Goal: Task Accomplishment & Management: Manage account settings

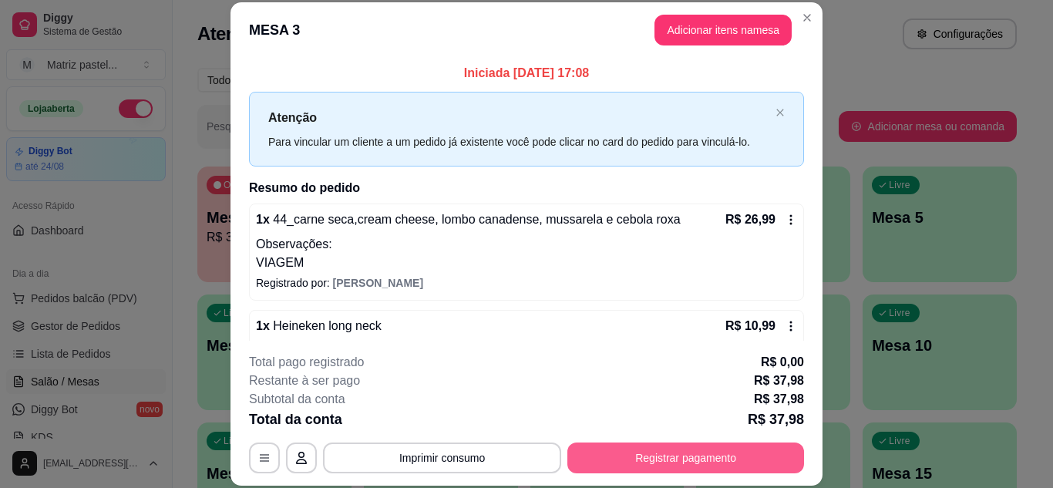
click at [609, 457] on button "Registrar pagamento" at bounding box center [685, 457] width 237 height 31
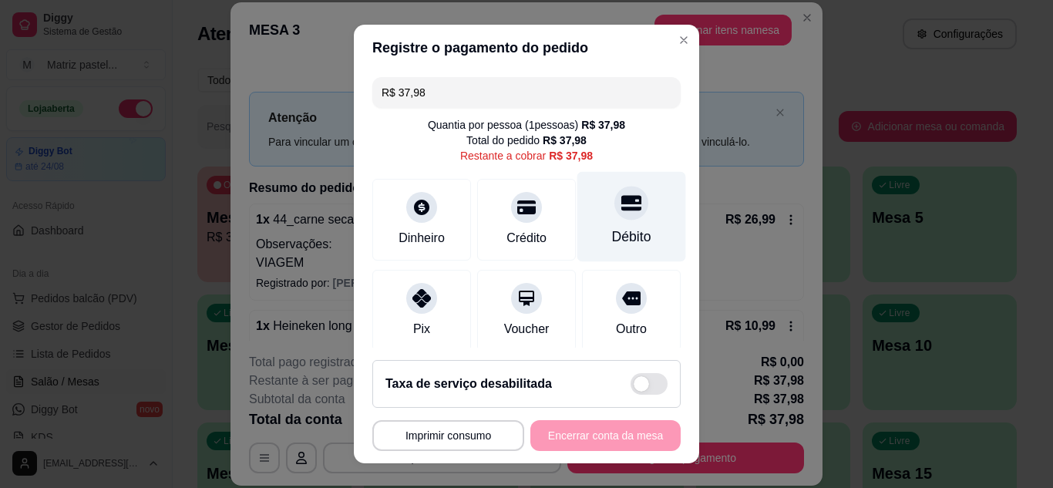
click at [590, 200] on div "Débito" at bounding box center [631, 216] width 109 height 90
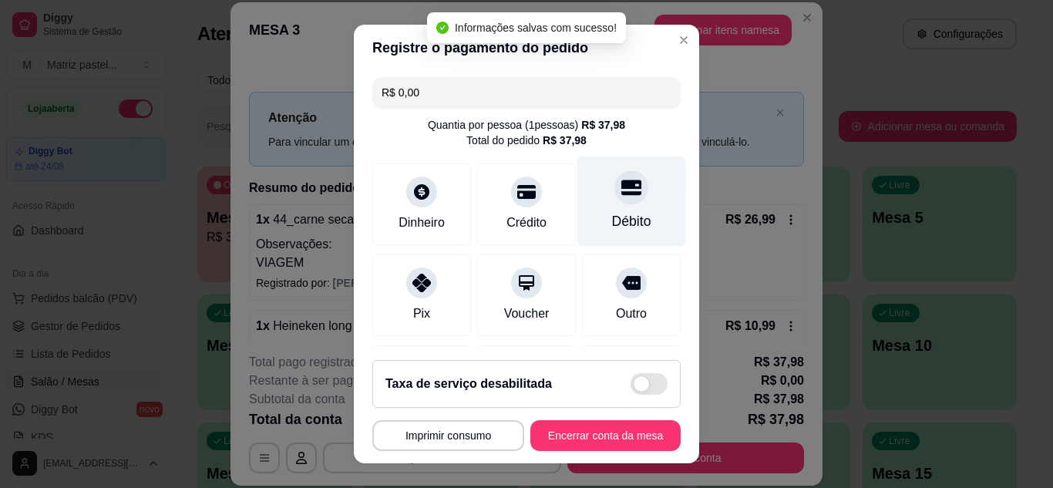
type input "R$ 0,00"
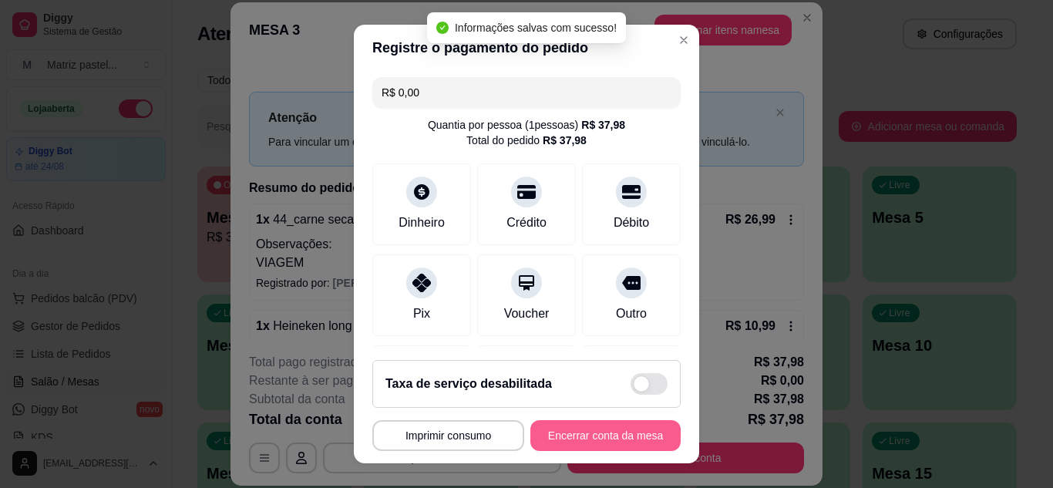
click at [600, 432] on button "Encerrar conta da mesa" at bounding box center [605, 435] width 150 height 31
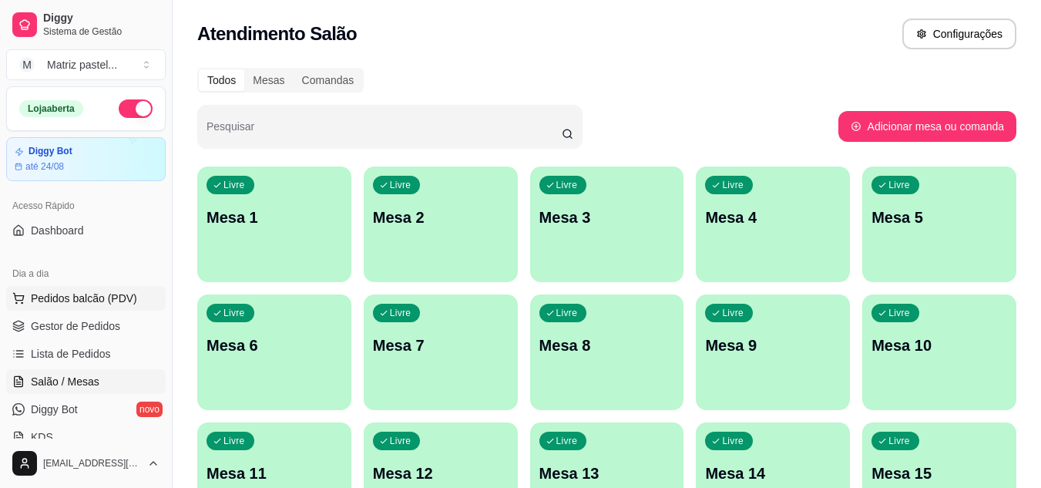
click at [42, 309] on button "Pedidos balcão (PDV)" at bounding box center [86, 298] width 160 height 25
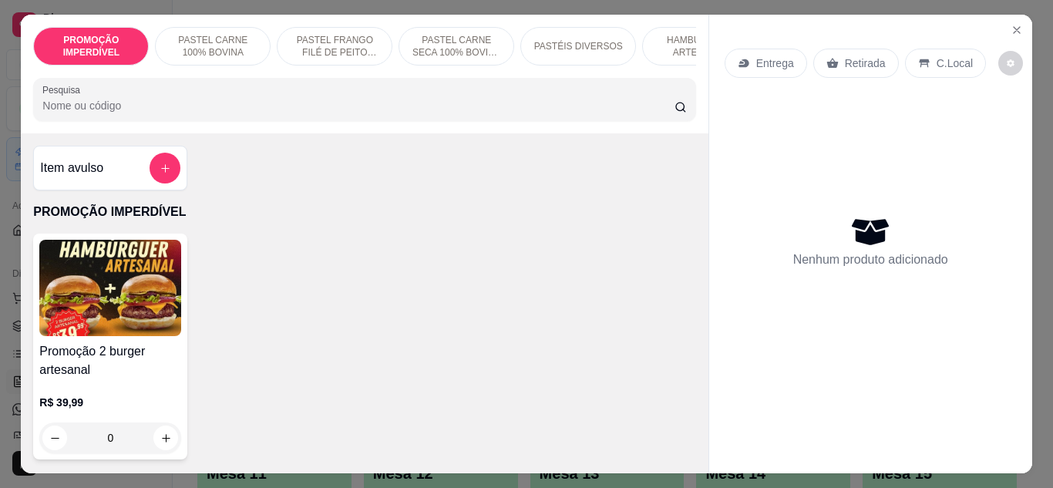
click at [1000, 16] on div "Entrega Retirada C.Local Nenhum produto adicionado" at bounding box center [870, 232] width 323 height 434
click at [1004, 21] on button "Close" at bounding box center [1016, 30] width 25 height 25
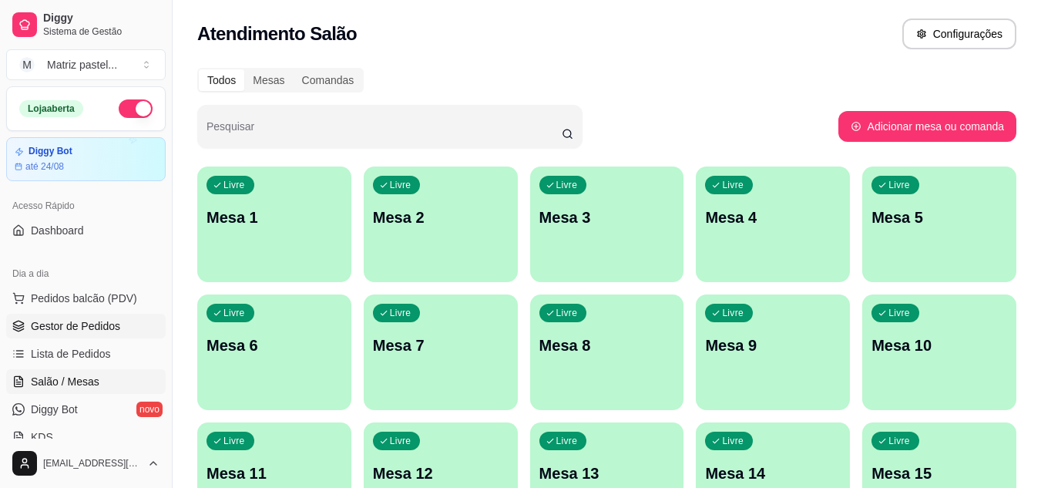
click at [56, 325] on span "Gestor de Pedidos" at bounding box center [75, 325] width 89 height 15
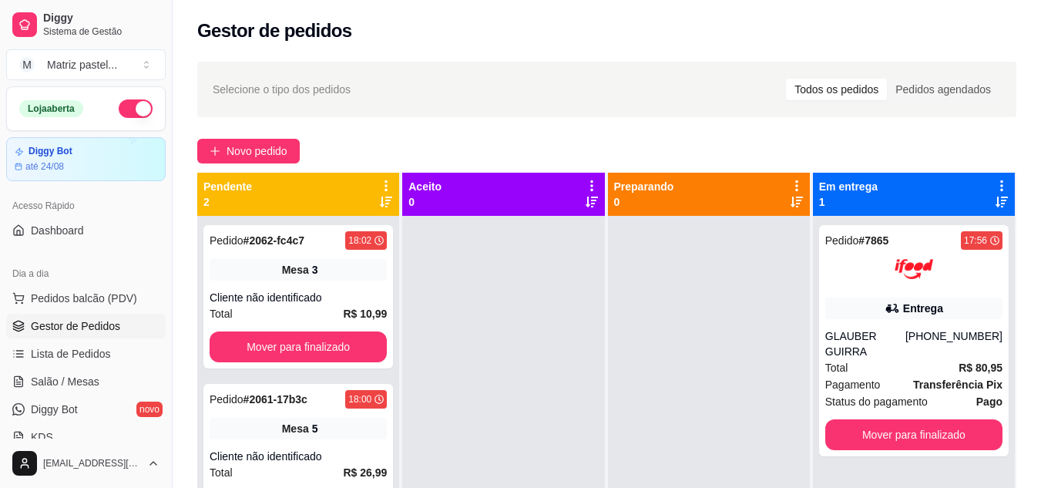
scroll to position [43, 0]
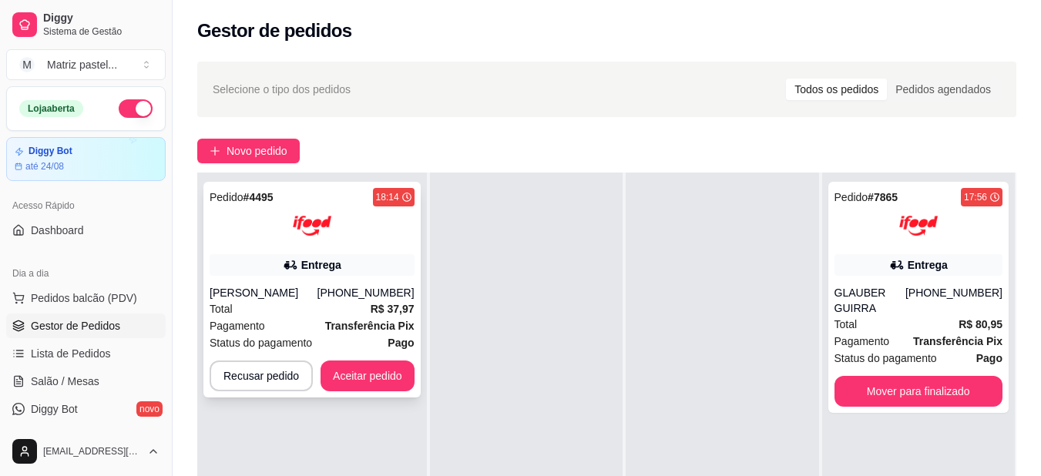
click at [357, 392] on div "Pedido # 4495 18:14 Entrega odilon araujo (08) 00700-3020 Total R$ 37,97 Pagame…" at bounding box center [311, 290] width 217 height 216
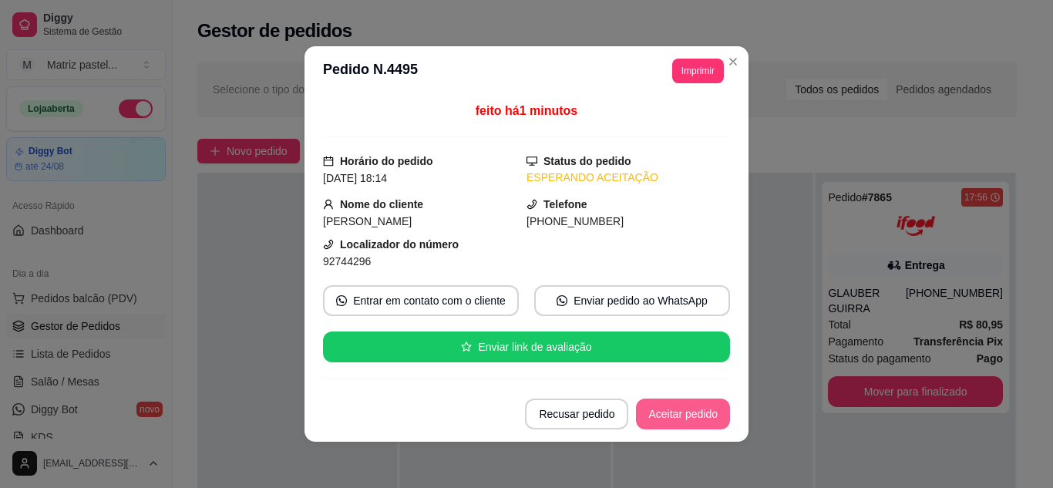
click at [694, 421] on button "Aceitar pedido" at bounding box center [683, 413] width 94 height 31
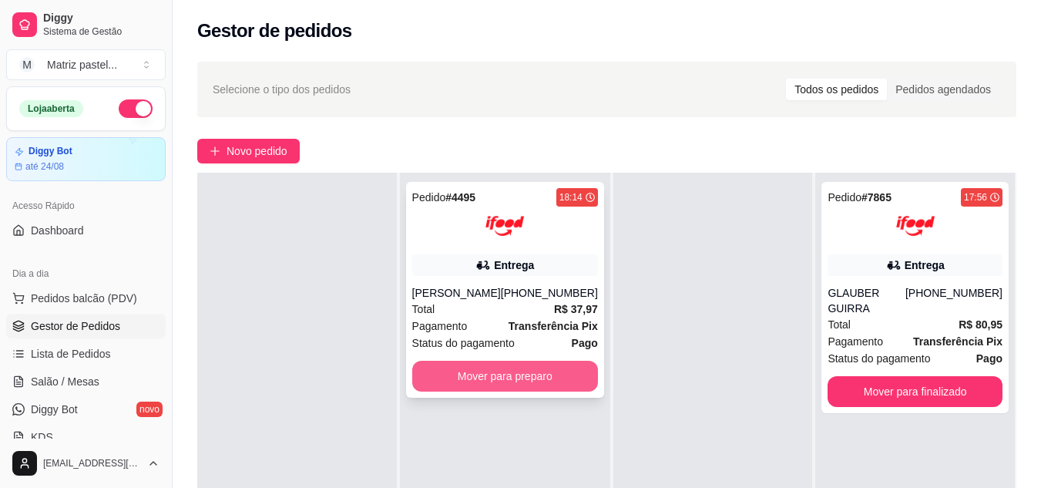
click at [532, 379] on button "Mover para preparo" at bounding box center [505, 376] width 186 height 31
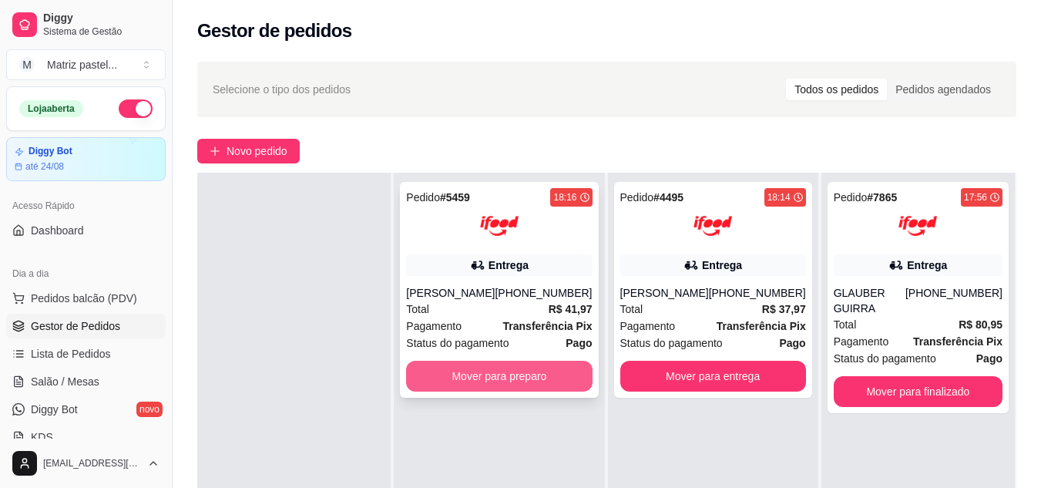
click at [452, 378] on button "Mover para preparo" at bounding box center [499, 376] width 186 height 31
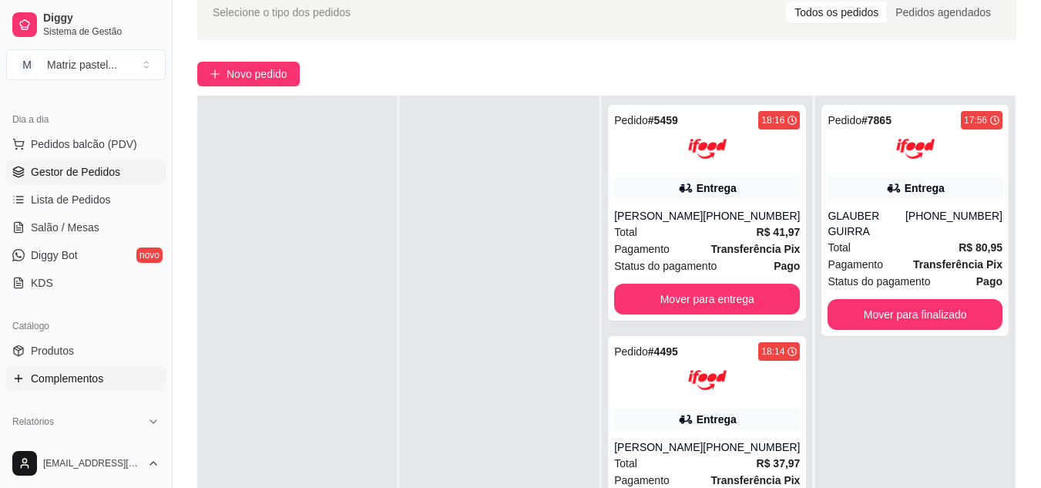
scroll to position [231, 0]
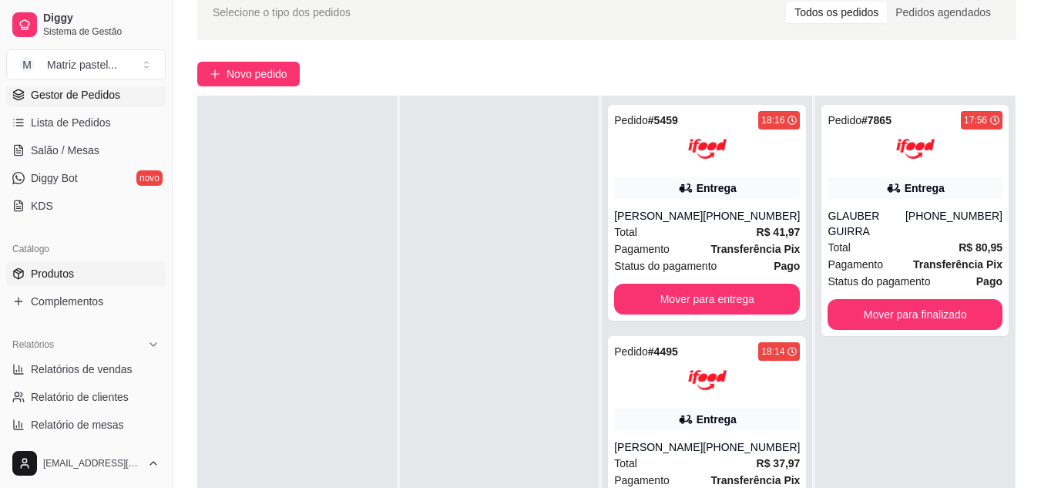
click at [57, 271] on span "Produtos" at bounding box center [52, 273] width 43 height 15
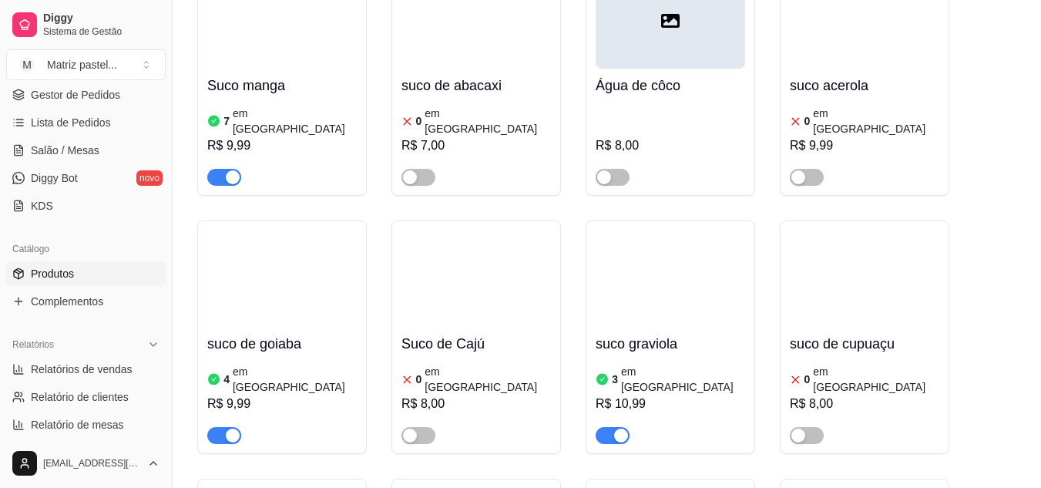
scroll to position [9196, 0]
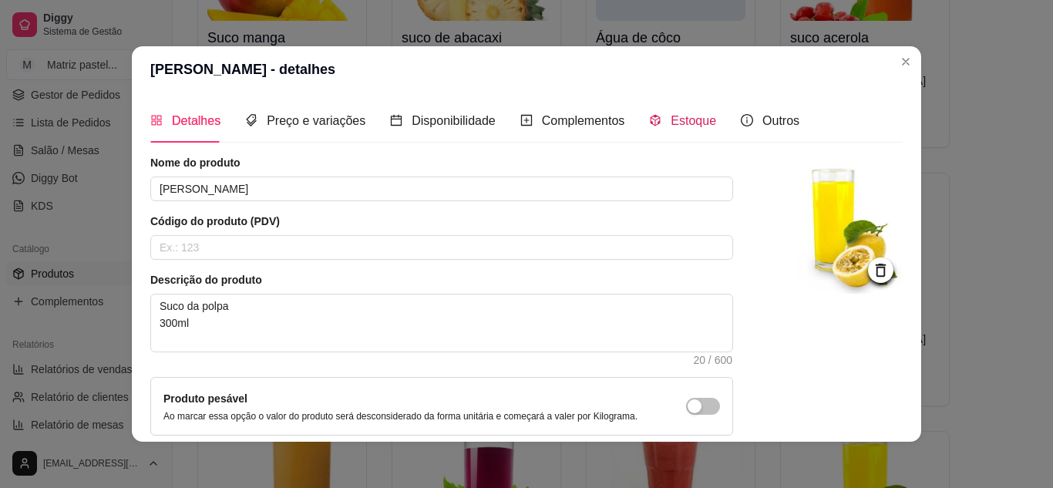
click at [671, 124] on span "Estoque" at bounding box center [693, 120] width 45 height 13
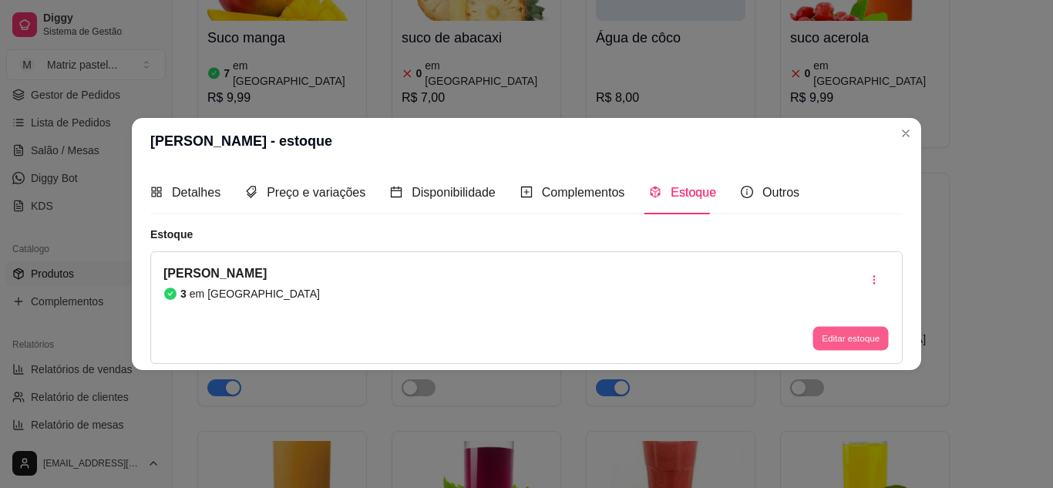
click at [824, 336] on button "Editar estoque" at bounding box center [850, 339] width 76 height 24
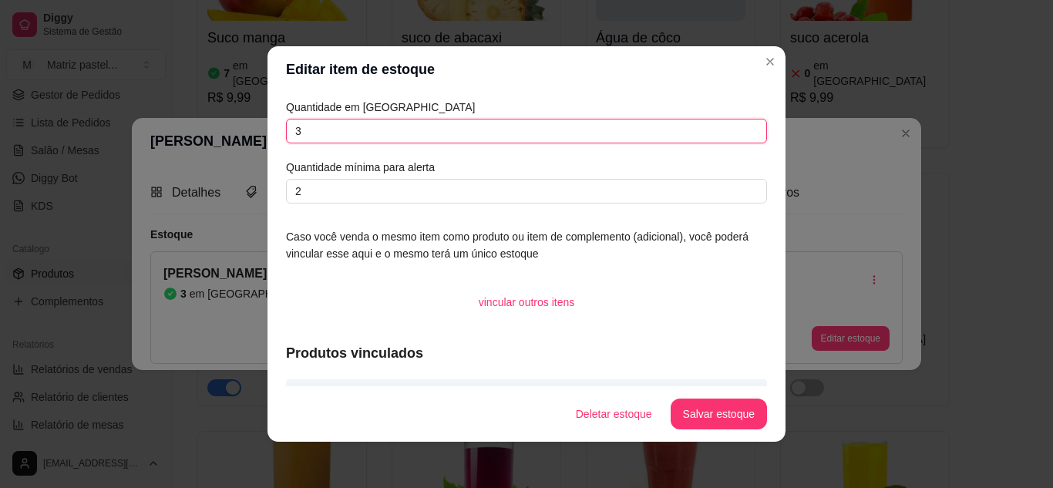
click at [462, 140] on input "3" at bounding box center [526, 131] width 481 height 25
type input "7"
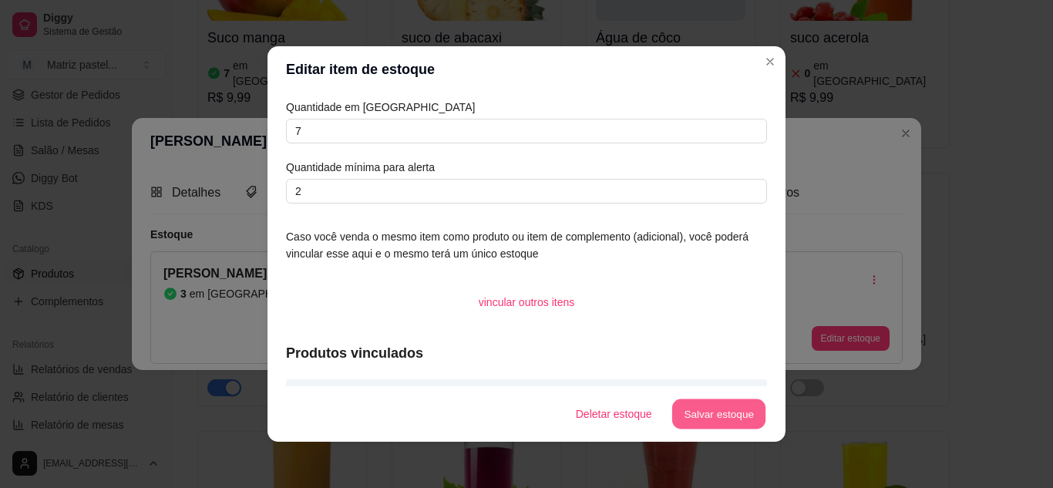
click at [733, 405] on button "Salvar estoque" at bounding box center [718, 414] width 94 height 30
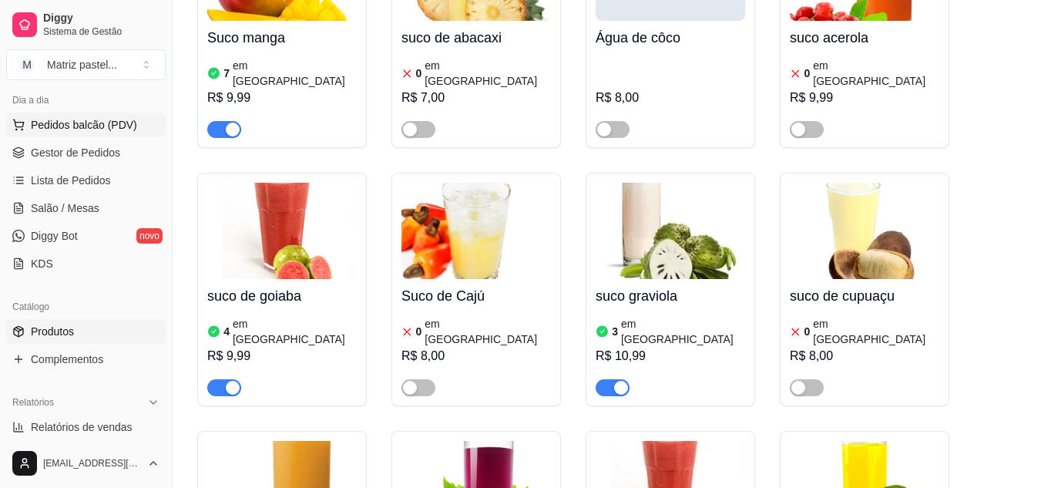
scroll to position [0, 0]
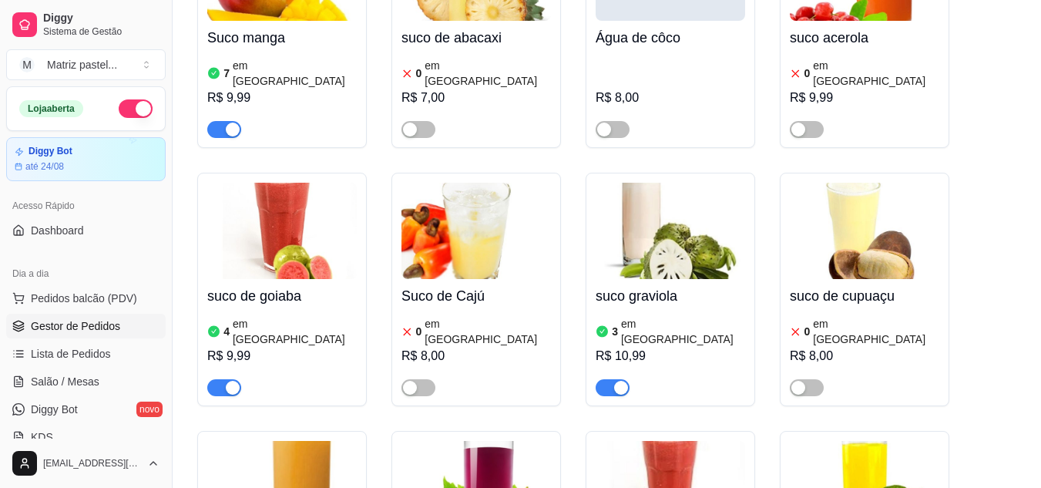
click at [90, 332] on span "Gestor de Pedidos" at bounding box center [75, 325] width 89 height 15
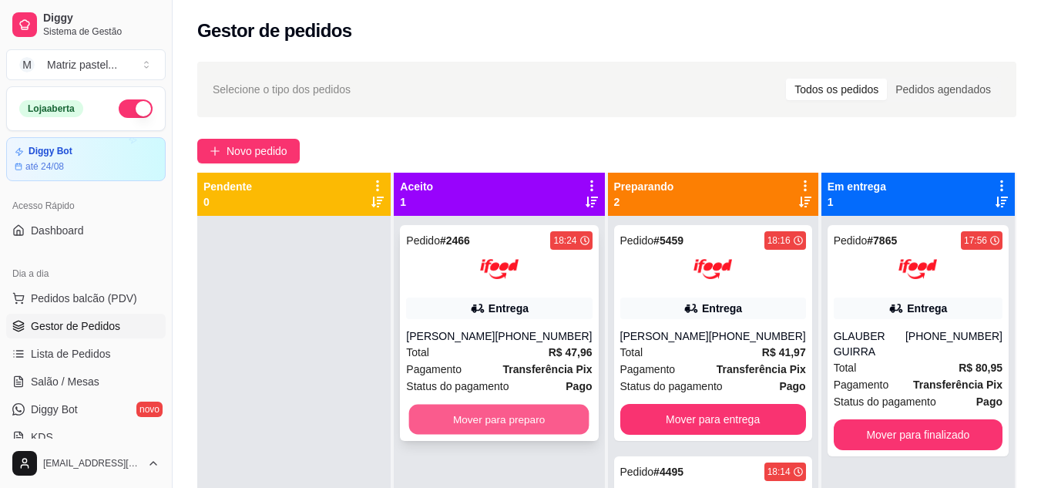
click at [495, 432] on button "Mover para preparo" at bounding box center [499, 420] width 180 height 30
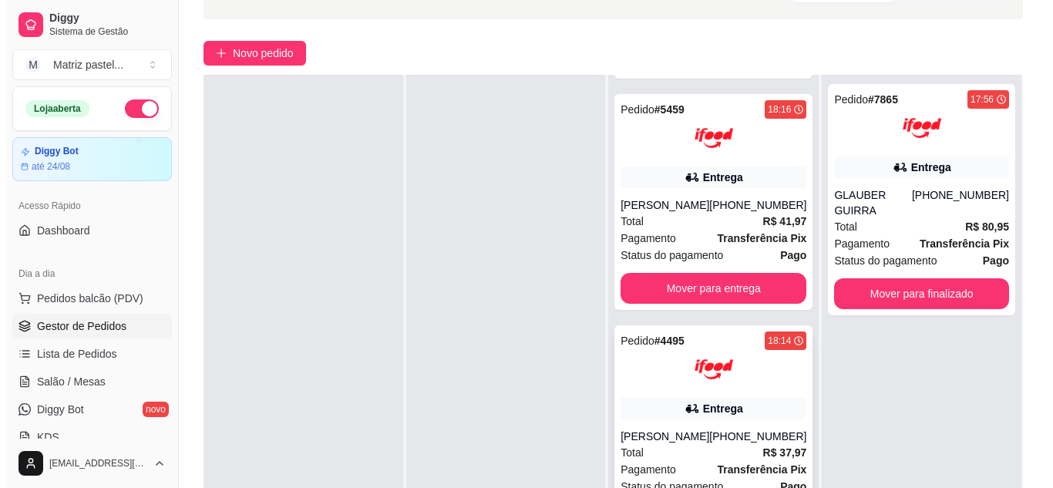
scroll to position [231, 0]
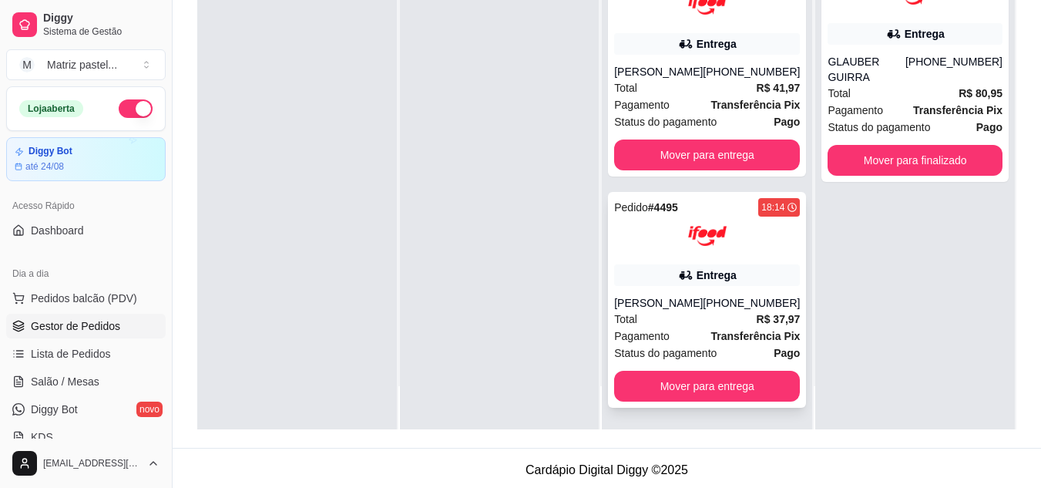
click at [633, 291] on div "Pedido # 4495 18:14 Entrega odilon araujo (08) 00700-3020 Total R$ 37,97 Pagame…" at bounding box center [707, 300] width 198 height 216
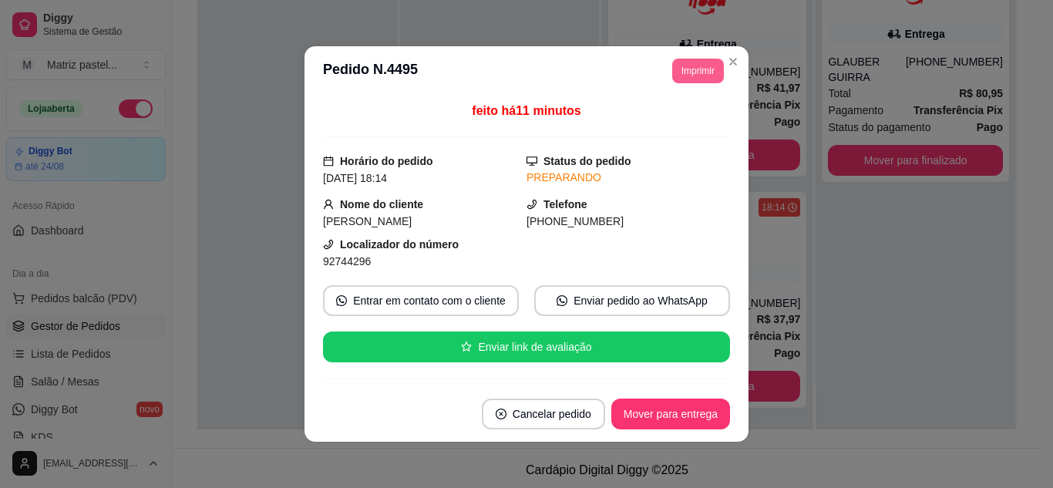
click at [684, 82] on button "Imprimir" at bounding box center [698, 71] width 52 height 25
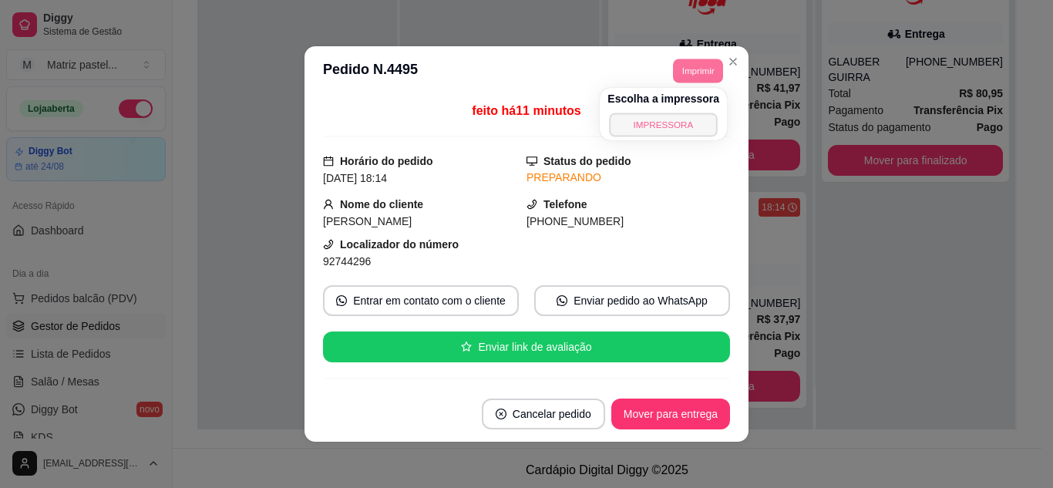
click at [670, 129] on button "IMPRESSORA" at bounding box center [664, 125] width 108 height 24
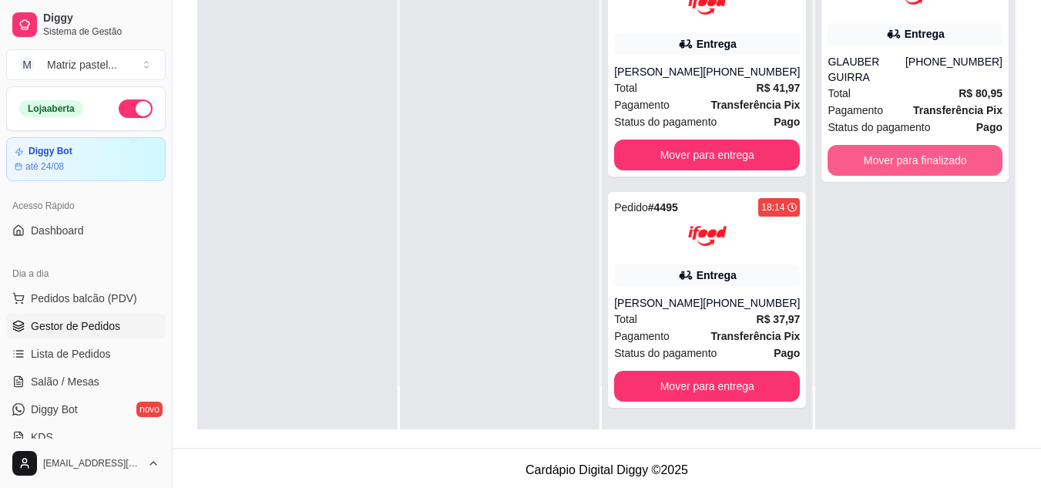
click at [919, 145] on button "Mover para finalizado" at bounding box center [915, 160] width 175 height 31
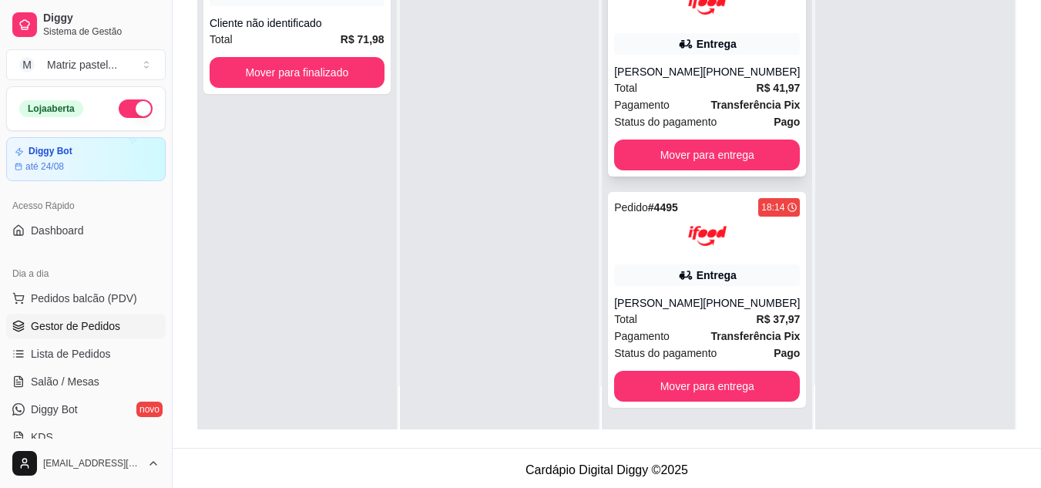
click at [757, 84] on strong "R$ 41,97" at bounding box center [779, 88] width 44 height 12
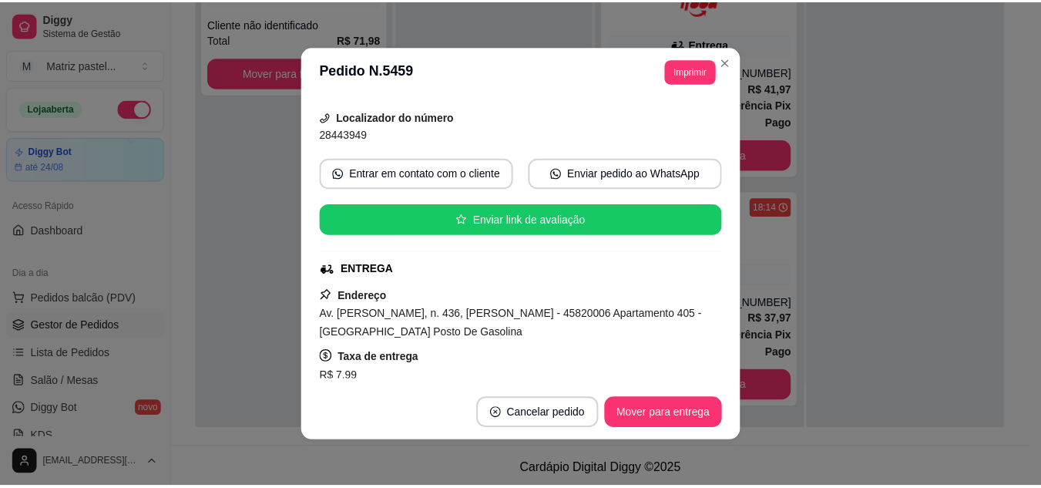
scroll to position [154, 0]
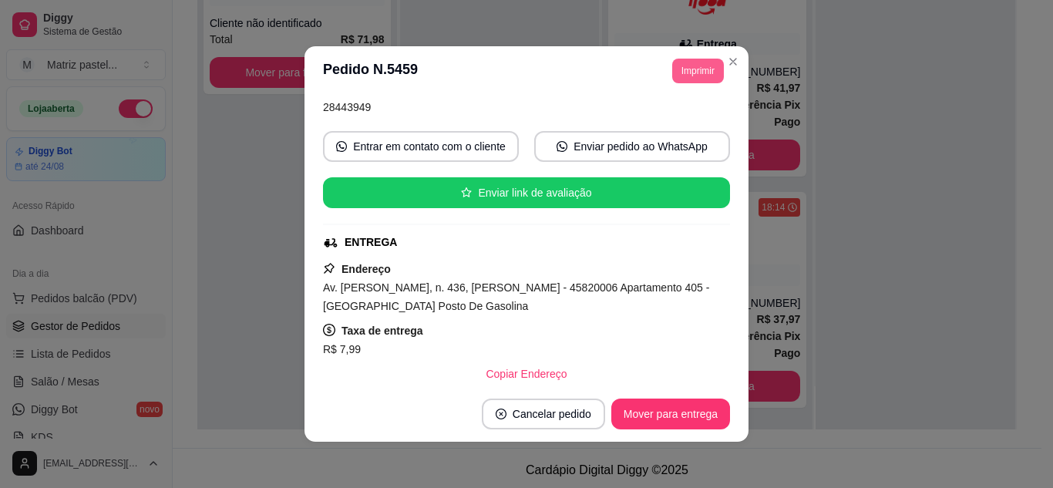
click at [697, 67] on button "Imprimir" at bounding box center [698, 71] width 52 height 25
click at [695, 124] on button "IMPRESSORA" at bounding box center [664, 125] width 112 height 25
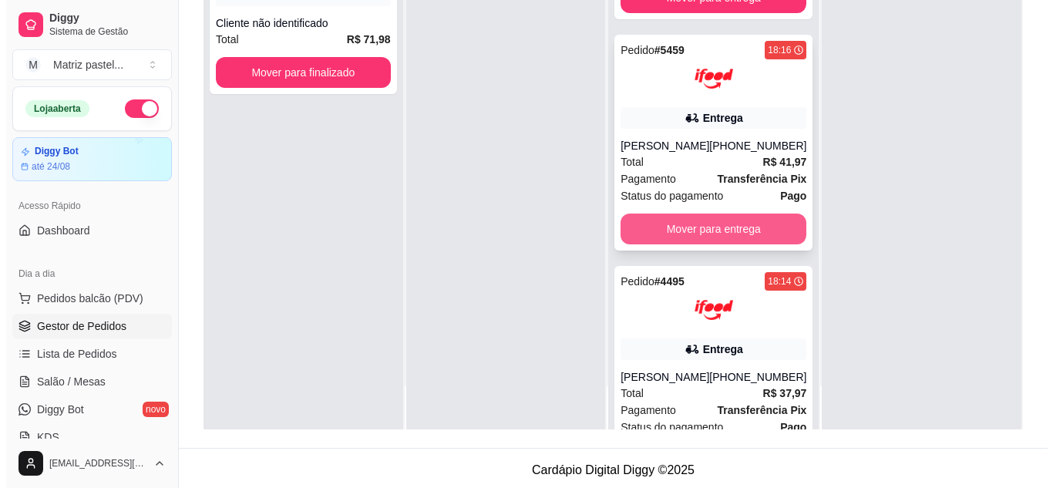
scroll to position [5, 0]
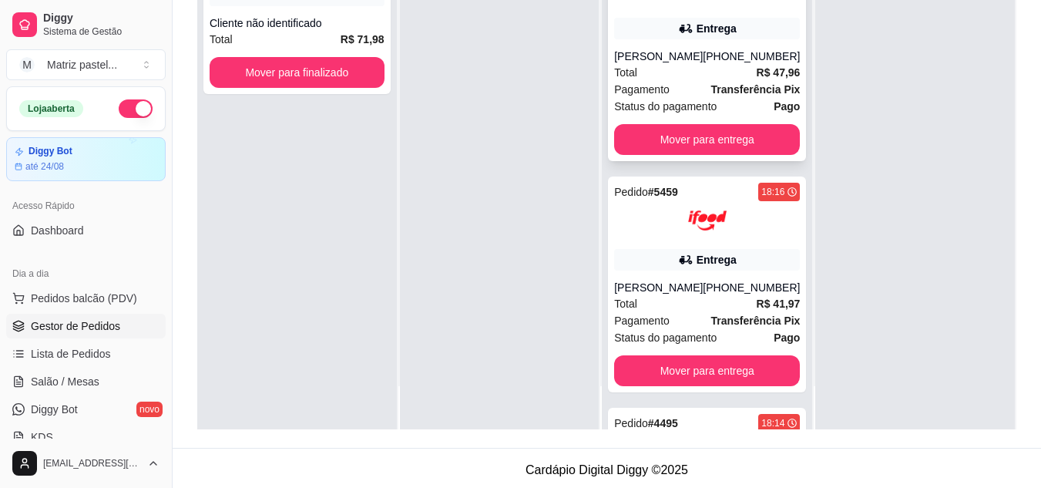
click at [757, 74] on strong "R$ 47,96" at bounding box center [779, 72] width 44 height 12
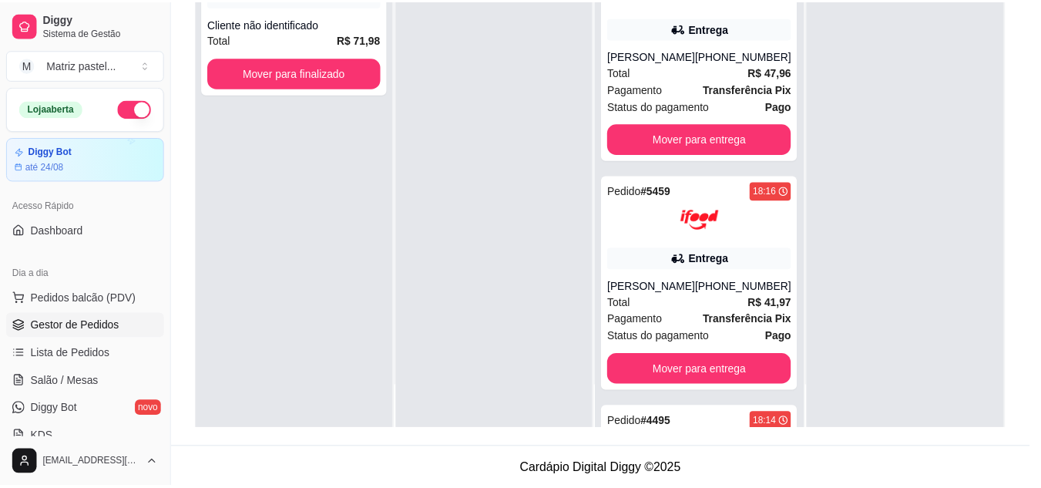
scroll to position [154, 0]
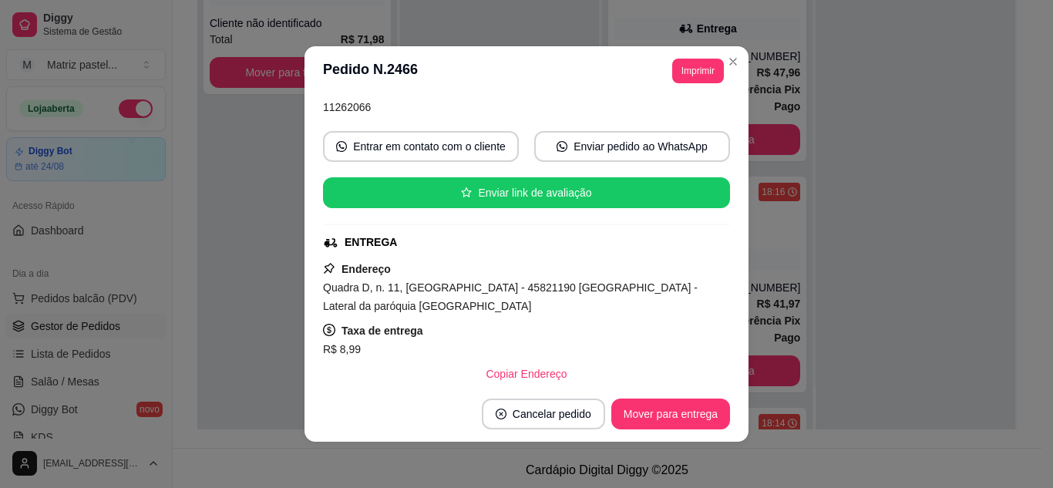
click at [687, 94] on header "**********" at bounding box center [526, 70] width 444 height 49
click at [691, 72] on button "Imprimir" at bounding box center [698, 71] width 50 height 24
click at [691, 119] on button "IMPRESSORA" at bounding box center [664, 125] width 112 height 25
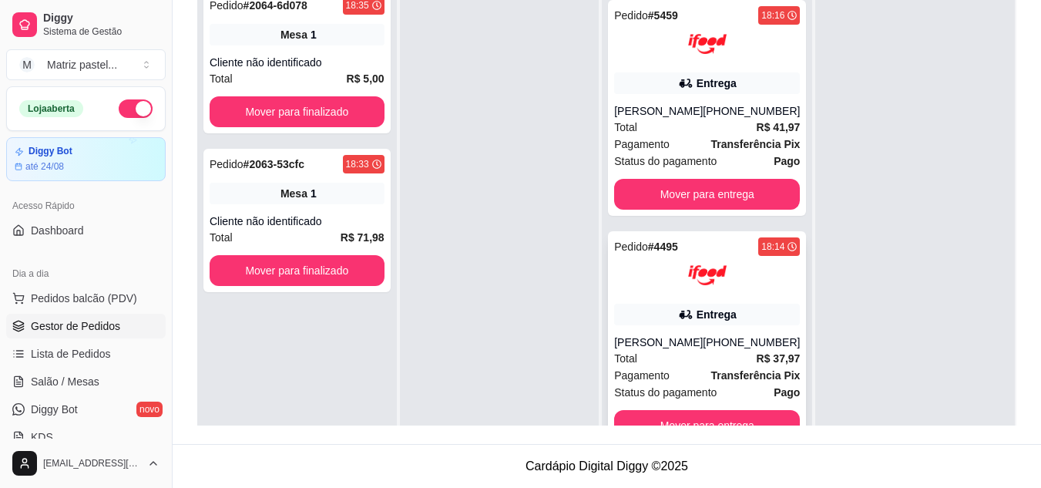
scroll to position [237, 0]
click at [688, 410] on button "Mover para entrega" at bounding box center [707, 425] width 186 height 31
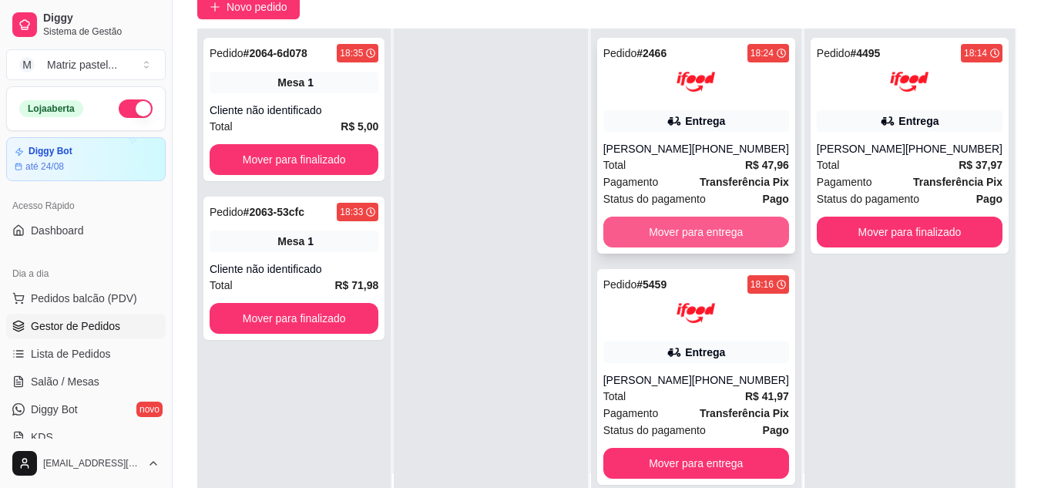
scroll to position [235, 0]
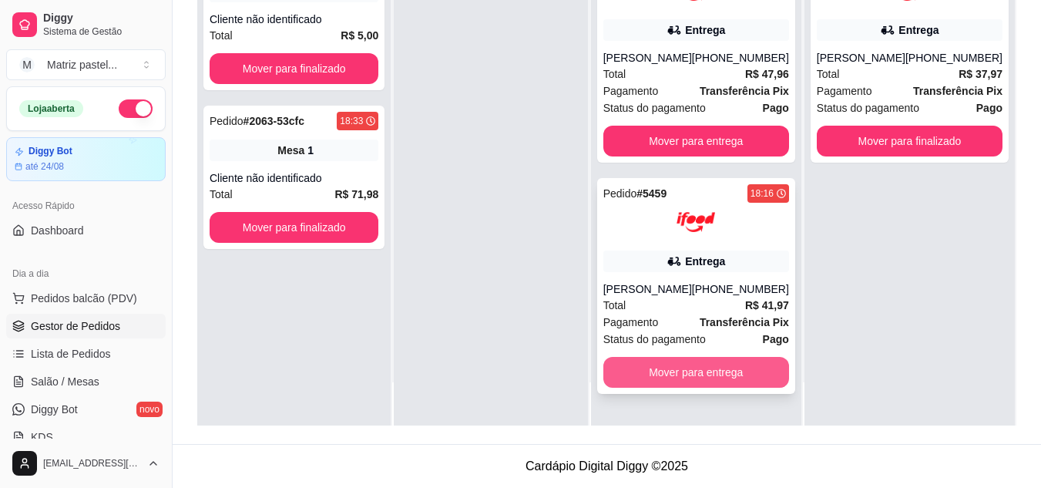
click at [695, 383] on button "Mover para entrega" at bounding box center [696, 372] width 186 height 31
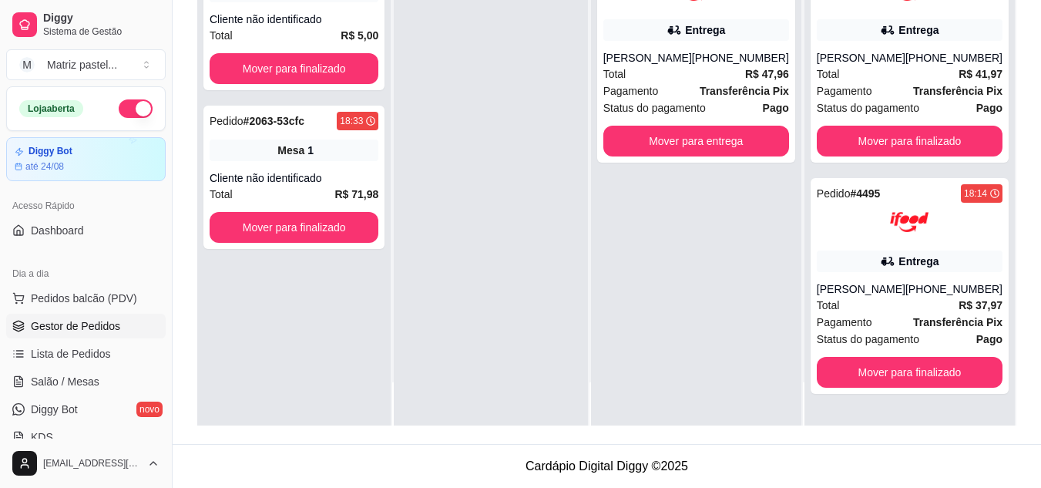
scroll to position [0, 0]
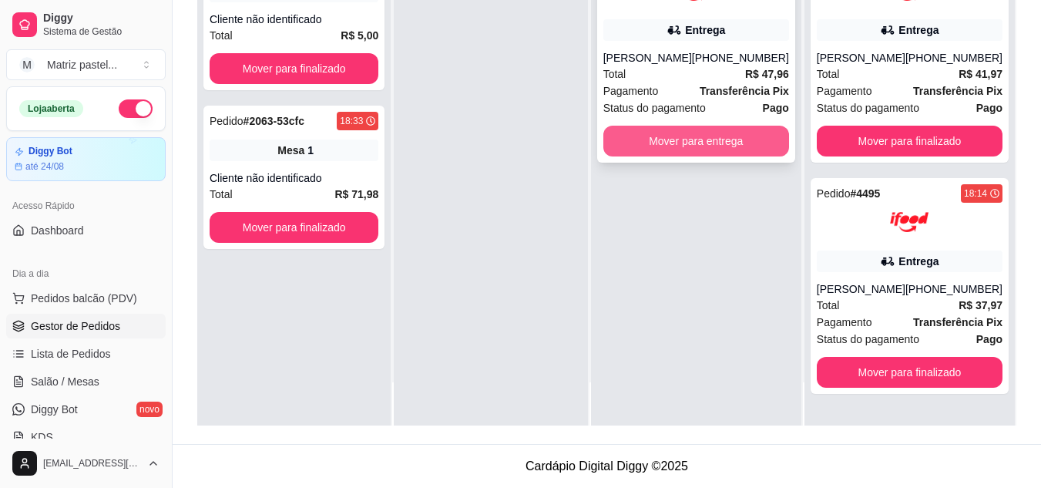
click at [694, 136] on button "Mover para entrega" at bounding box center [696, 141] width 186 height 31
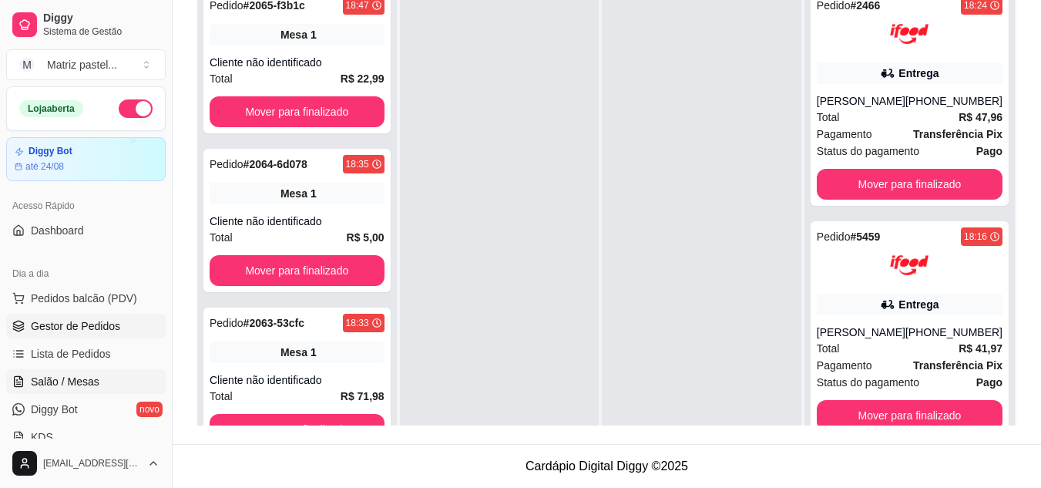
click at [75, 383] on span "Salão / Mesas" at bounding box center [65, 381] width 69 height 15
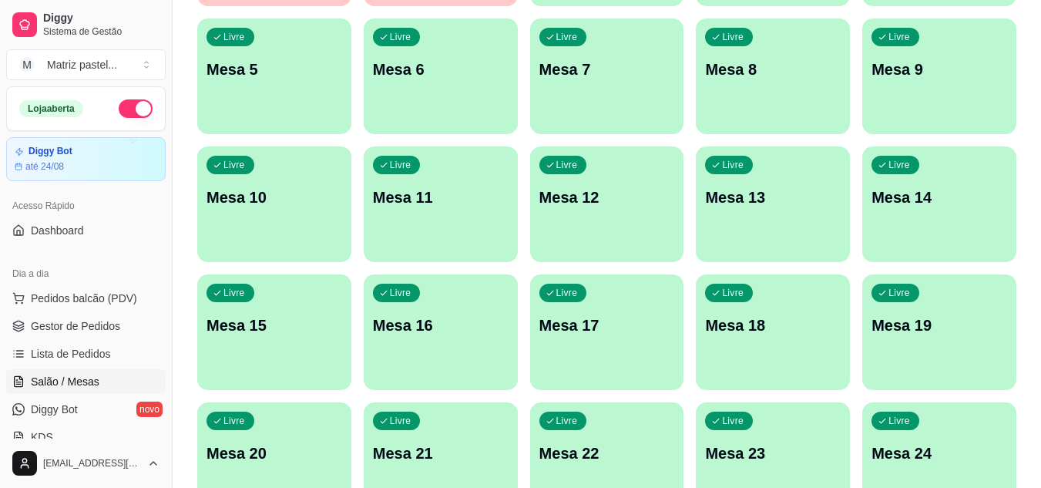
scroll to position [137, 0]
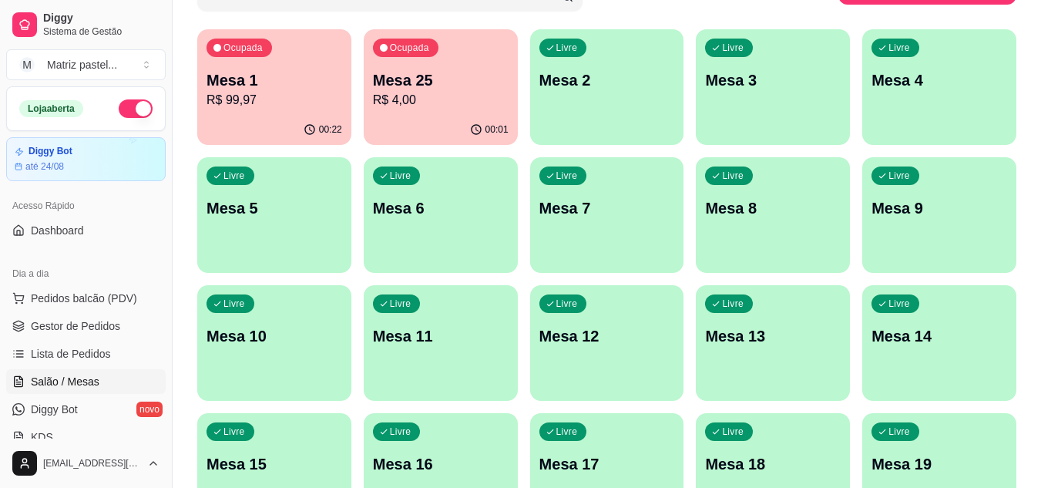
click at [438, 103] on p "R$ 4,00" at bounding box center [441, 100] width 136 height 18
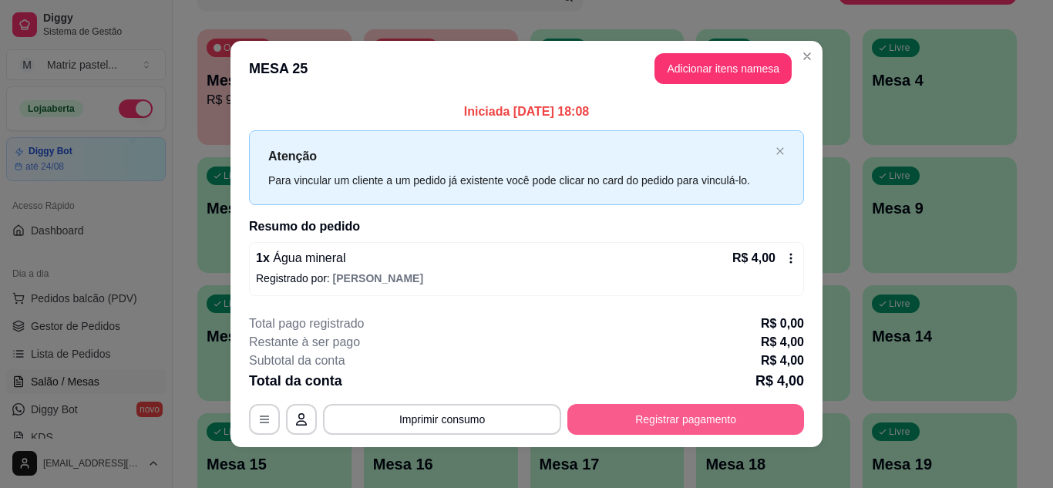
click at [687, 416] on button "Registrar pagamento" at bounding box center [685, 419] width 237 height 31
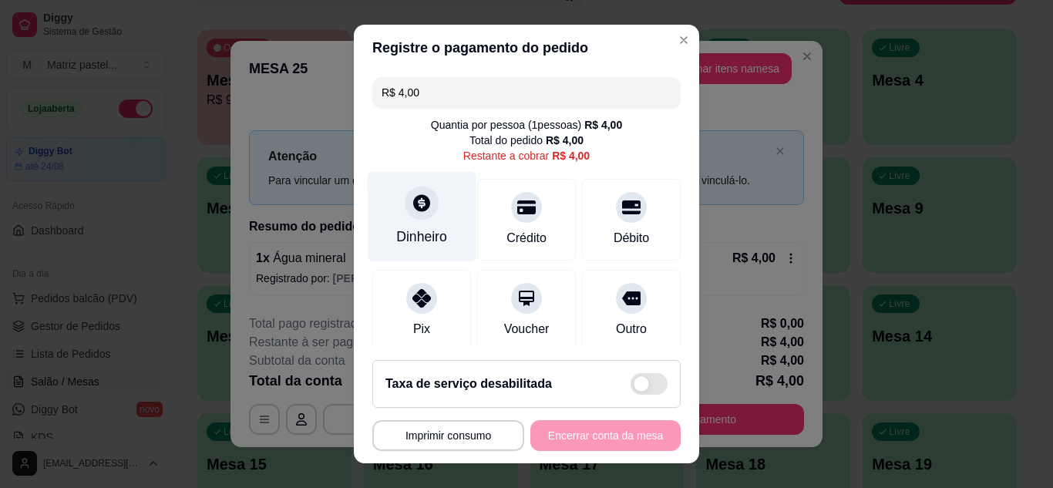
click at [407, 213] on div at bounding box center [422, 203] width 34 height 34
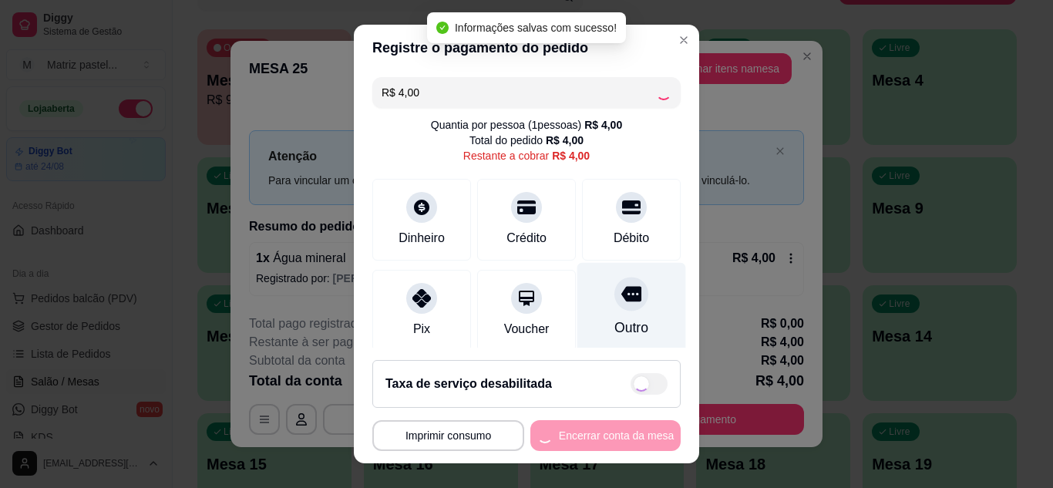
type input "R$ 0,00"
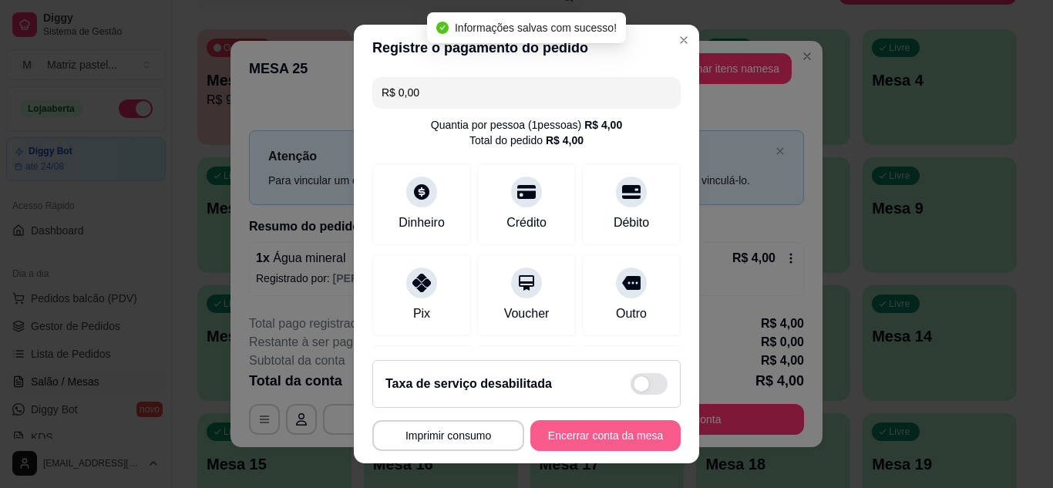
click at [587, 445] on button "Encerrar conta da mesa" at bounding box center [605, 435] width 150 height 31
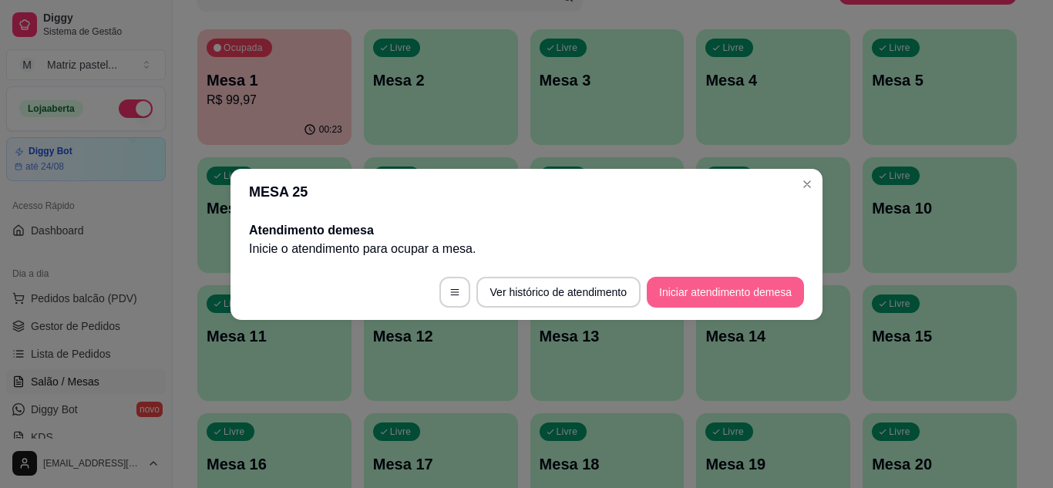
click at [705, 297] on button "Iniciar atendimento de mesa" at bounding box center [725, 292] width 157 height 31
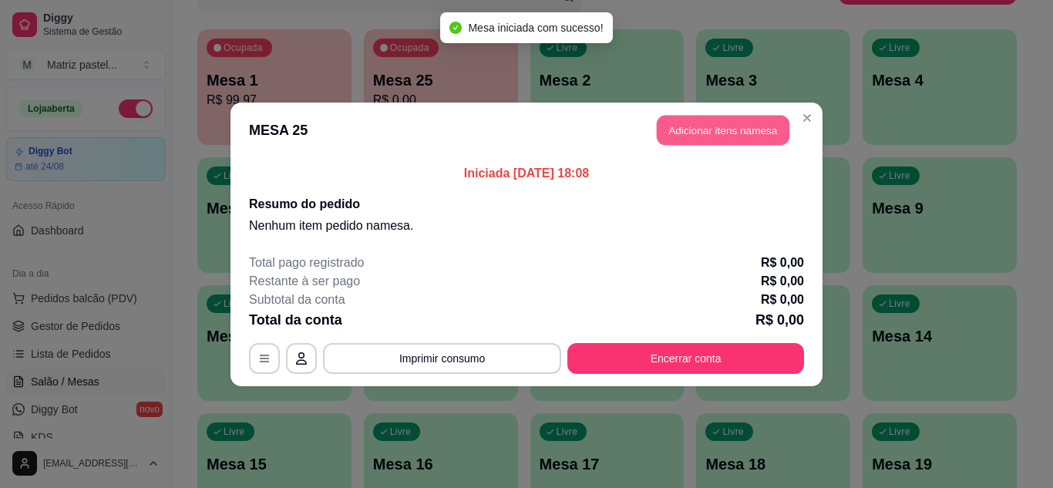
click at [662, 128] on button "Adicionar itens na mesa" at bounding box center [723, 130] width 133 height 30
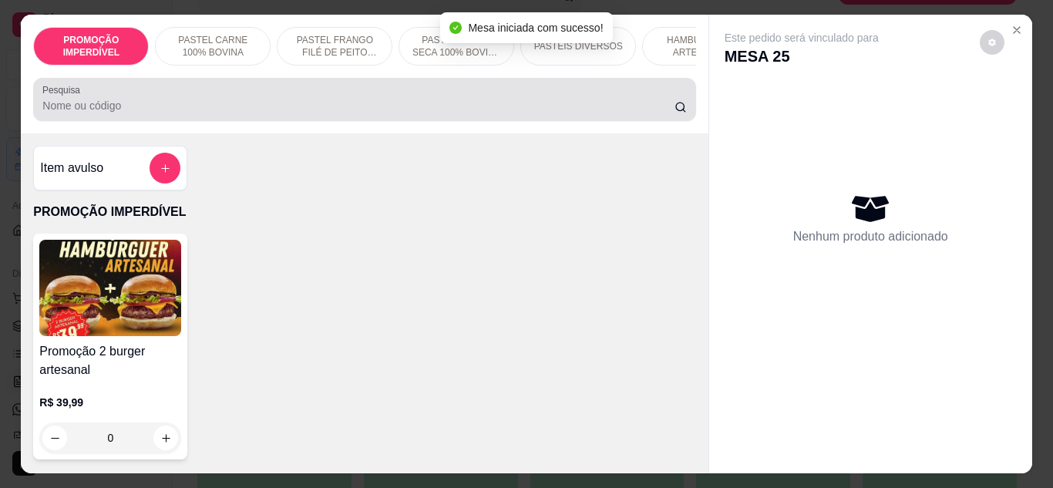
click at [318, 99] on div at bounding box center [364, 99] width 644 height 31
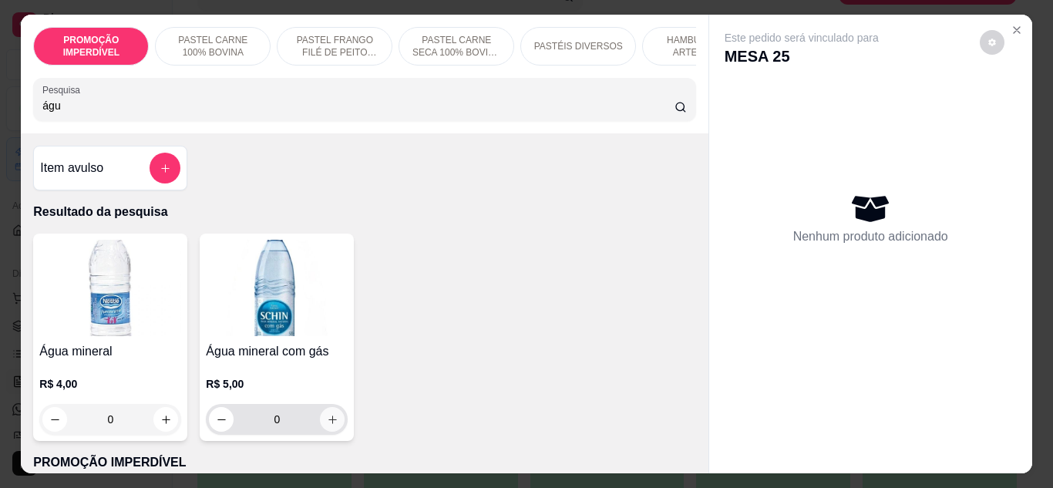
type input "águ"
click at [331, 432] on button "increase-product-quantity" at bounding box center [332, 419] width 25 height 25
type input "1"
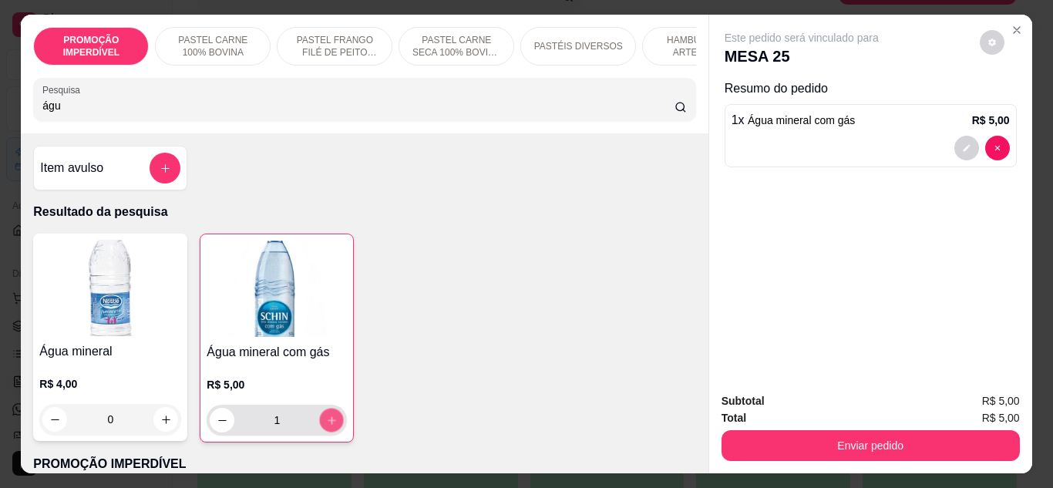
click at [331, 432] on button "increase-product-quantity" at bounding box center [332, 420] width 24 height 24
type input "2"
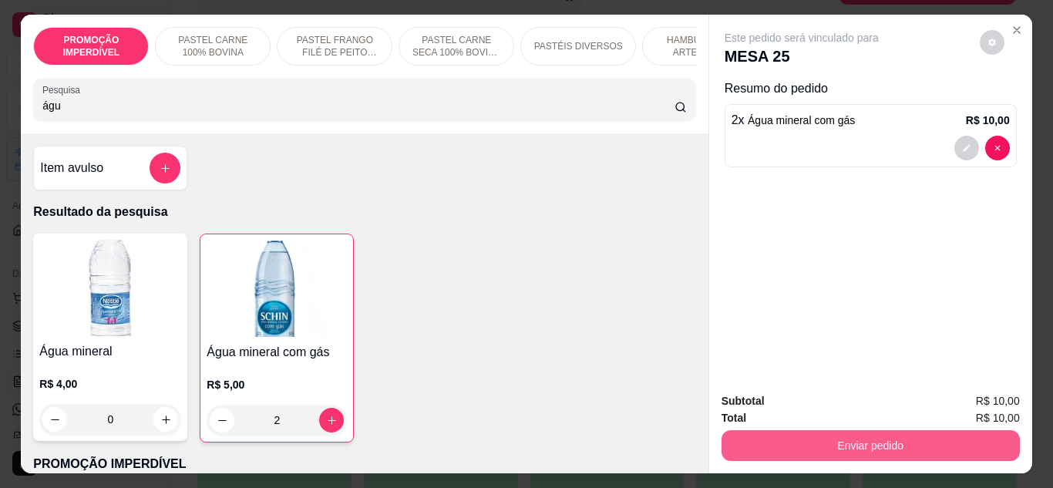
click at [798, 430] on button "Enviar pedido" at bounding box center [870, 445] width 298 height 31
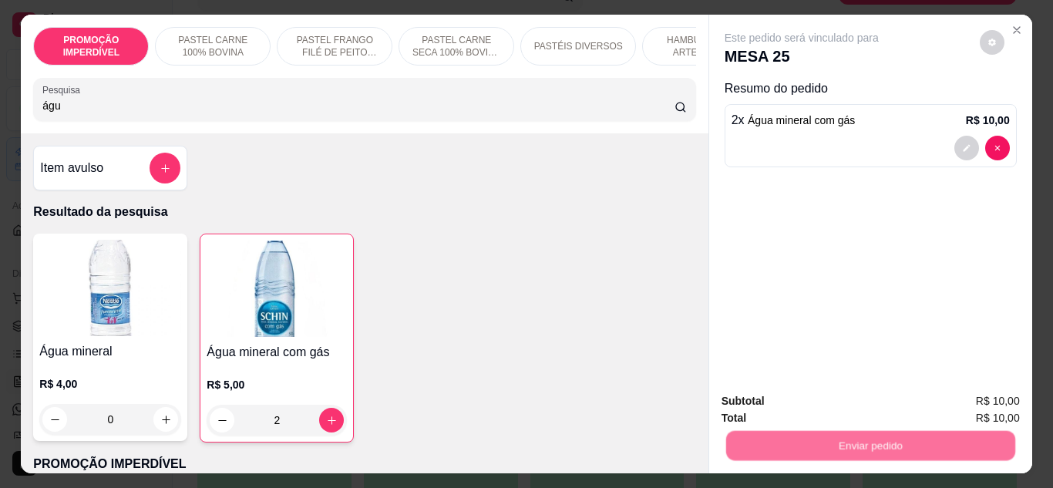
click at [798, 395] on button "Não registrar e enviar pedido" at bounding box center [819, 402] width 160 height 29
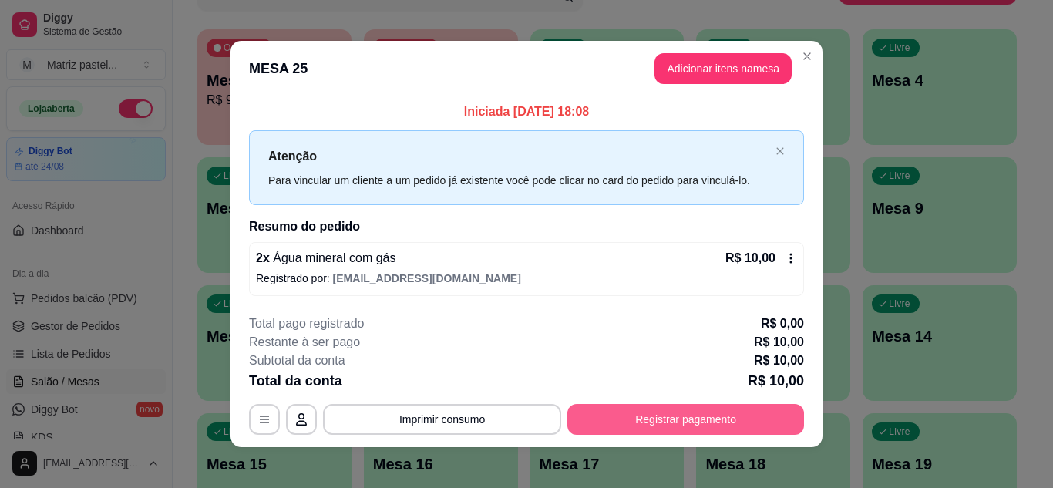
click at [660, 415] on button "Registrar pagamento" at bounding box center [685, 419] width 237 height 31
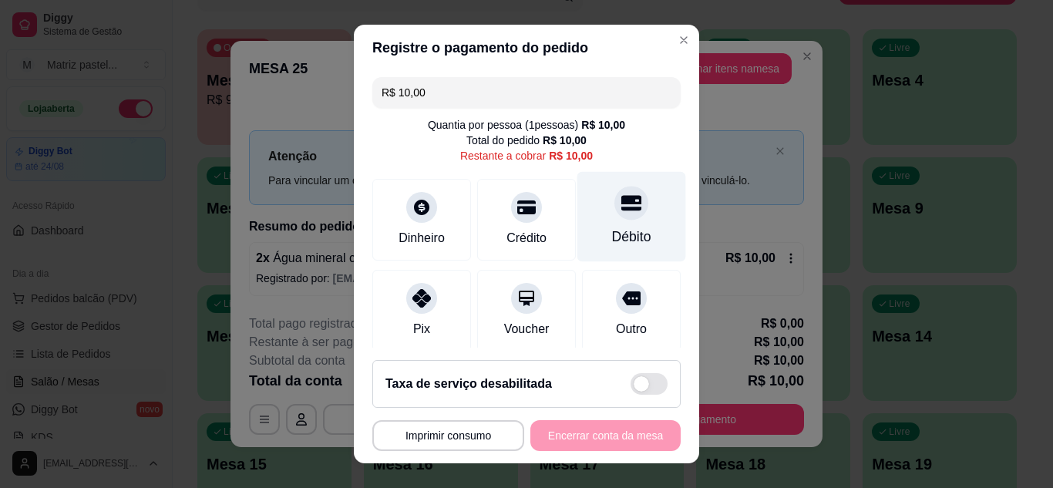
click at [614, 207] on div at bounding box center [631, 203] width 34 height 34
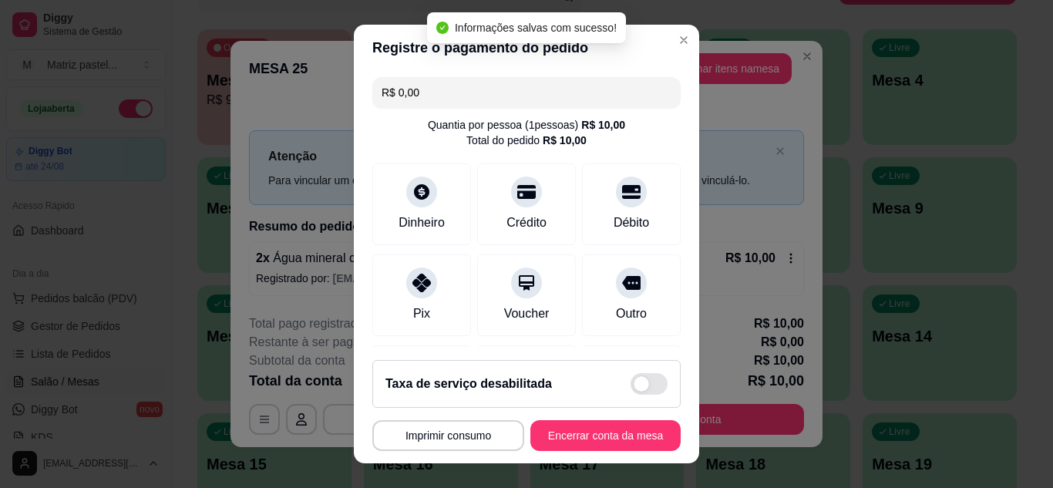
type input "R$ 0,00"
click at [588, 436] on button "Encerrar conta da mesa" at bounding box center [606, 436] width 146 height 30
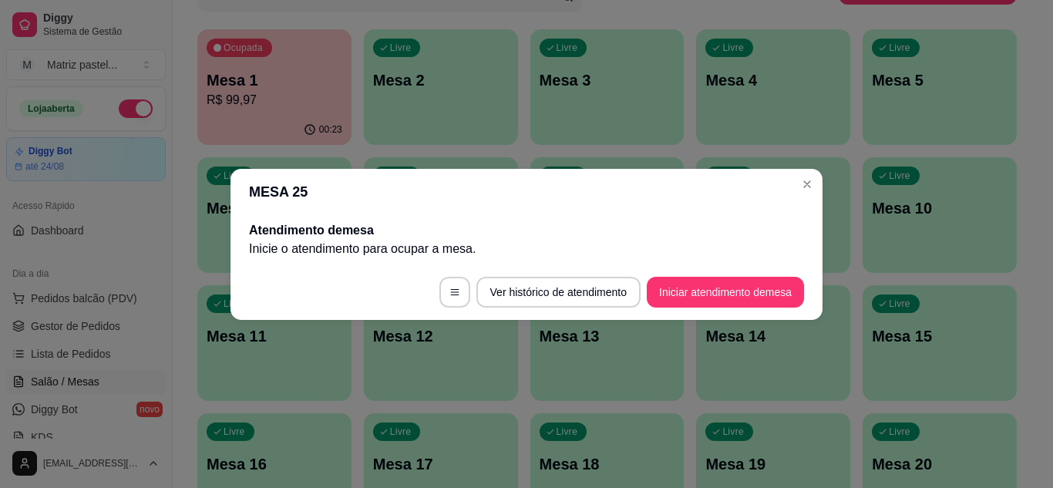
click at [798, 196] on header "MESA 25" at bounding box center [526, 192] width 592 height 46
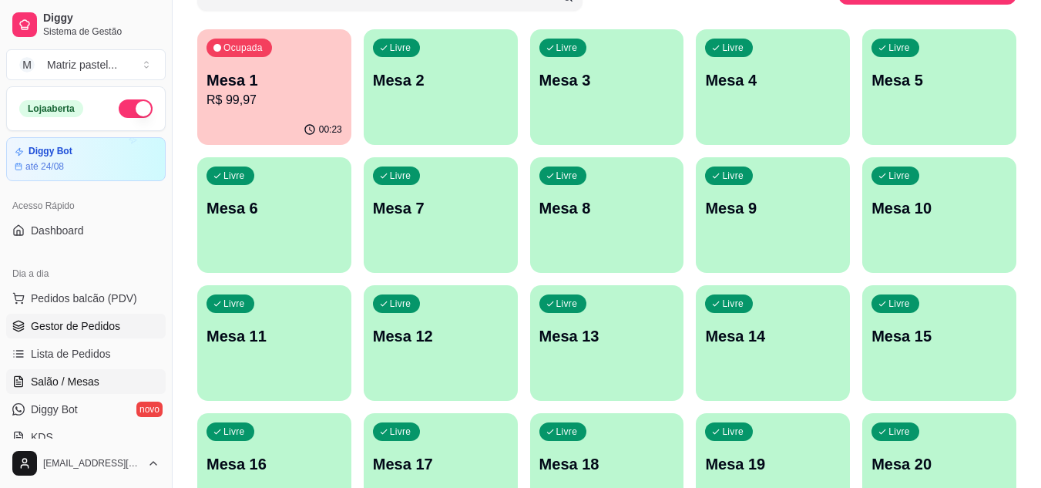
click at [101, 323] on span "Gestor de Pedidos" at bounding box center [75, 325] width 89 height 15
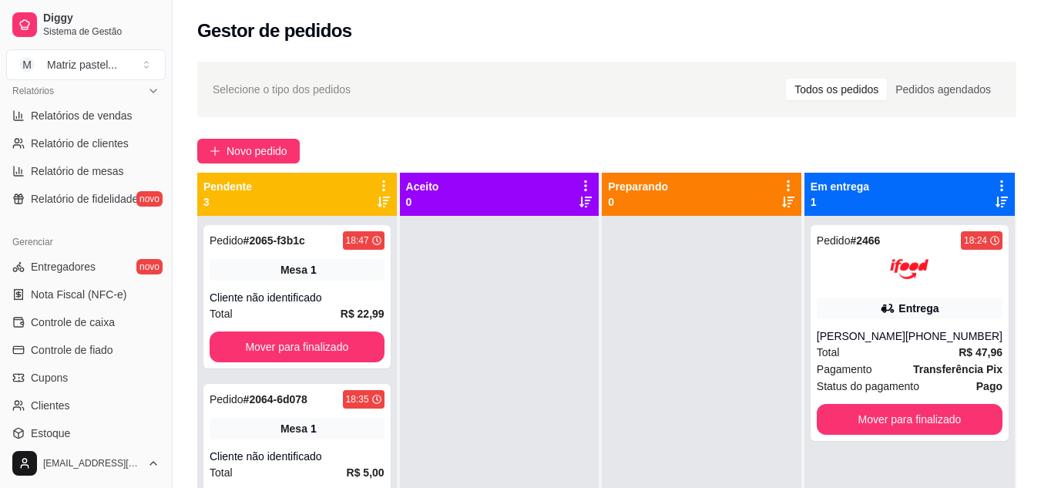
scroll to position [621, 0]
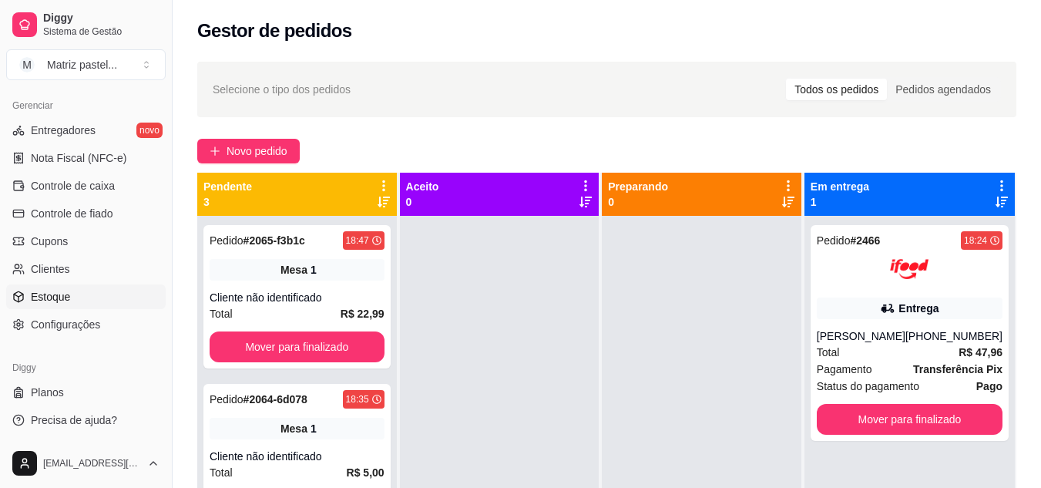
click at [89, 298] on link "Estoque" at bounding box center [86, 296] width 160 height 25
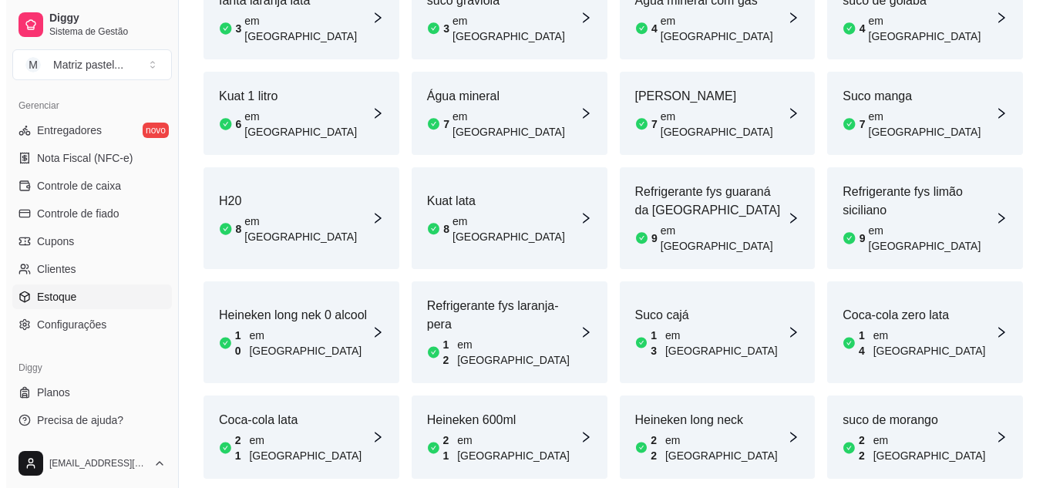
scroll to position [842, 0]
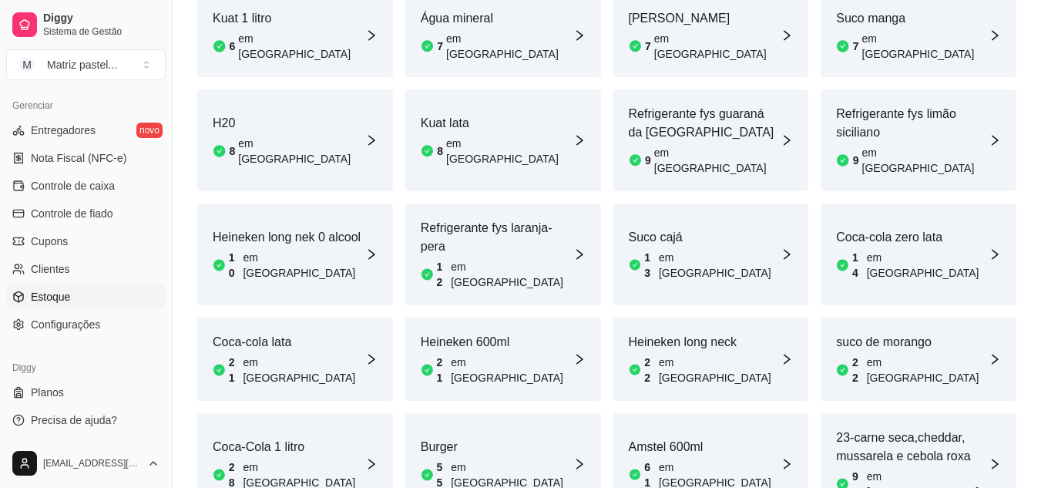
click at [481, 413] on div "Burger 55 em estoque" at bounding box center [503, 464] width 196 height 102
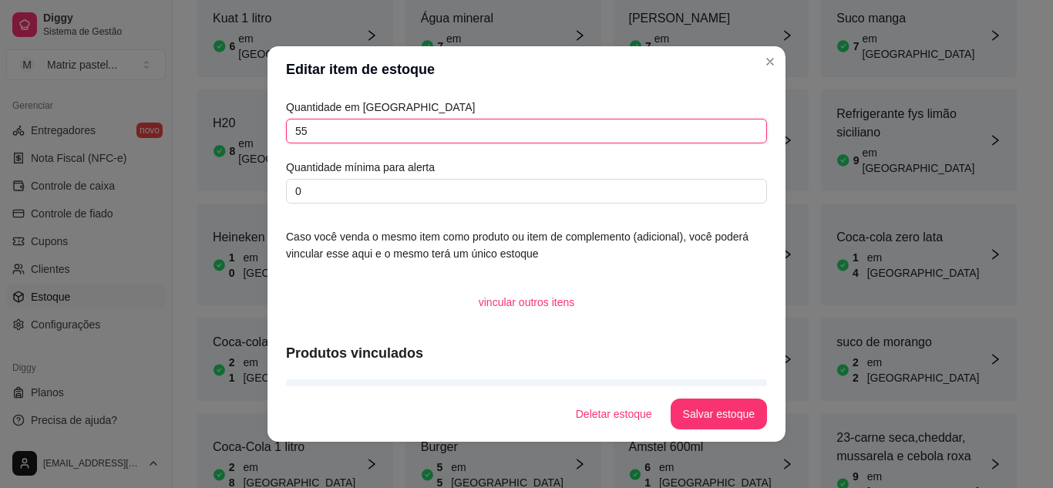
click at [399, 126] on input "55" at bounding box center [526, 131] width 481 height 25
click at [399, 127] on input "55" at bounding box center [526, 131] width 481 height 25
type input "109"
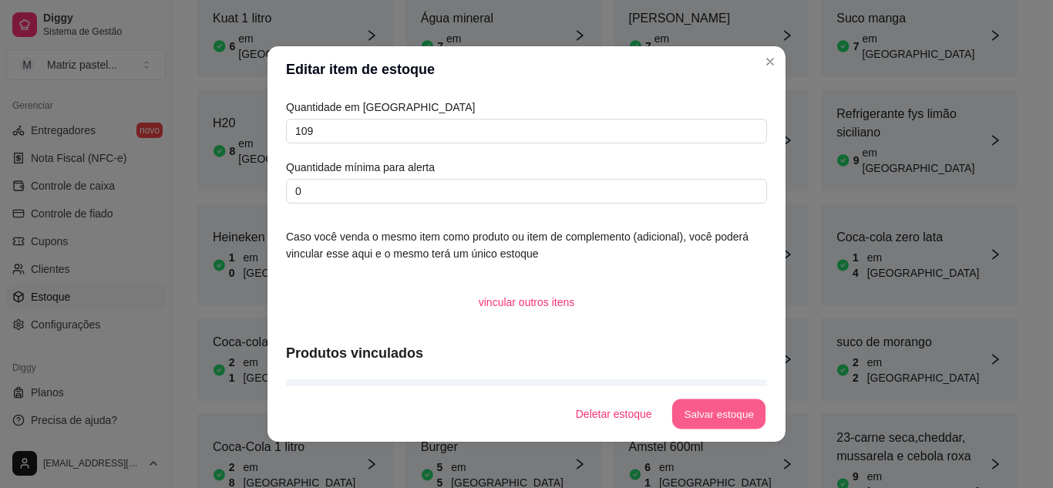
click at [721, 422] on button "Salvar estoque" at bounding box center [718, 414] width 94 height 30
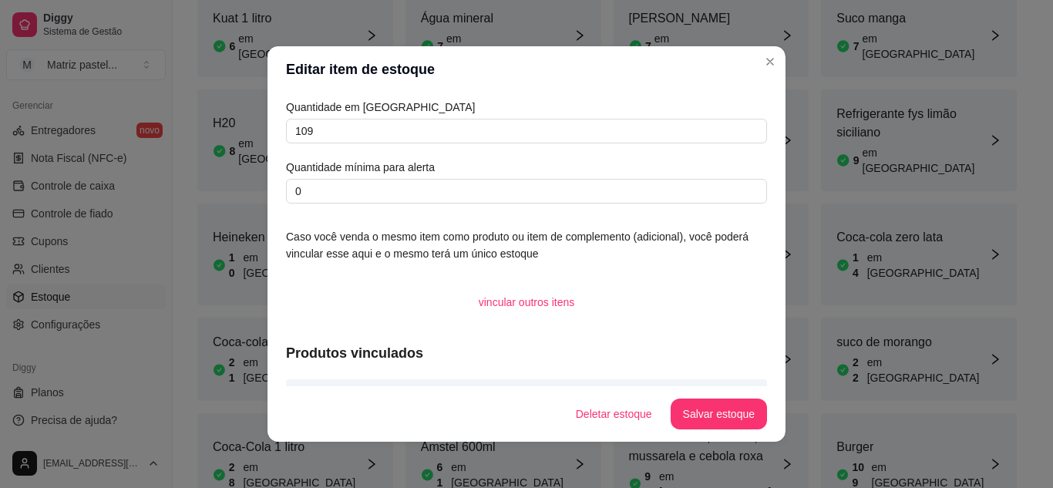
click at [771, 46] on header "Editar item de estoque" at bounding box center [526, 69] width 518 height 46
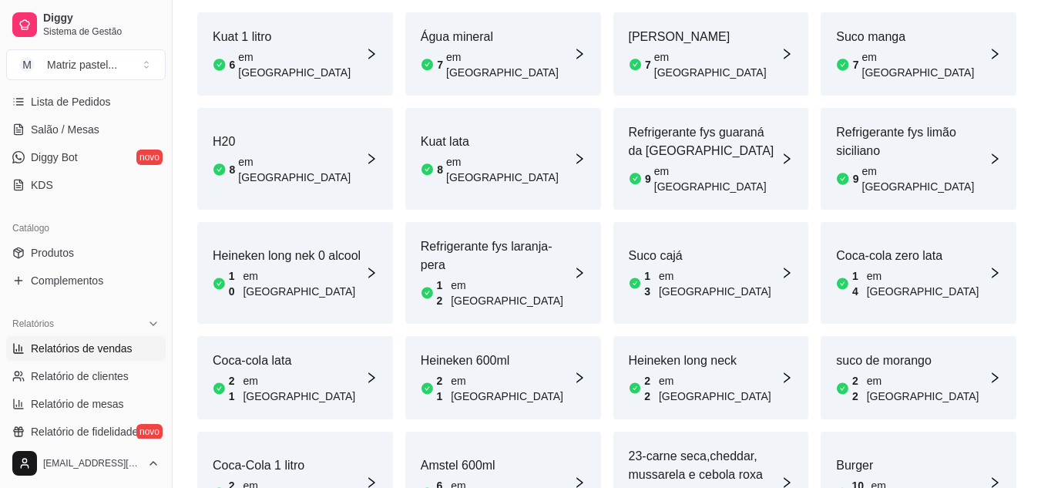
scroll to position [5, 0]
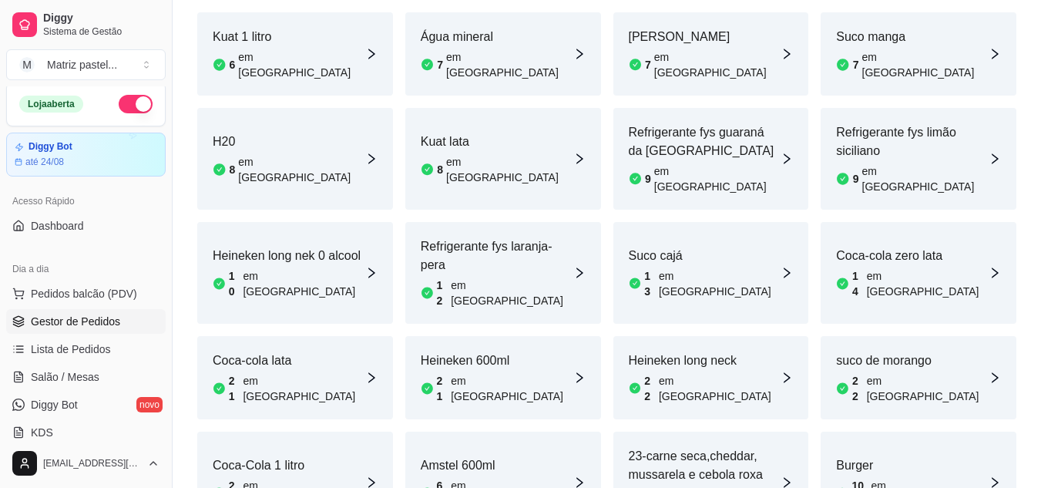
click at [75, 326] on span "Gestor de Pedidos" at bounding box center [75, 321] width 89 height 15
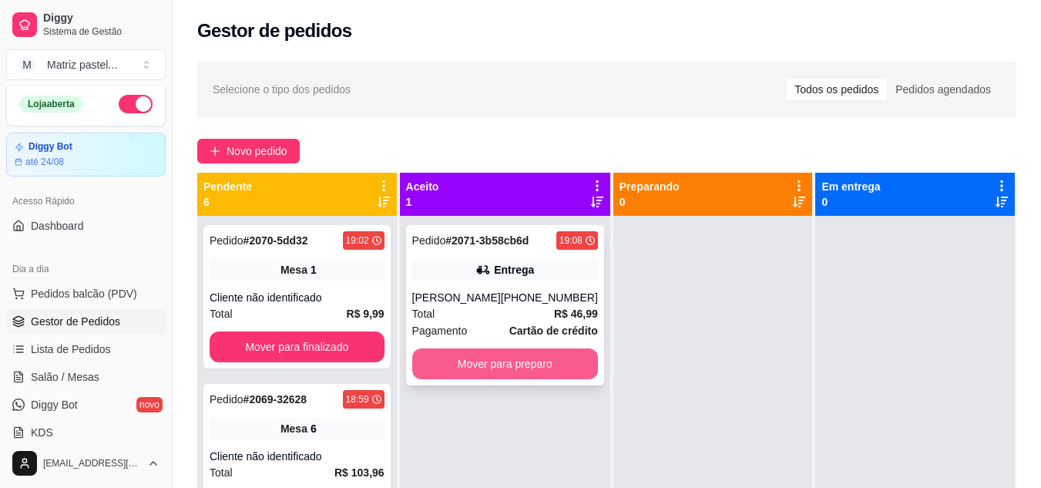
click at [543, 379] on button "Mover para preparo" at bounding box center [505, 363] width 186 height 31
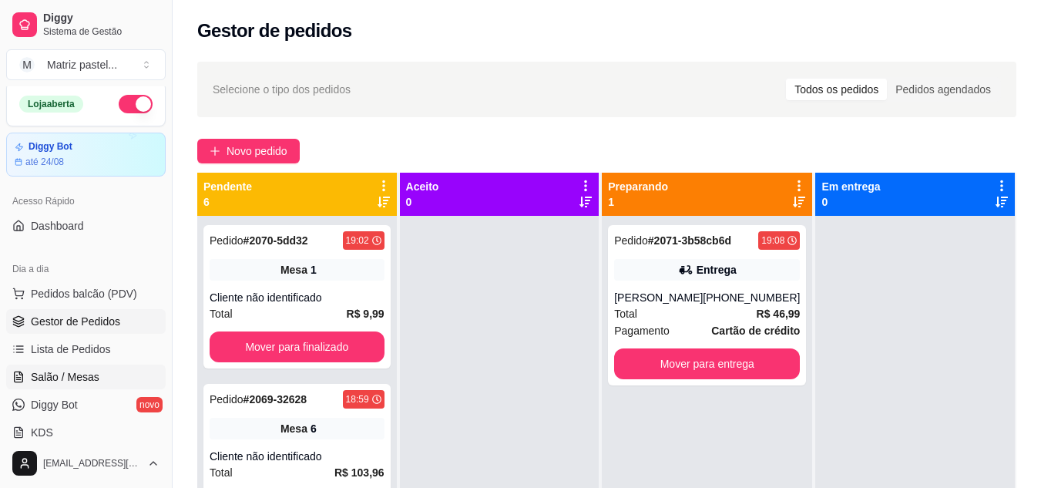
click at [83, 380] on span "Salão / Mesas" at bounding box center [65, 376] width 69 height 15
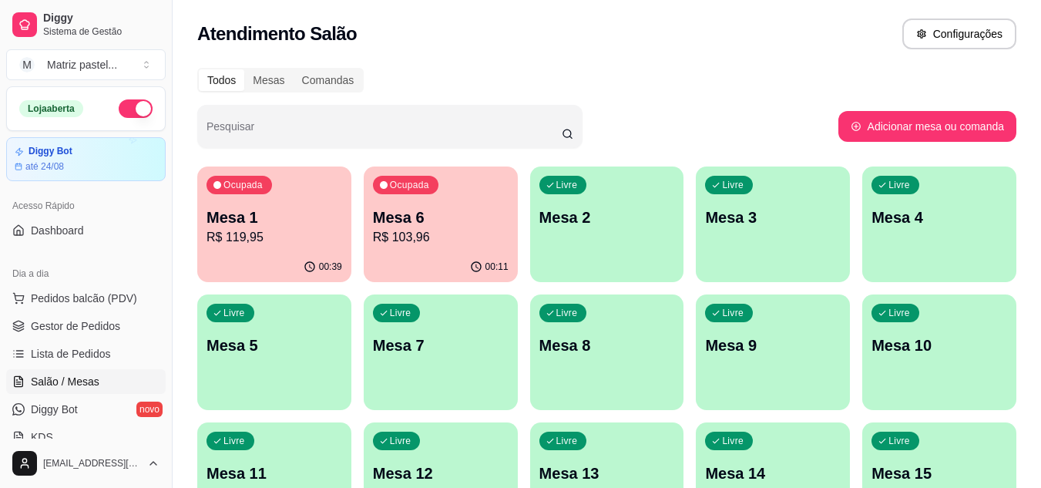
click at [290, 230] on p "R$ 119,95" at bounding box center [275, 237] width 136 height 18
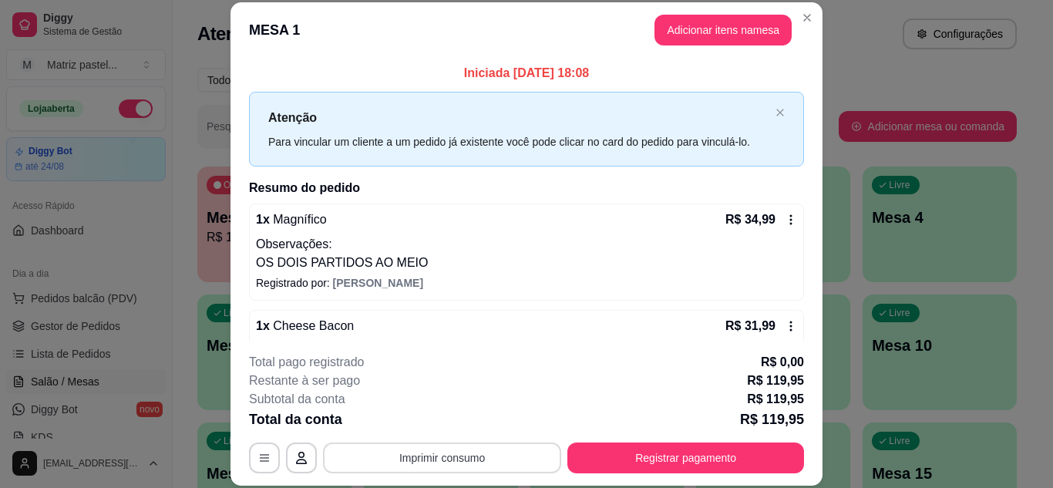
click at [489, 452] on button "Imprimir consumo" at bounding box center [442, 457] width 238 height 31
click at [483, 413] on button "IMPRESSORA" at bounding box center [441, 422] width 108 height 24
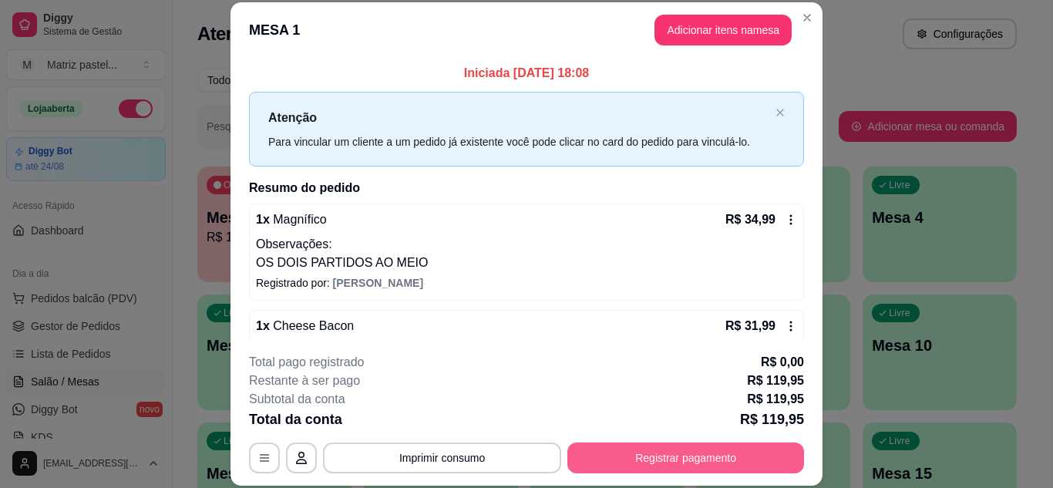
click at [691, 461] on button "Registrar pagamento" at bounding box center [685, 457] width 237 height 31
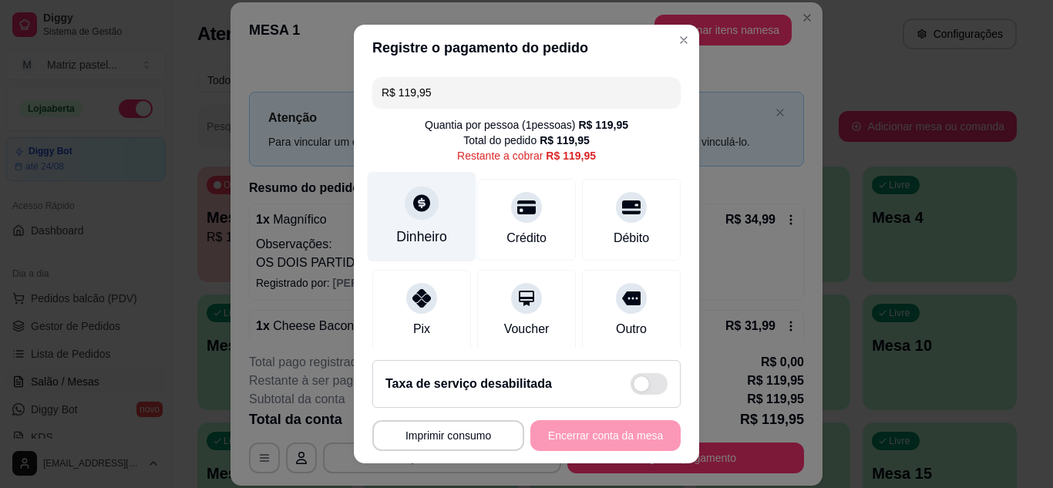
click at [422, 225] on div "Dinheiro" at bounding box center [422, 216] width 109 height 90
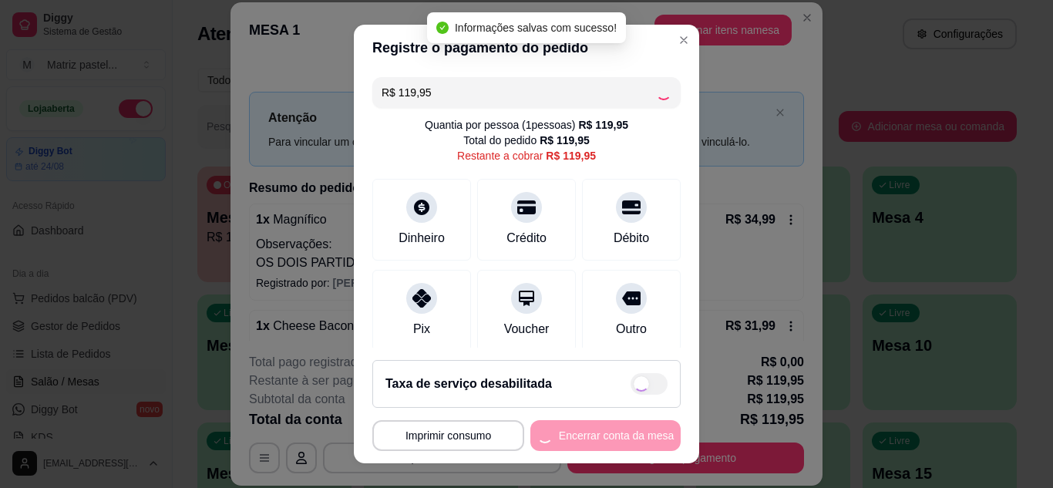
type input "R$ 0,00"
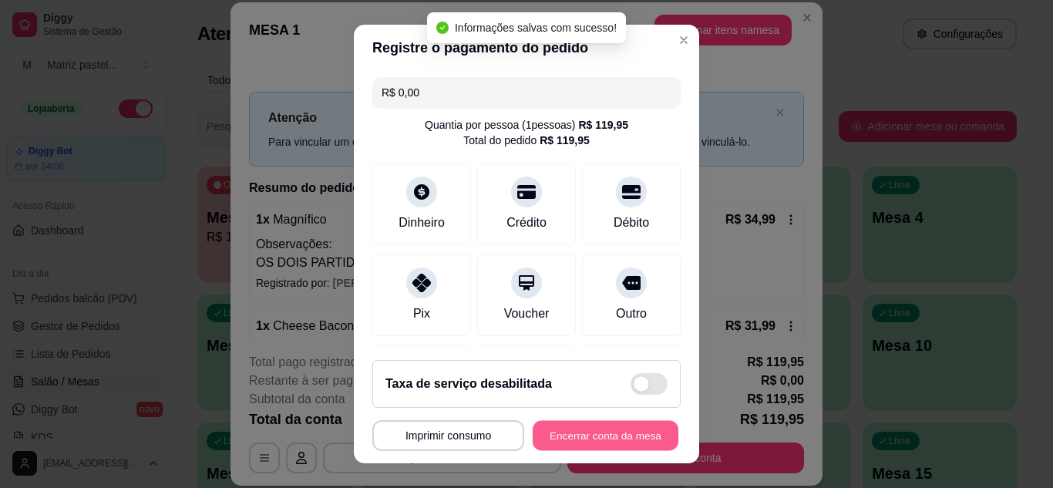
click at [612, 431] on button "Encerrar conta da mesa" at bounding box center [606, 436] width 146 height 30
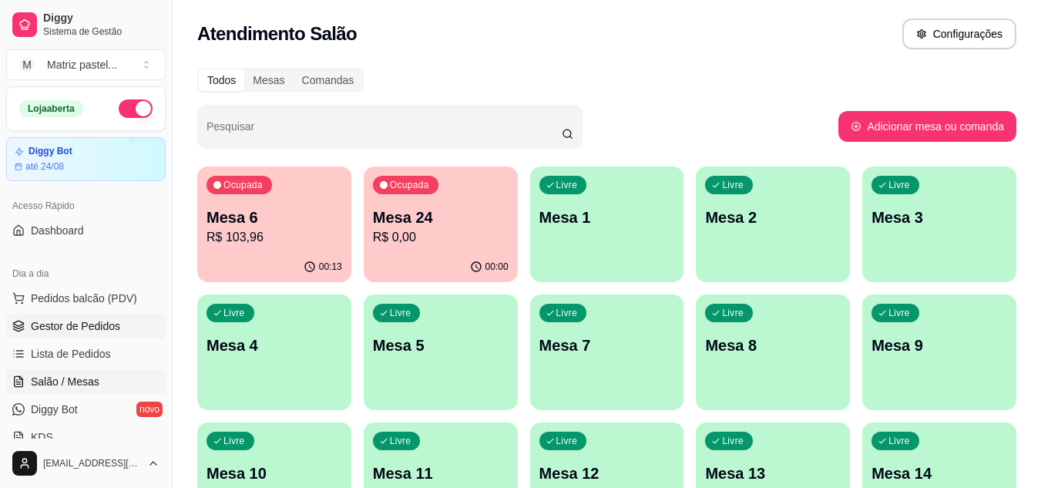
click at [80, 325] on span "Gestor de Pedidos" at bounding box center [75, 325] width 89 height 15
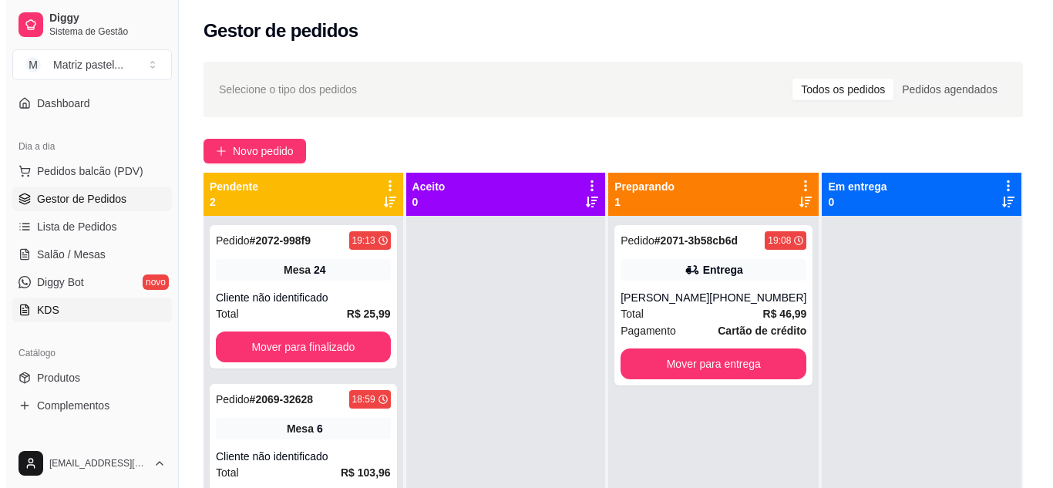
scroll to position [154, 0]
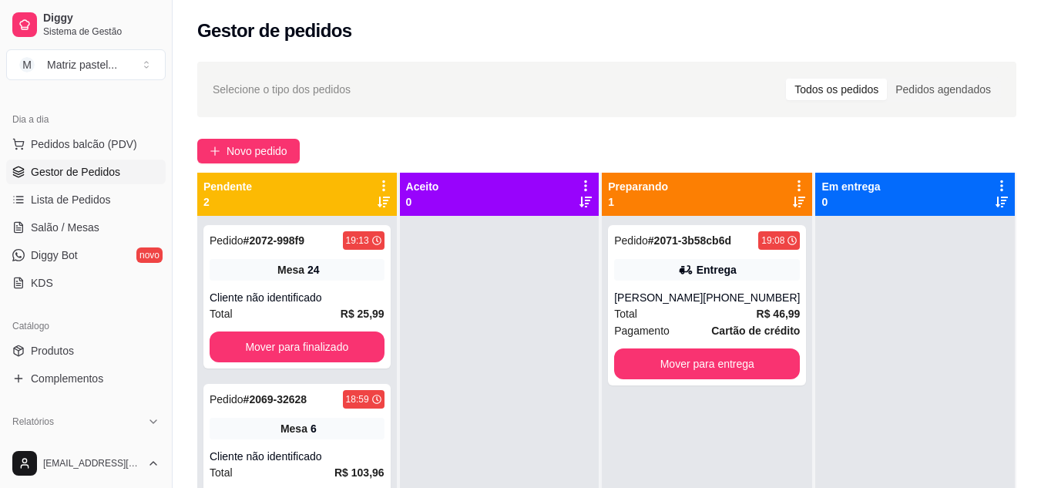
drag, startPoint x: 62, startPoint y: 257, endPoint x: 556, endPoint y: 478, distance: 540.3
click at [62, 257] on span "Diggy Bot" at bounding box center [54, 254] width 47 height 15
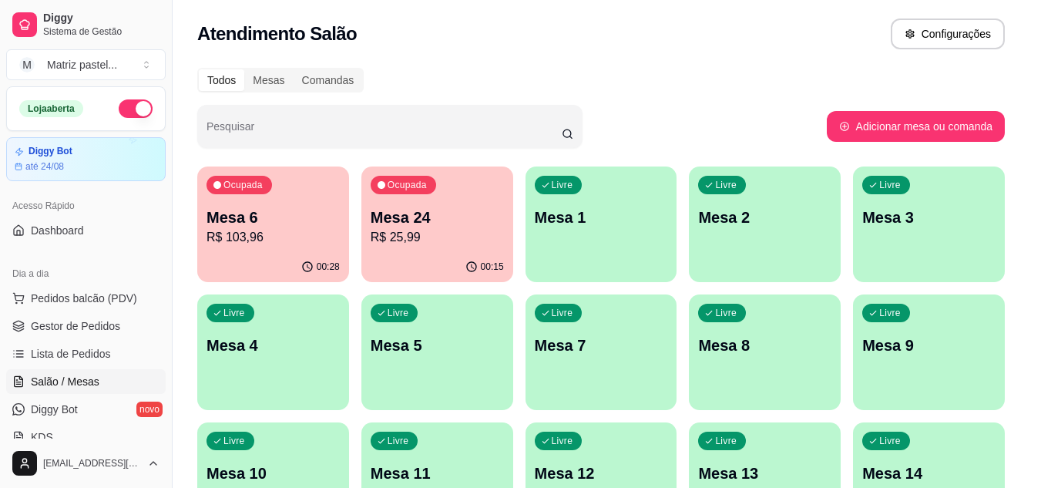
scroll to position [154, 0]
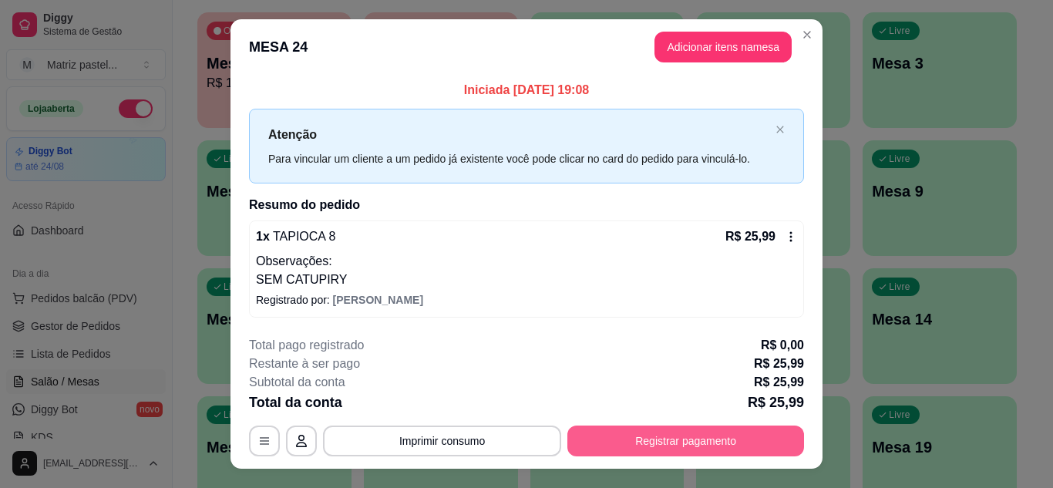
click at [613, 439] on button "Registrar pagamento" at bounding box center [685, 440] width 237 height 31
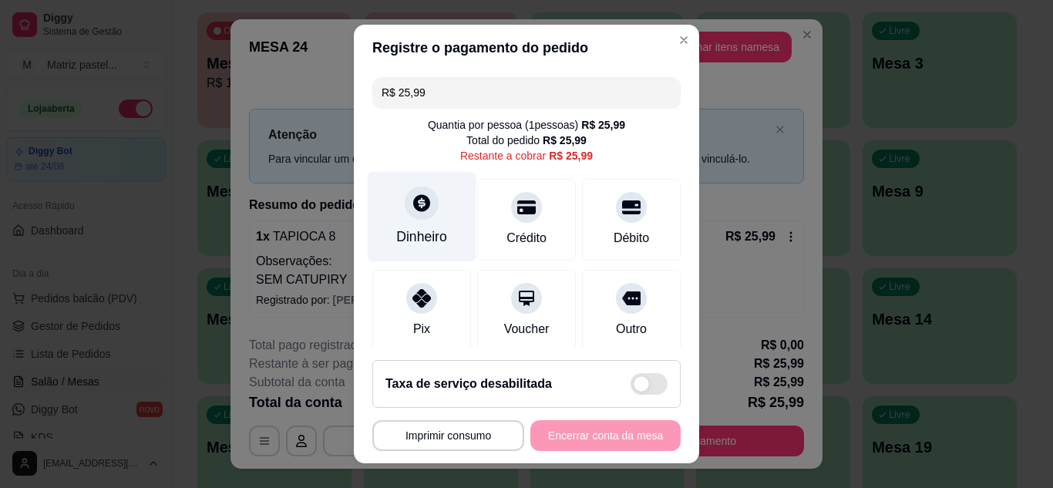
click at [416, 220] on div at bounding box center [422, 203] width 34 height 34
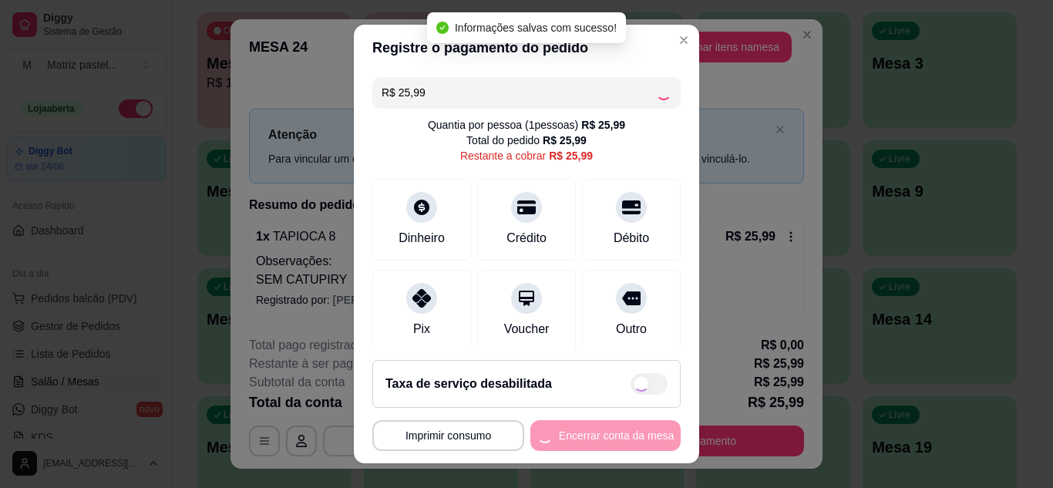
type input "R$ 0,00"
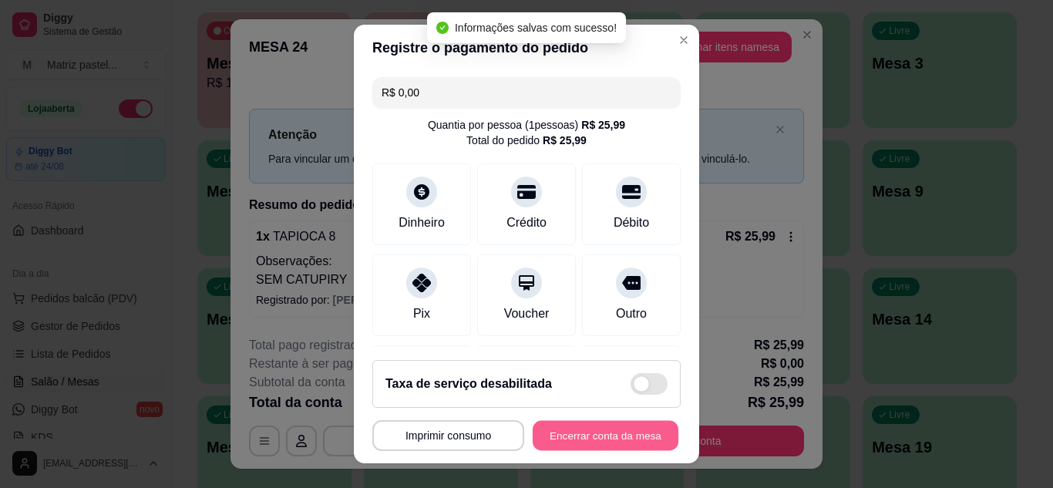
click at [606, 438] on button "Encerrar conta da mesa" at bounding box center [606, 436] width 146 height 30
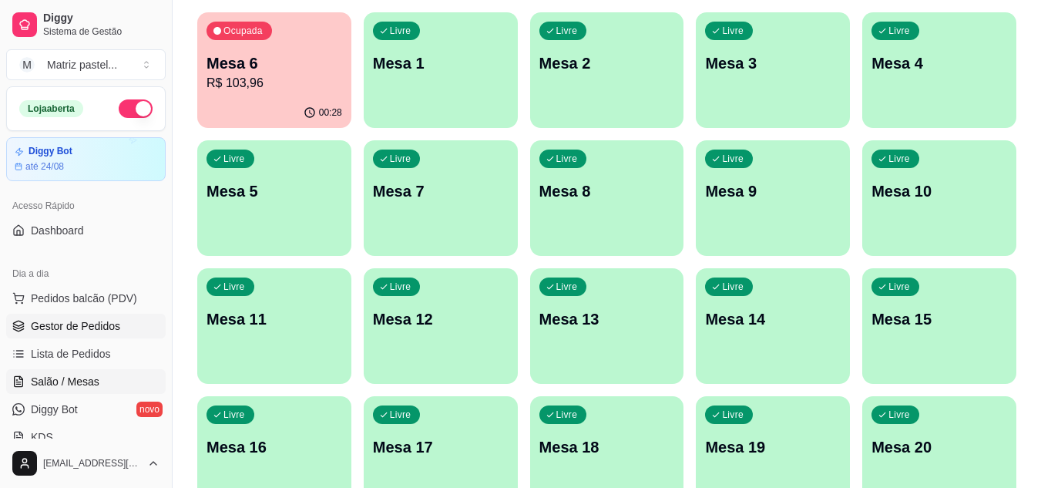
click at [61, 331] on span "Gestor de Pedidos" at bounding box center [75, 325] width 89 height 15
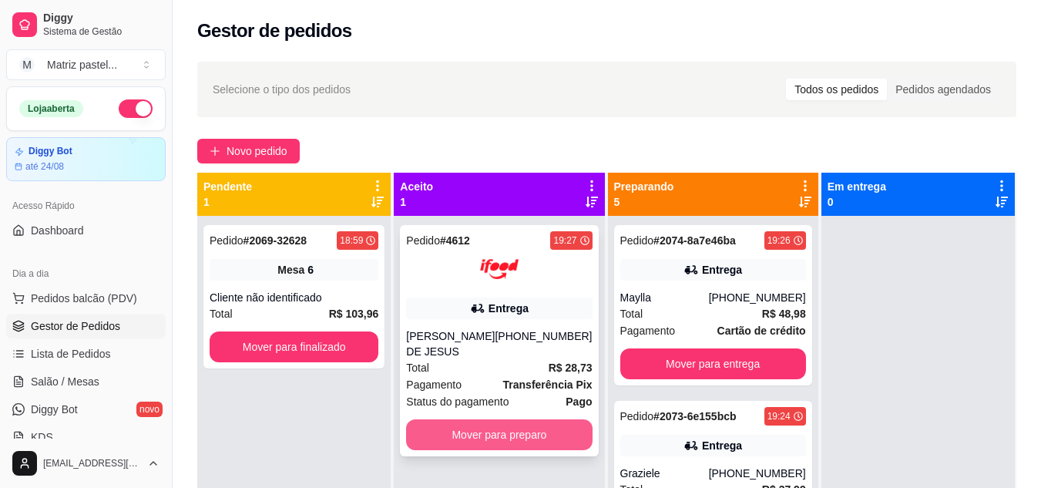
click at [487, 439] on button "Mover para preparo" at bounding box center [499, 434] width 186 height 31
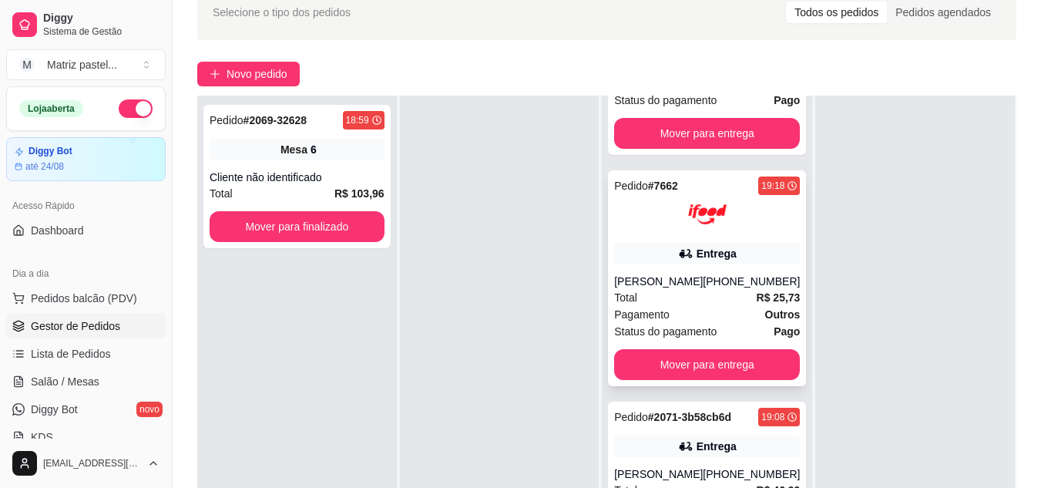
scroll to position [154, 0]
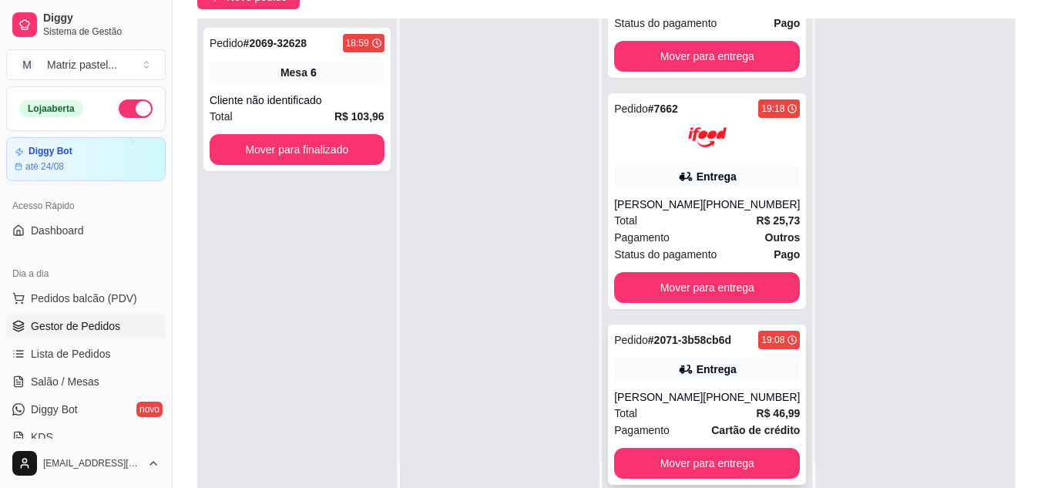
click at [690, 389] on div "[PERSON_NAME]" at bounding box center [658, 396] width 89 height 15
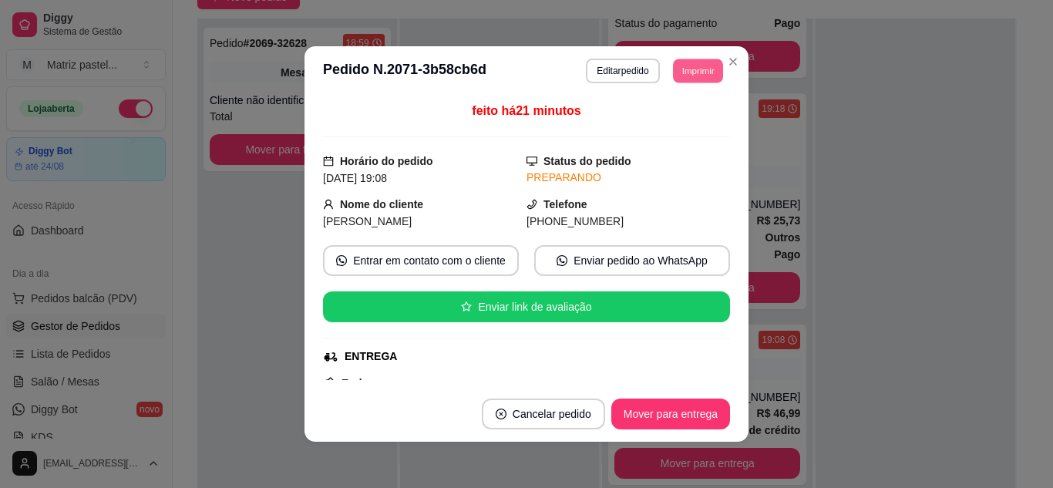
click at [689, 80] on button "Imprimir" at bounding box center [698, 71] width 50 height 24
click at [681, 138] on div "Escolha a impressora IMPRESSORA" at bounding box center [663, 114] width 127 height 52
click at [666, 118] on button "IMPRESSORA" at bounding box center [664, 125] width 112 height 25
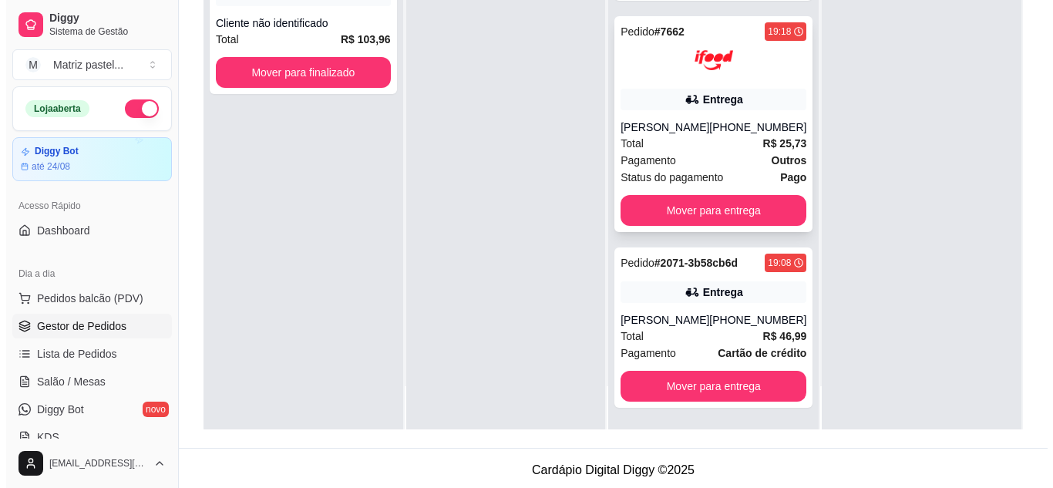
scroll to position [842, 0]
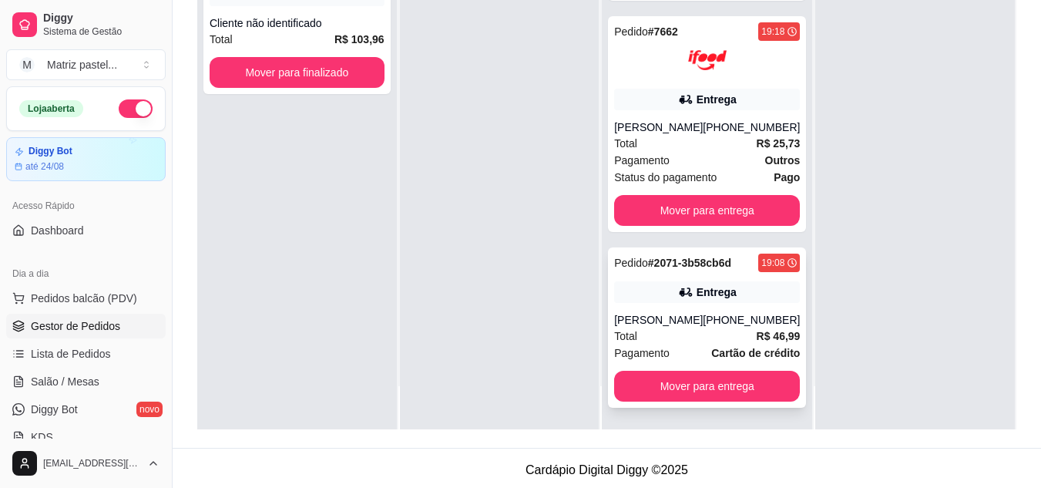
click at [691, 291] on div "Pedido # 2071-3b58cb6d 19:08 Entrega [PERSON_NAME] [PHONE_NUMBER] Total R$ 46,9…" at bounding box center [707, 327] width 198 height 160
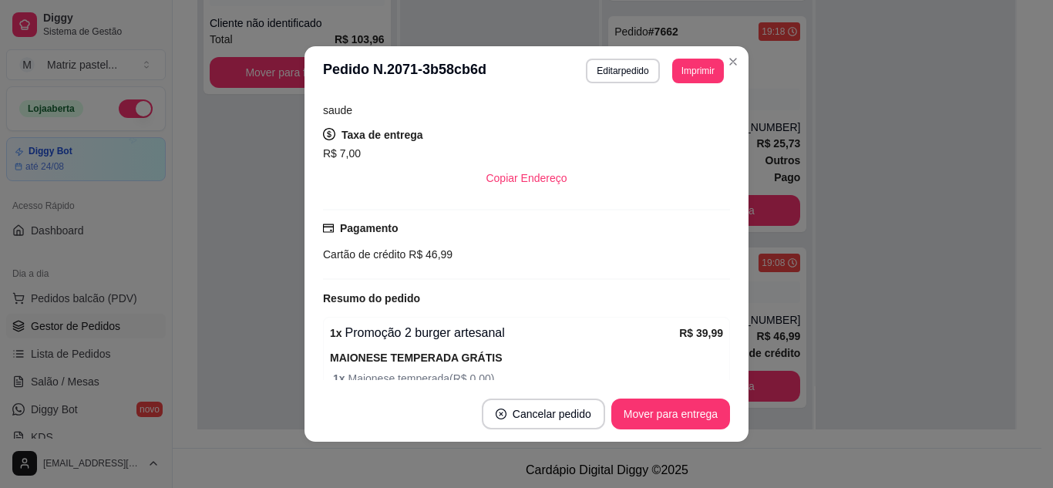
scroll to position [382, 0]
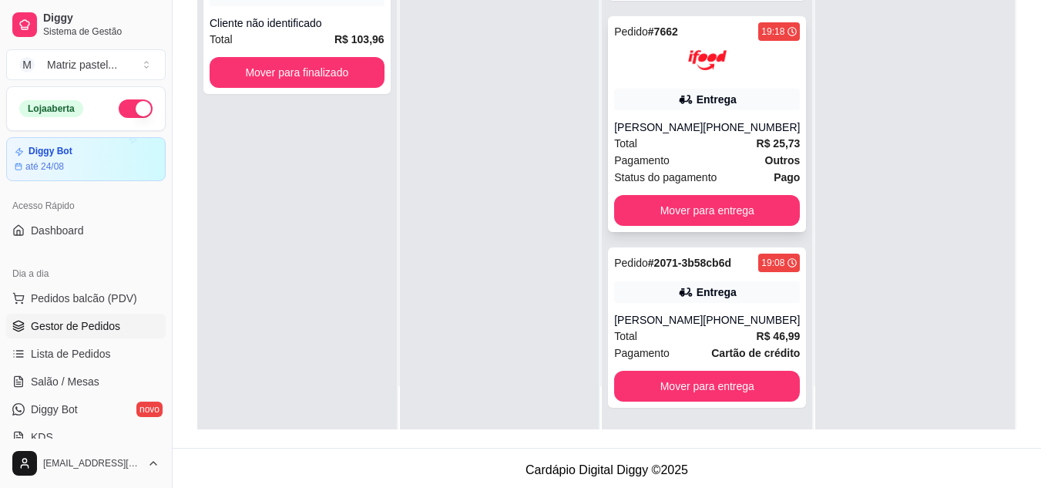
click at [729, 119] on div "[PHONE_NUMBER]" at bounding box center [751, 126] width 97 height 15
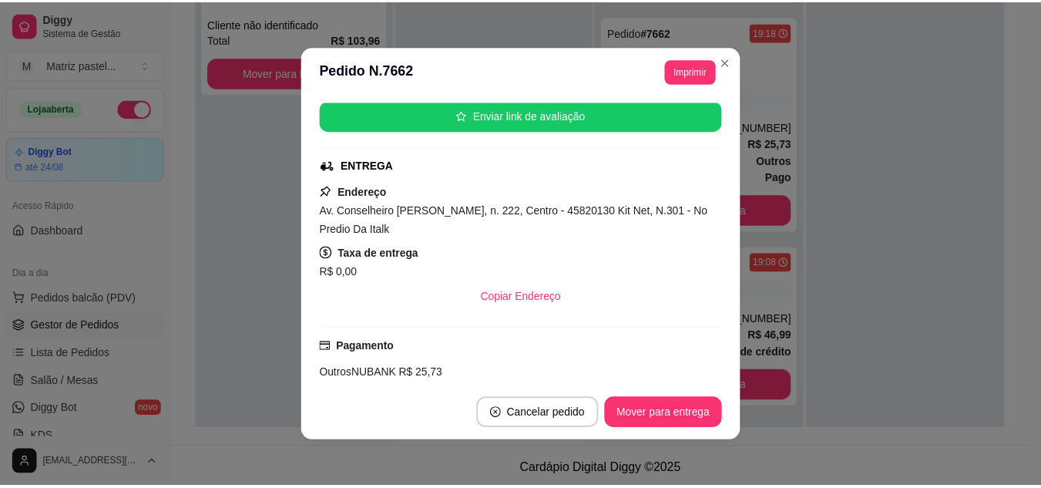
scroll to position [462, 0]
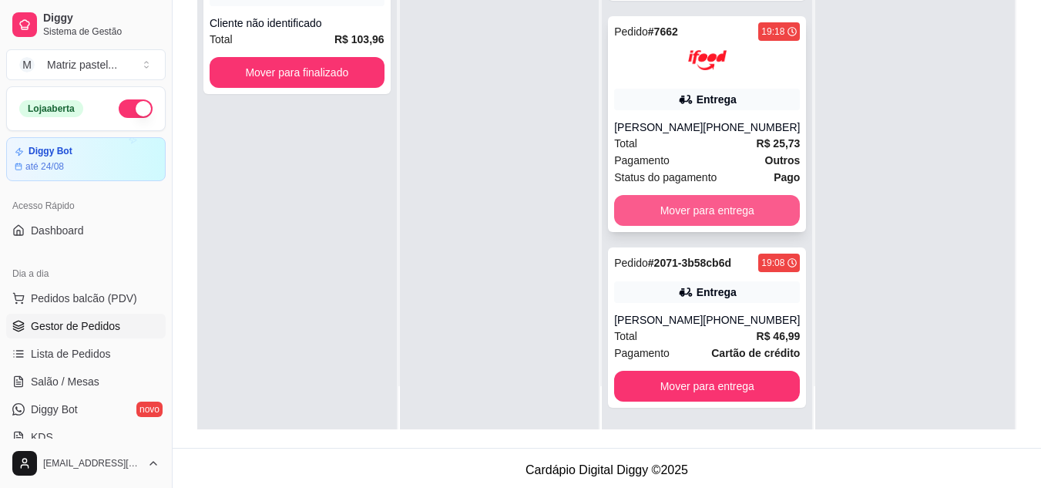
click at [708, 195] on button "Mover para entrega" at bounding box center [707, 210] width 186 height 31
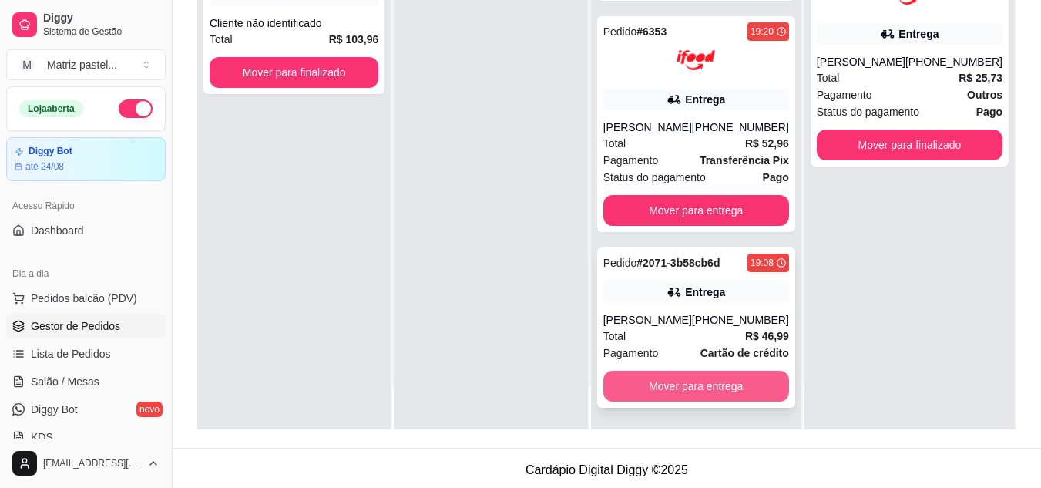
scroll to position [596, 0]
click at [677, 375] on button "Mover para entrega" at bounding box center [696, 386] width 180 height 30
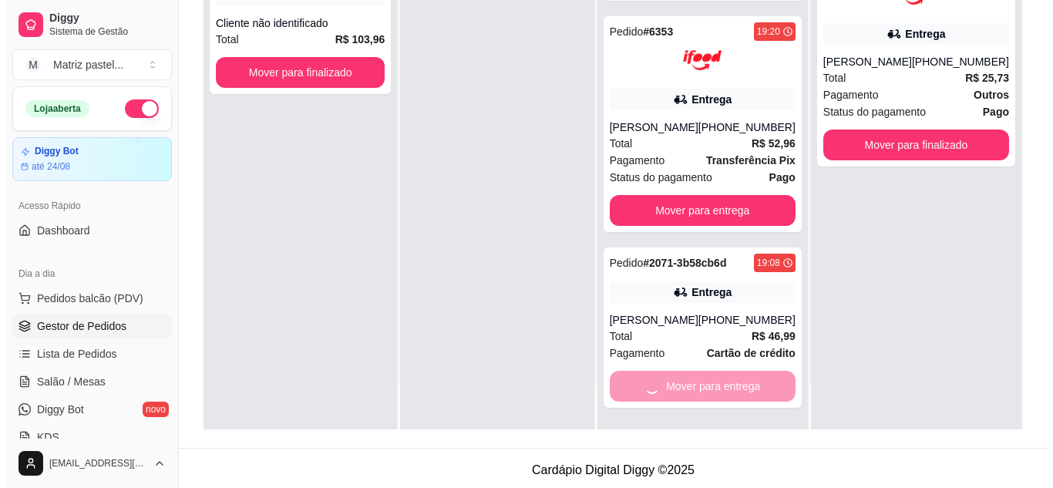
scroll to position [405, 0]
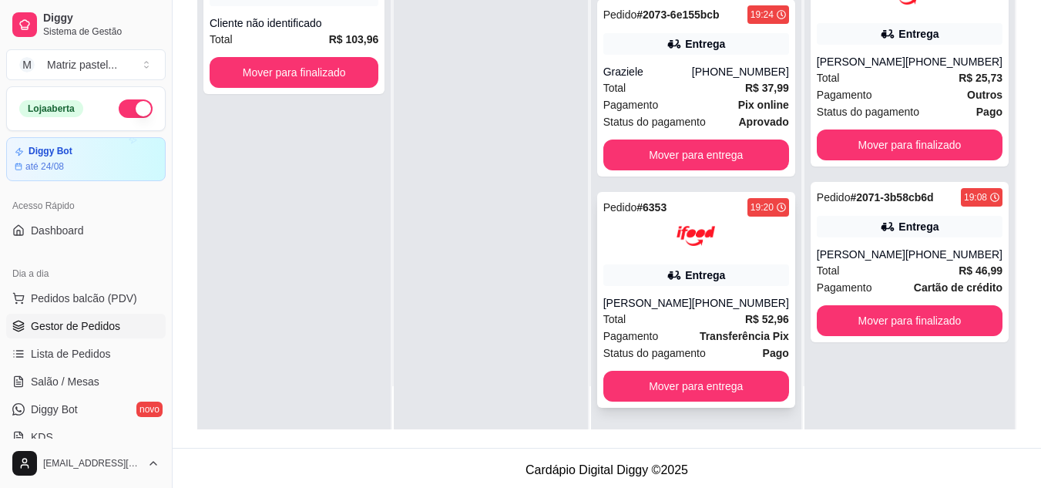
click at [711, 267] on div "Entrega" at bounding box center [705, 274] width 40 height 15
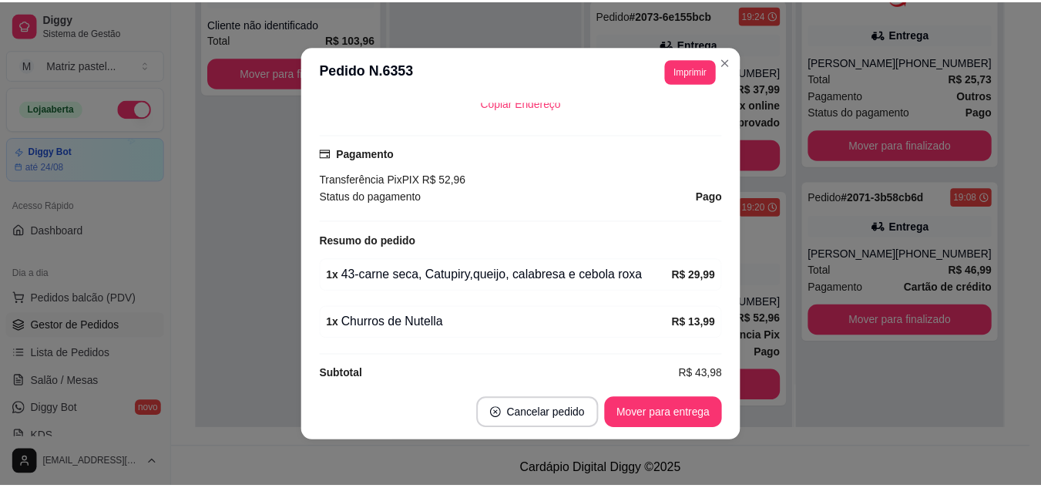
scroll to position [444, 0]
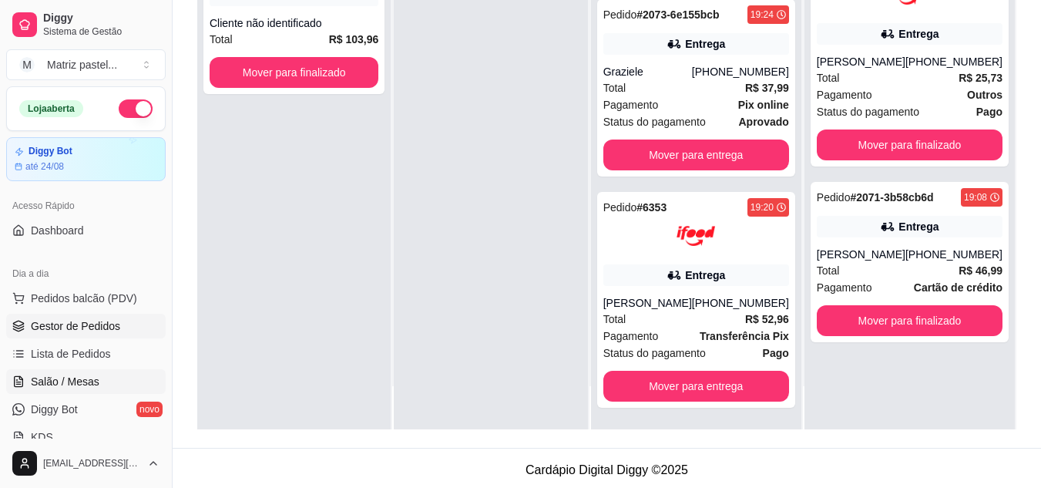
click at [83, 385] on span "Salão / Mesas" at bounding box center [65, 381] width 69 height 15
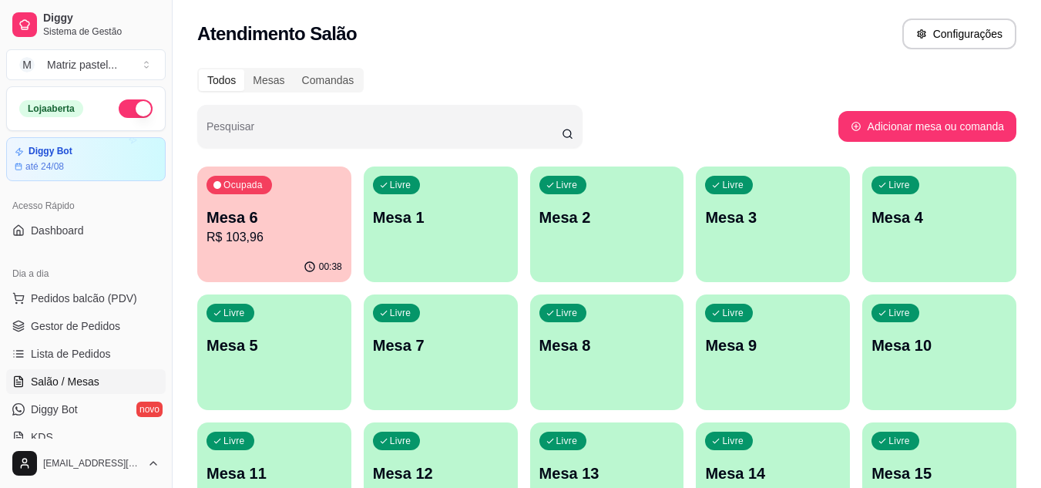
click at [254, 250] on div "Ocupada Mesa 6 R$ 103,96" at bounding box center [274, 209] width 154 height 86
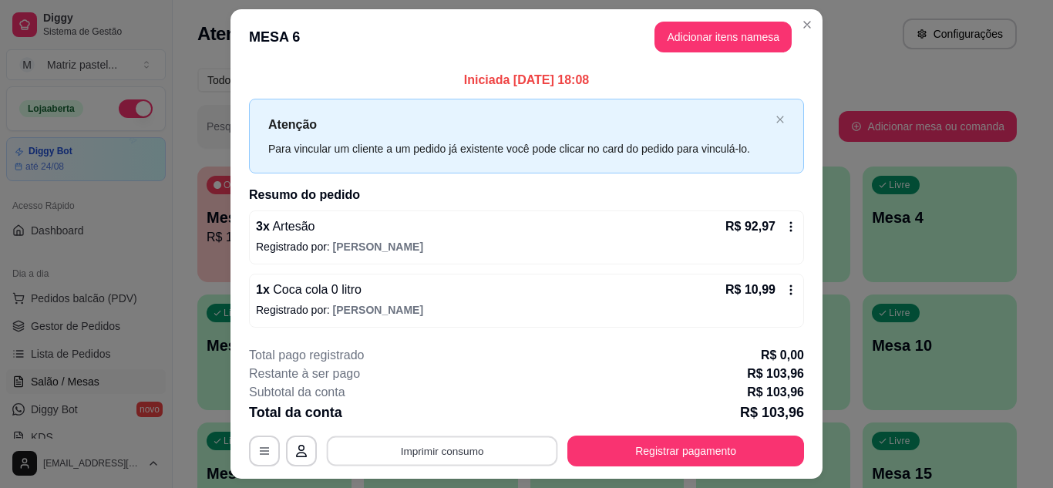
click at [505, 454] on button "Imprimir consumo" at bounding box center [442, 451] width 231 height 30
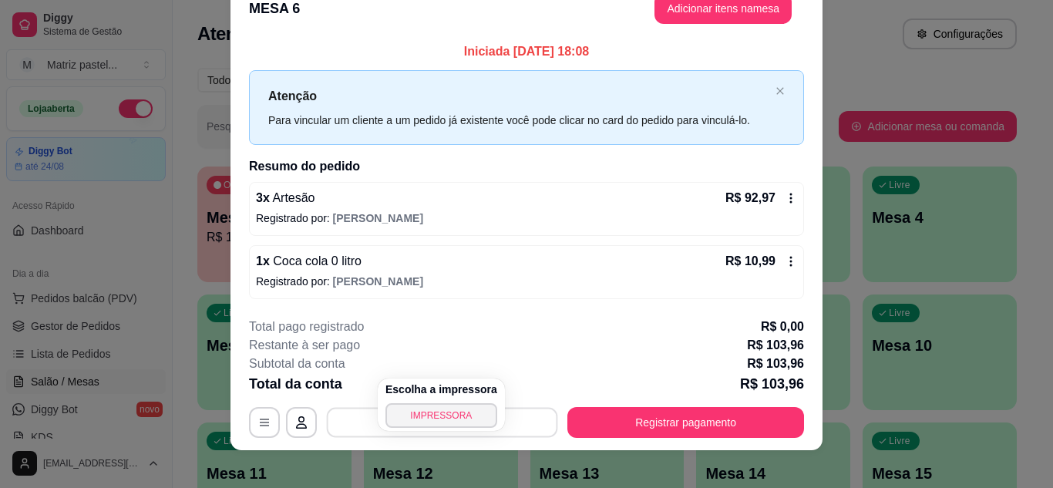
scroll to position [40, 0]
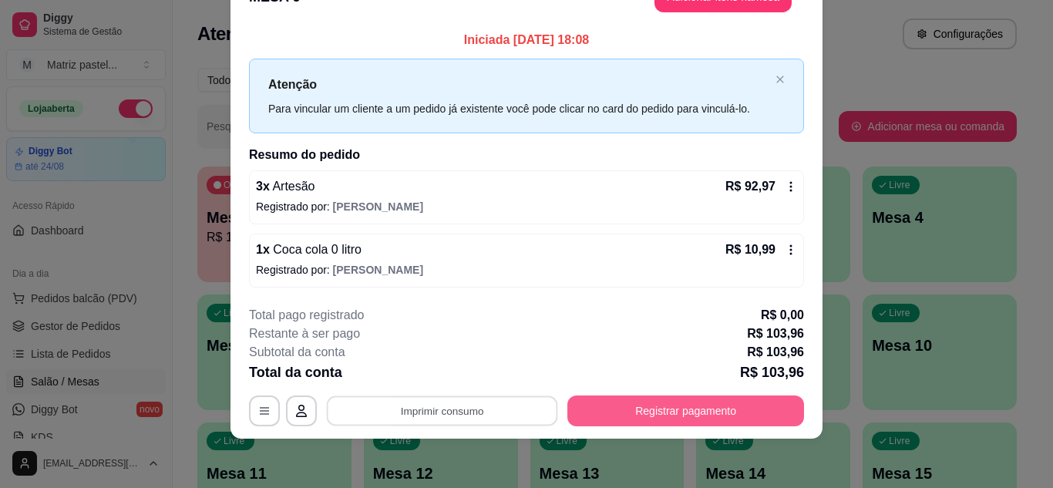
click at [694, 414] on button "Registrar pagamento" at bounding box center [685, 410] width 237 height 31
click at [657, 405] on button "Registrar pagamento" at bounding box center [685, 410] width 237 height 31
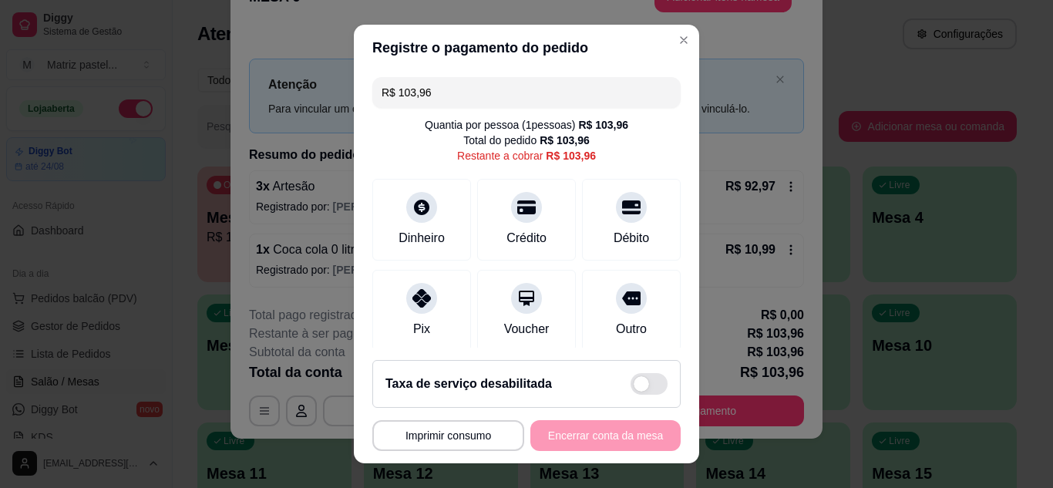
click at [489, 89] on input "R$ 103,96" at bounding box center [527, 92] width 290 height 31
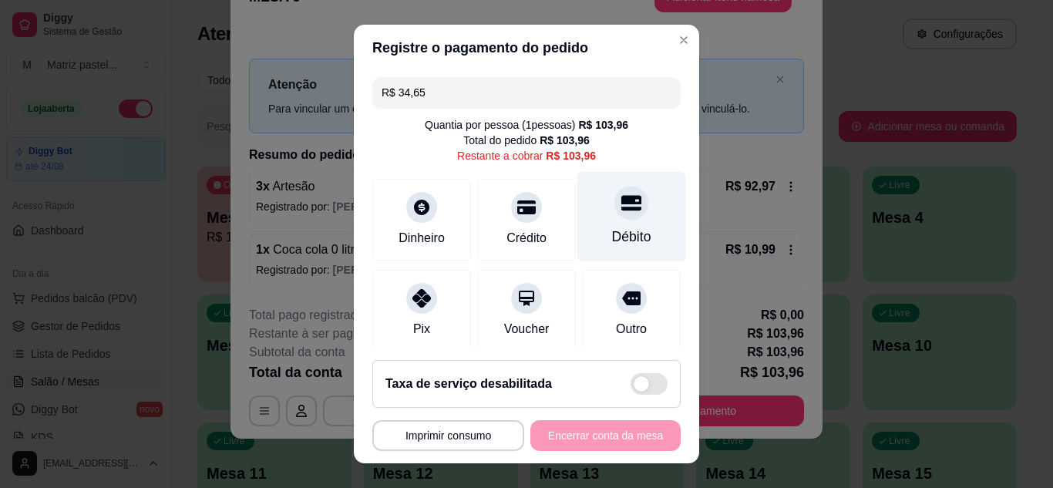
click at [607, 227] on div "Débito" at bounding box center [631, 216] width 109 height 90
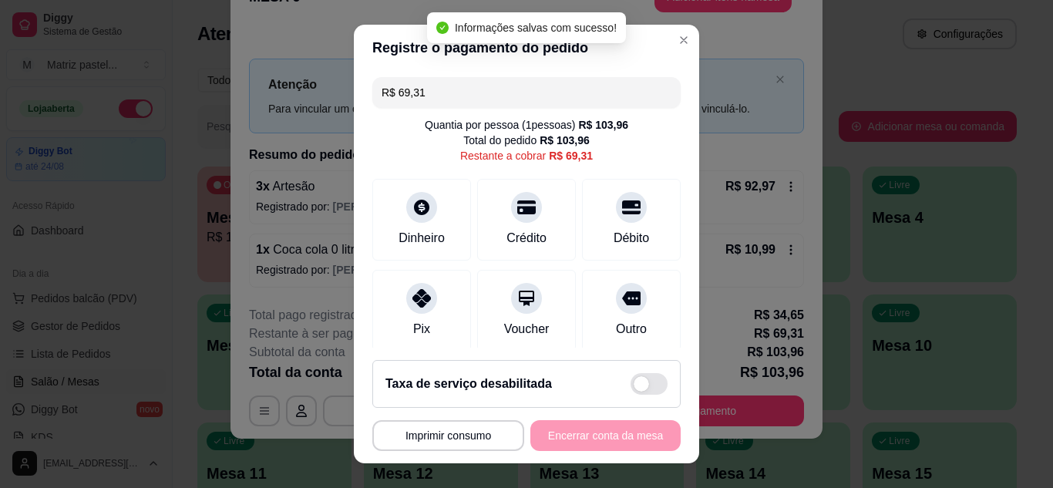
click at [448, 91] on input "R$ 69,31" at bounding box center [527, 92] width 290 height 31
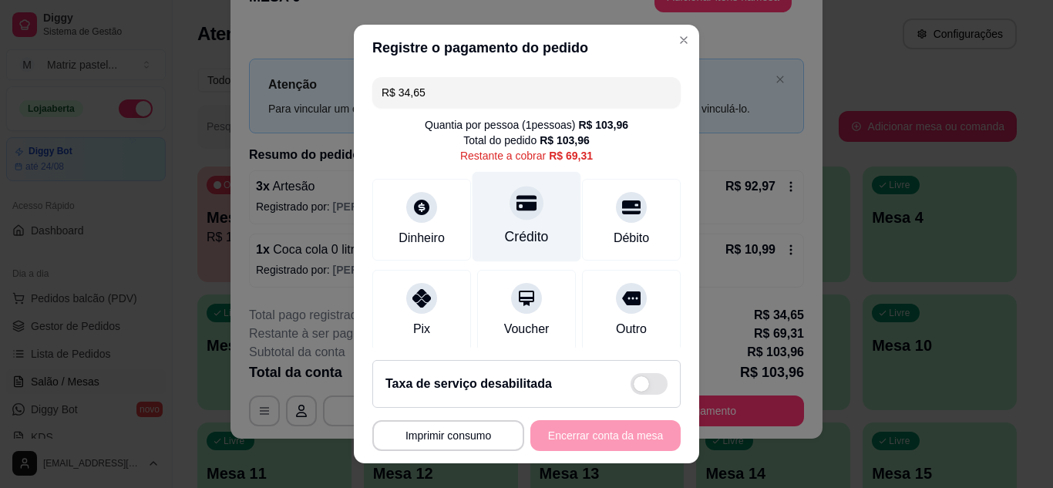
click at [516, 224] on div "Crédito" at bounding box center [526, 216] width 109 height 90
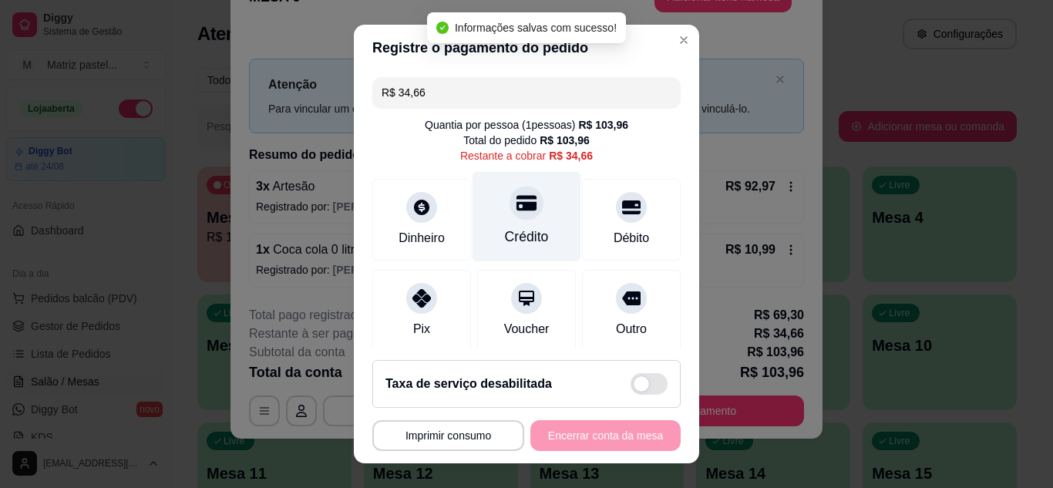
click at [518, 225] on div "Crédito" at bounding box center [526, 216] width 109 height 90
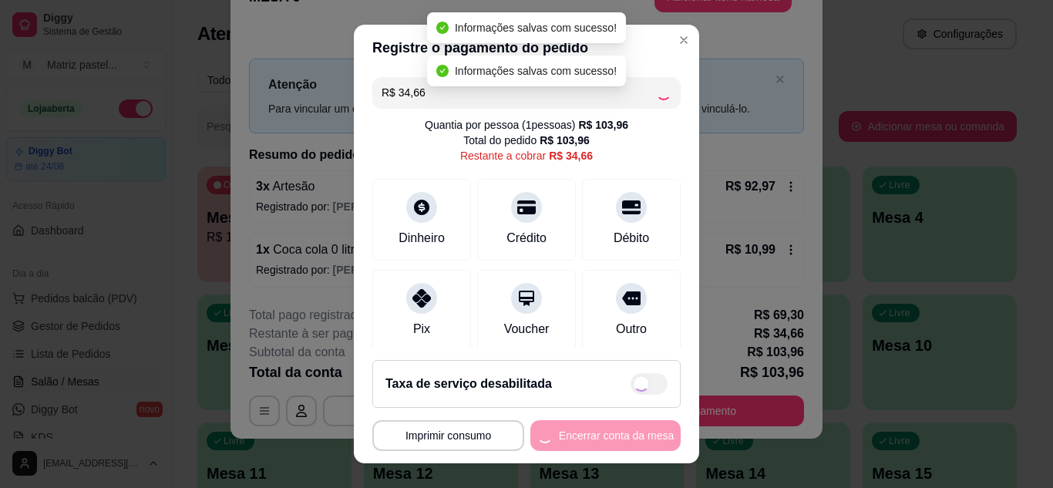
type input "R$ 0,00"
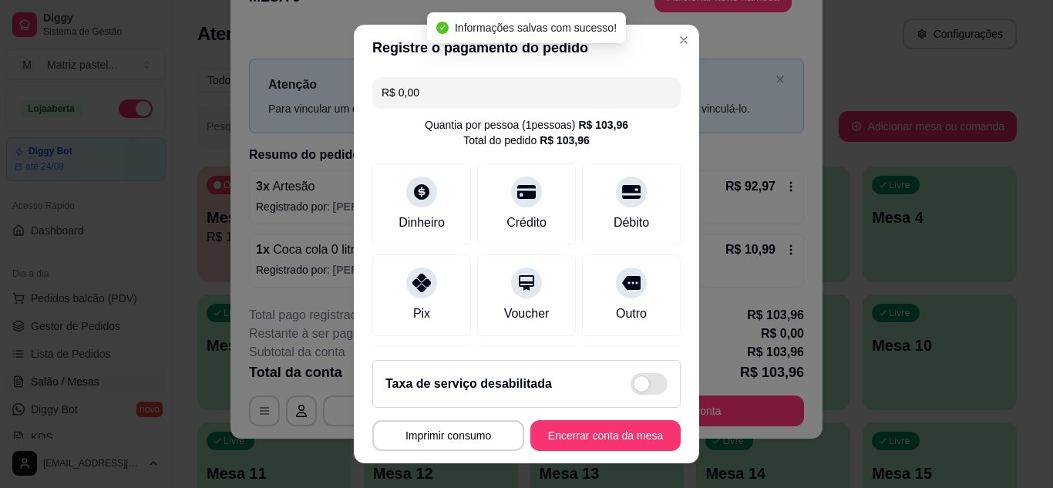
click at [563, 438] on button "Encerrar conta da mesa" at bounding box center [605, 435] width 150 height 31
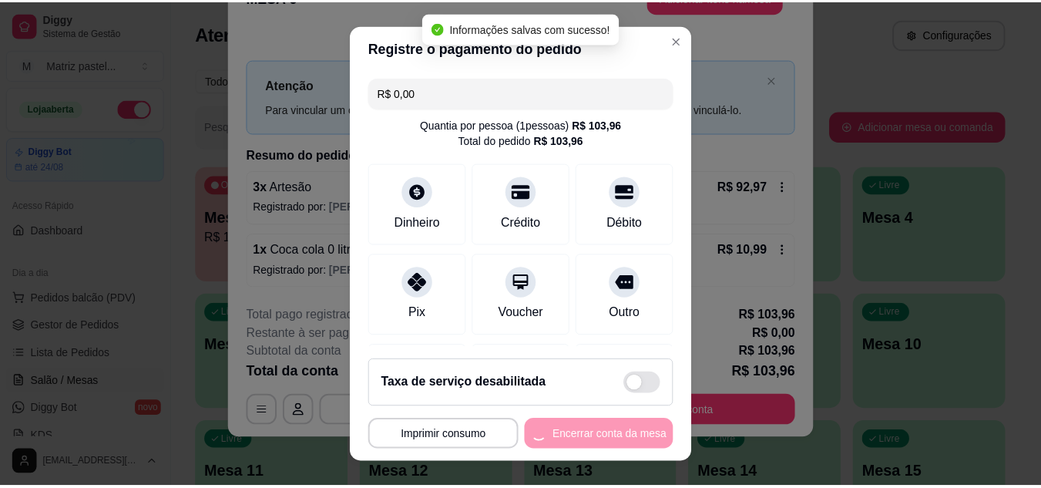
scroll to position [0, 0]
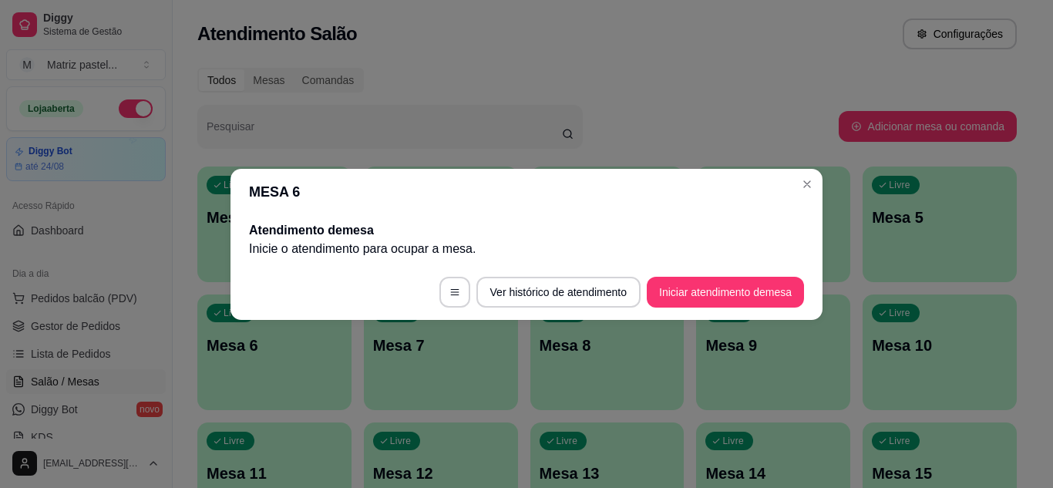
click at [794, 190] on header "MESA 6" at bounding box center [526, 192] width 592 height 46
click at [819, 205] on header "MESA 6" at bounding box center [526, 192] width 592 height 46
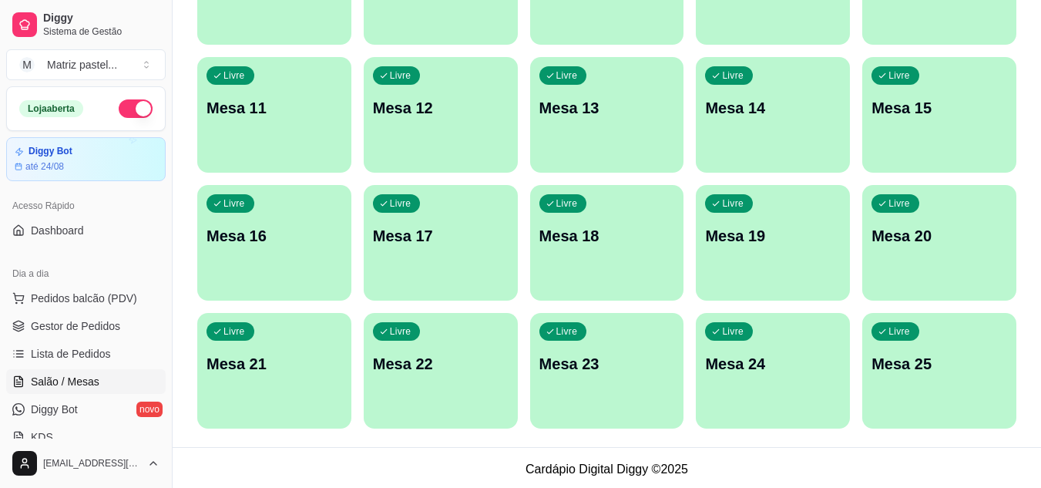
scroll to position [368, 0]
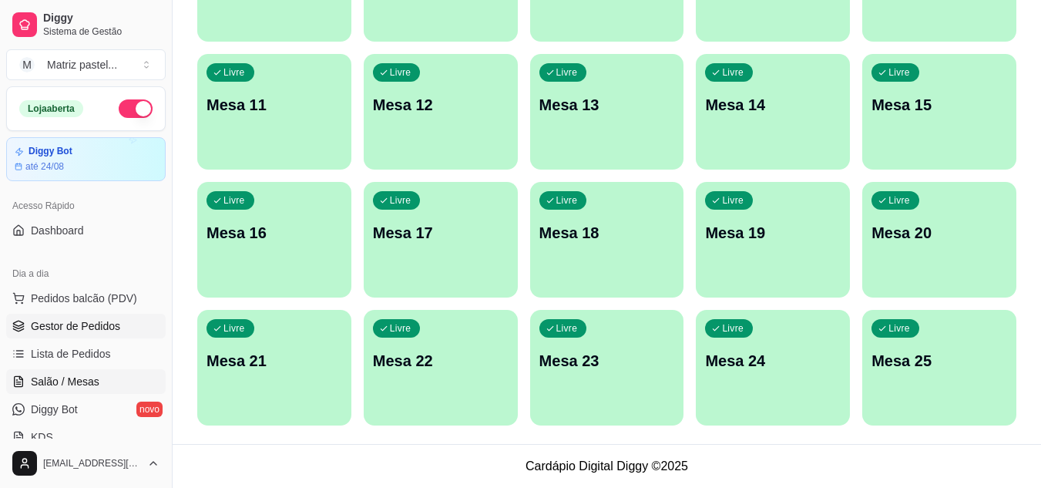
click at [90, 333] on span "Gestor de Pedidos" at bounding box center [75, 325] width 89 height 15
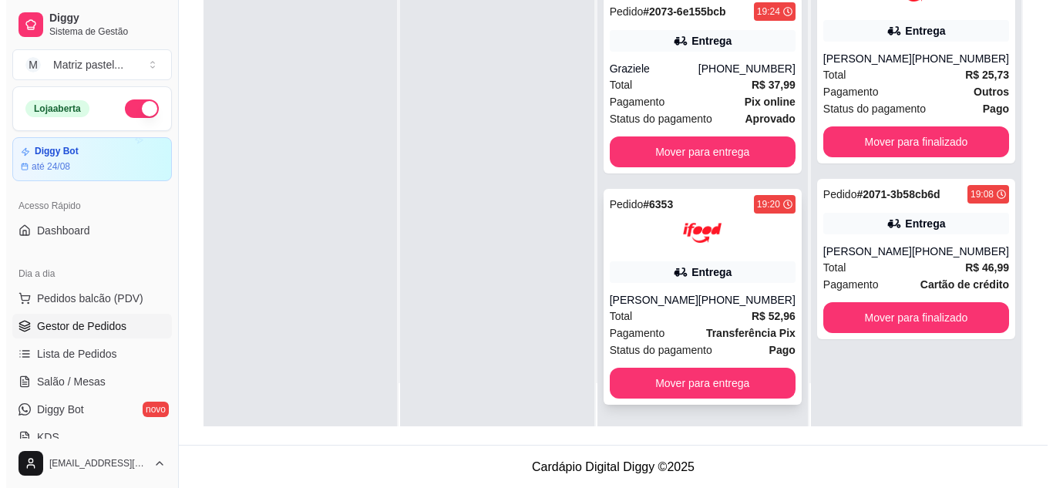
scroll to position [235, 0]
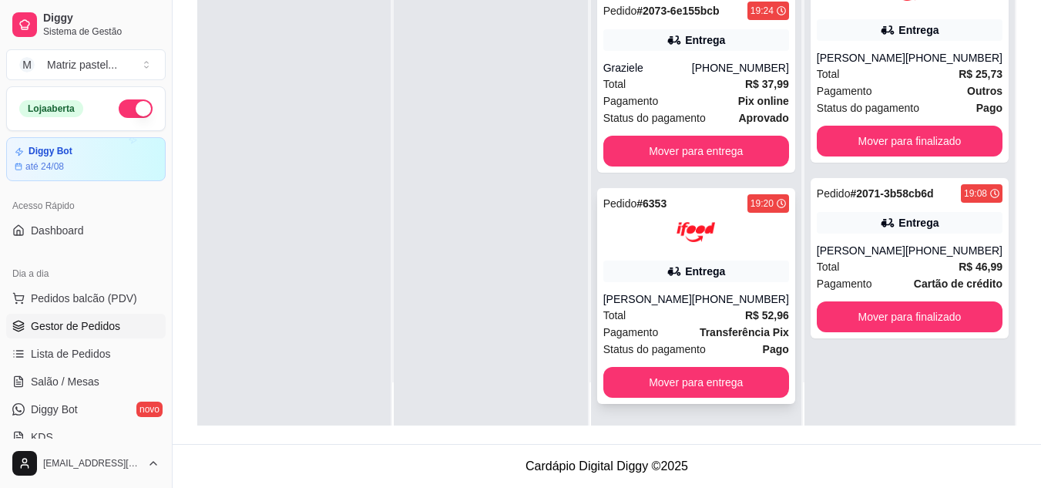
click at [684, 266] on div "Entrega" at bounding box center [696, 272] width 186 height 22
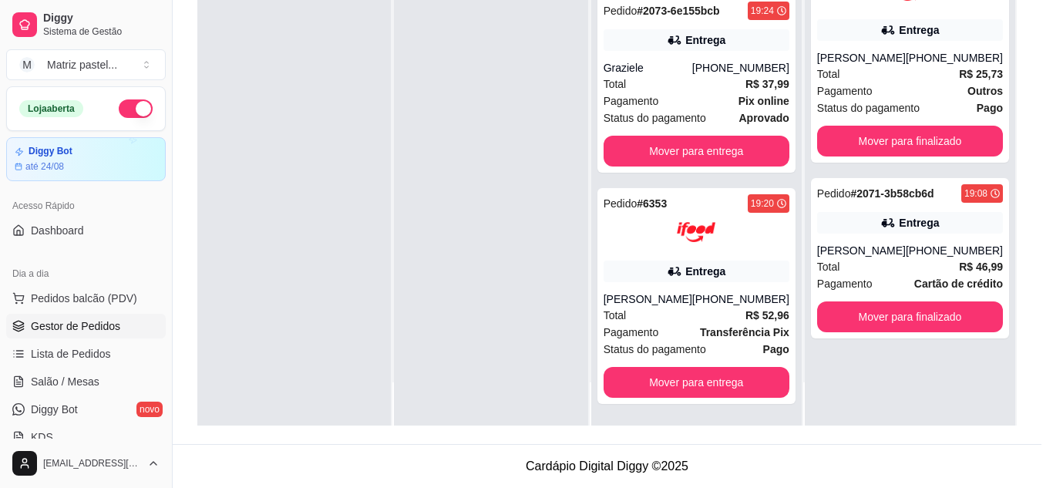
scroll to position [77, 0]
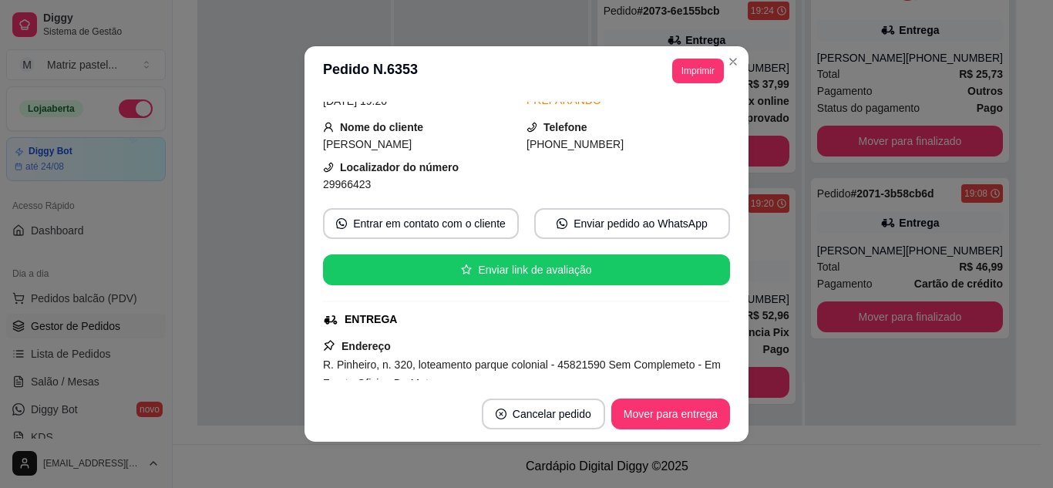
click at [681, 55] on header "**********" at bounding box center [526, 70] width 444 height 49
click at [689, 77] on button "Imprimir" at bounding box center [698, 71] width 52 height 25
click at [691, 126] on button "IMPRESSORA" at bounding box center [676, 118] width 89 height 20
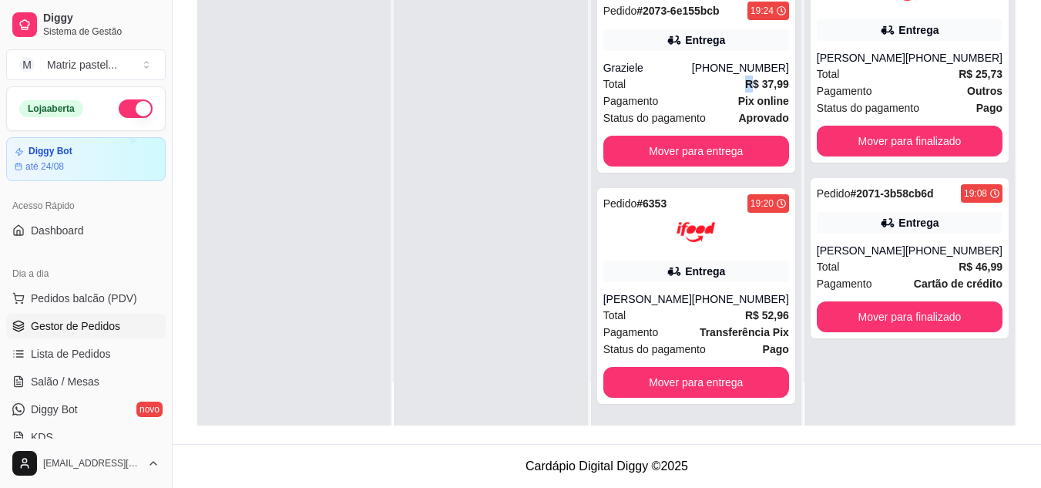
click at [729, 76] on div "Total R$ 37,99" at bounding box center [696, 84] width 186 height 17
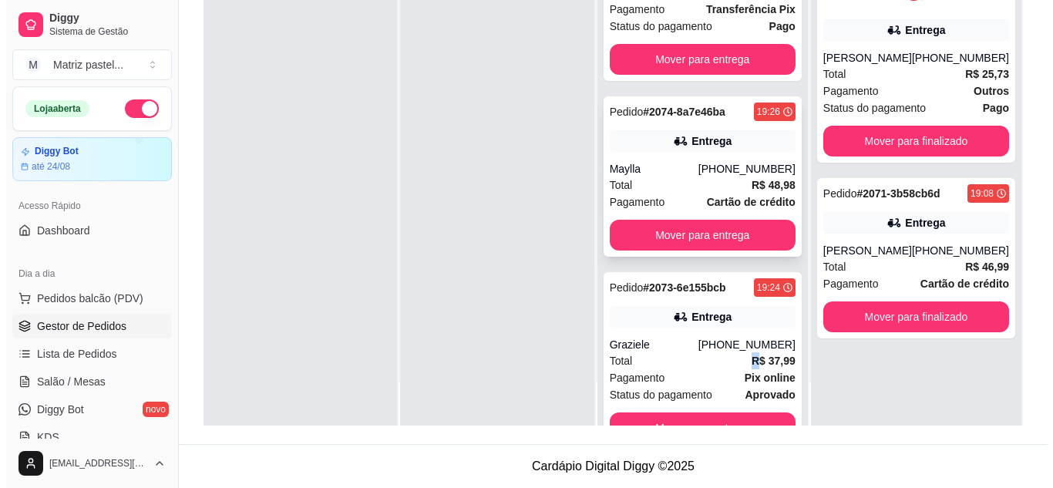
scroll to position [96, 0]
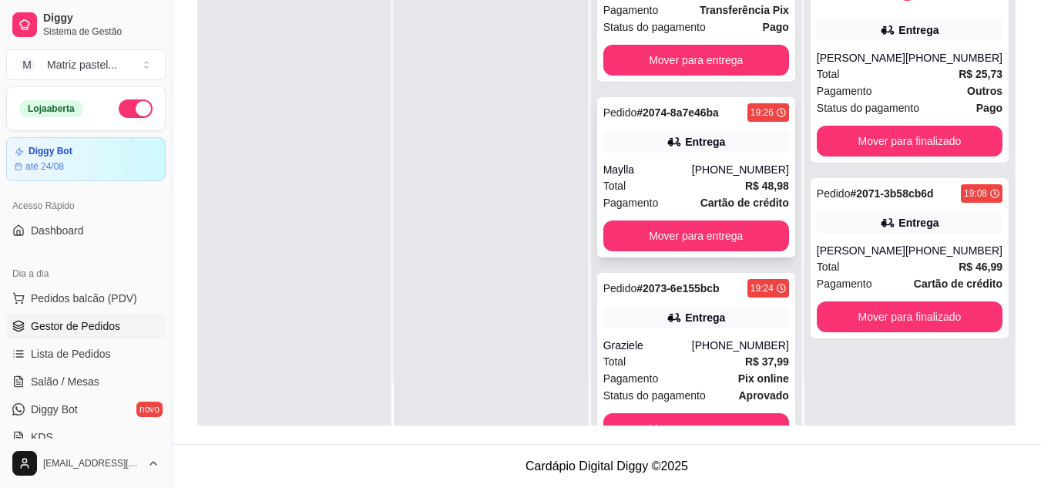
click at [687, 119] on strong "# 2074-8a7e46ba" at bounding box center [678, 112] width 82 height 12
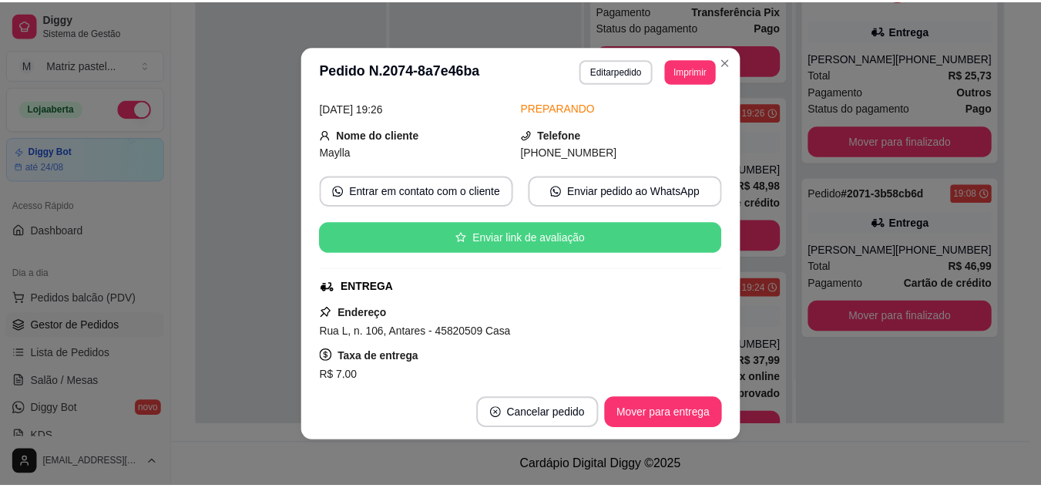
scroll to position [77, 0]
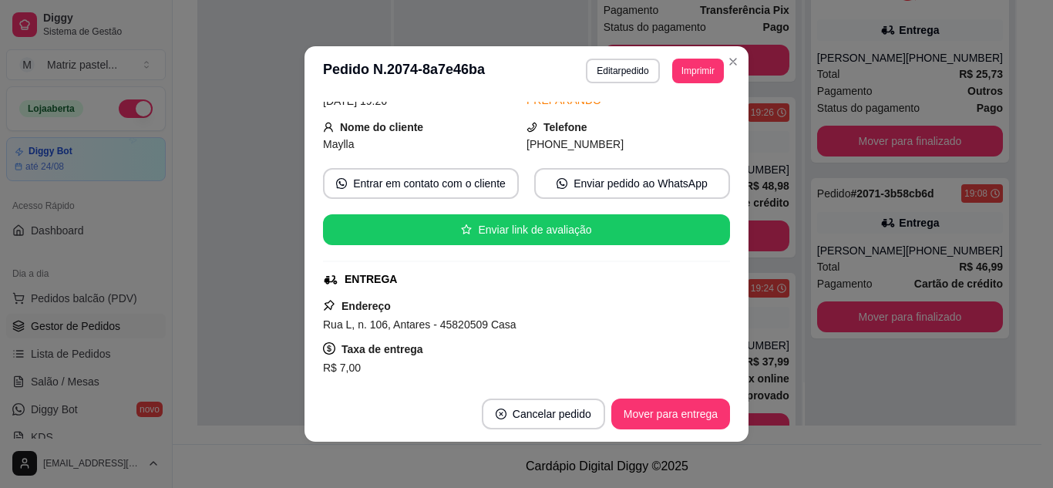
drag, startPoint x: 701, startPoint y: 84, endPoint x: 694, endPoint y: 96, distance: 14.5
click at [700, 84] on header "**********" at bounding box center [526, 70] width 444 height 49
click at [686, 65] on button "Imprimir" at bounding box center [698, 71] width 50 height 24
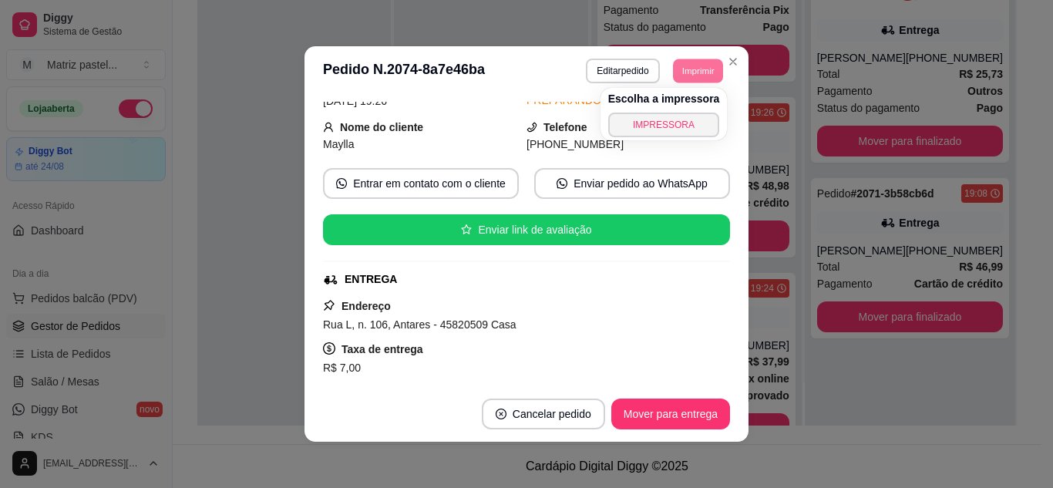
click at [686, 123] on button "IMPRESSORA" at bounding box center [664, 125] width 112 height 25
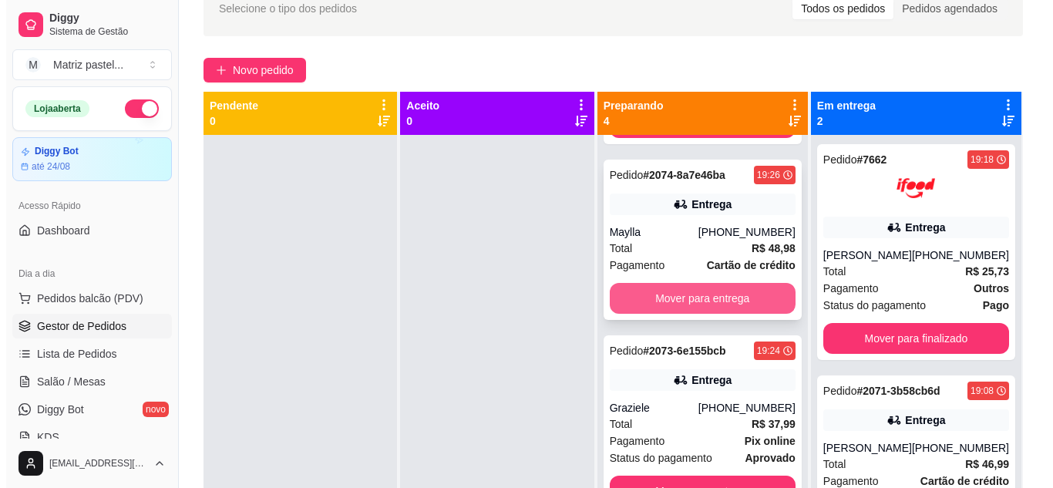
scroll to position [385, 0]
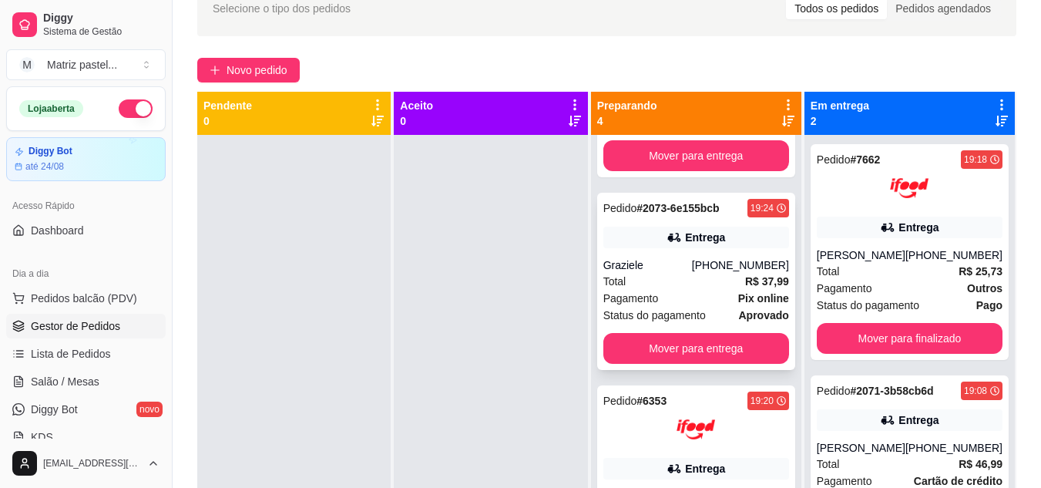
click at [669, 290] on div "Total R$ 37,99" at bounding box center [696, 281] width 186 height 17
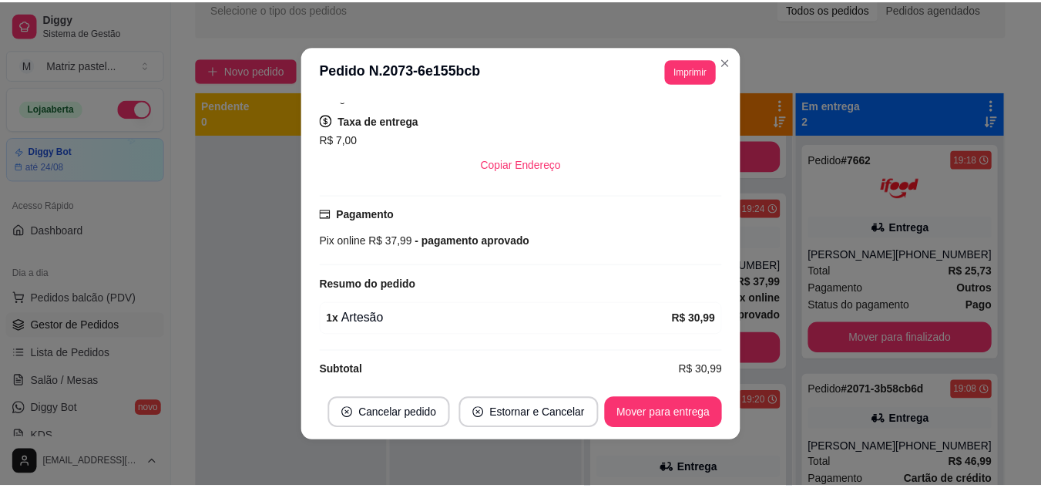
scroll to position [338, 0]
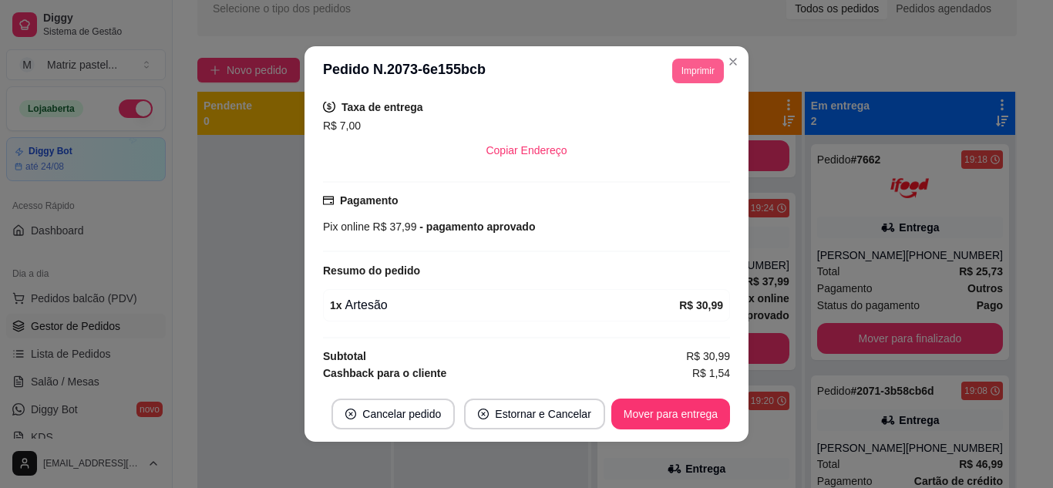
click at [701, 76] on button "Imprimir" at bounding box center [698, 71] width 52 height 25
click at [736, 55] on button "Close" at bounding box center [733, 61] width 25 height 25
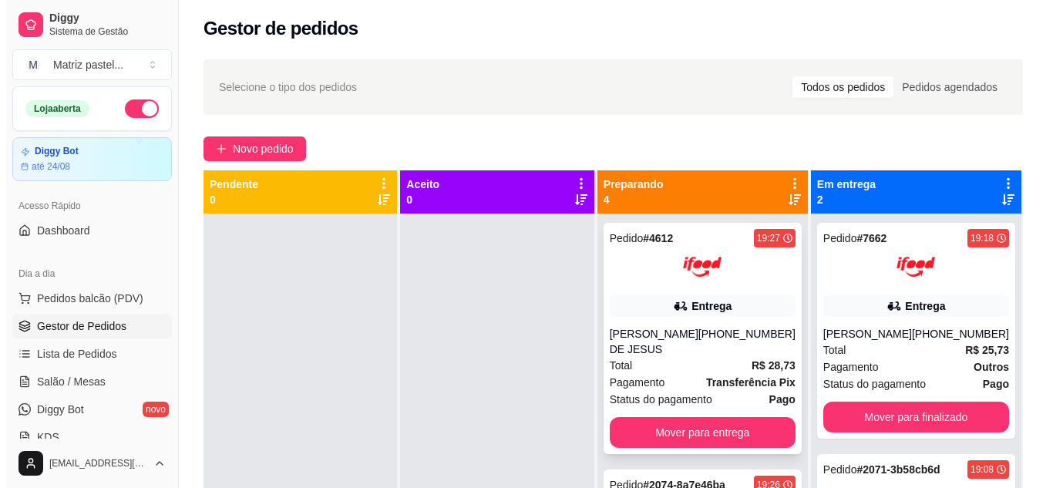
scroll to position [0, 0]
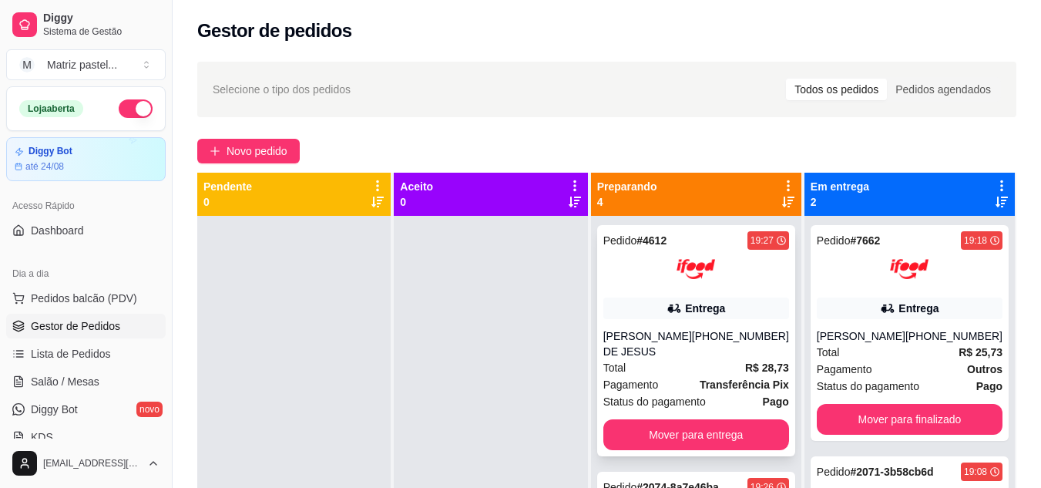
click at [679, 302] on icon at bounding box center [674, 308] width 15 height 15
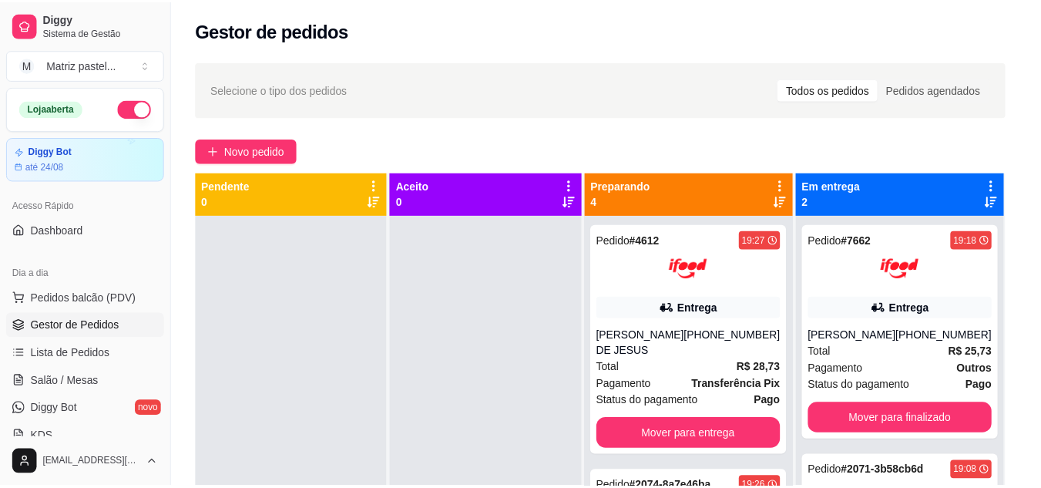
scroll to position [77, 0]
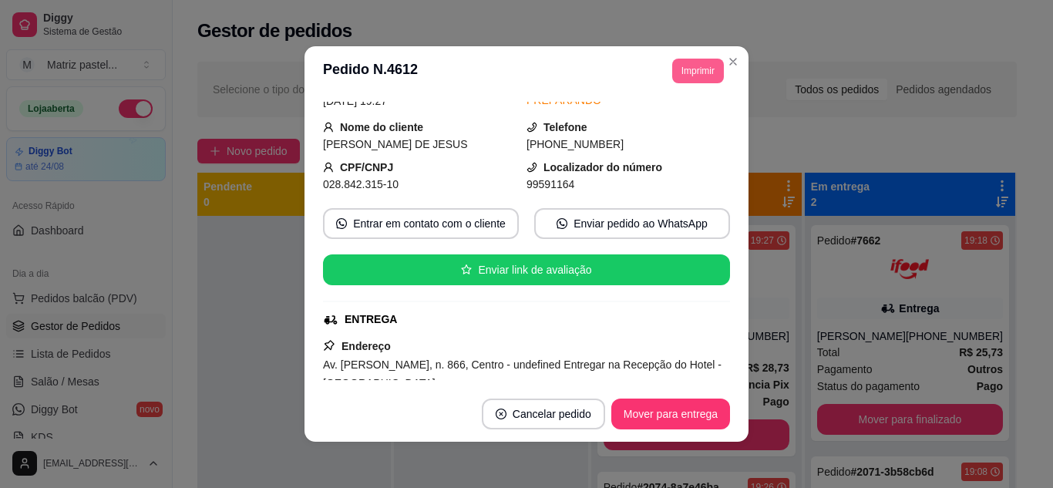
click at [696, 79] on button "Imprimir" at bounding box center [698, 71] width 52 height 25
click at [667, 123] on button "IMPRESSORA" at bounding box center [675, 118] width 89 height 20
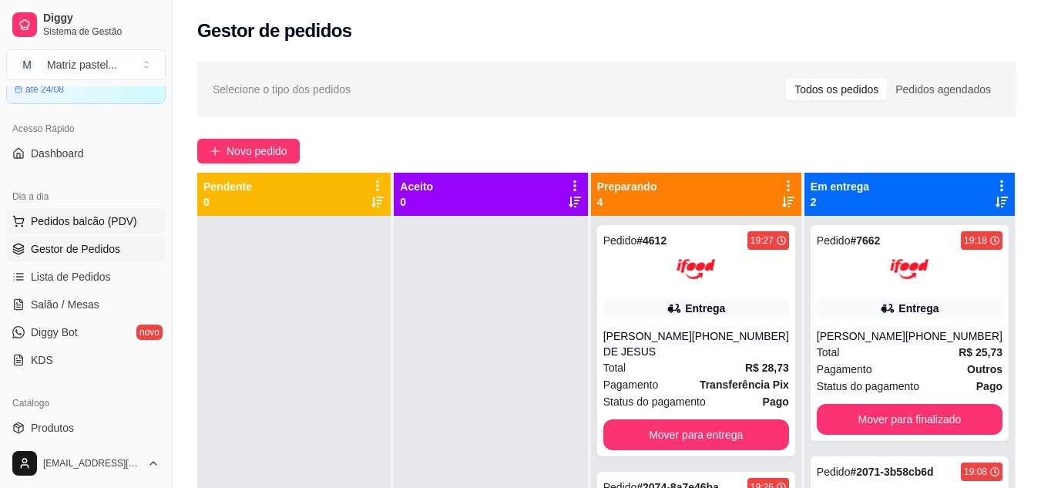
scroll to position [154, 0]
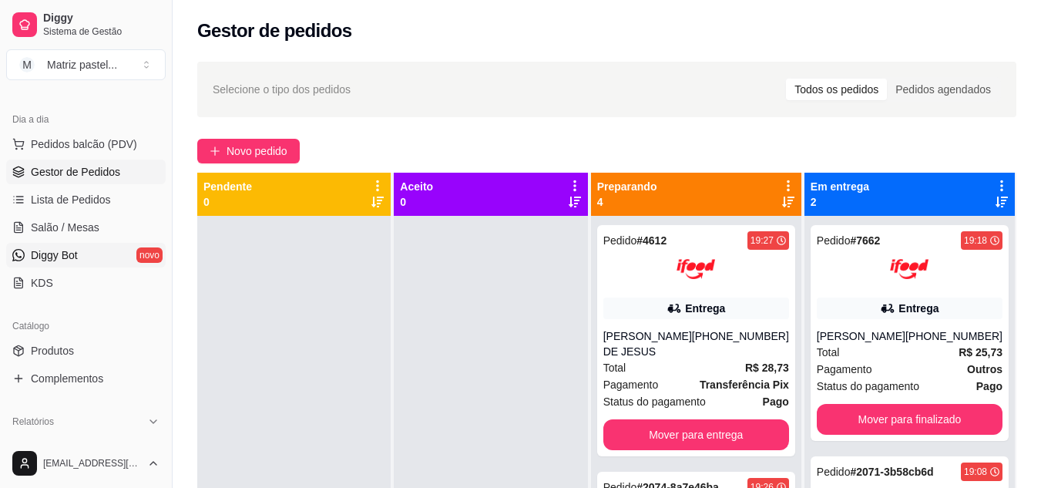
click at [71, 259] on span "Diggy Bot" at bounding box center [54, 254] width 47 height 15
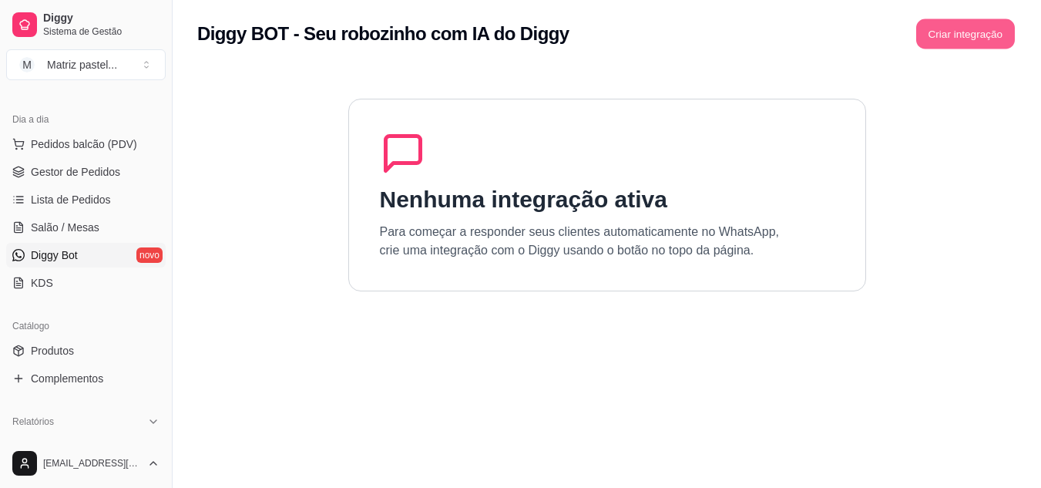
click at [943, 27] on button "Criar integração" at bounding box center [965, 34] width 99 height 30
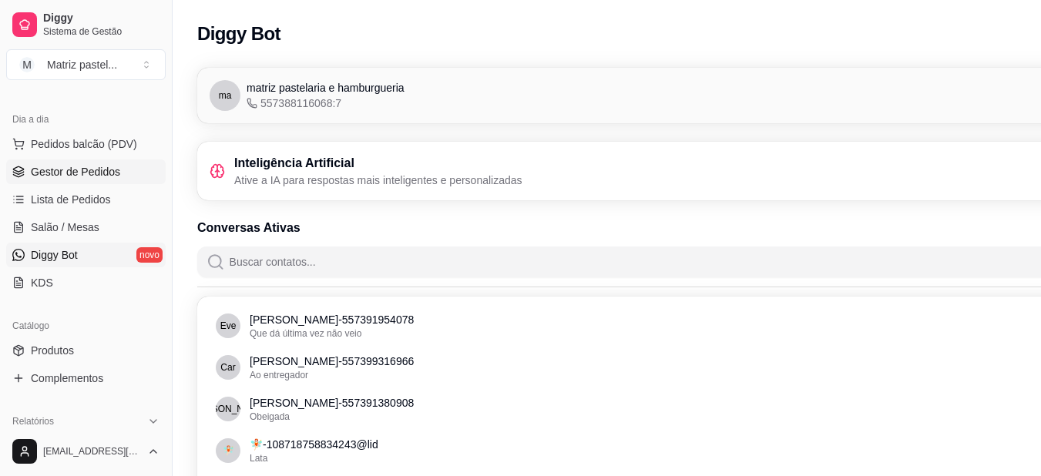
click at [41, 167] on span "Gestor de Pedidos" at bounding box center [75, 171] width 89 height 15
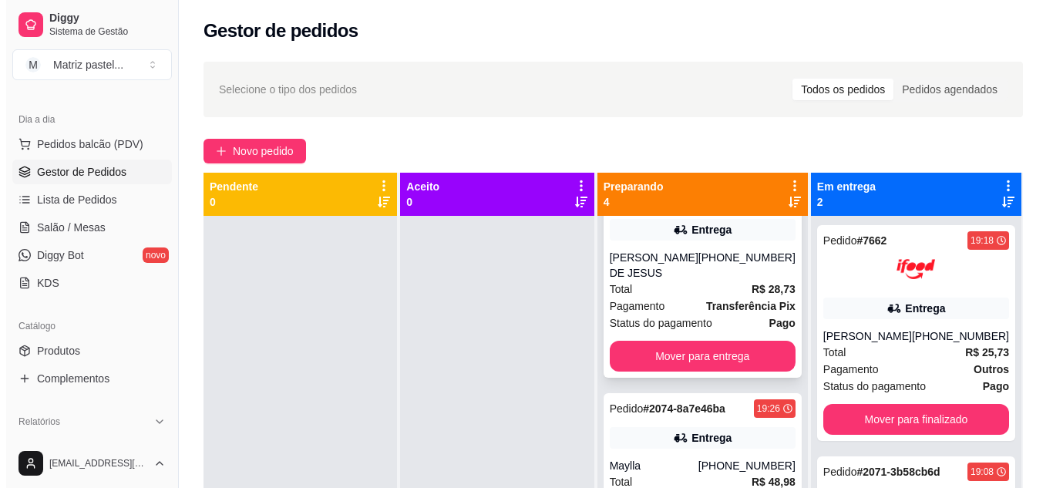
scroll to position [77, 0]
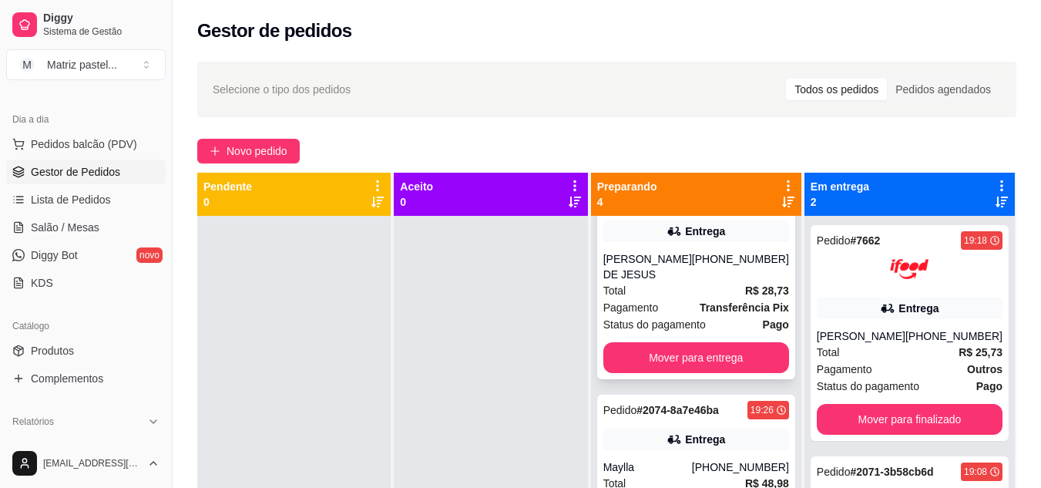
click at [648, 299] on div "Total R$ 28,73" at bounding box center [696, 290] width 186 height 17
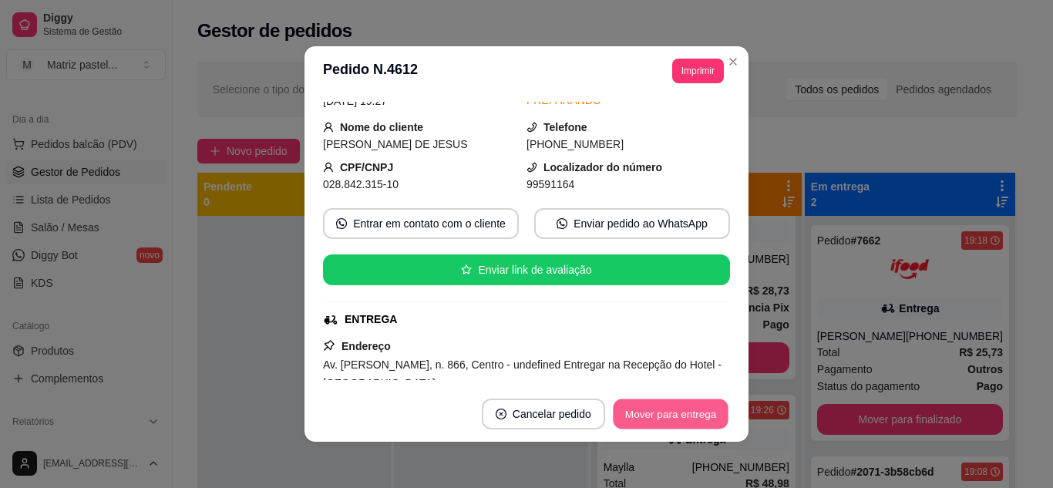
click at [657, 414] on button "Mover para entrega" at bounding box center [671, 414] width 116 height 30
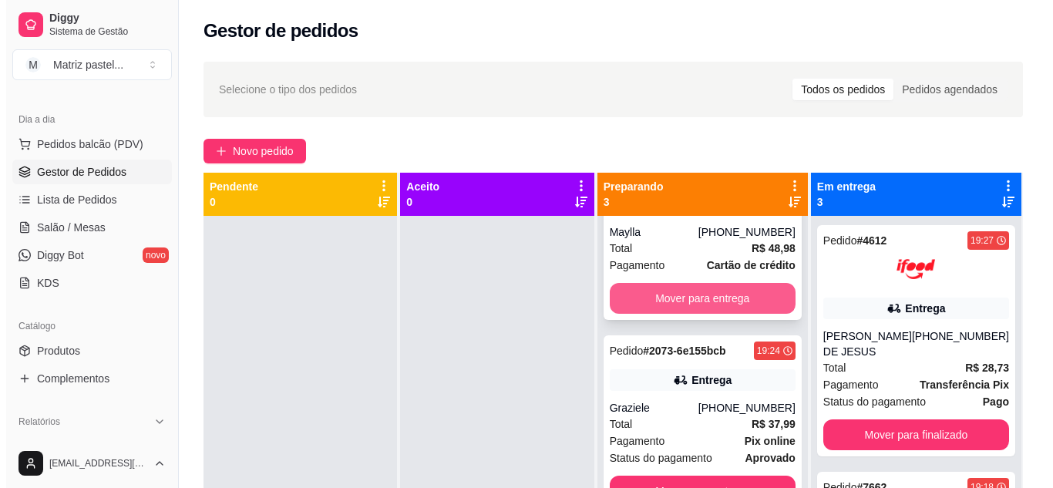
scroll to position [143, 0]
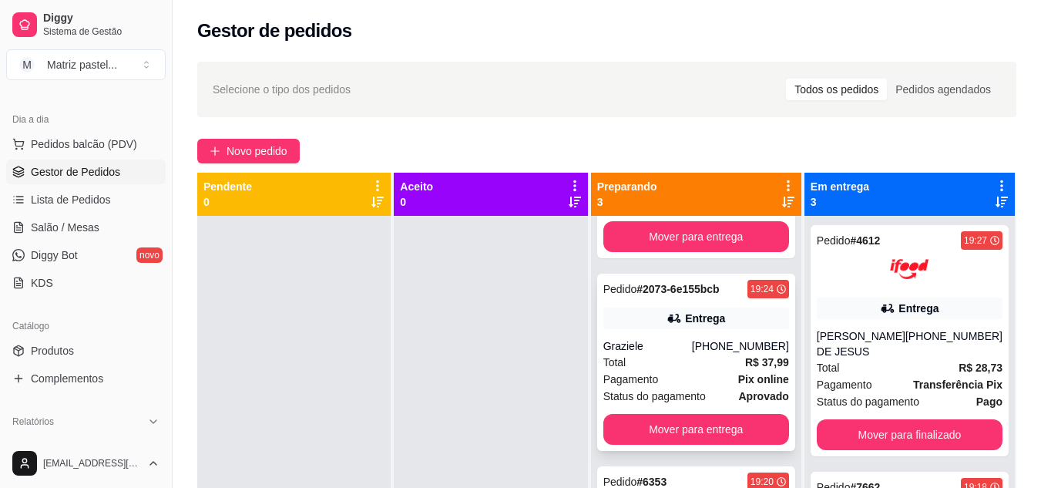
click at [654, 318] on div "Pedido # 2073-6e155bcb 19:24 Entrega Graziele [PHONE_NUMBER] Total R$ 37,99 Pag…" at bounding box center [696, 362] width 198 height 177
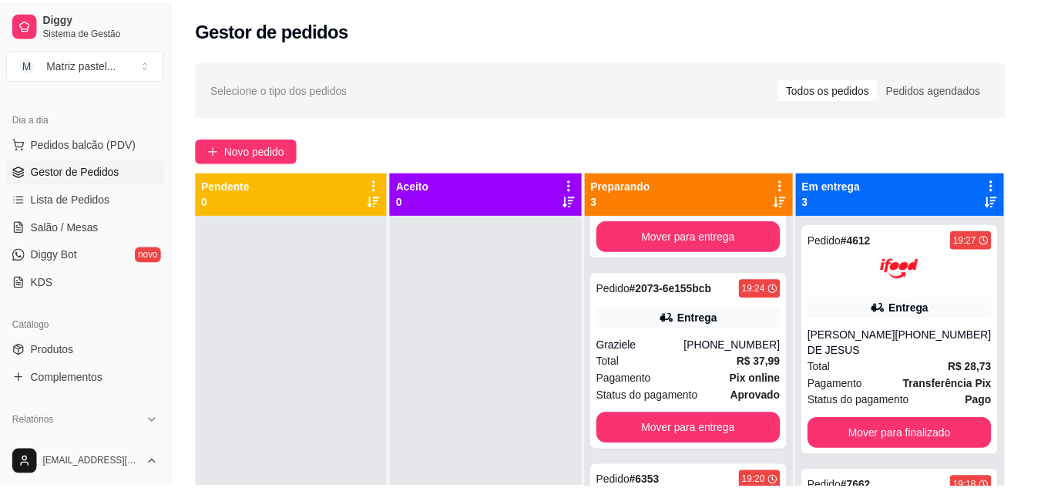
scroll to position [154, 0]
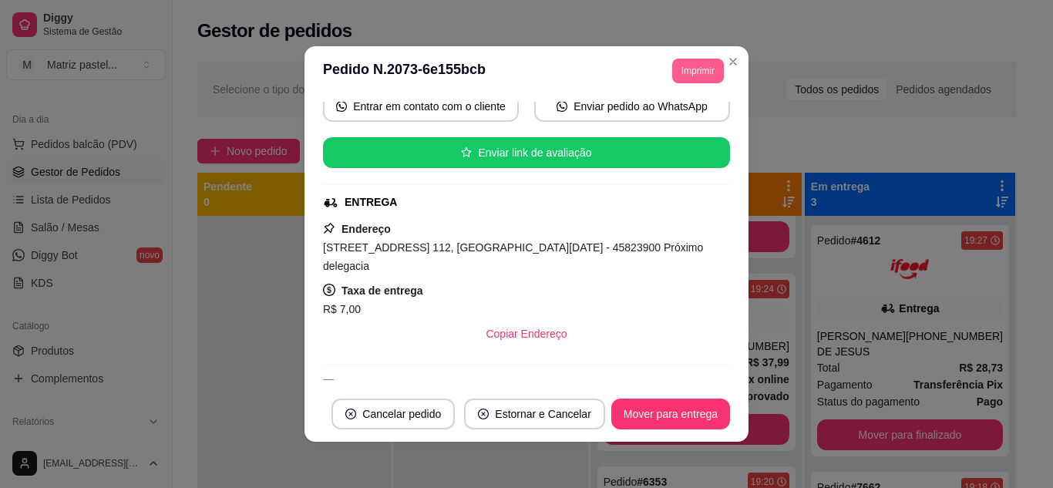
click at [681, 65] on button "Imprimir" at bounding box center [698, 71] width 52 height 25
click at [677, 122] on button "IMPRESSORA" at bounding box center [664, 125] width 108 height 24
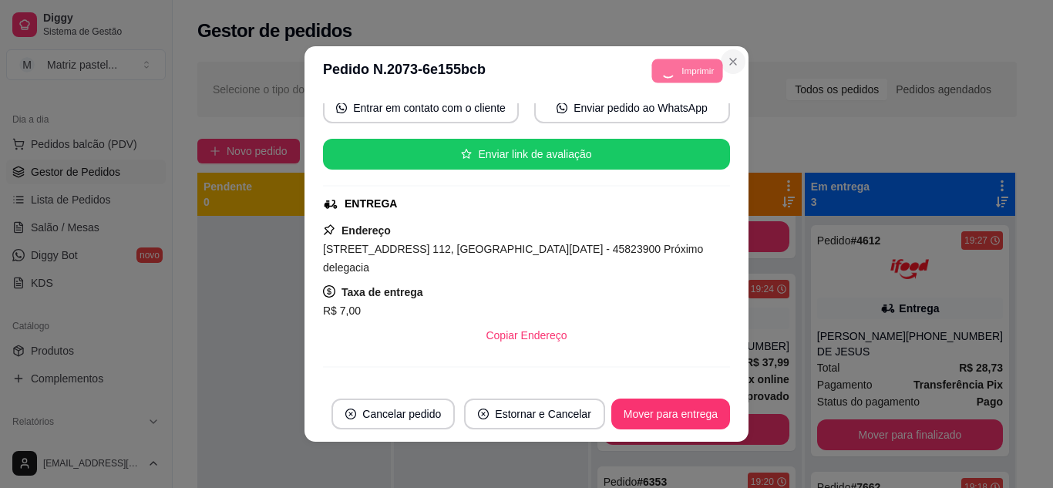
click at [724, 68] on button "Close" at bounding box center [733, 61] width 25 height 25
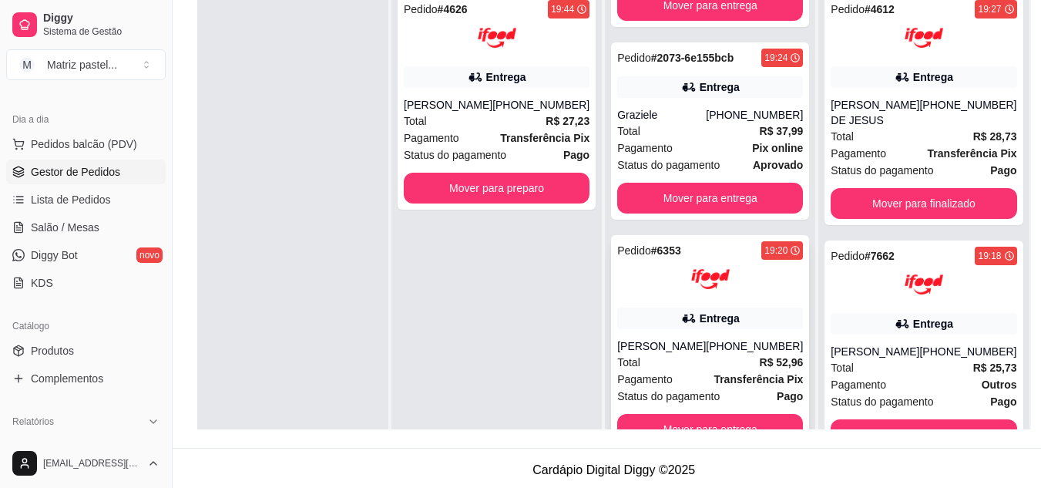
scroll to position [143, 0]
click at [687, 423] on button "Mover para entrega" at bounding box center [710, 429] width 186 height 31
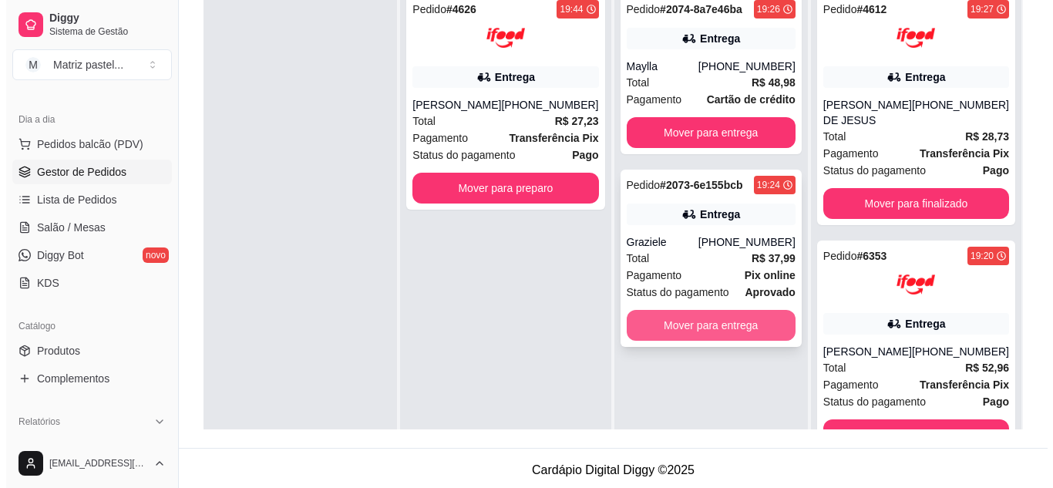
scroll to position [0, 0]
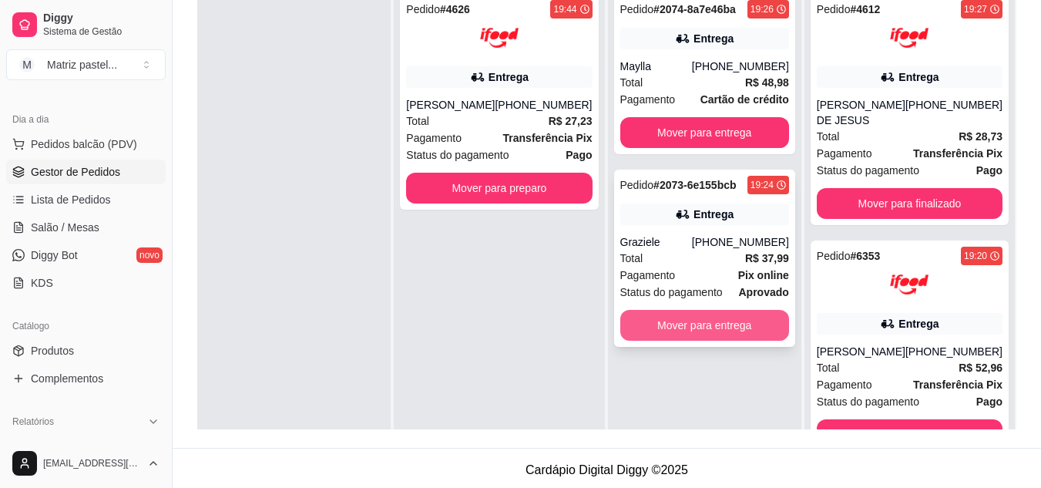
click at [691, 337] on button "Mover para entrega" at bounding box center [704, 325] width 169 height 31
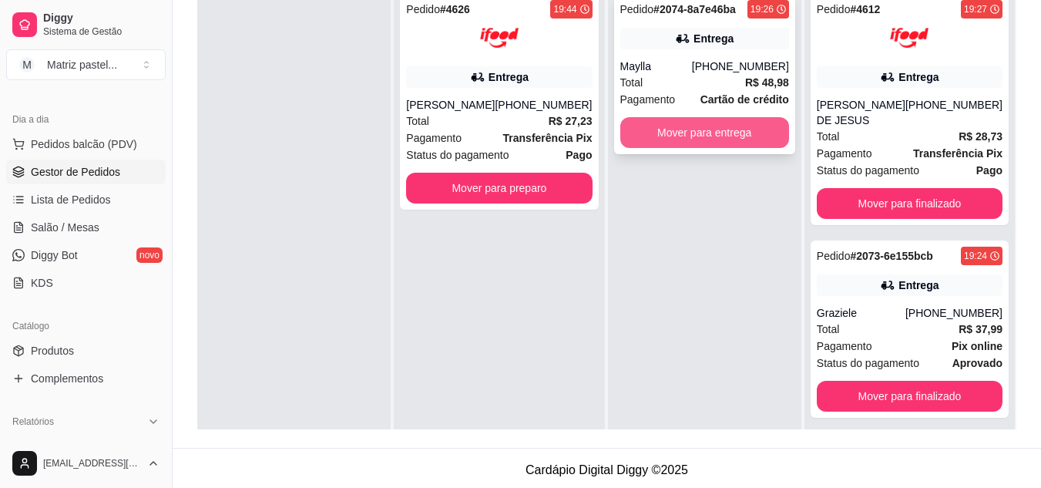
click at [683, 135] on button "Mover para entrega" at bounding box center [704, 132] width 169 height 31
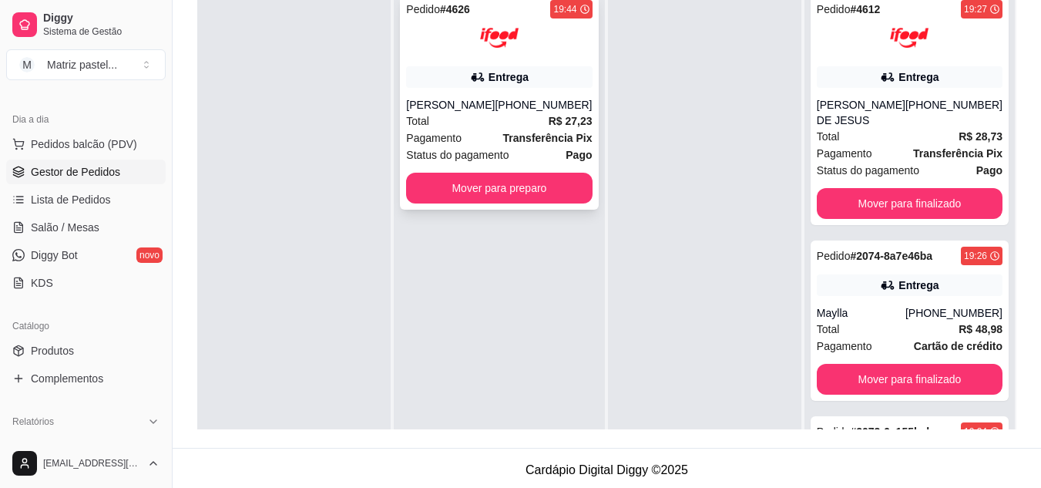
click at [498, 126] on div "Total R$ 27,23" at bounding box center [499, 121] width 186 height 17
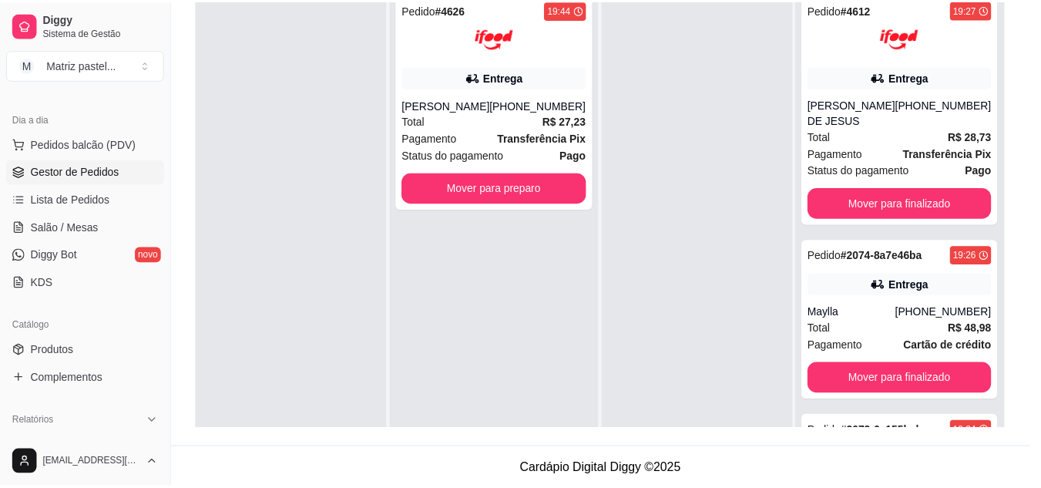
scroll to position [77, 0]
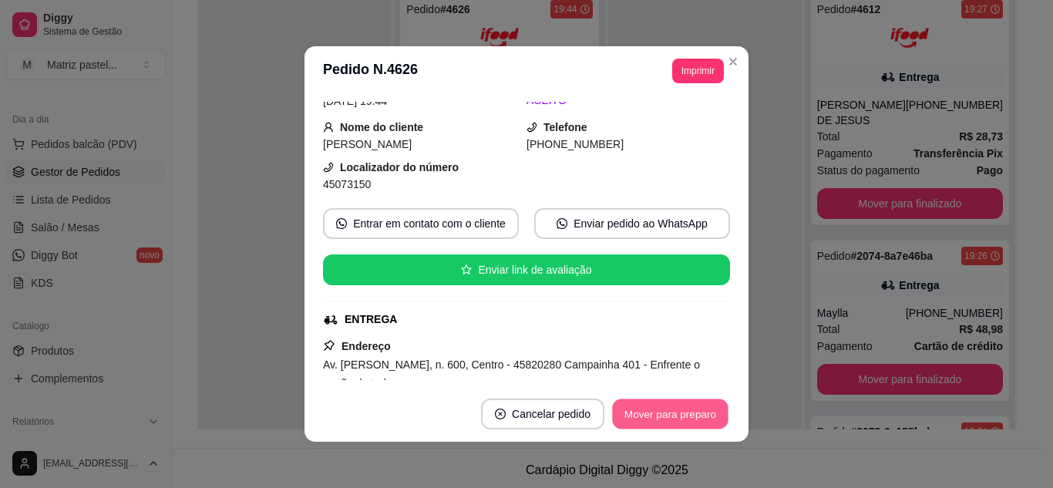
click at [662, 422] on button "Mover para preparo" at bounding box center [670, 414] width 116 height 30
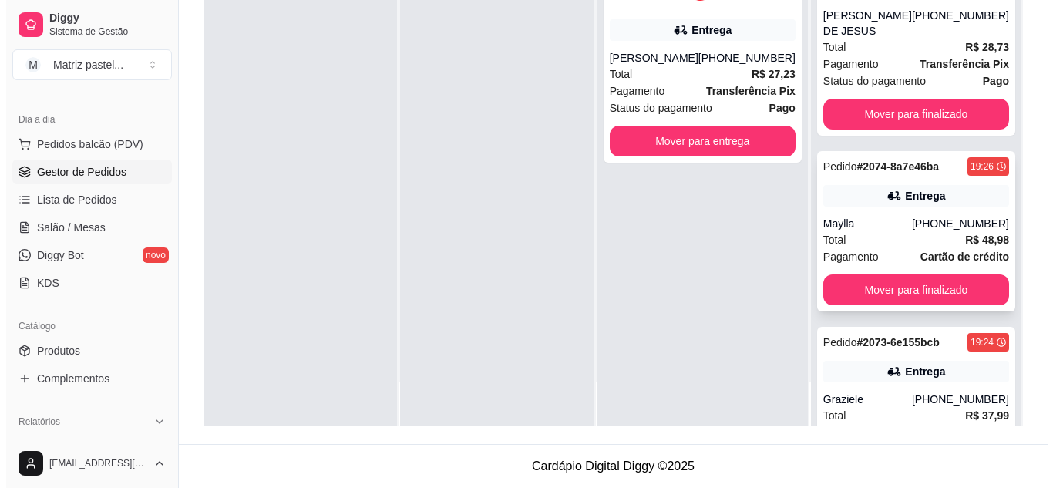
scroll to position [0, 0]
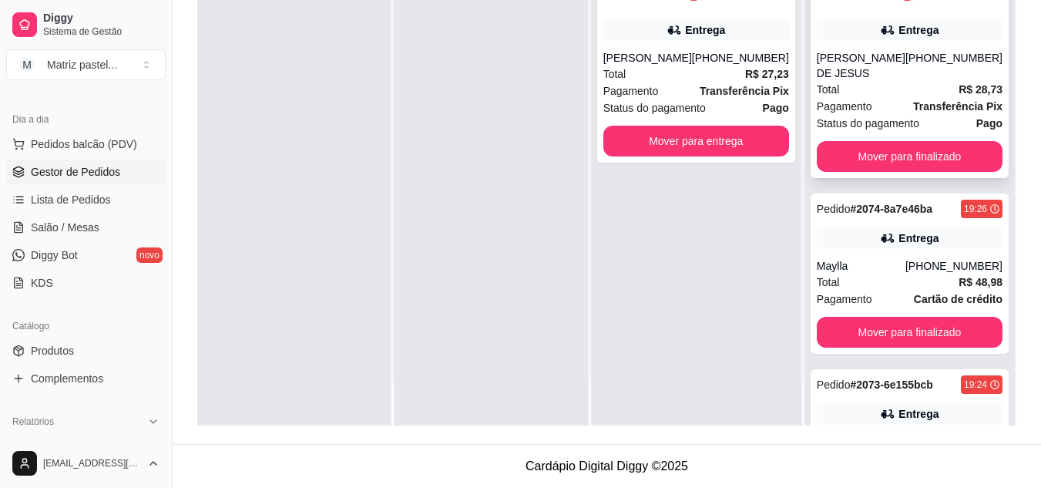
click at [892, 47] on div "Pedido # 4612 19:27 Entrega [PERSON_NAME] DE JESUS [PHONE_NUMBER] Total R$ 28,7…" at bounding box center [910, 62] width 198 height 231
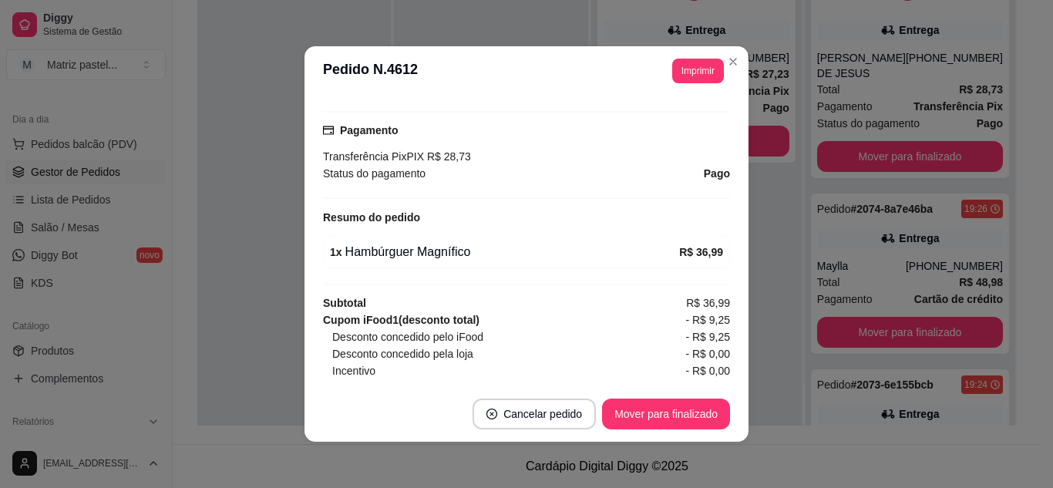
scroll to position [462, 0]
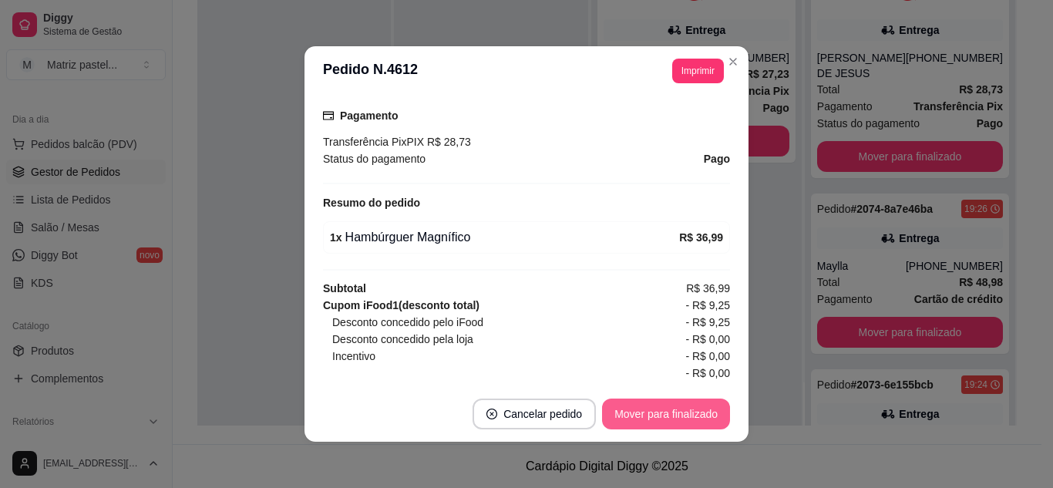
click at [650, 409] on button "Mover para finalizado" at bounding box center [666, 413] width 128 height 31
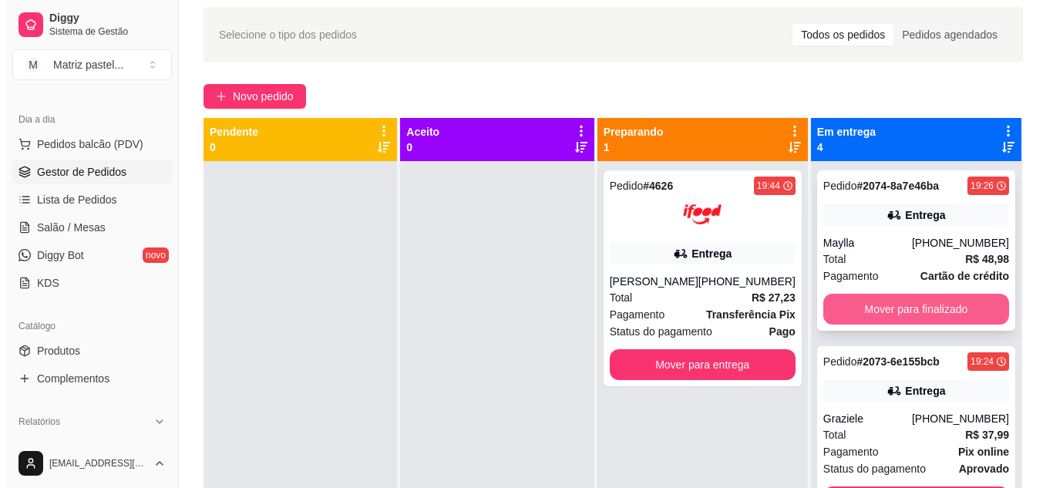
scroll to position [4, 0]
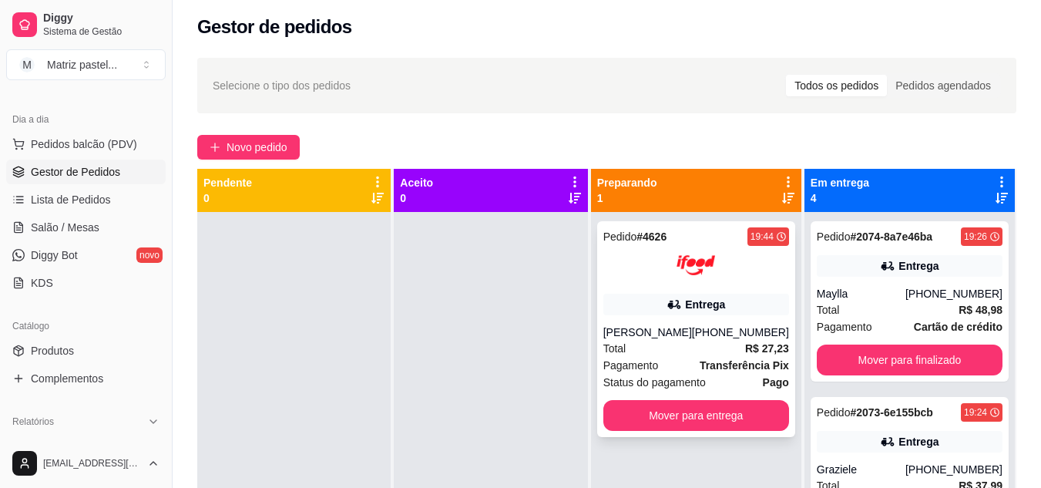
click at [676, 255] on div at bounding box center [696, 265] width 186 height 39
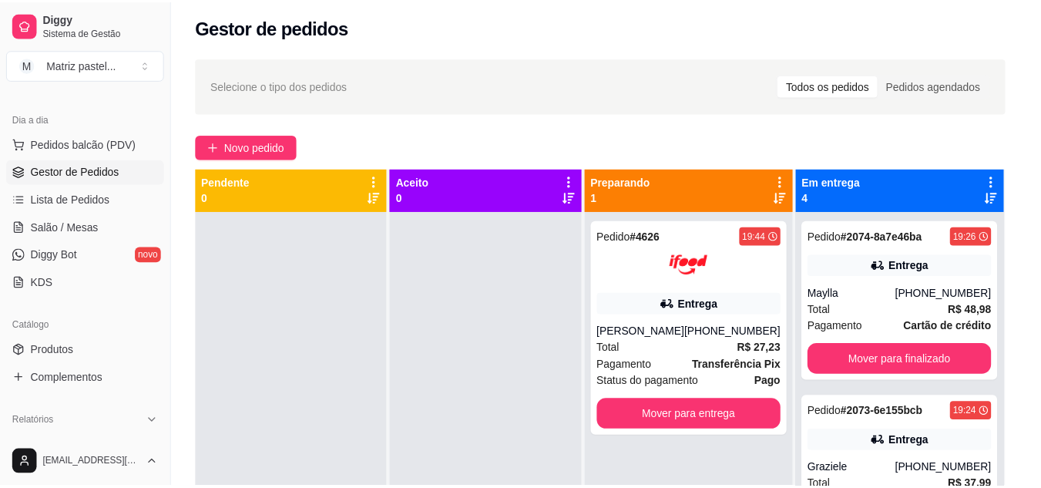
scroll to position [77, 0]
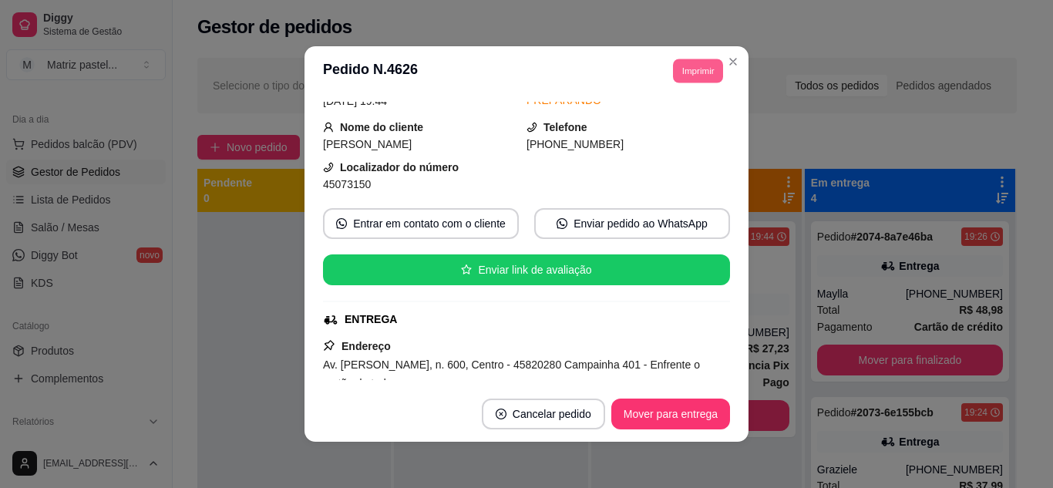
click at [702, 66] on button "Imprimir" at bounding box center [698, 71] width 50 height 24
click at [680, 117] on button "IMPRESSORA" at bounding box center [663, 125] width 108 height 24
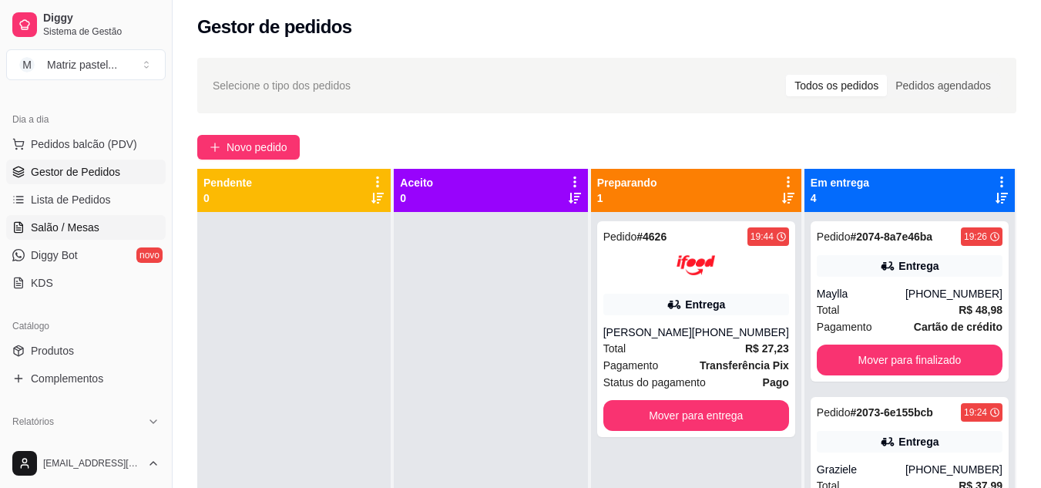
click at [98, 219] on link "Salão / Mesas" at bounding box center [86, 227] width 160 height 25
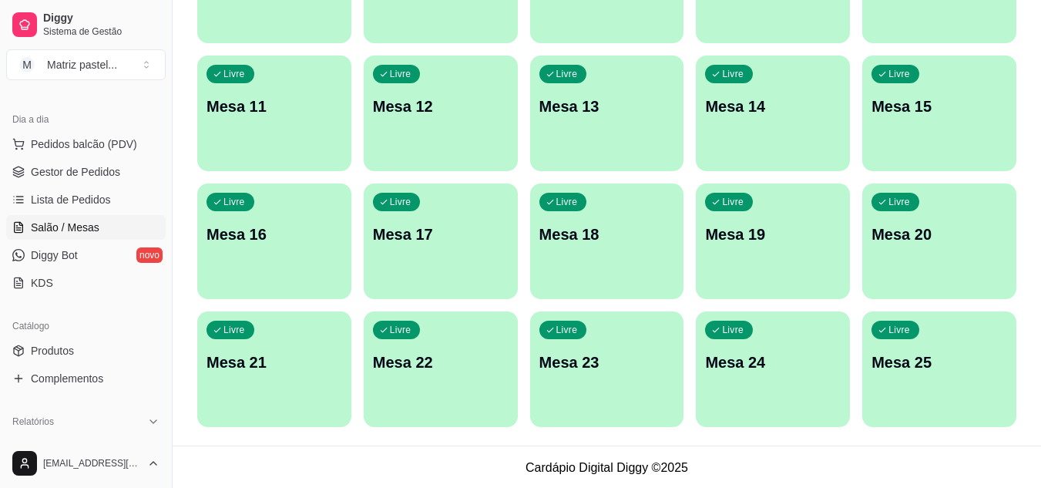
scroll to position [368, 0]
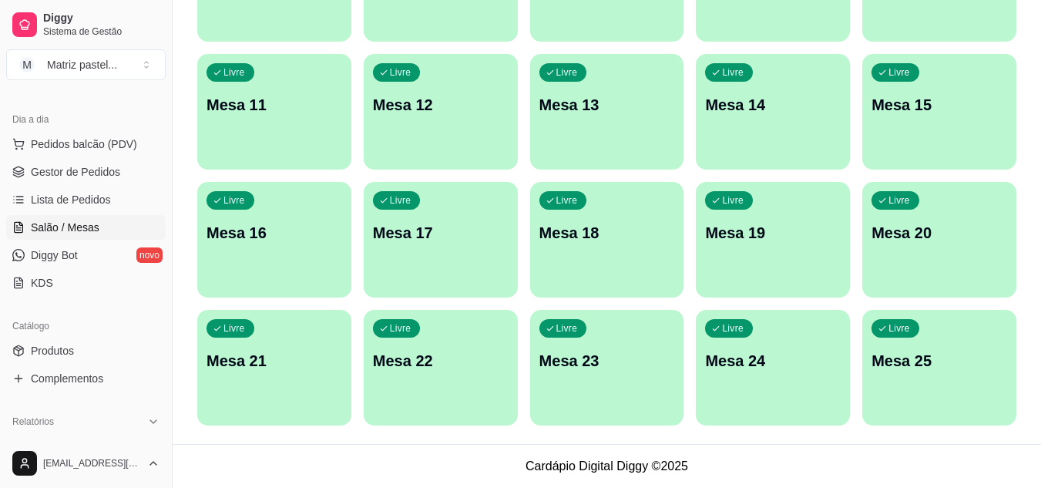
click at [961, 333] on div "Livre Mesa 25" at bounding box center [939, 358] width 154 height 97
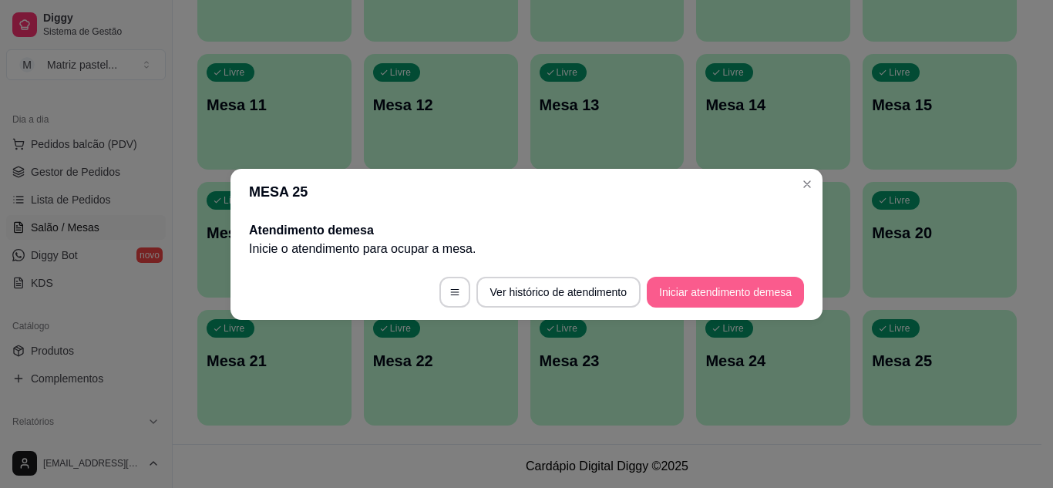
click at [700, 300] on button "Iniciar atendimento de mesa" at bounding box center [725, 292] width 157 height 31
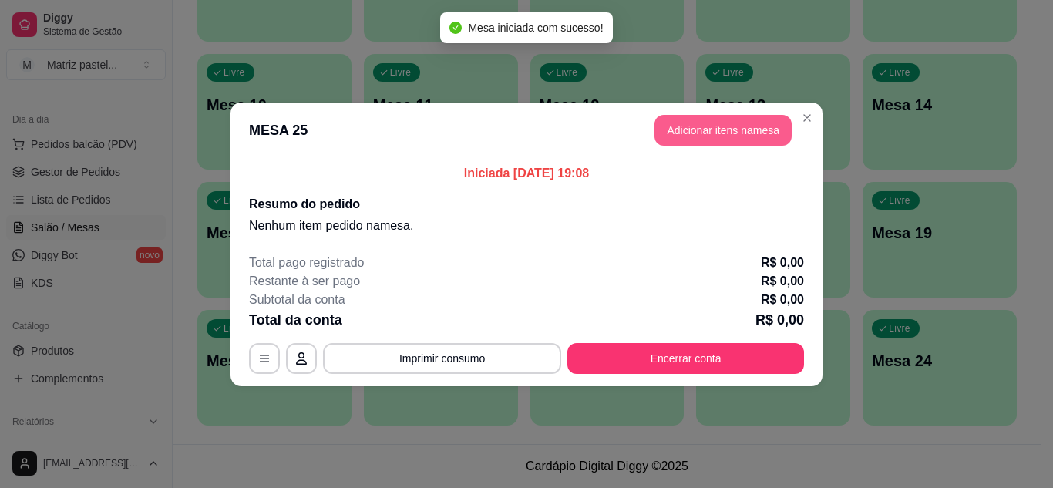
click at [718, 139] on button "Adicionar itens na mesa" at bounding box center [722, 130] width 137 height 31
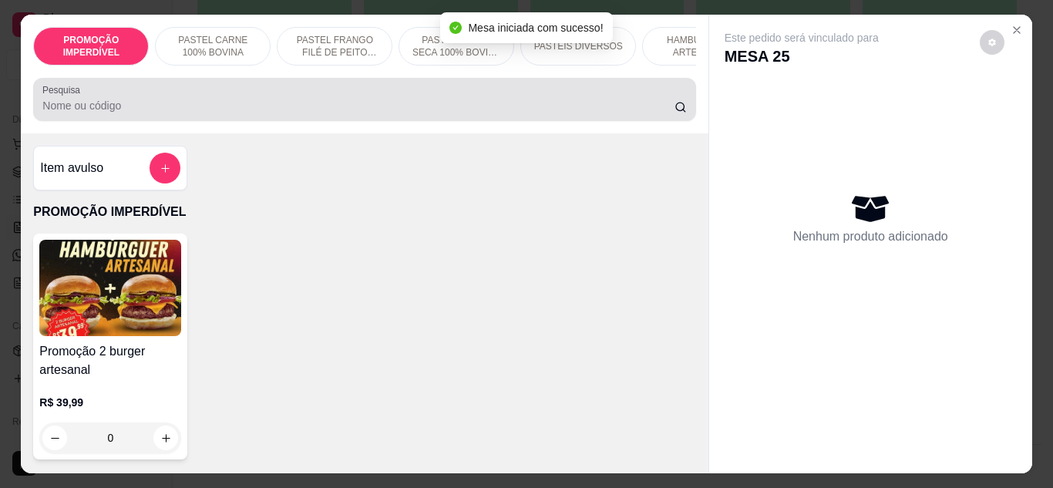
click at [304, 110] on input "Pesquisa" at bounding box center [358, 105] width 632 height 15
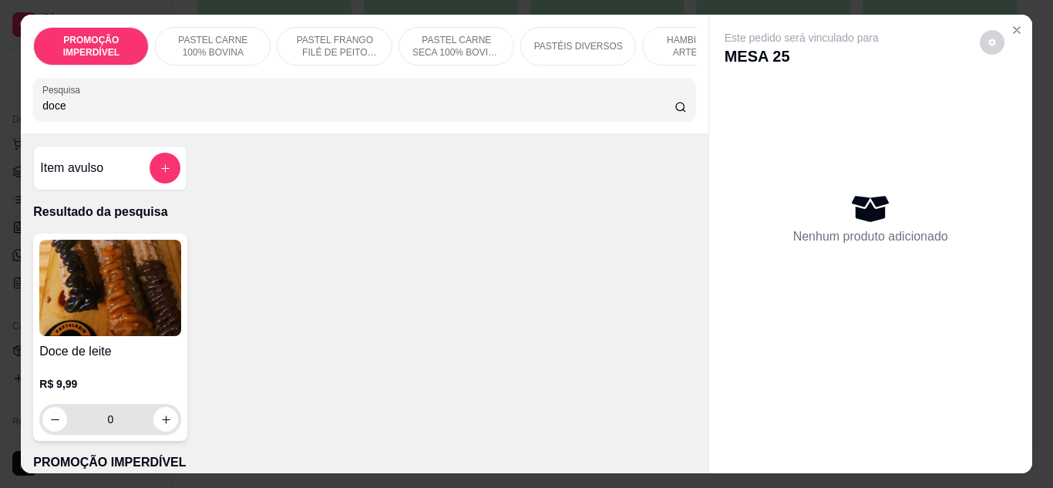
type input "doce"
click at [169, 435] on div "0" at bounding box center [110, 419] width 136 height 31
click at [167, 426] on button "increase-product-quantity" at bounding box center [165, 419] width 25 height 25
type input "1"
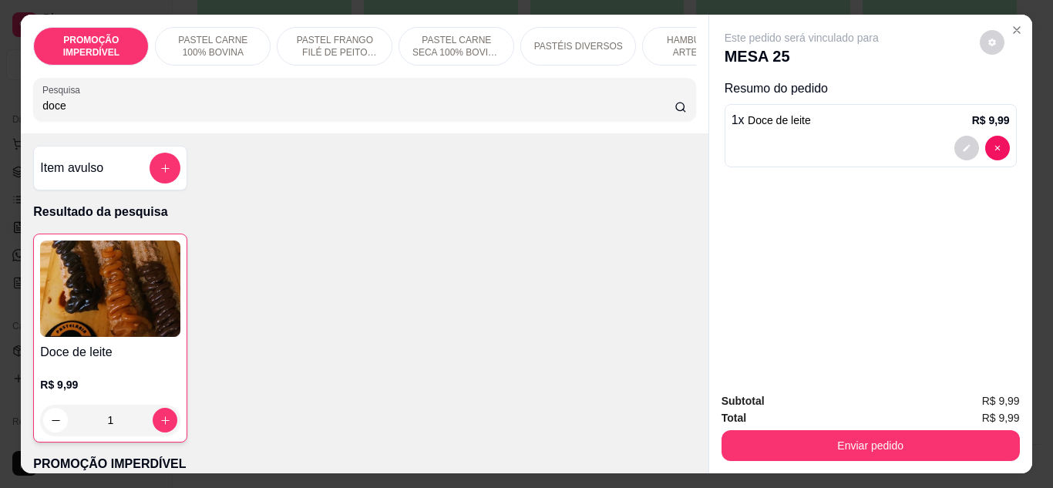
click at [97, 113] on input "doce" at bounding box center [358, 105] width 632 height 15
click at [96, 113] on input "doce" at bounding box center [358, 105] width 632 height 15
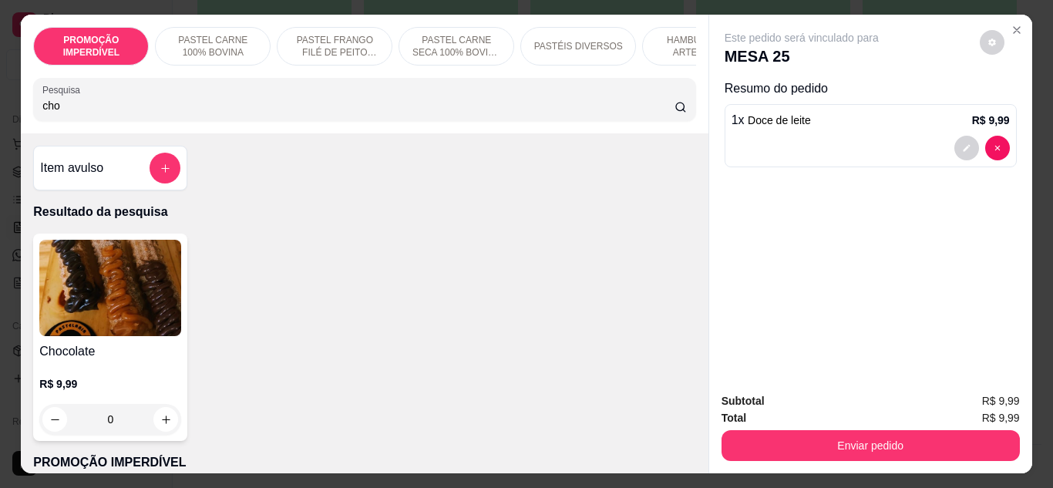
type input "cho"
click at [158, 413] on div "0" at bounding box center [110, 419] width 136 height 31
click at [160, 422] on icon "increase-product-quantity" at bounding box center [166, 420] width 12 height 12
type input "1"
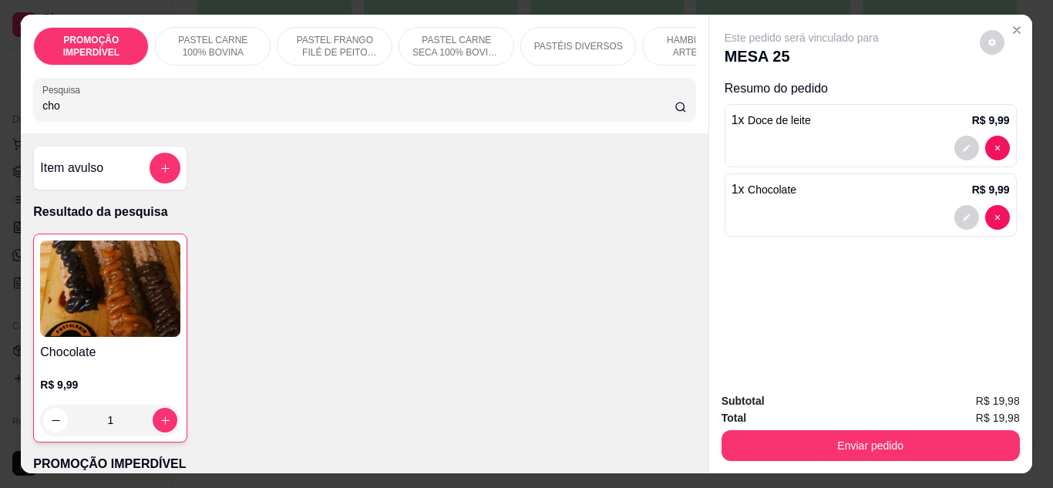
click at [747, 466] on div "Subtotal R$ 19,98 Total R$ 19,98 Enviar pedido" at bounding box center [870, 426] width 323 height 93
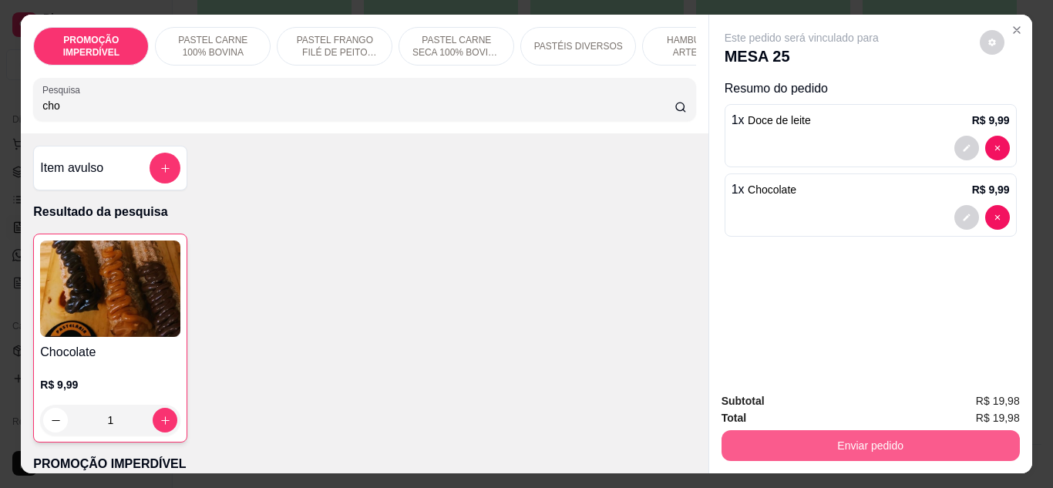
click at [766, 440] on button "Enviar pedido" at bounding box center [870, 445] width 298 height 31
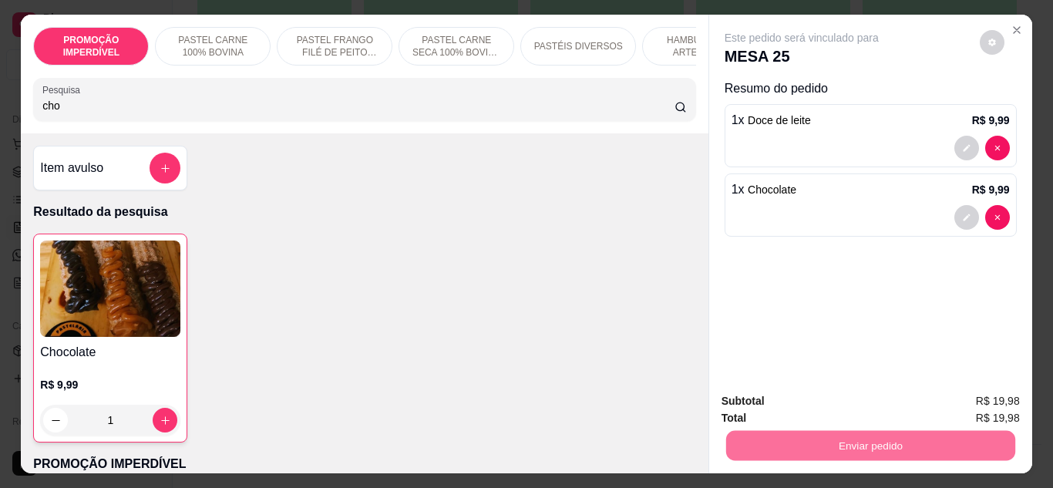
click at [782, 398] on button "Não registrar e enviar pedido" at bounding box center [819, 401] width 156 height 29
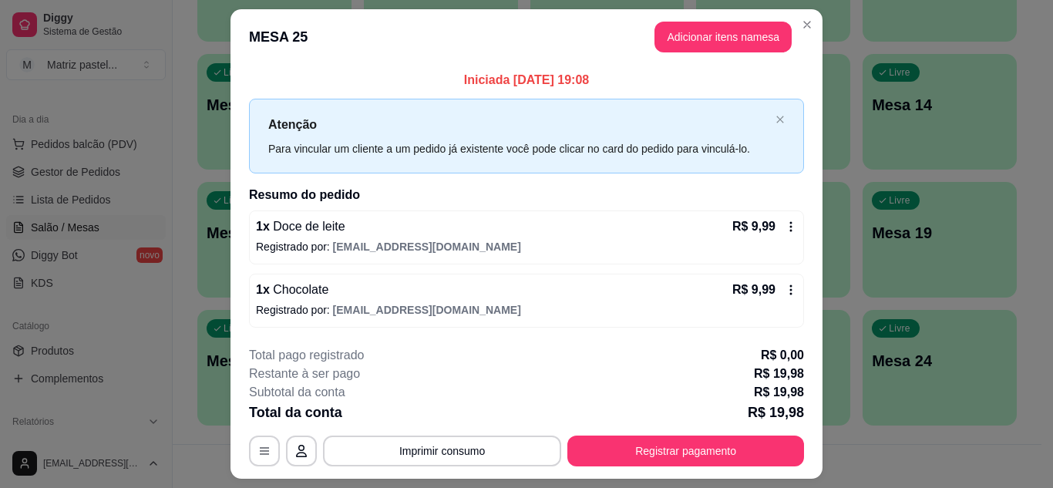
click at [790, 289] on icon at bounding box center [791, 290] width 2 height 10
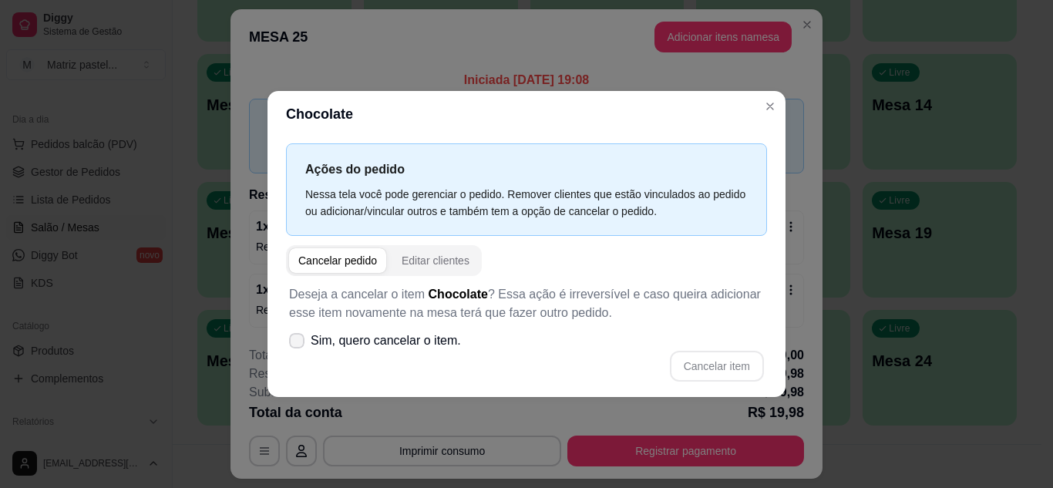
click at [401, 348] on span "Sim, quero cancelar o item." at bounding box center [386, 340] width 150 height 18
click at [298, 348] on input "Sim, quero cancelar o item." at bounding box center [293, 348] width 10 height 10
checkbox input "true"
click at [731, 366] on button "Cancelar item" at bounding box center [717, 366] width 94 height 31
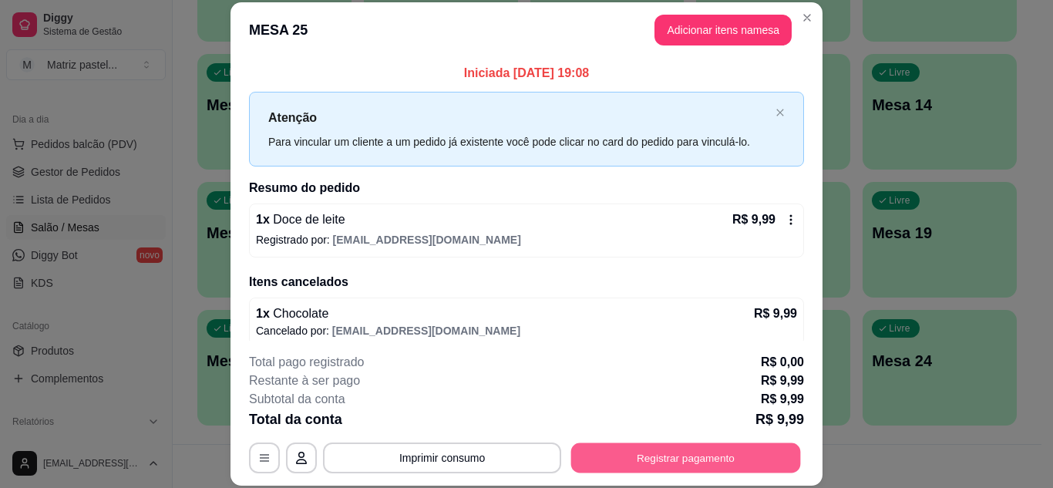
click at [737, 452] on button "Registrar pagamento" at bounding box center [686, 457] width 230 height 30
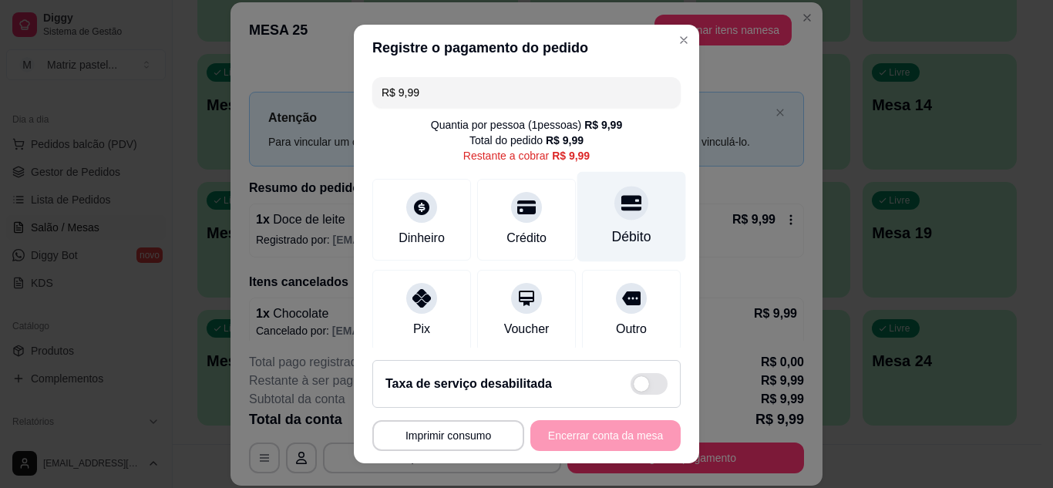
click at [590, 223] on div "Débito" at bounding box center [631, 216] width 109 height 90
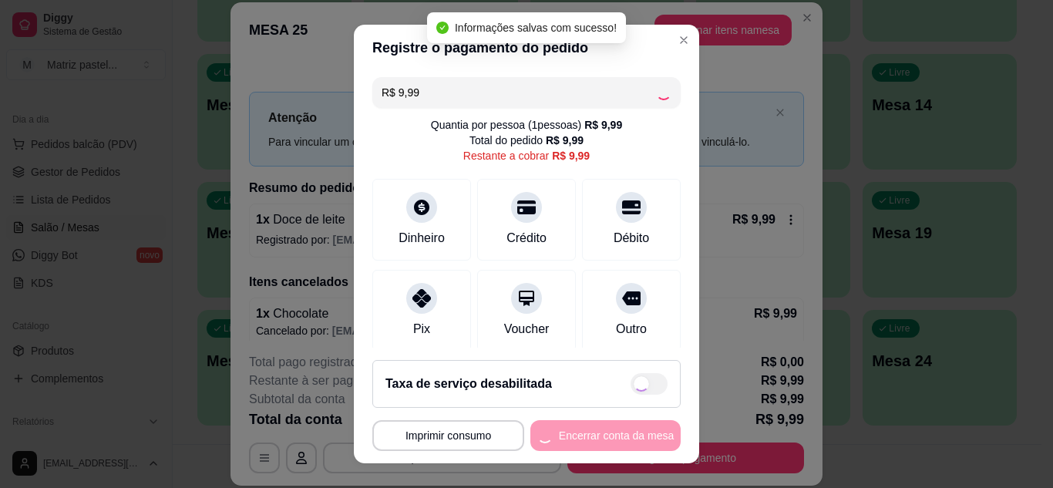
type input "R$ 0,00"
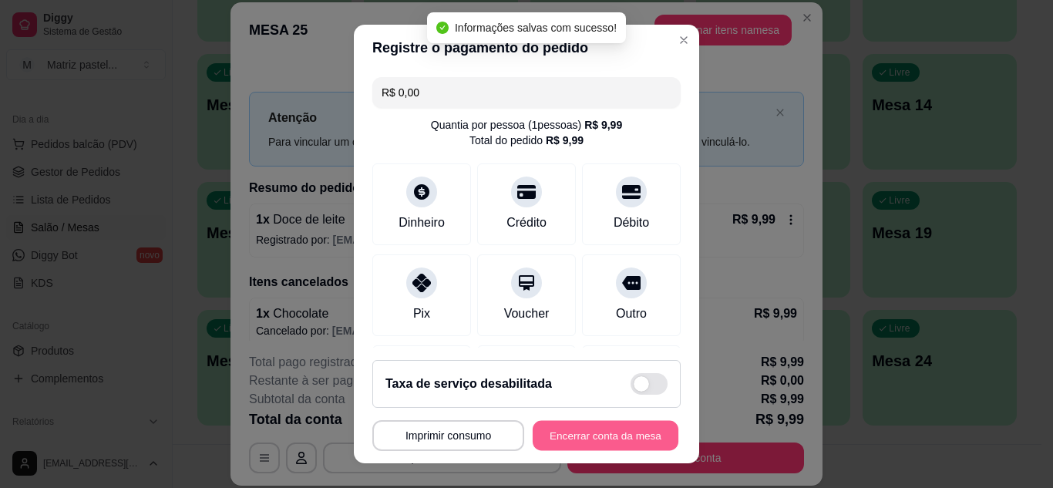
click at [585, 427] on button "Encerrar conta da mesa" at bounding box center [606, 436] width 146 height 30
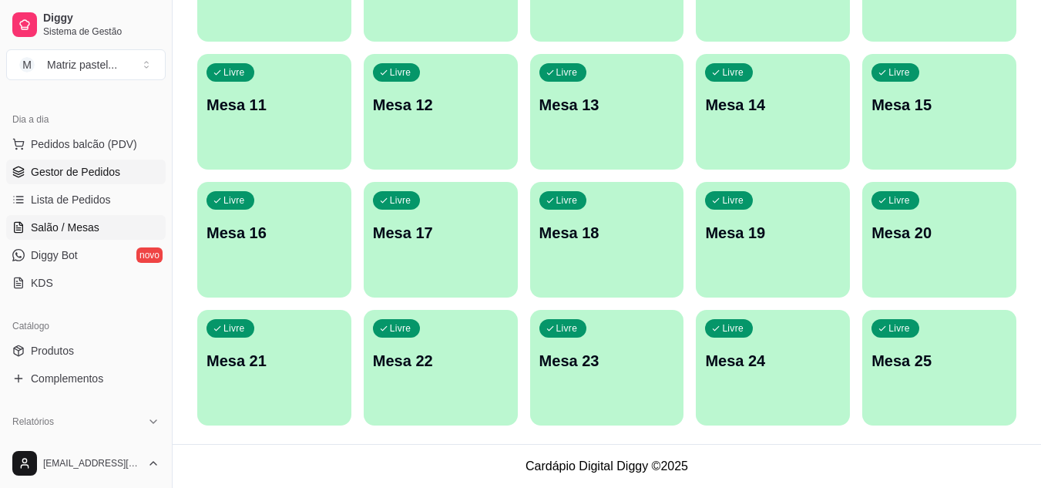
click at [99, 173] on span "Gestor de Pedidos" at bounding box center [75, 171] width 89 height 15
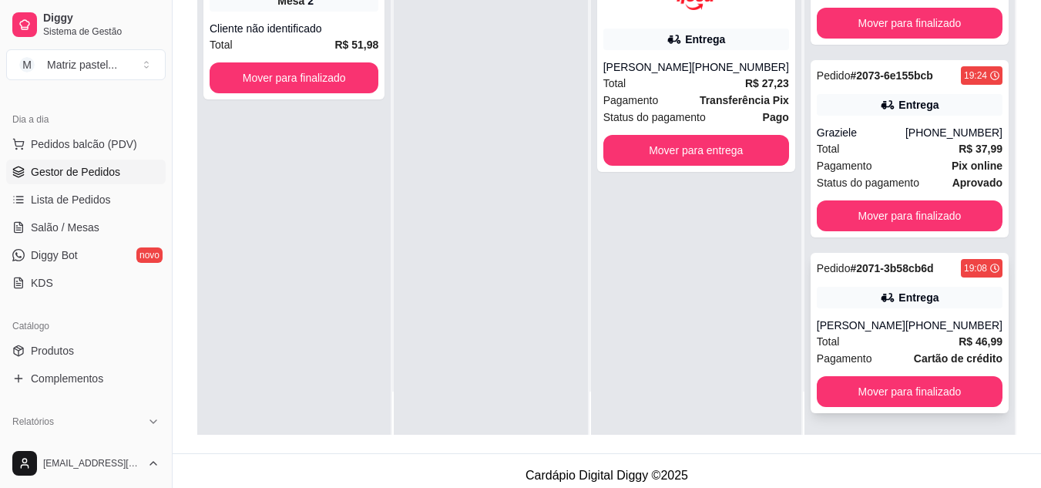
scroll to position [235, 0]
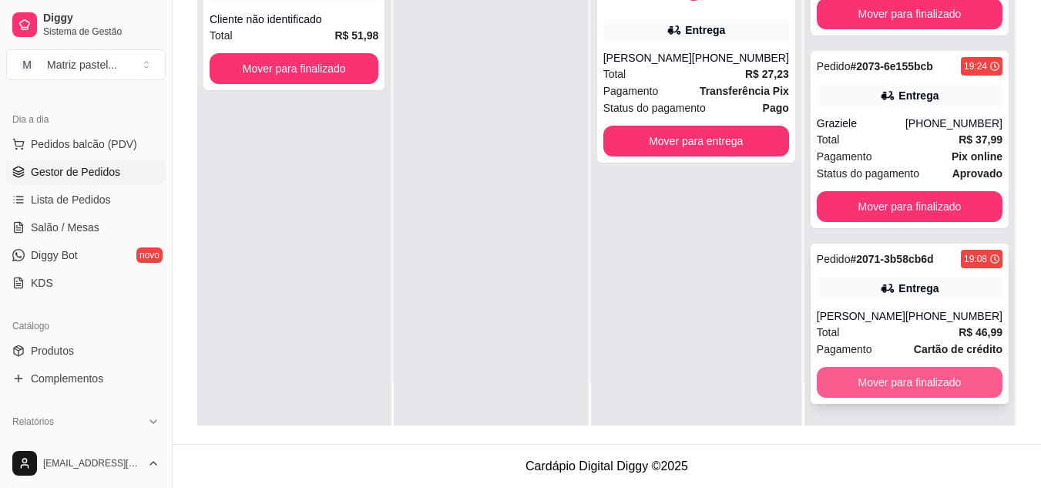
click at [842, 371] on button "Mover para finalizado" at bounding box center [910, 382] width 186 height 31
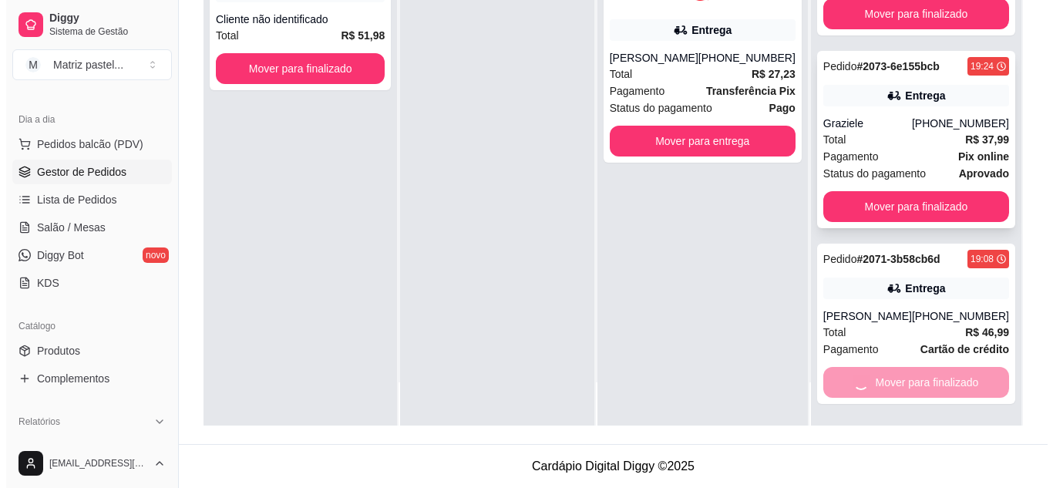
scroll to position [0, 0]
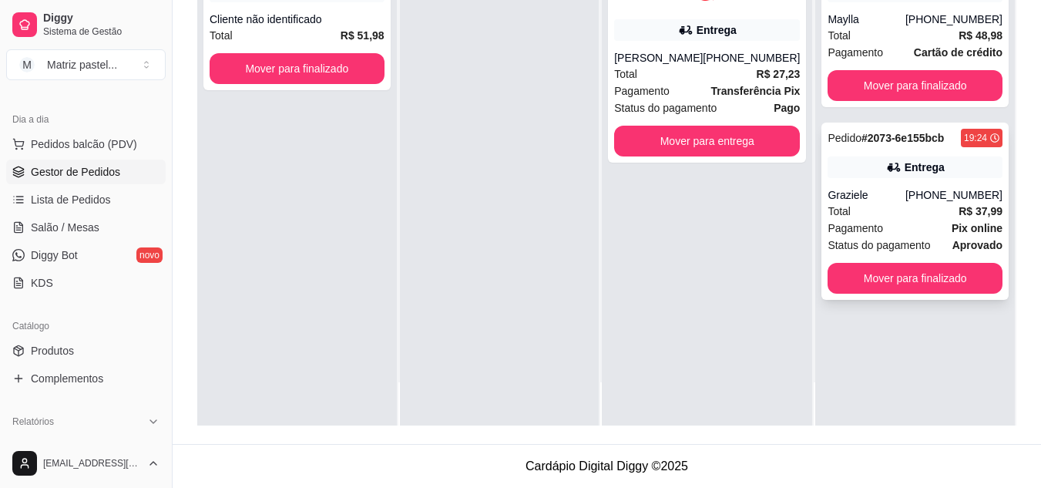
click at [895, 194] on div "Graziele" at bounding box center [867, 194] width 78 height 15
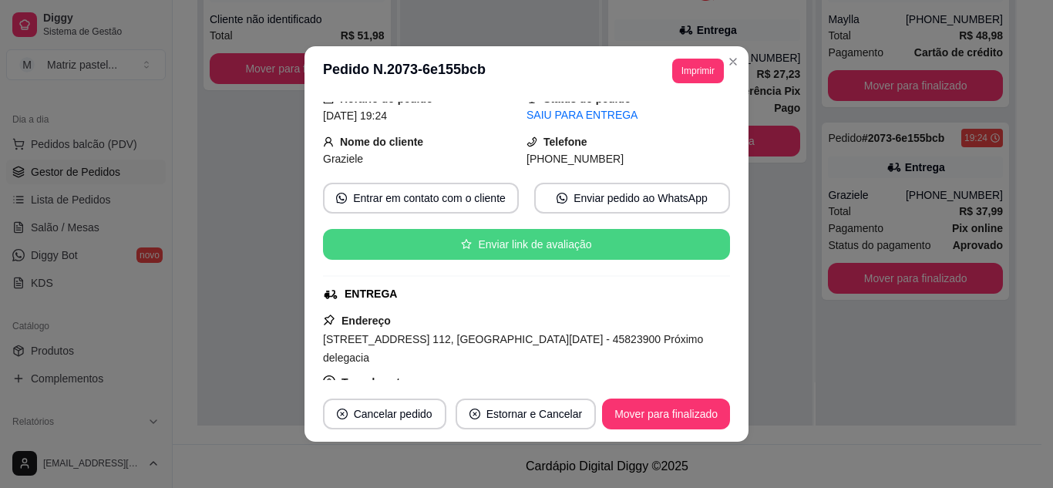
scroll to position [77, 0]
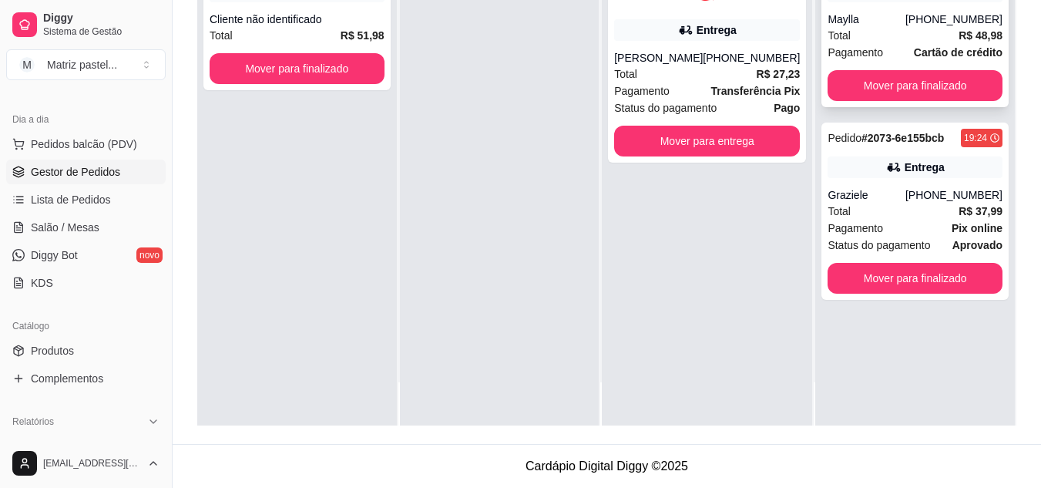
click at [859, 20] on div "Maylla" at bounding box center [867, 19] width 78 height 15
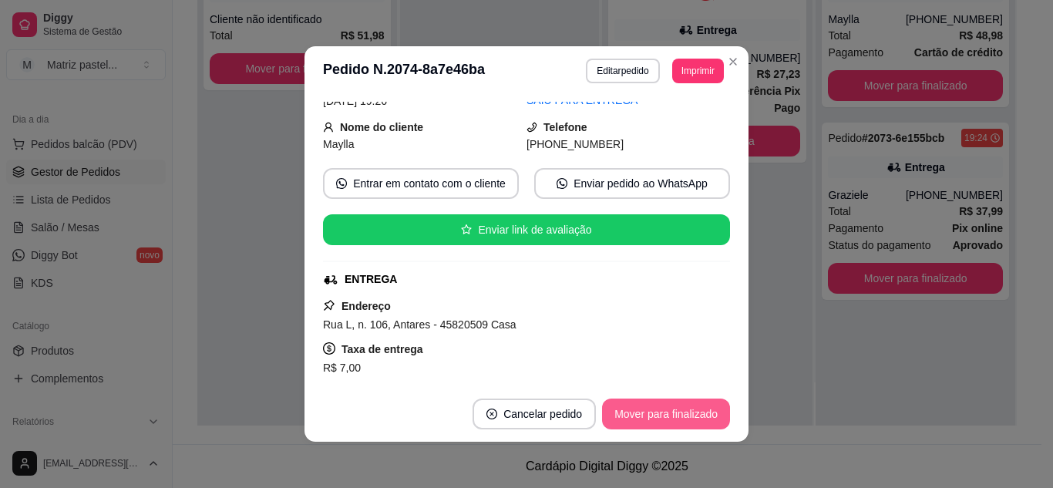
click at [640, 400] on button "Mover para finalizado" at bounding box center [666, 413] width 128 height 31
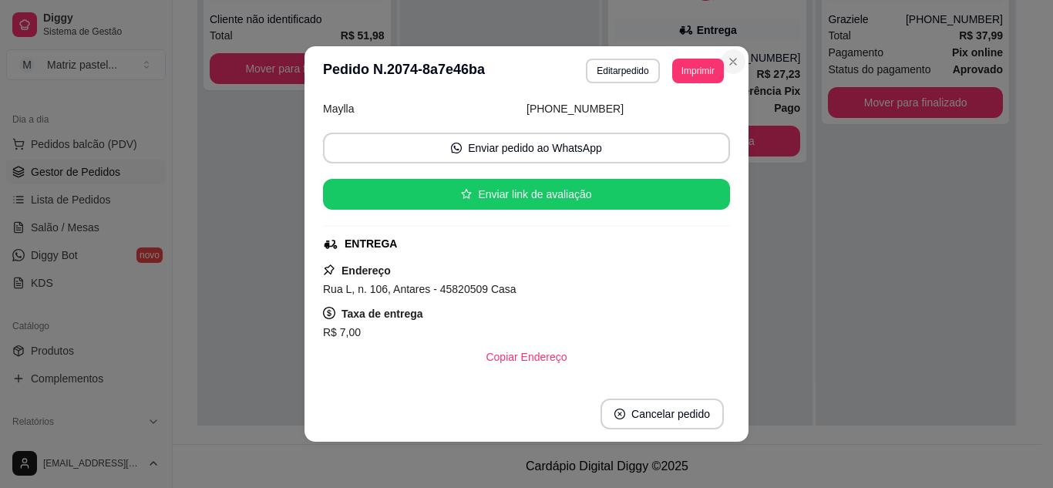
scroll to position [42, 0]
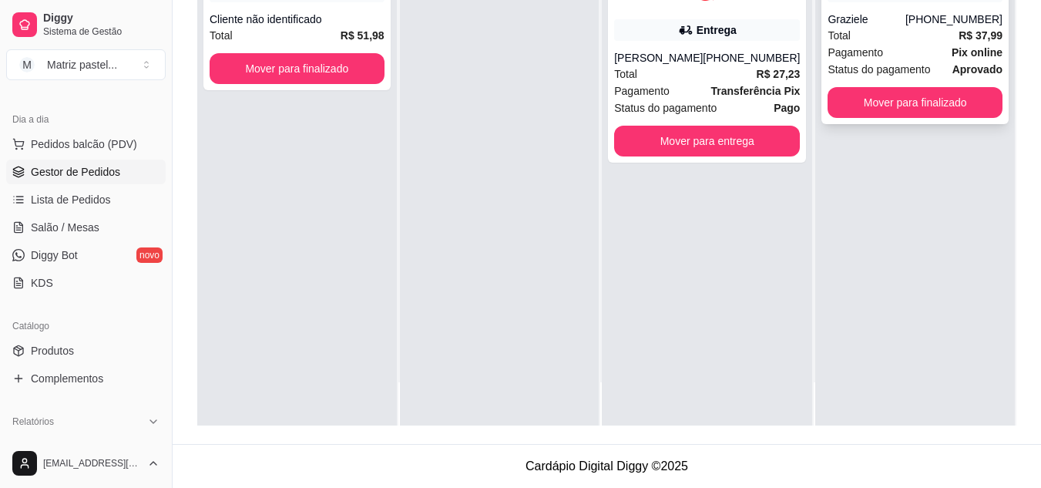
click at [867, 37] on div "Total R$ 37,99" at bounding box center [915, 35] width 175 height 17
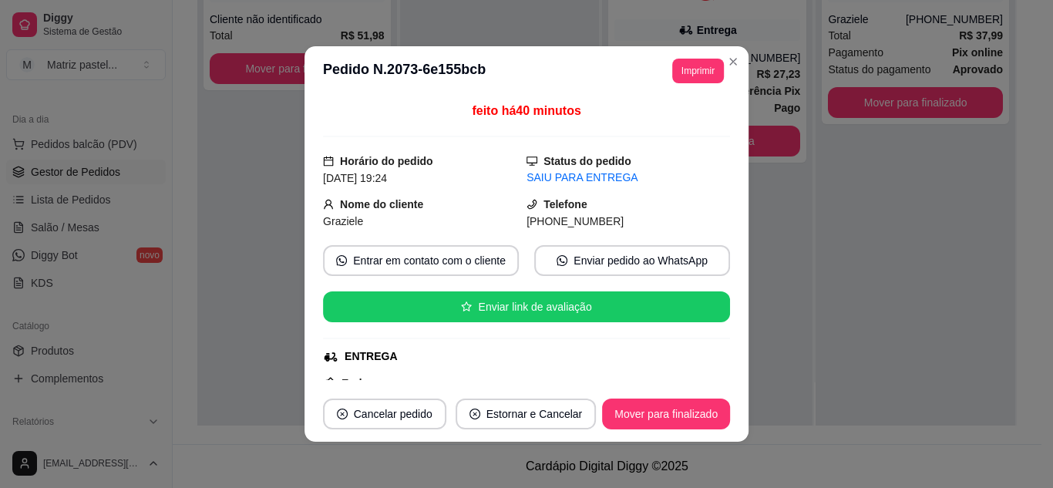
scroll to position [77, 0]
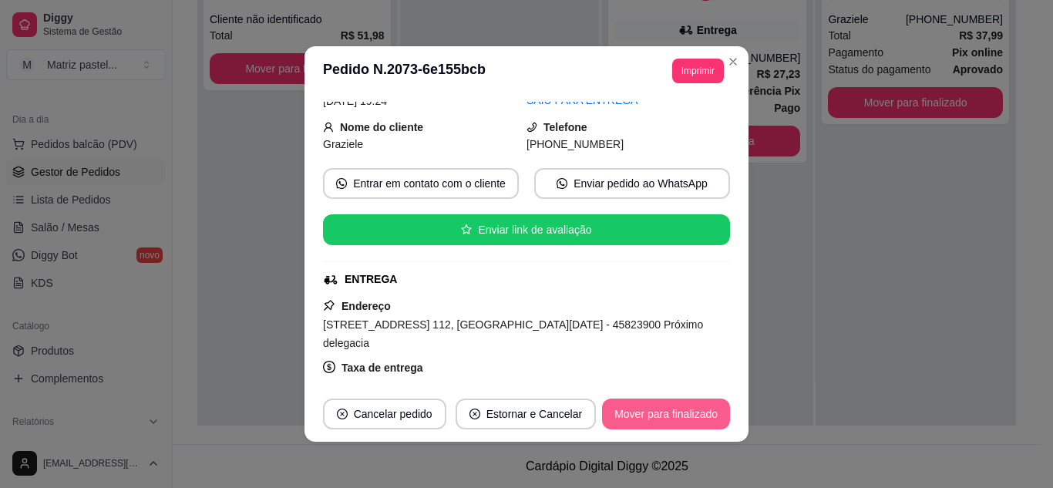
click at [654, 413] on button "Mover para finalizado" at bounding box center [666, 413] width 128 height 31
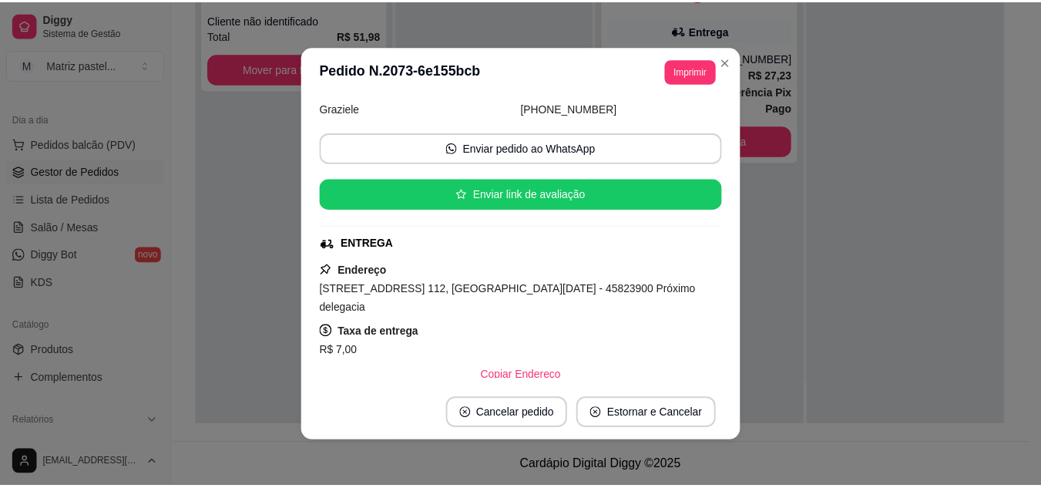
scroll to position [42, 0]
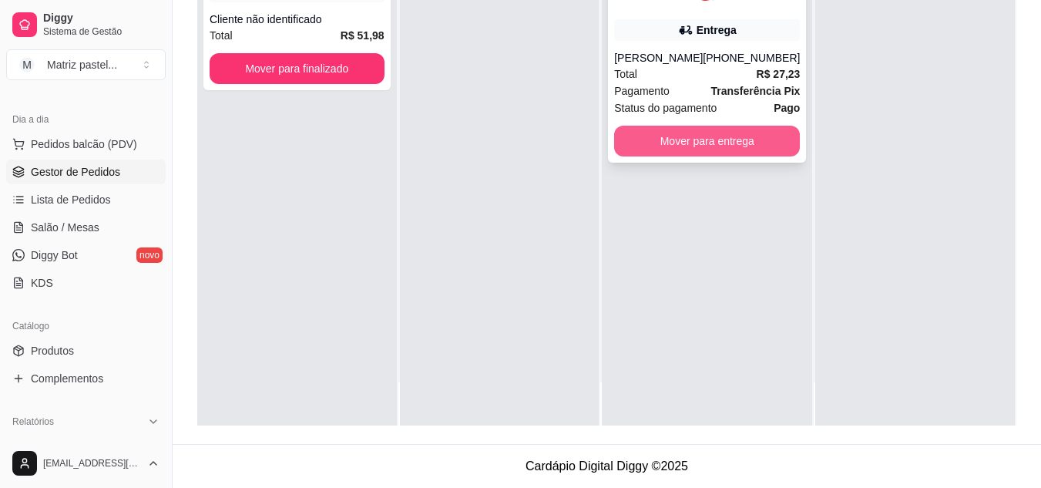
click at [656, 148] on button "Mover para entrega" at bounding box center [707, 141] width 186 height 31
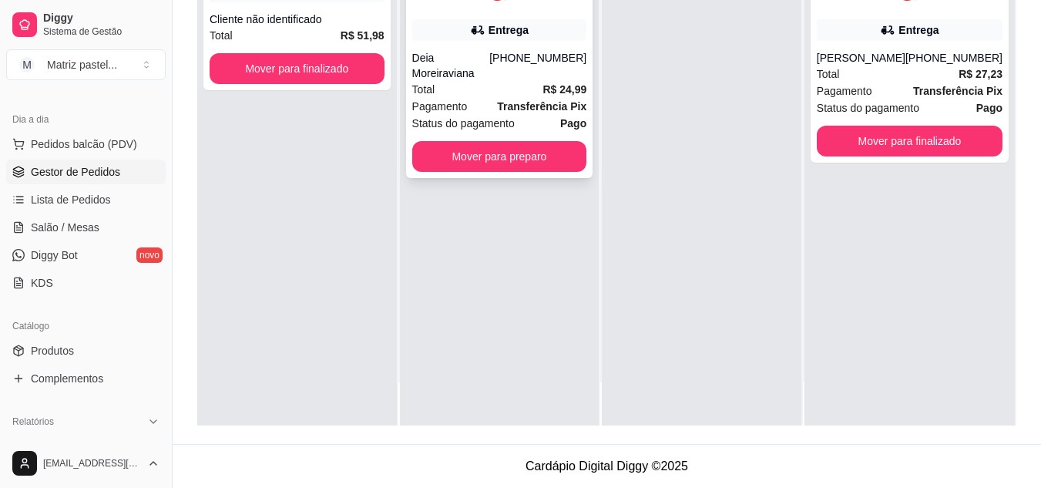
click at [499, 119] on div "Pedido # 8448 20:08 Entrega Deia Moreiraviana [PHONE_NUMBER] Total R$ 24,99 Pag…" at bounding box center [499, 62] width 187 height 231
click at [521, 141] on button "Mover para preparo" at bounding box center [499, 156] width 175 height 31
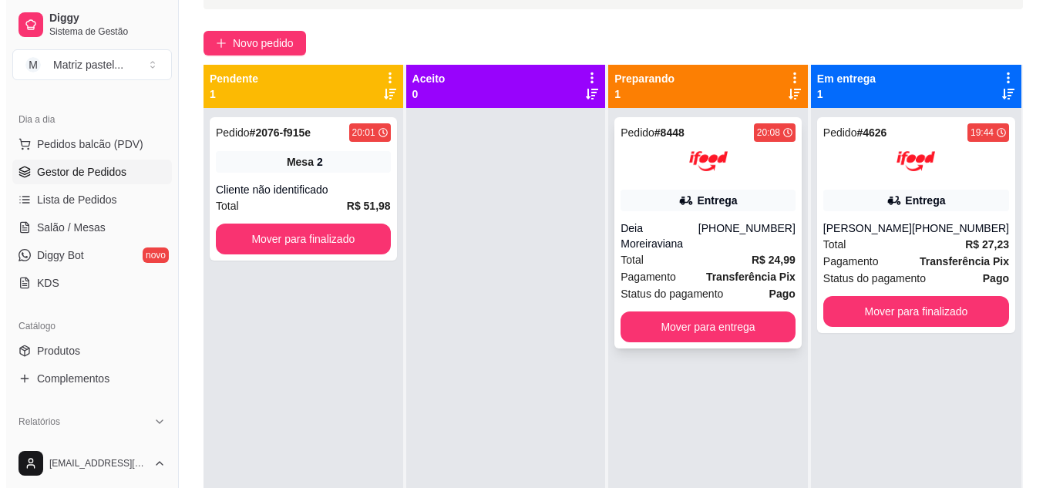
scroll to position [81, 0]
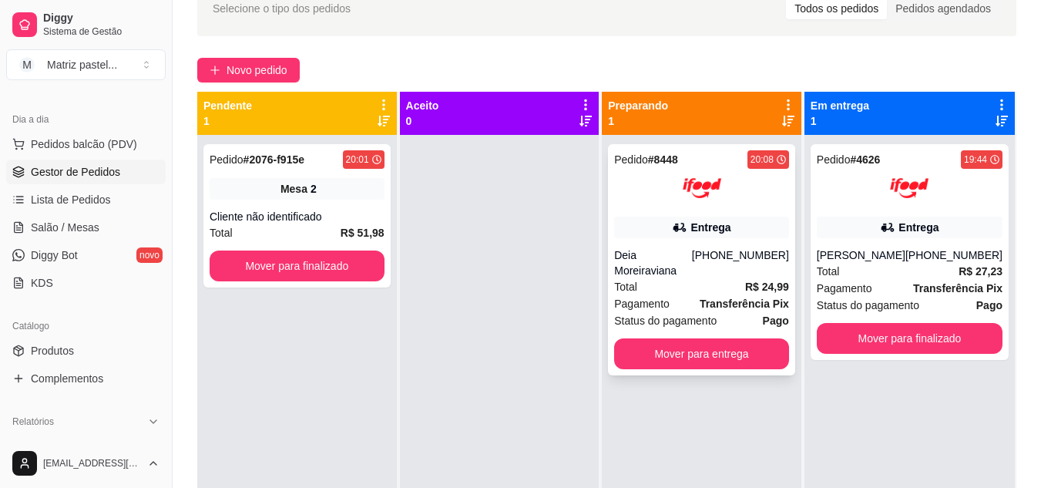
click at [650, 220] on div "Entrega" at bounding box center [701, 228] width 175 height 22
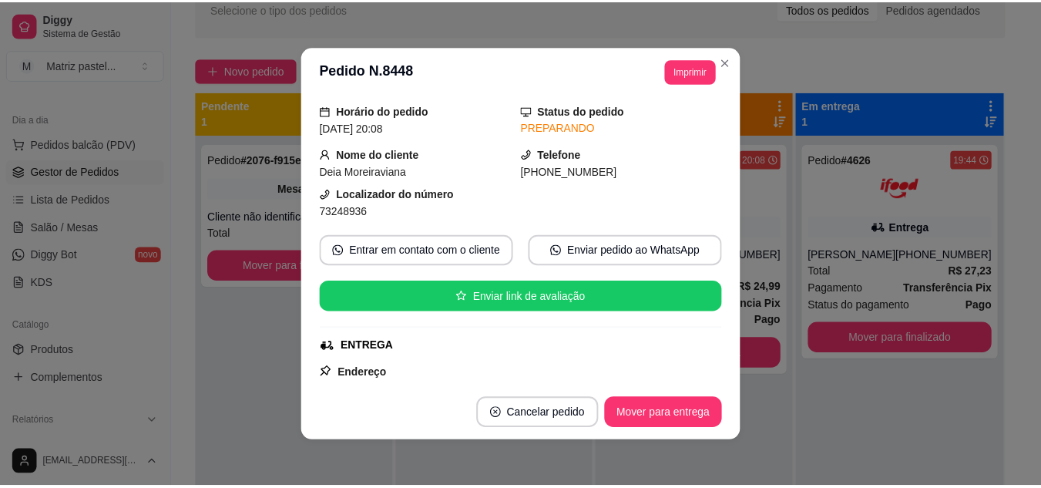
scroll to position [77, 0]
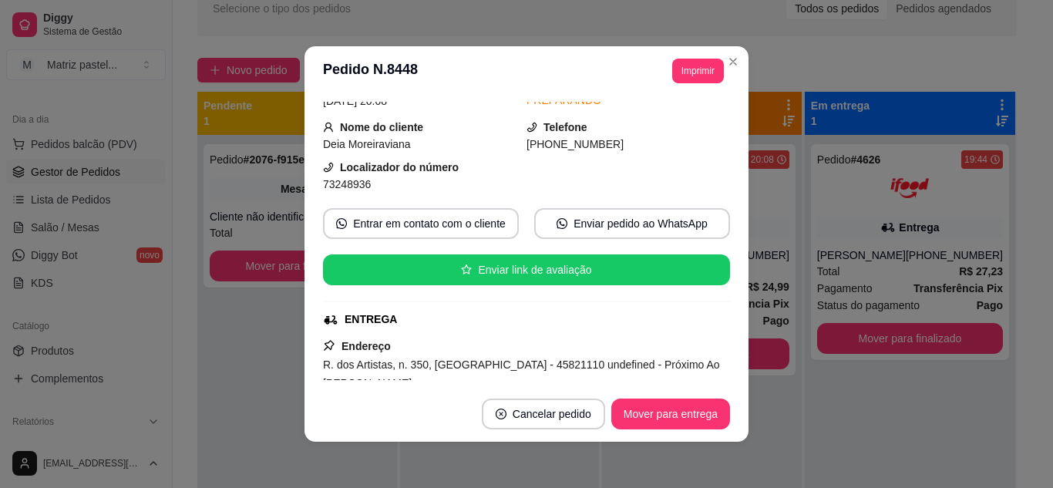
click at [686, 85] on header "**********" at bounding box center [526, 70] width 444 height 49
click at [672, 72] on button "Imprimir" at bounding box center [698, 71] width 52 height 25
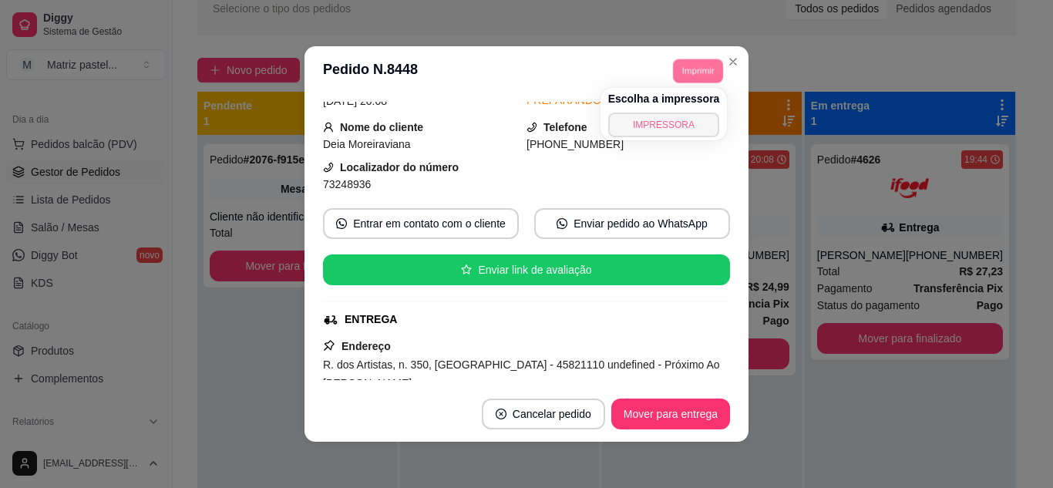
click at [674, 124] on button "IMPRESSORA" at bounding box center [664, 125] width 112 height 25
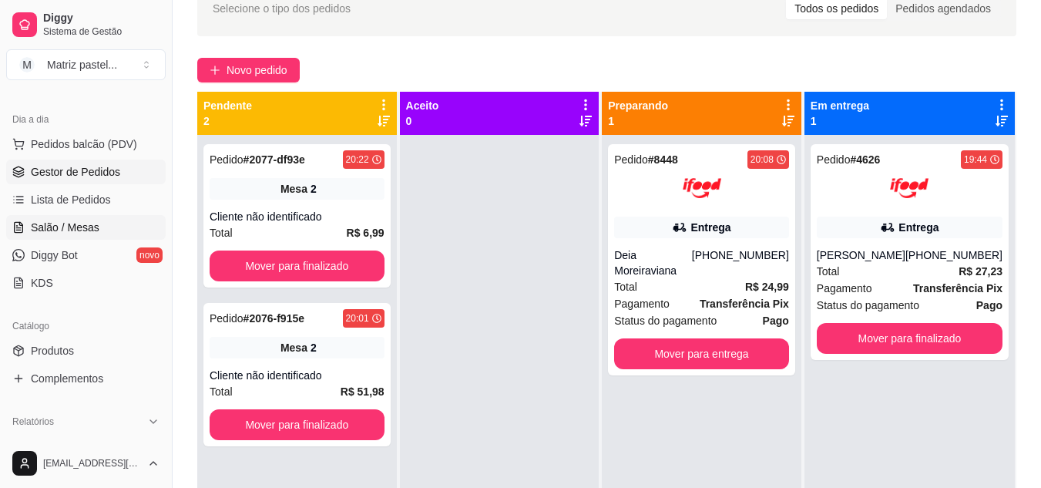
click at [64, 231] on span "Salão / Mesas" at bounding box center [65, 227] width 69 height 15
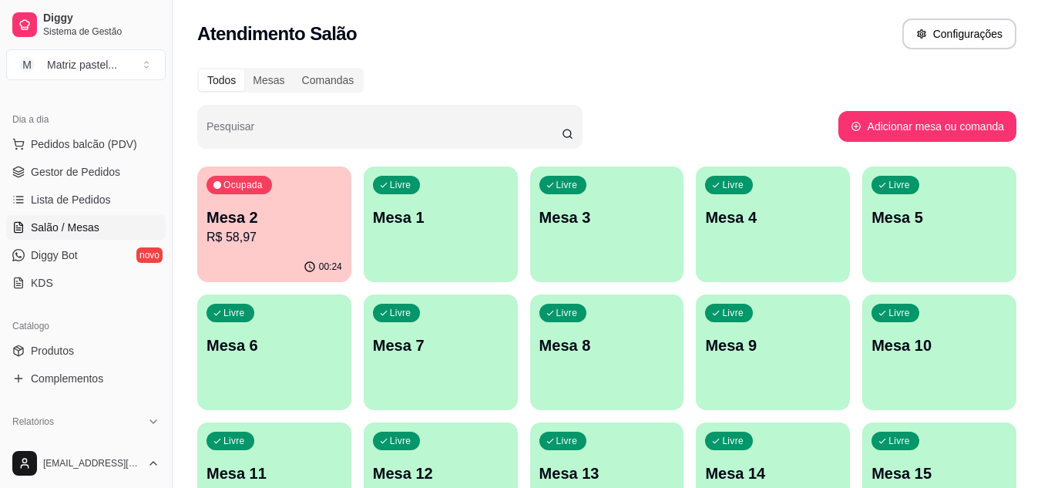
click at [217, 246] on p "R$ 58,97" at bounding box center [275, 237] width 136 height 18
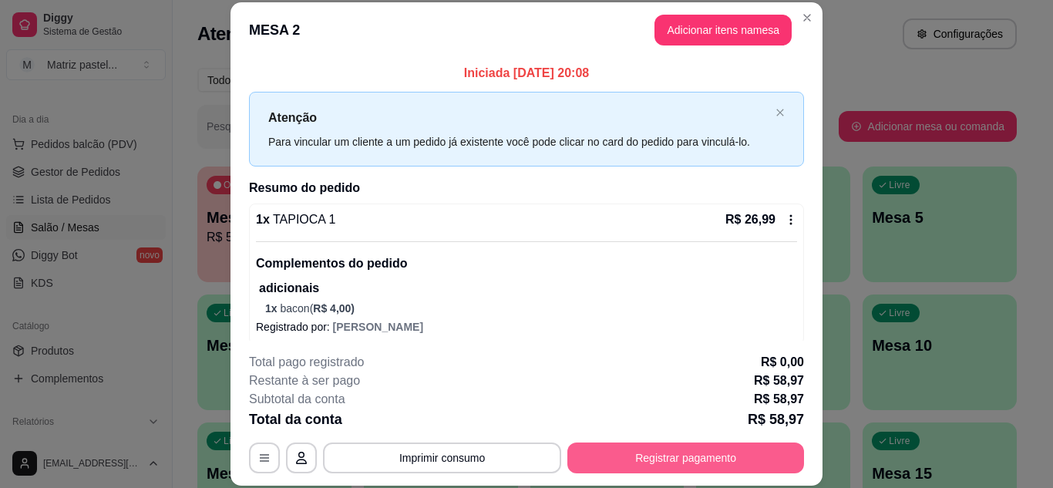
click at [664, 453] on button "Registrar pagamento" at bounding box center [685, 457] width 237 height 31
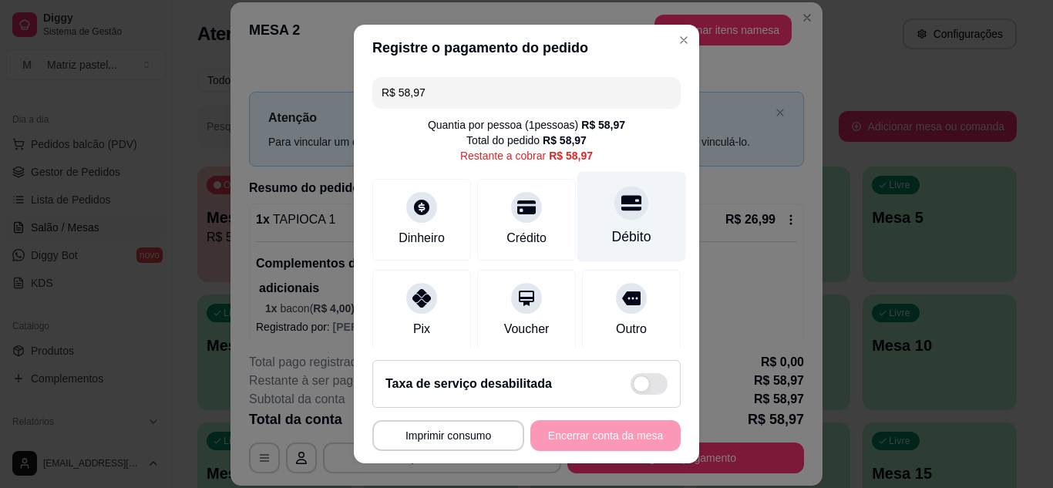
click at [634, 221] on div "Débito" at bounding box center [631, 216] width 109 height 90
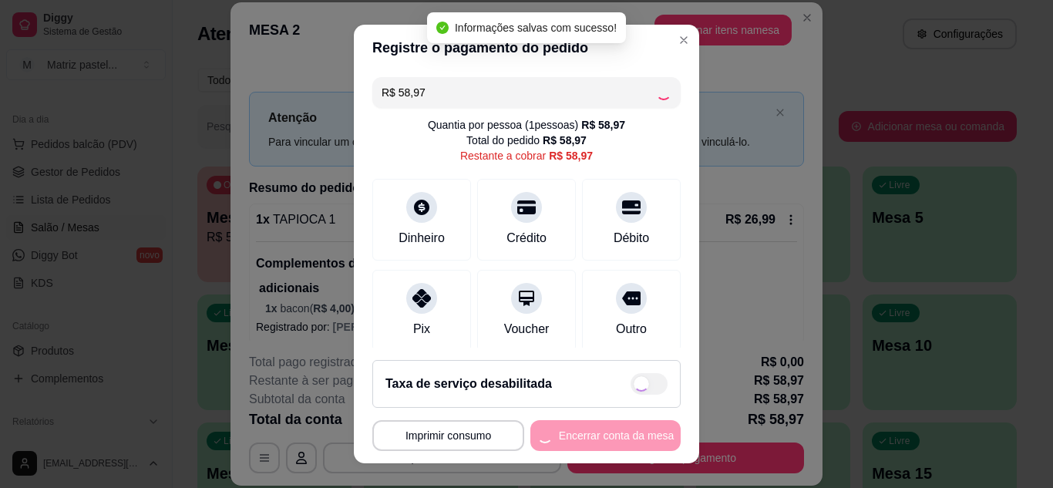
type input "R$ 0,00"
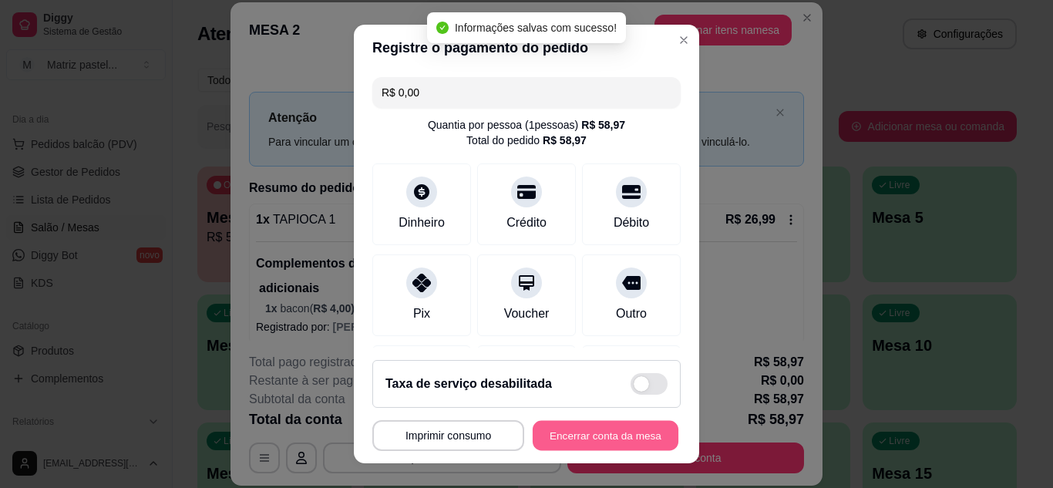
click at [579, 440] on button "Encerrar conta da mesa" at bounding box center [606, 436] width 146 height 30
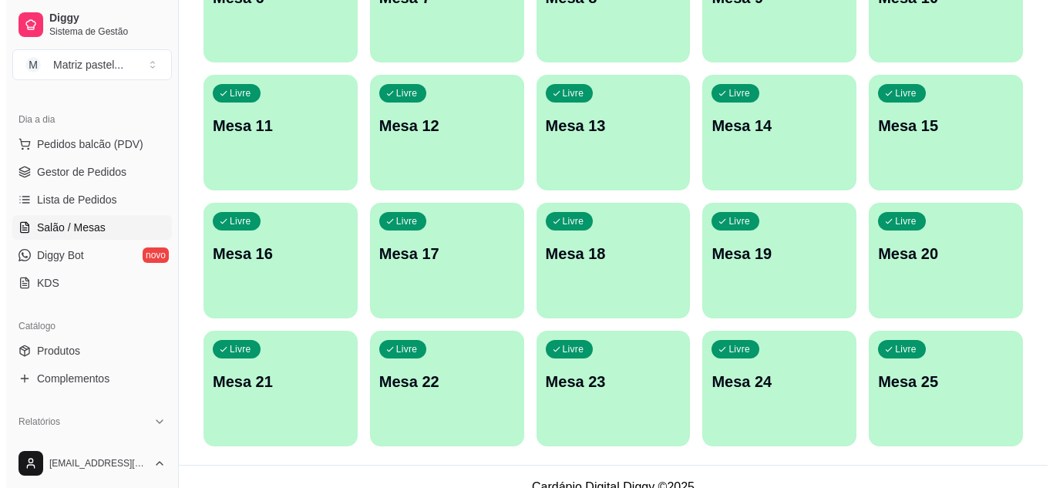
scroll to position [368, 0]
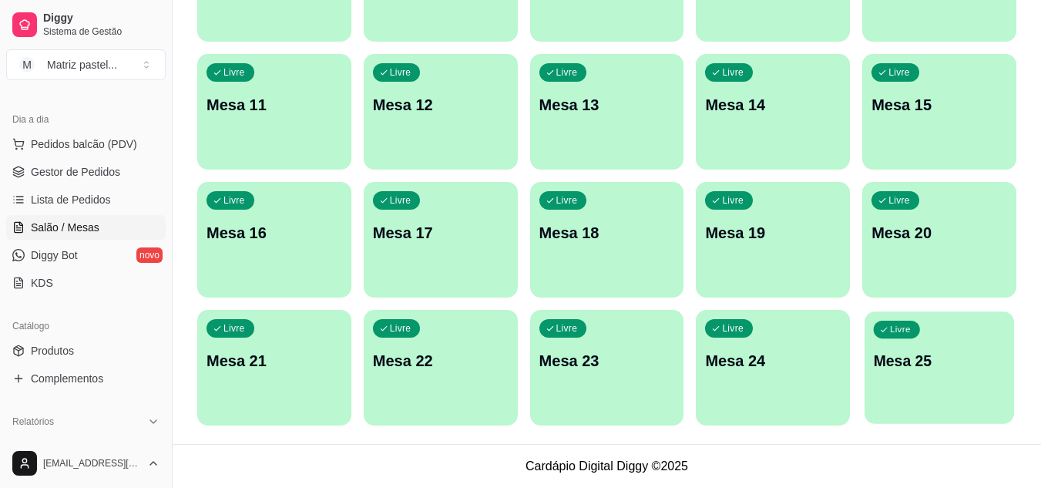
click at [874, 368] on p "Mesa 25" at bounding box center [940, 361] width 132 height 21
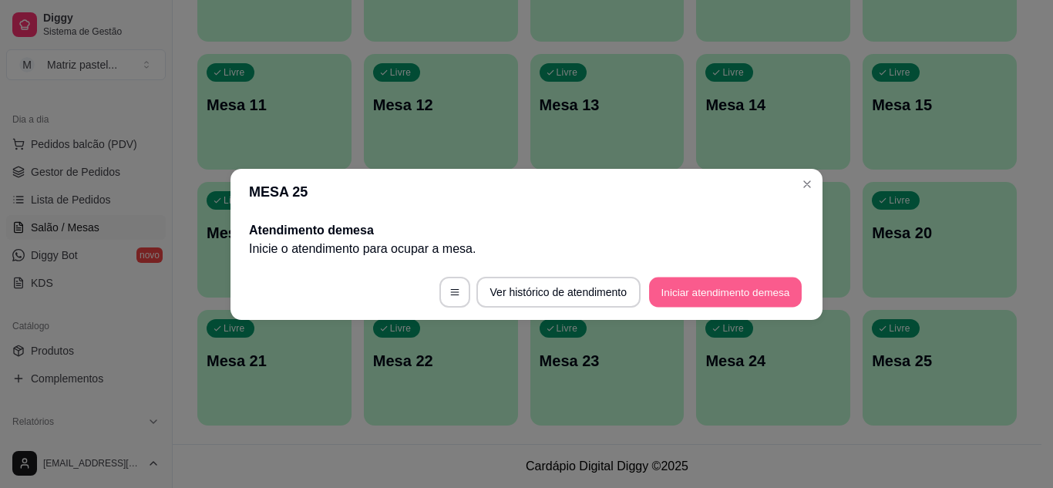
click at [699, 291] on button "Iniciar atendimento de mesa" at bounding box center [725, 292] width 153 height 30
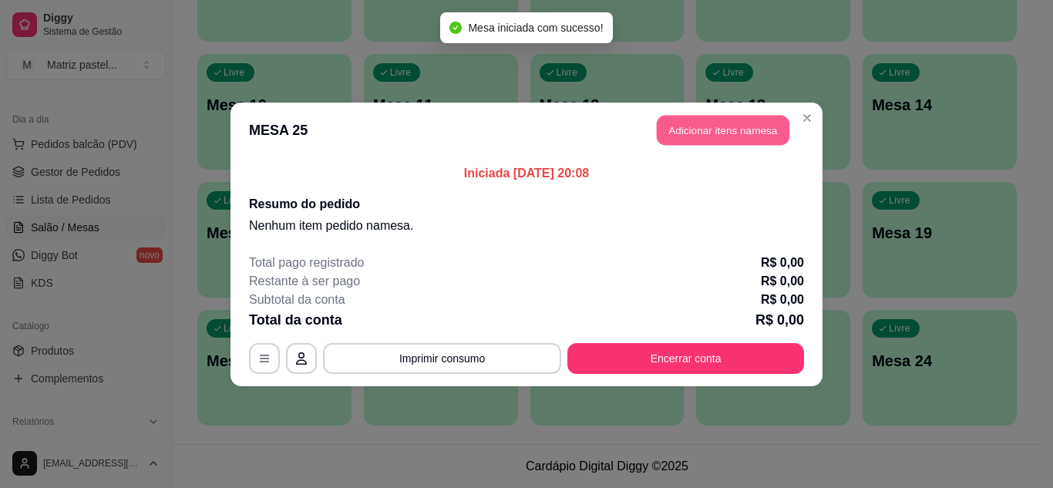
click at [708, 133] on button "Adicionar itens na mesa" at bounding box center [723, 130] width 133 height 30
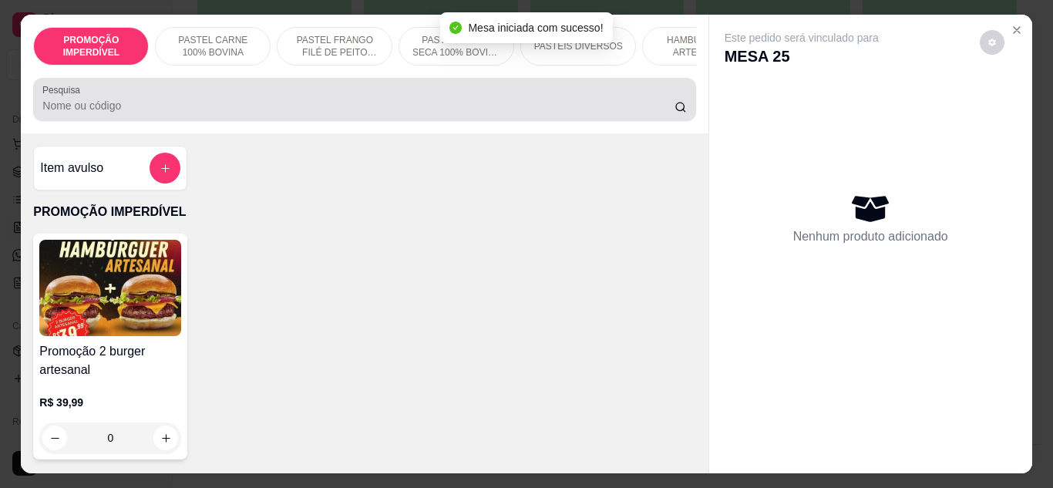
click at [445, 90] on div "Pesquisa" at bounding box center [364, 99] width 662 height 43
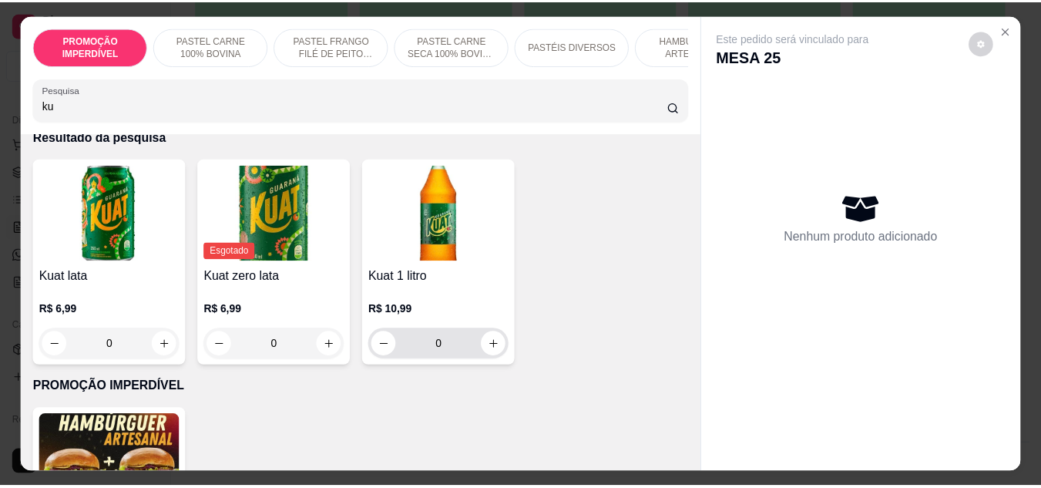
scroll to position [77, 0]
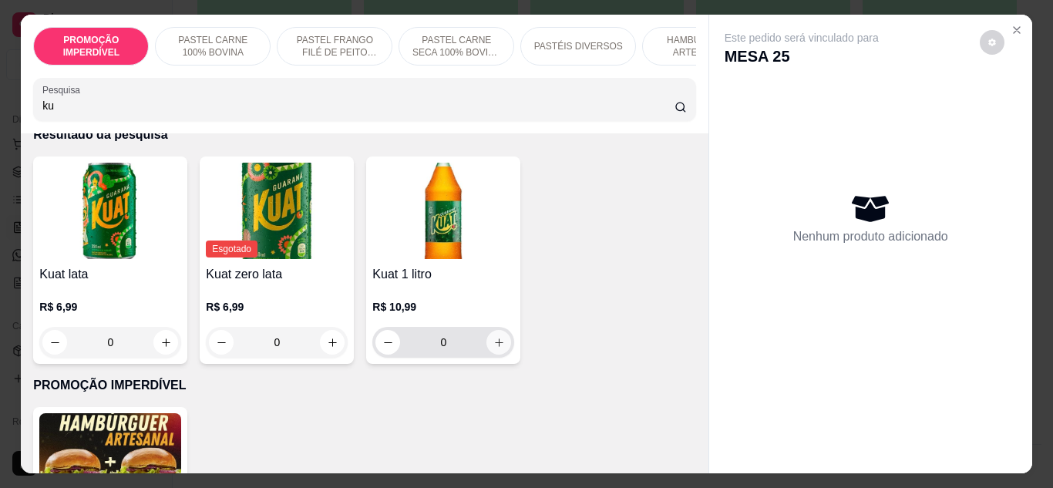
type input "ku"
click at [493, 344] on icon "increase-product-quantity" at bounding box center [499, 343] width 12 height 12
type input "1"
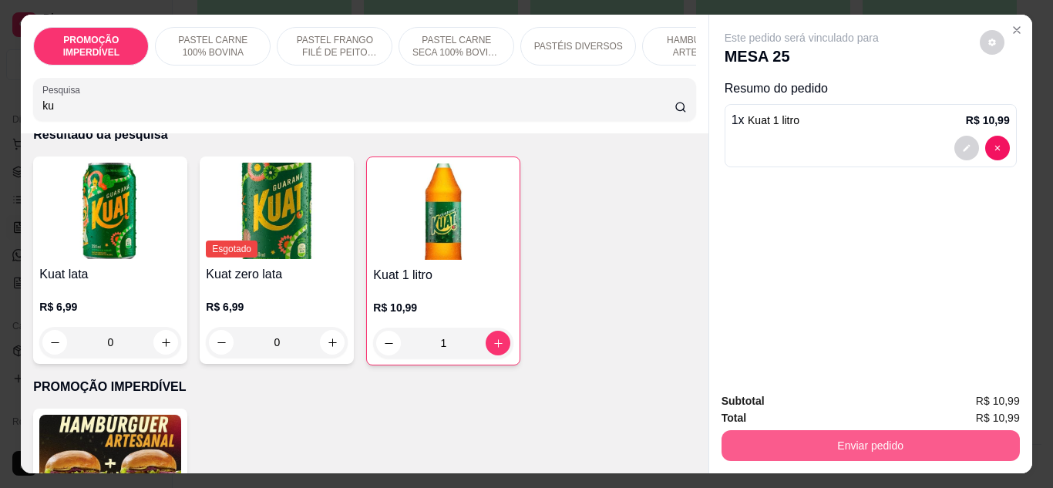
click at [910, 435] on button "Enviar pedido" at bounding box center [870, 445] width 298 height 31
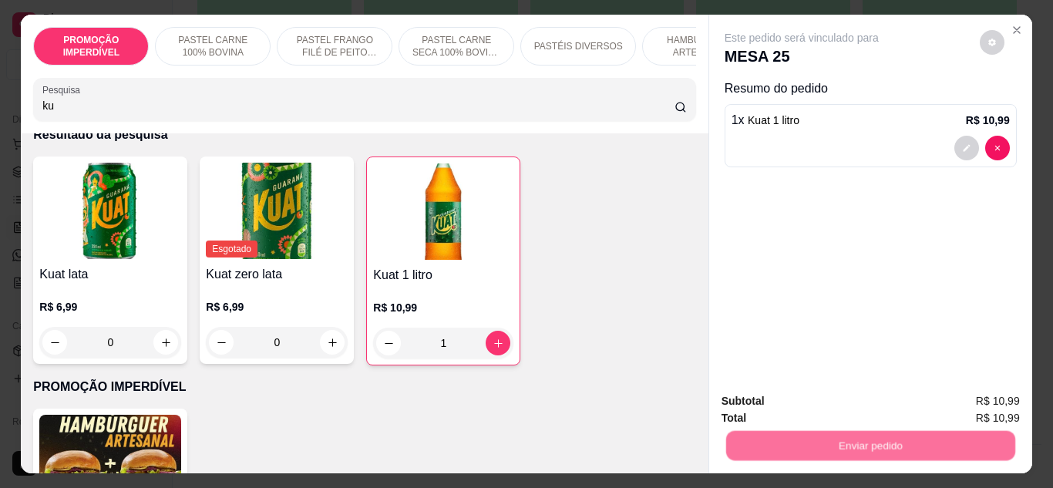
click at [822, 391] on button "Não registrar e enviar pedido" at bounding box center [819, 401] width 160 height 29
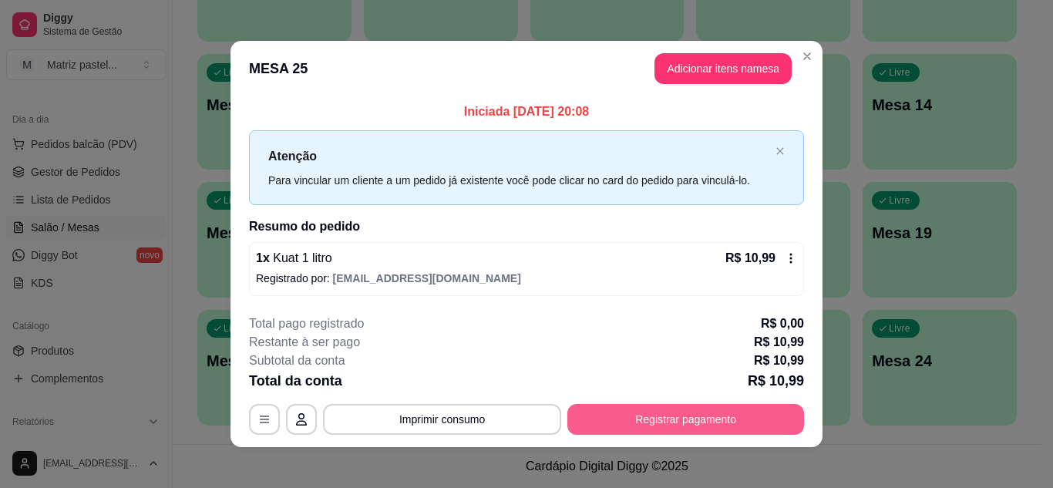
click at [709, 405] on div "**********" at bounding box center [526, 374] width 555 height 120
click at [709, 409] on button "Registrar pagamento" at bounding box center [685, 419] width 237 height 31
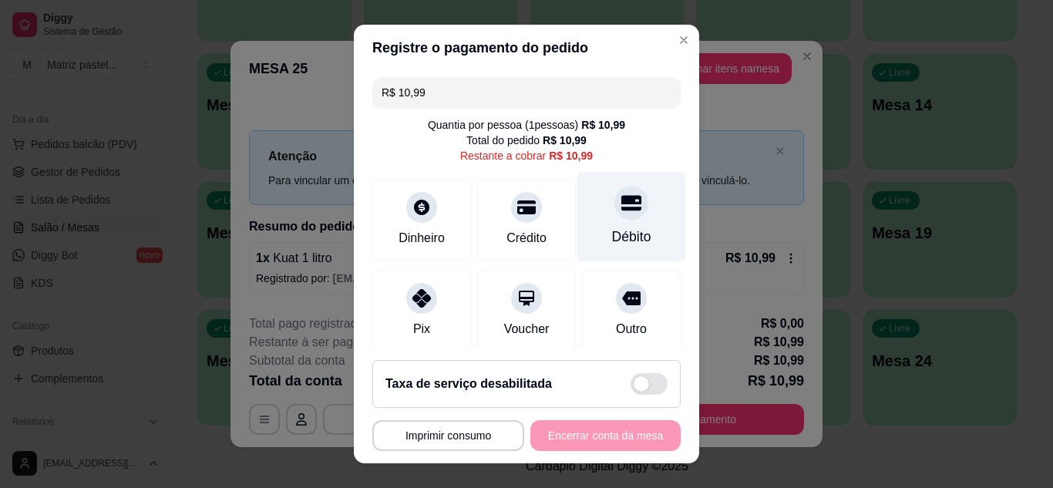
click at [630, 222] on div "Débito" at bounding box center [631, 216] width 109 height 90
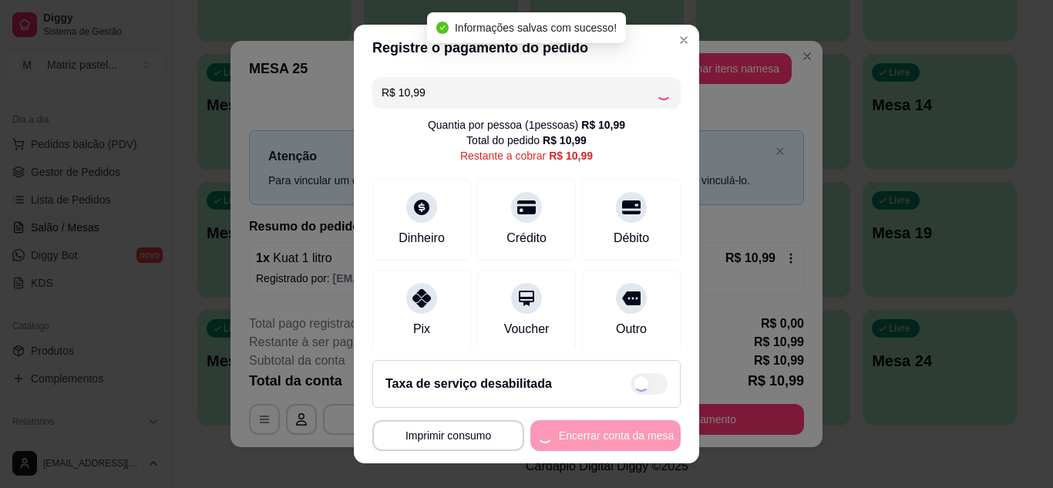
type input "R$ 0,00"
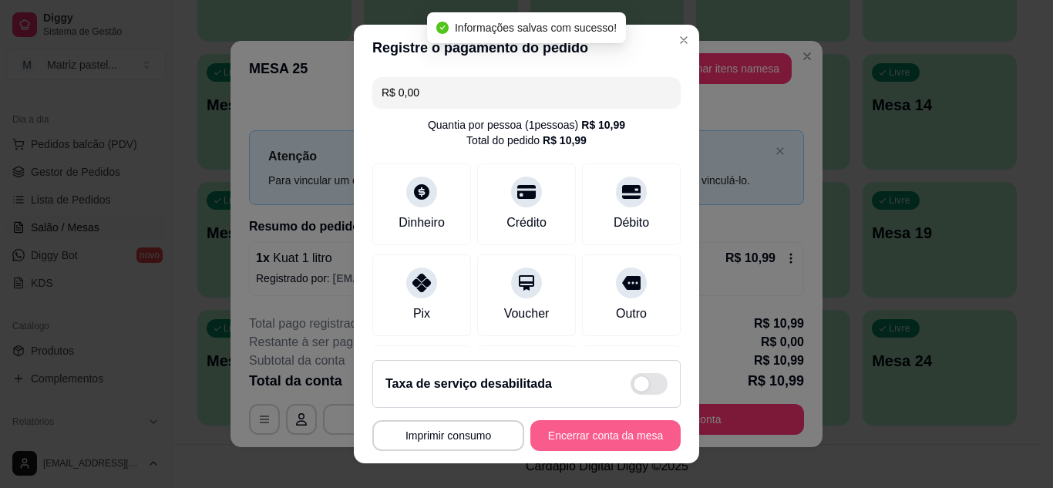
click at [587, 438] on button "Encerrar conta da mesa" at bounding box center [605, 435] width 150 height 31
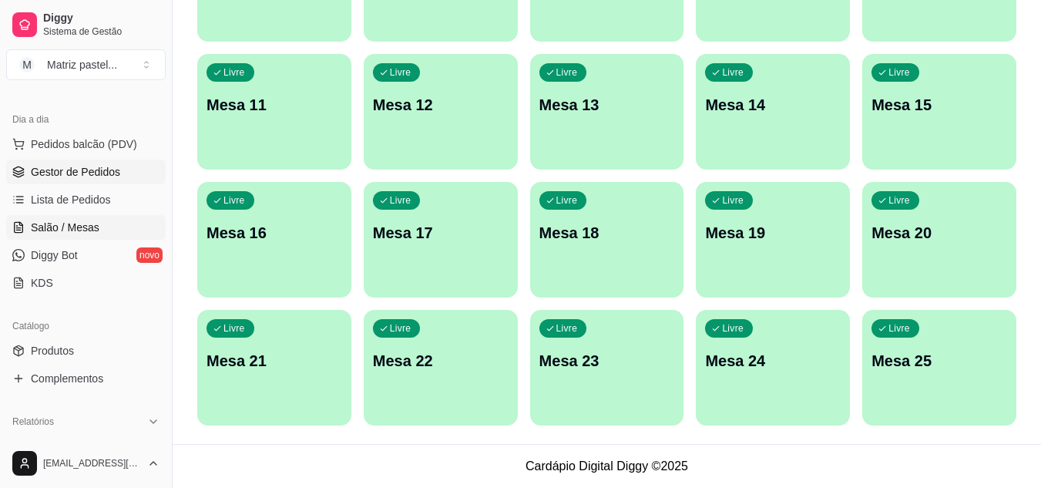
click at [92, 174] on span "Gestor de Pedidos" at bounding box center [75, 171] width 89 height 15
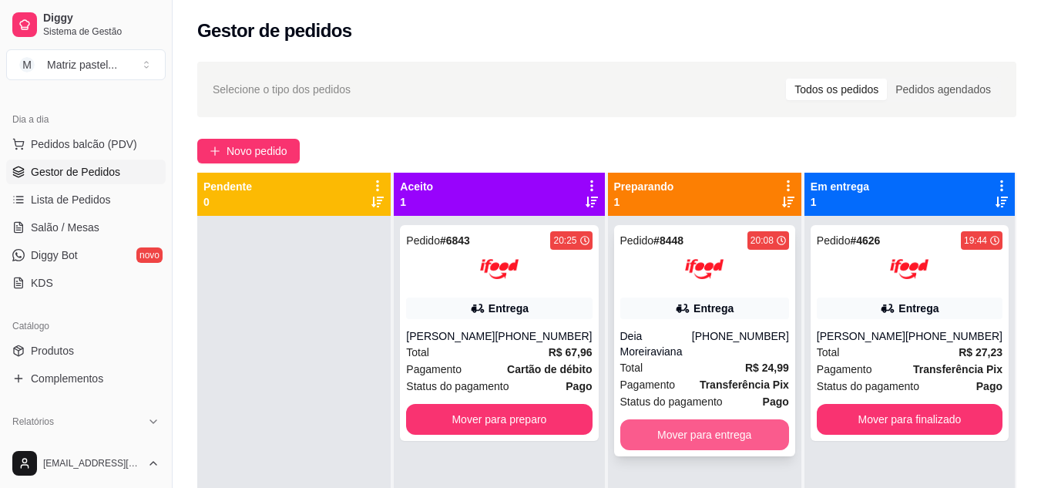
click at [642, 423] on button "Mover para entrega" at bounding box center [704, 434] width 169 height 31
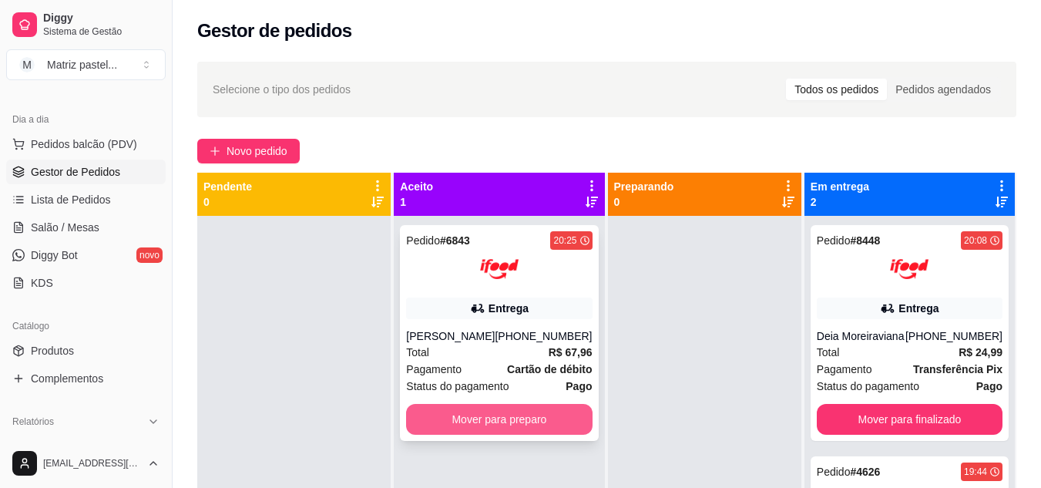
click at [546, 412] on button "Mover para preparo" at bounding box center [499, 419] width 186 height 31
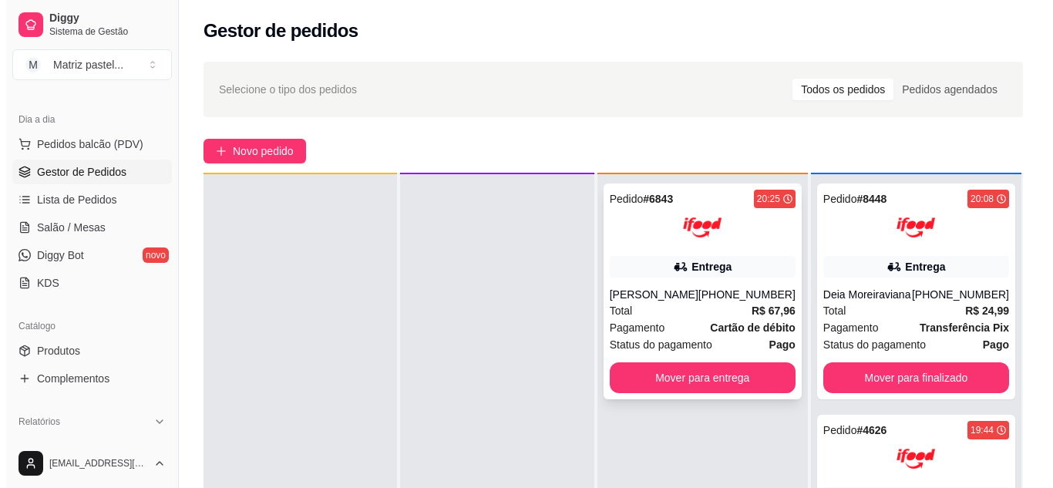
scroll to position [43, 0]
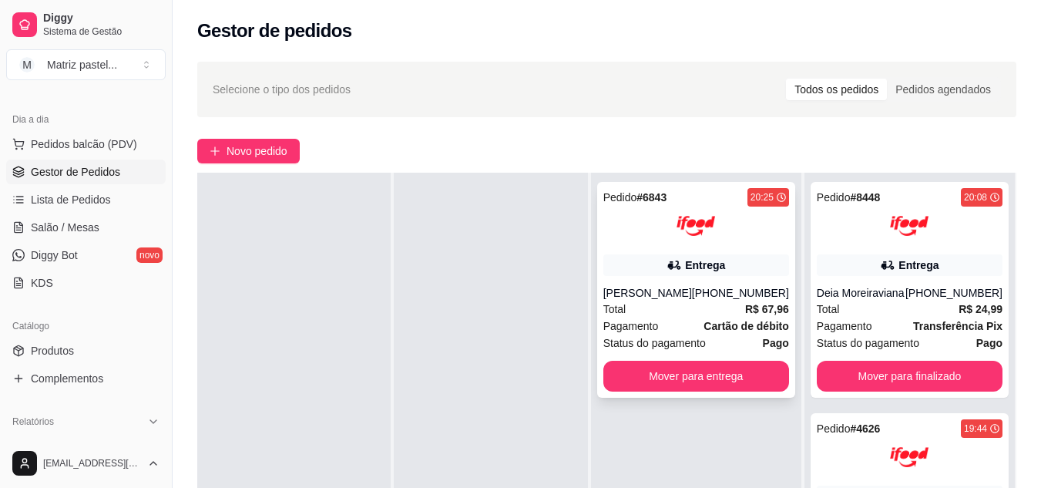
click at [740, 264] on div "Entrega" at bounding box center [696, 265] width 186 height 22
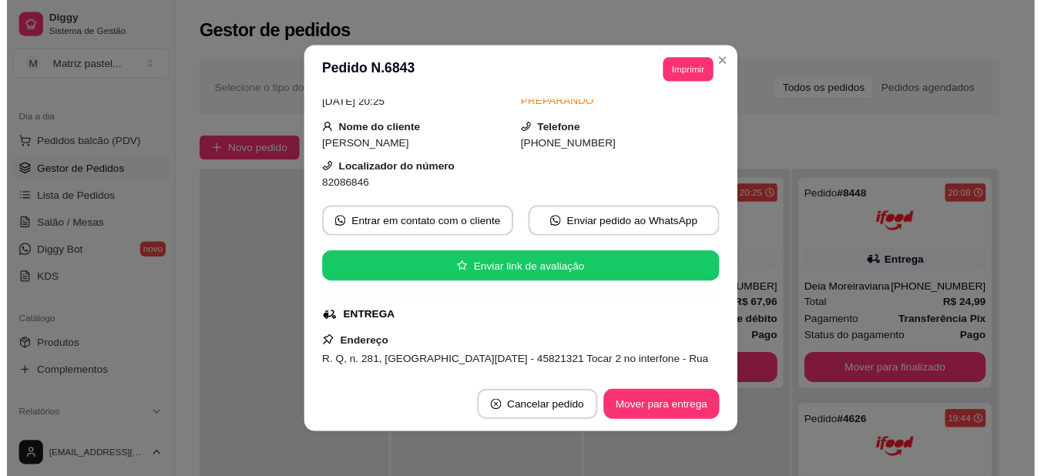
scroll to position [77, 0]
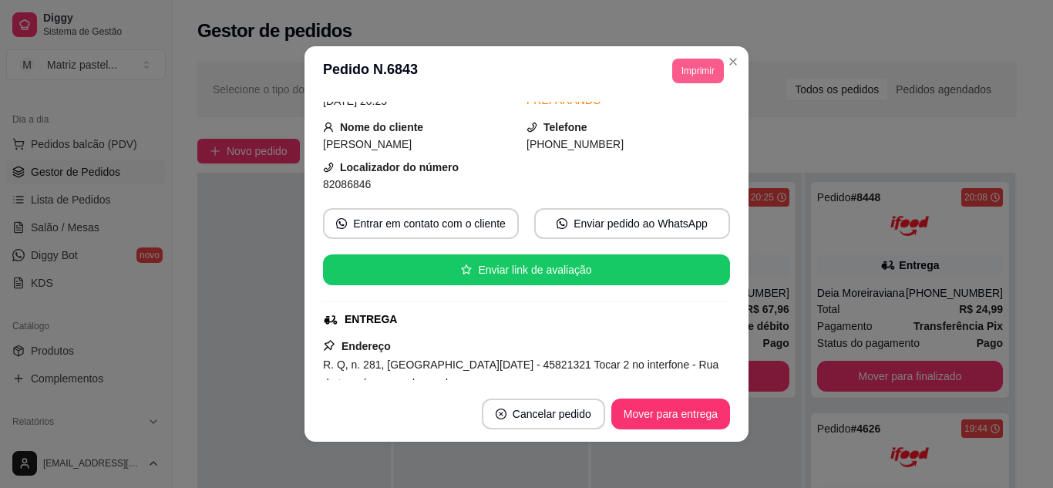
click at [697, 66] on button "Imprimir" at bounding box center [698, 71] width 52 height 25
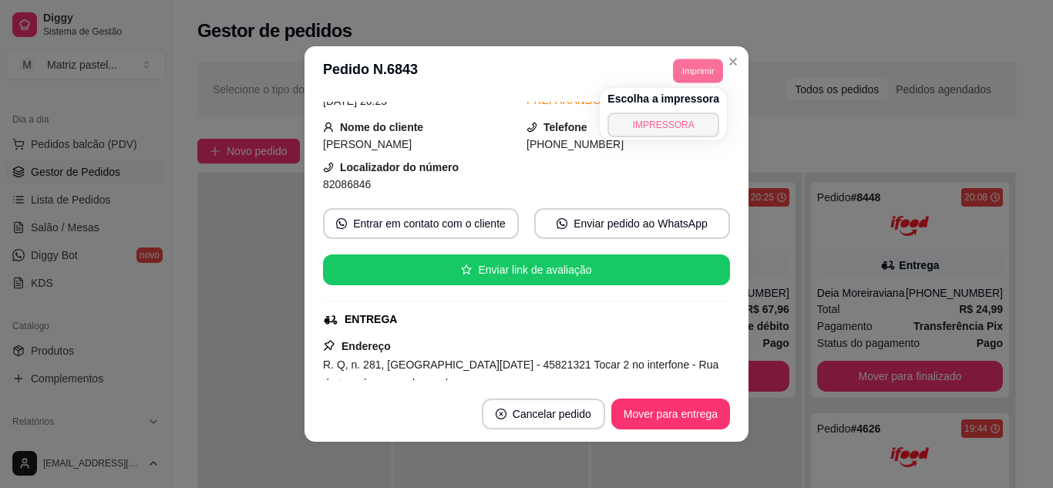
click at [678, 124] on button "IMPRESSORA" at bounding box center [663, 125] width 112 height 25
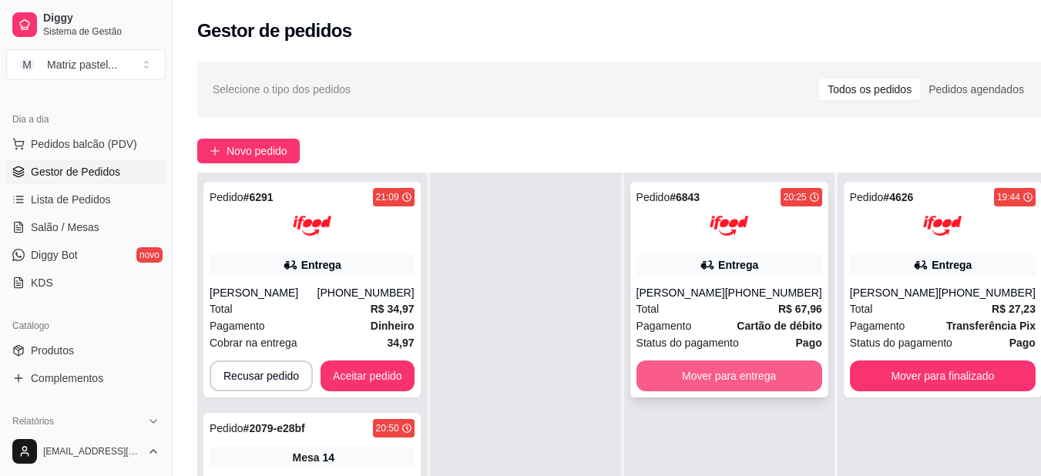
click at [726, 369] on button "Mover para entrega" at bounding box center [730, 376] width 186 height 31
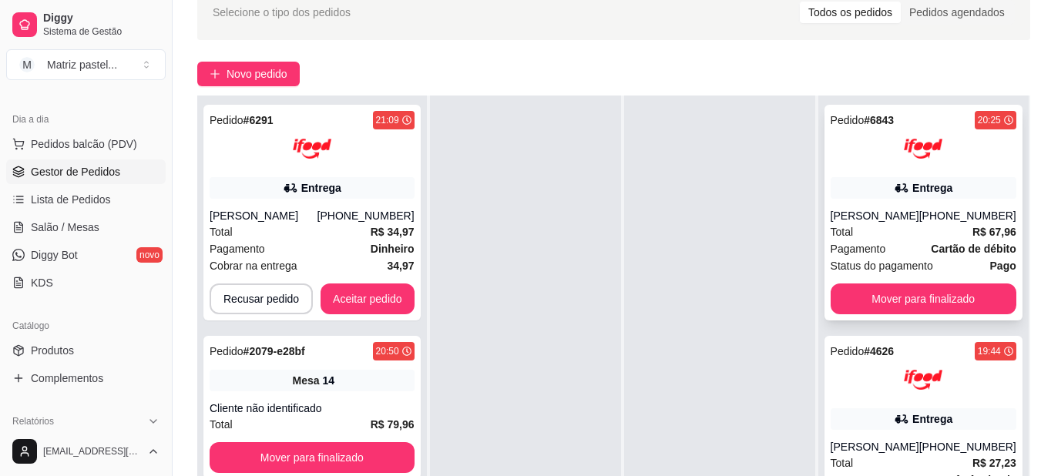
click at [896, 189] on icon at bounding box center [901, 187] width 15 height 15
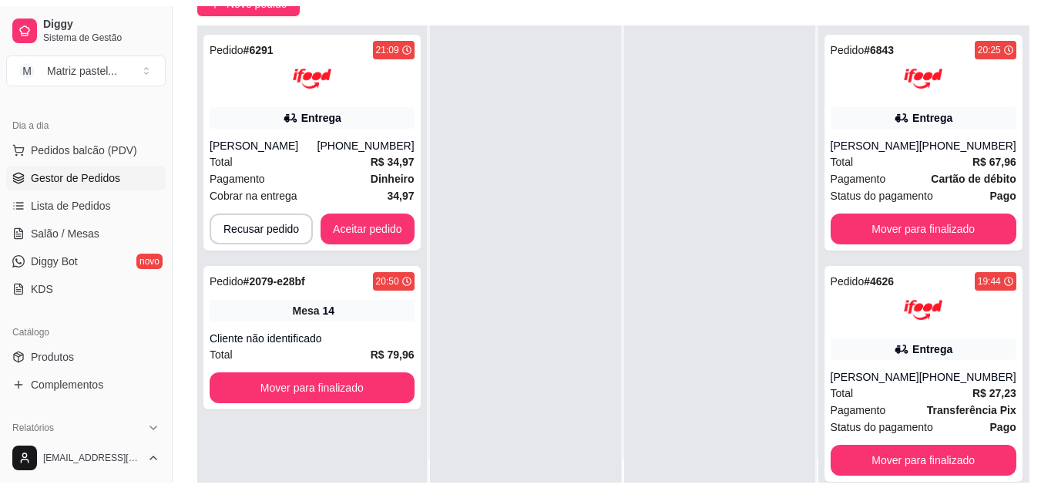
scroll to position [154, 0]
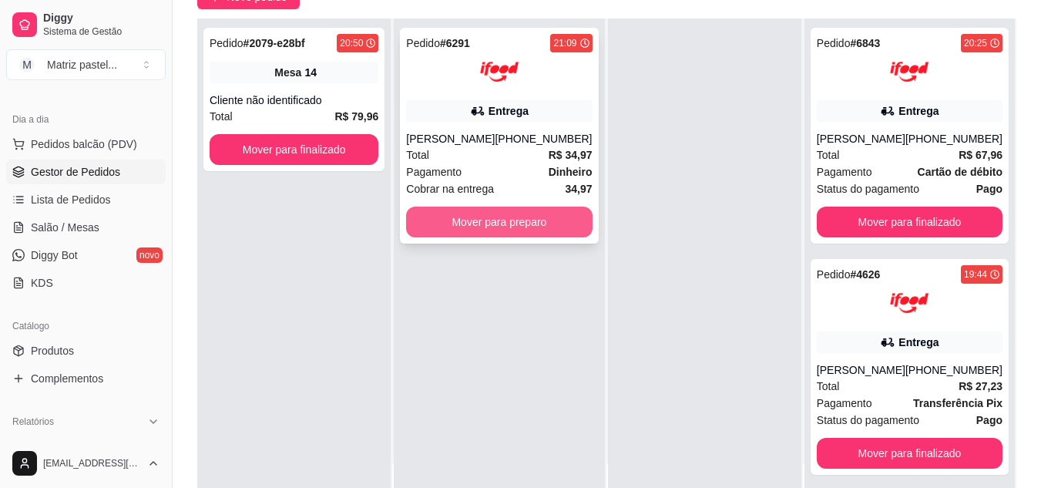
click at [494, 220] on button "Mover para preparo" at bounding box center [499, 222] width 186 height 31
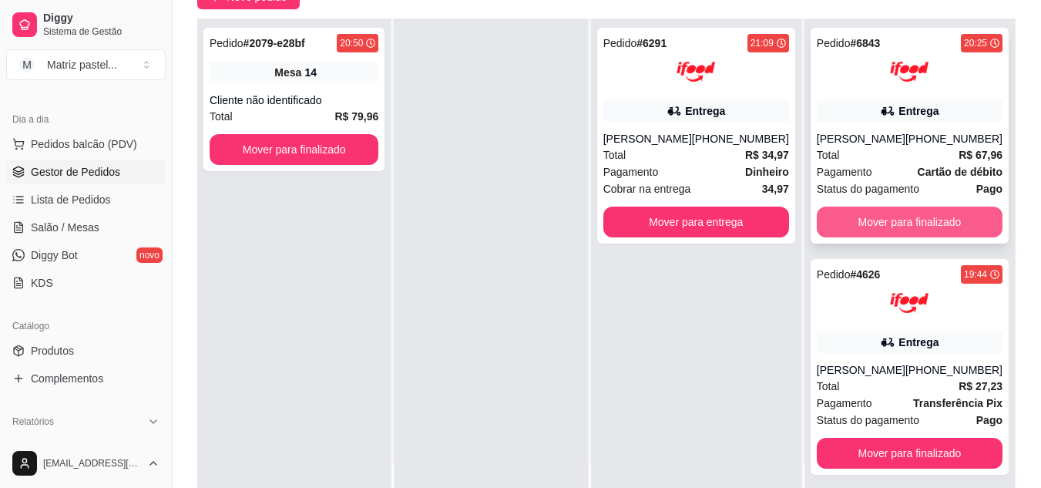
click at [896, 231] on button "Mover para finalizado" at bounding box center [910, 222] width 186 height 31
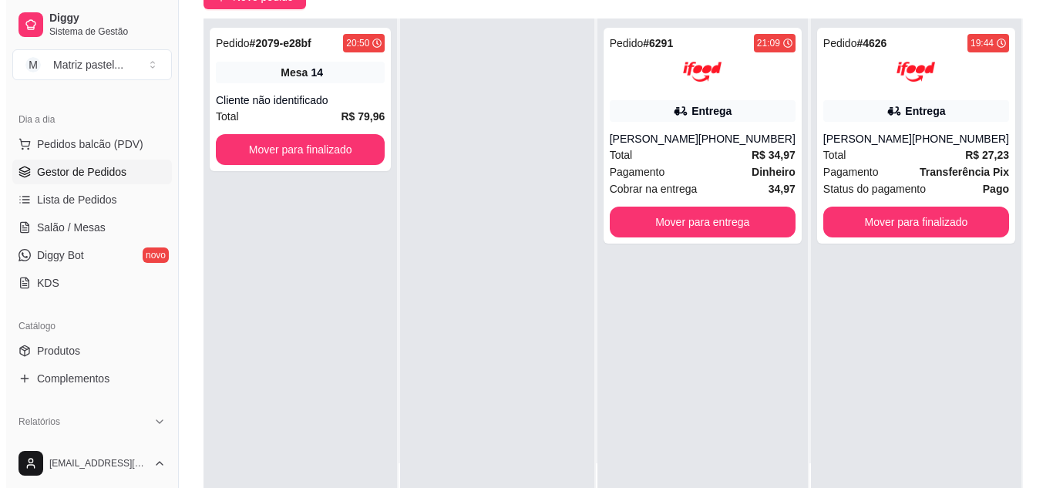
scroll to position [0, 0]
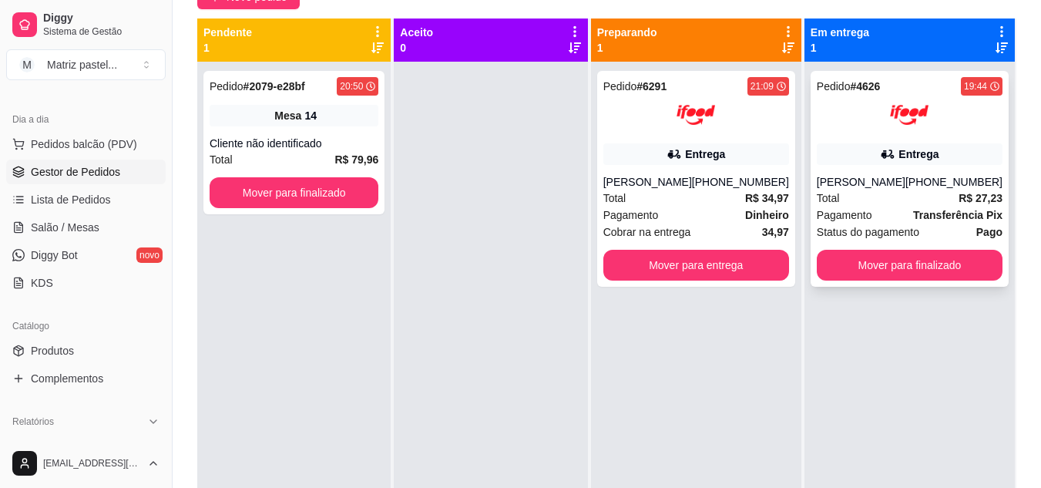
click at [880, 190] on div "Total R$ 27,23" at bounding box center [910, 198] width 186 height 17
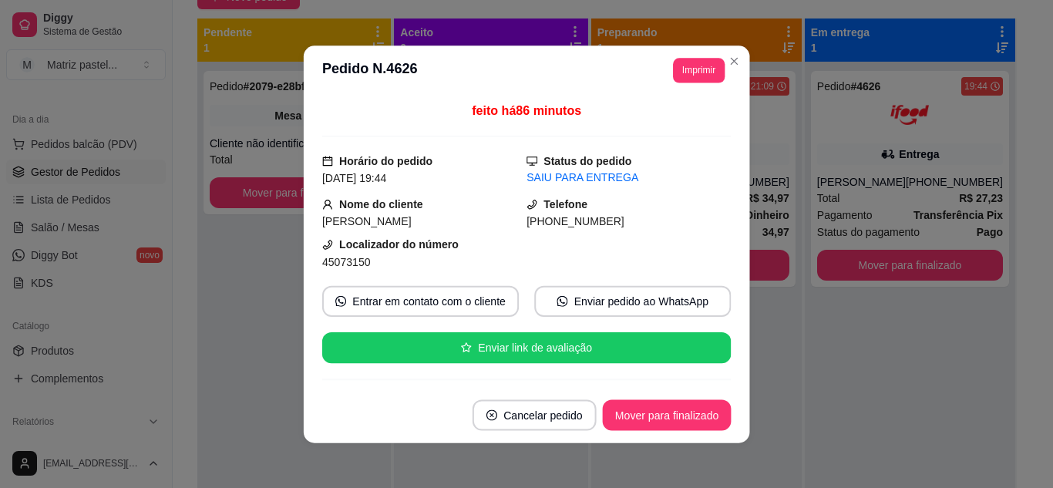
scroll to position [77, 0]
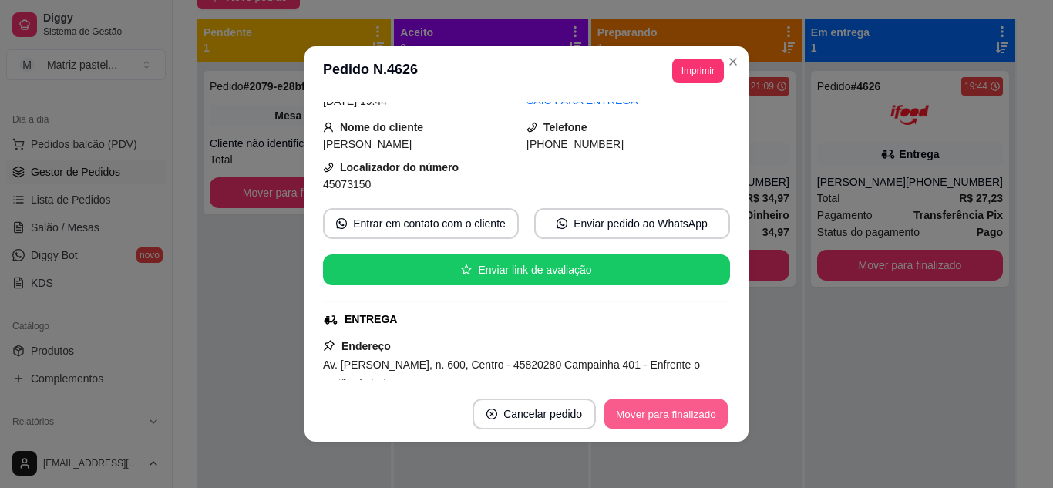
click at [660, 405] on button "Mover para finalizado" at bounding box center [666, 414] width 124 height 30
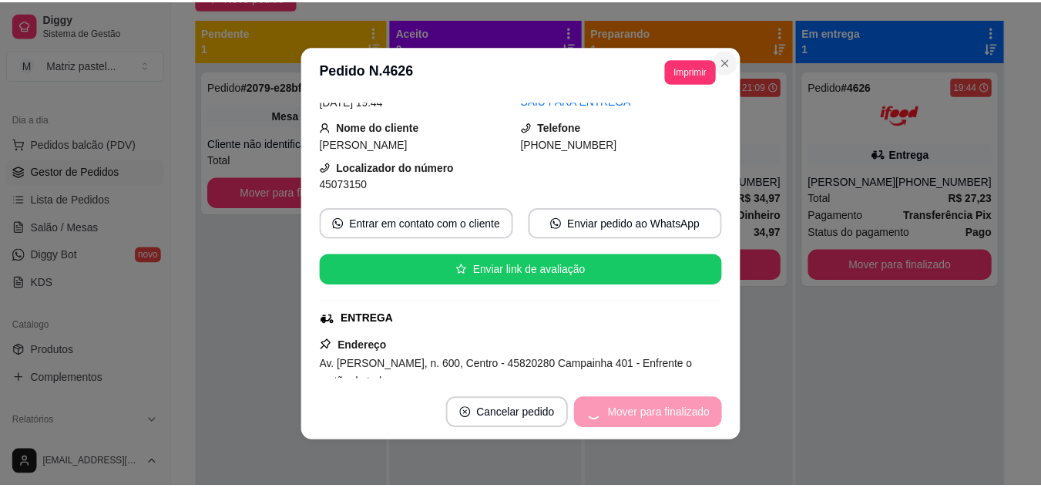
scroll to position [42, 0]
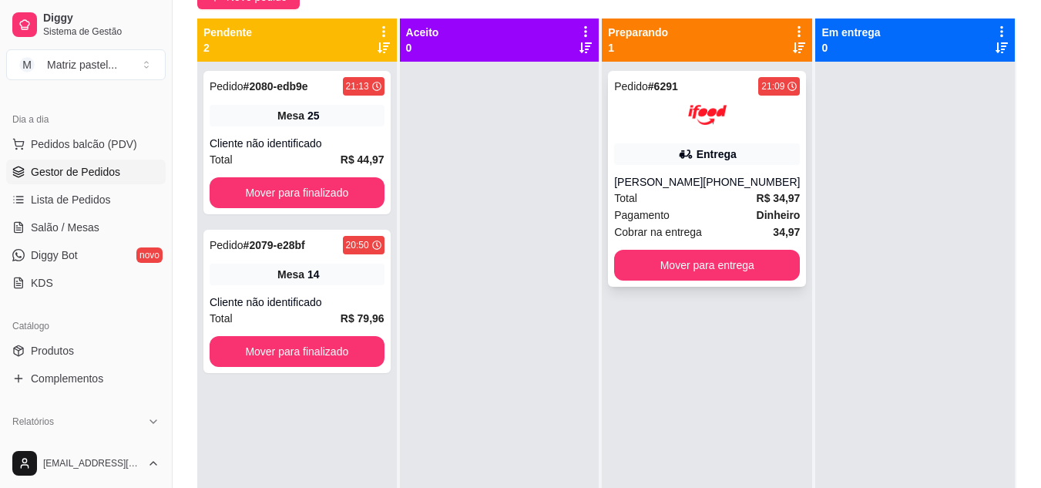
click at [660, 147] on div "Entrega" at bounding box center [707, 154] width 186 height 22
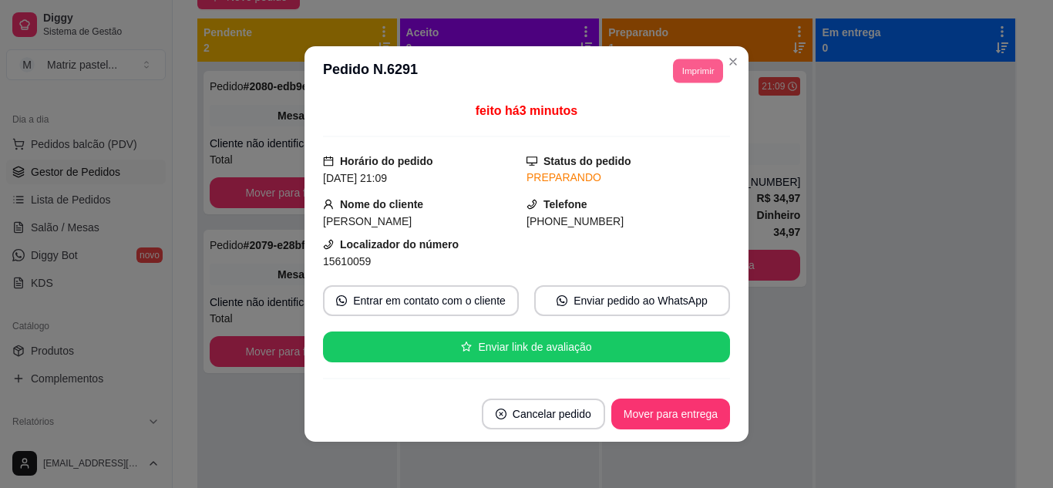
click at [697, 79] on button "Imprimir" at bounding box center [698, 71] width 50 height 24
click at [672, 123] on button "IMPRESSORA" at bounding box center [663, 125] width 108 height 24
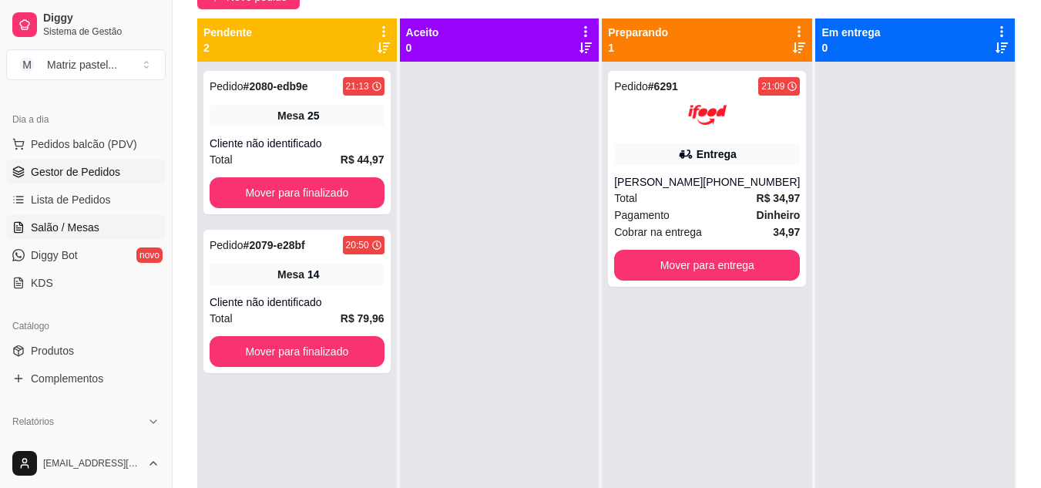
click at [86, 234] on span "Salão / Mesas" at bounding box center [65, 227] width 69 height 15
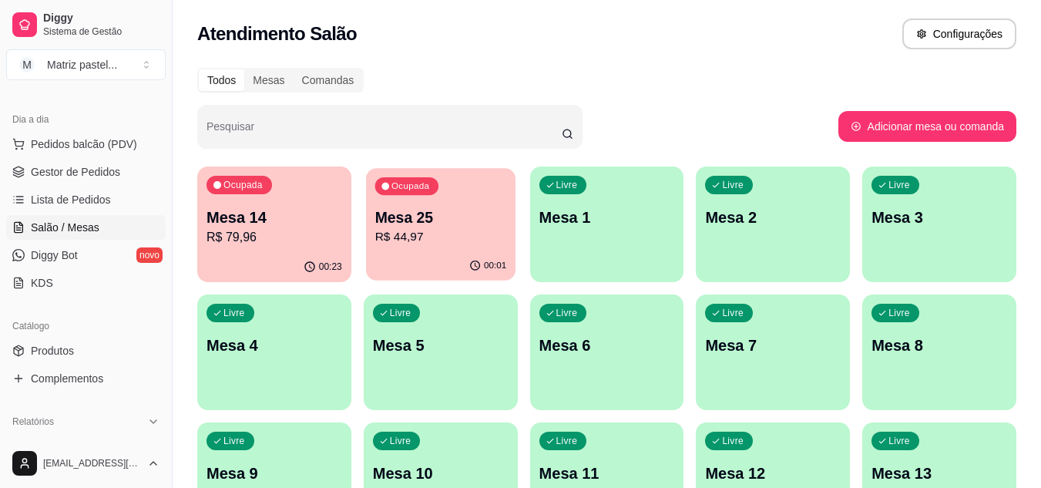
click at [427, 230] on p "R$ 44,97" at bounding box center [441, 237] width 132 height 18
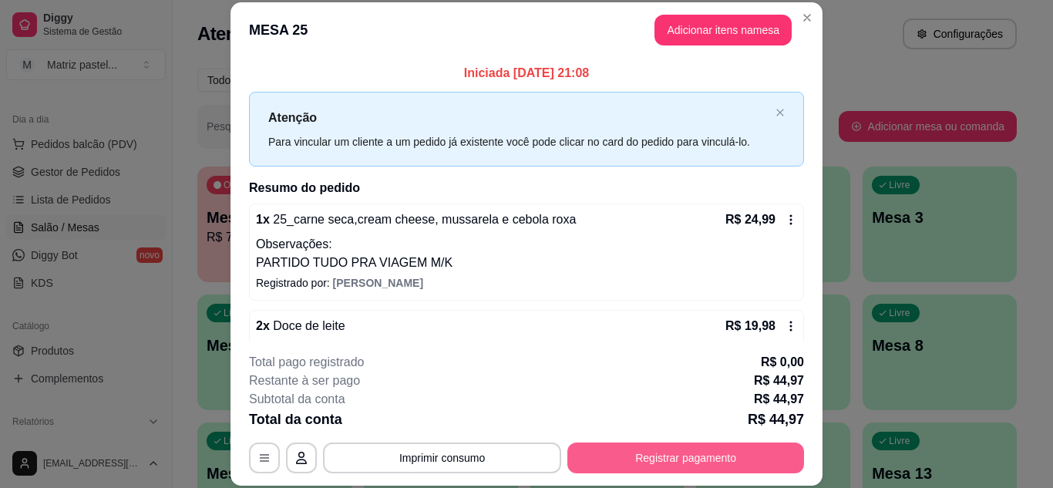
click at [610, 452] on button "Registrar pagamento" at bounding box center [685, 457] width 237 height 31
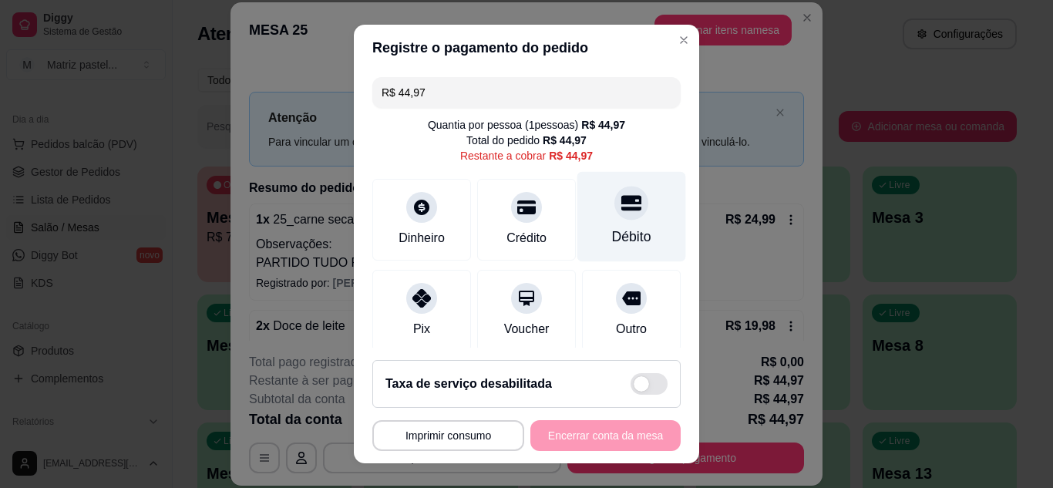
click at [612, 237] on div "Débito" at bounding box center [631, 237] width 39 height 20
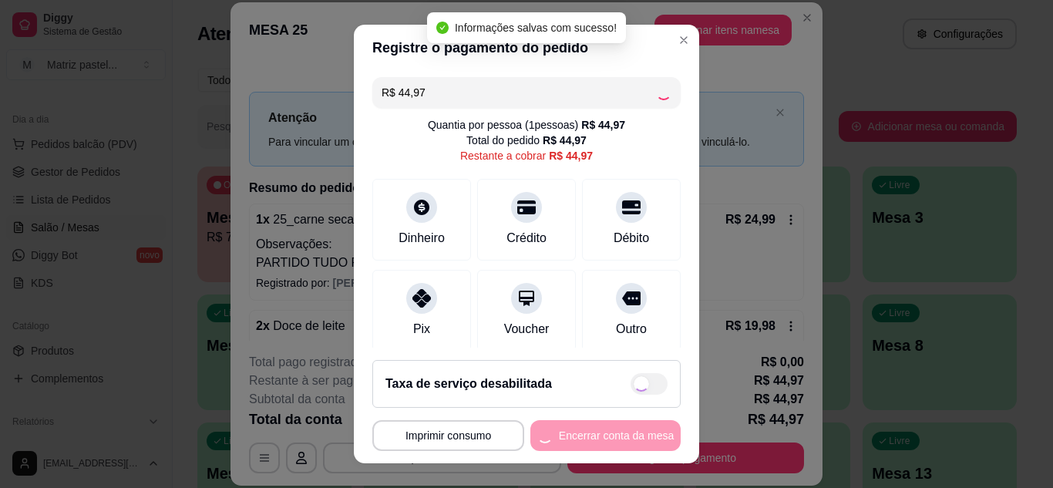
type input "R$ 0,00"
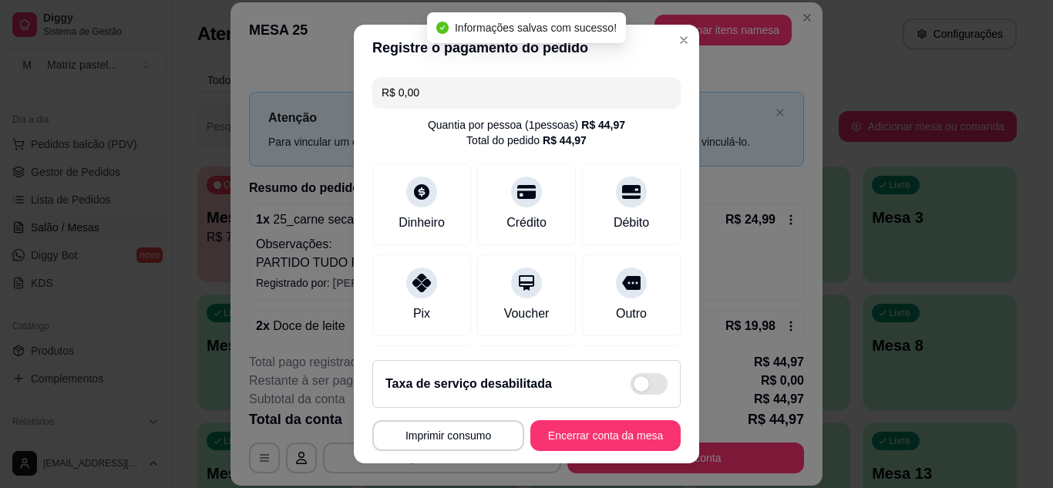
click at [623, 447] on button "Encerrar conta da mesa" at bounding box center [605, 435] width 150 height 31
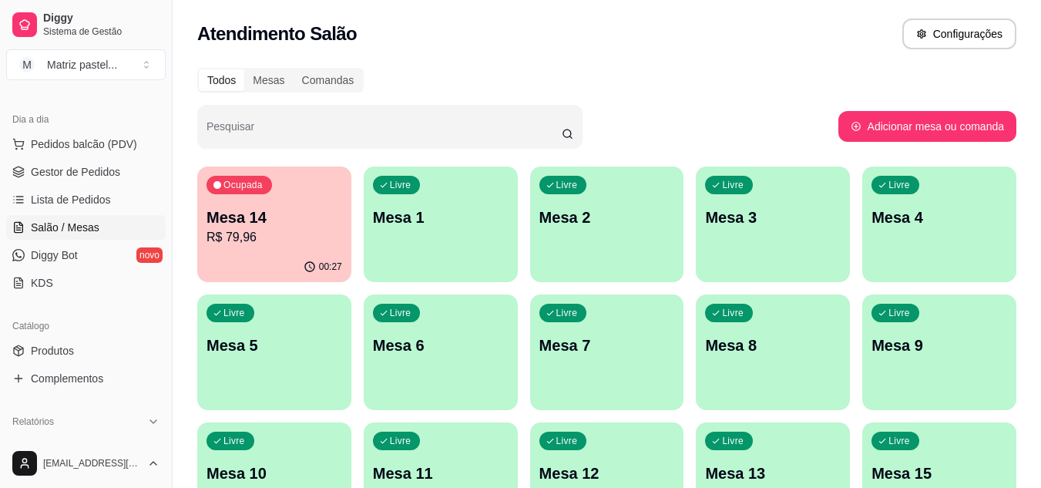
click at [286, 237] on p "R$ 79,96" at bounding box center [275, 237] width 136 height 18
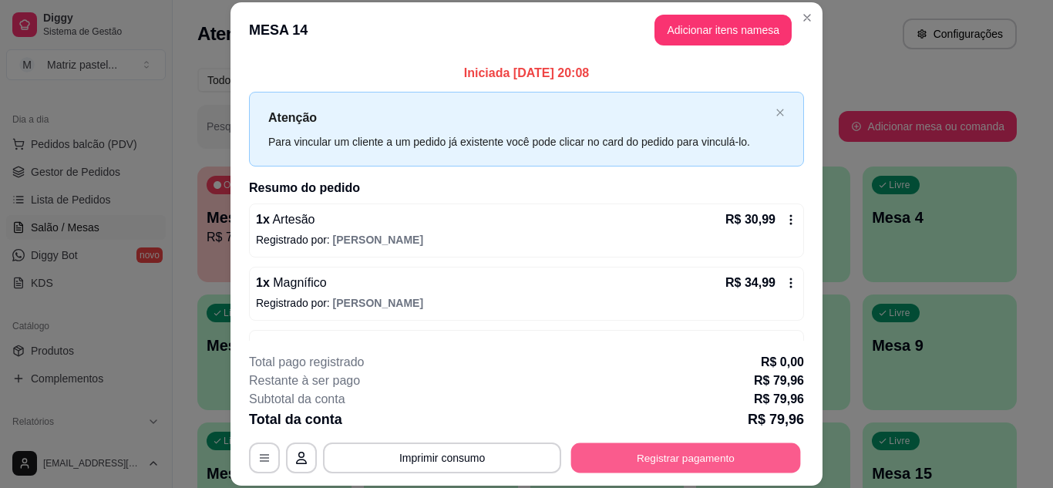
click at [664, 453] on button "Registrar pagamento" at bounding box center [686, 457] width 230 height 30
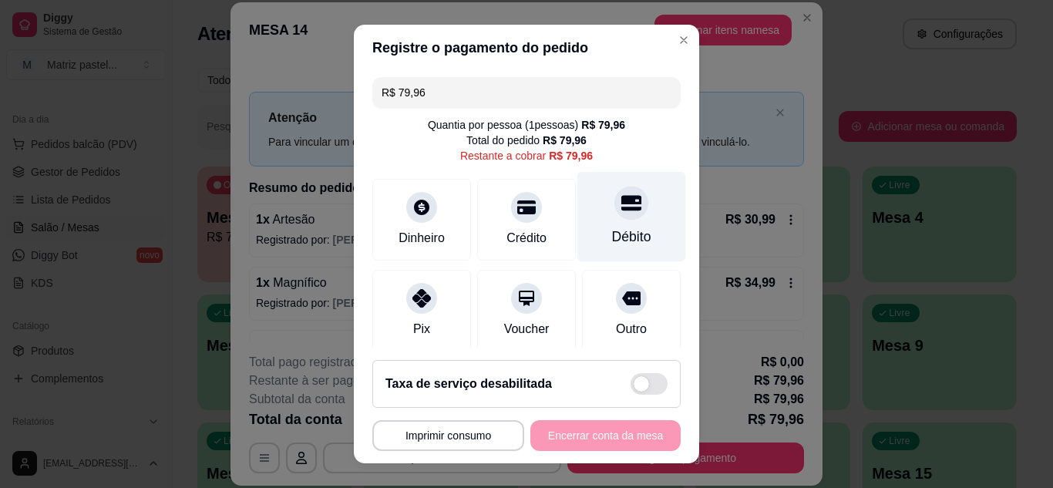
click at [636, 230] on div "Débito" at bounding box center [631, 216] width 109 height 90
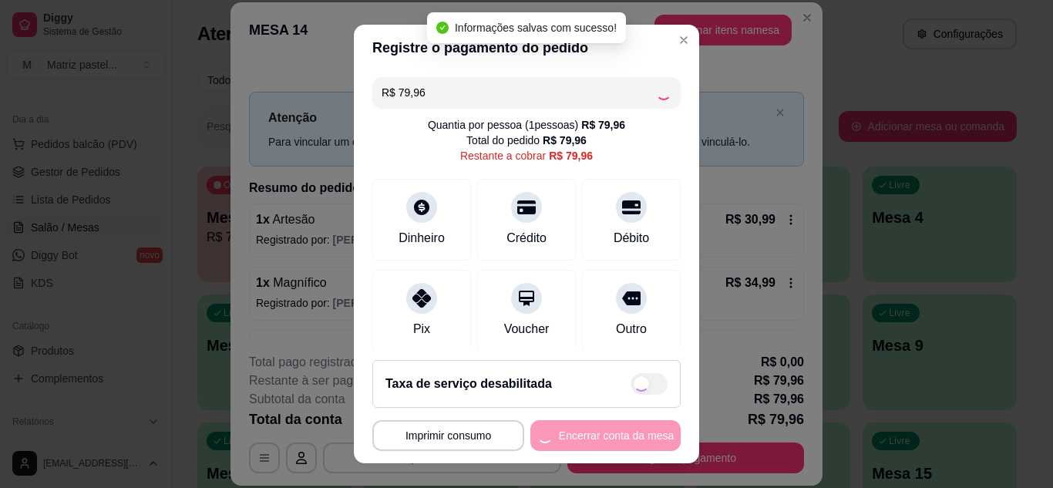
type input "R$ 0,00"
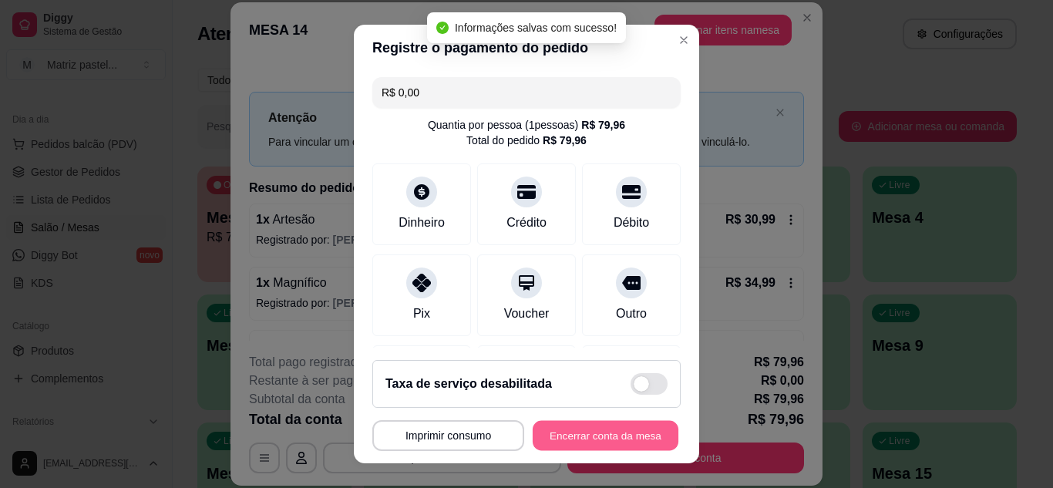
click at [611, 438] on button "Encerrar conta da mesa" at bounding box center [606, 436] width 146 height 30
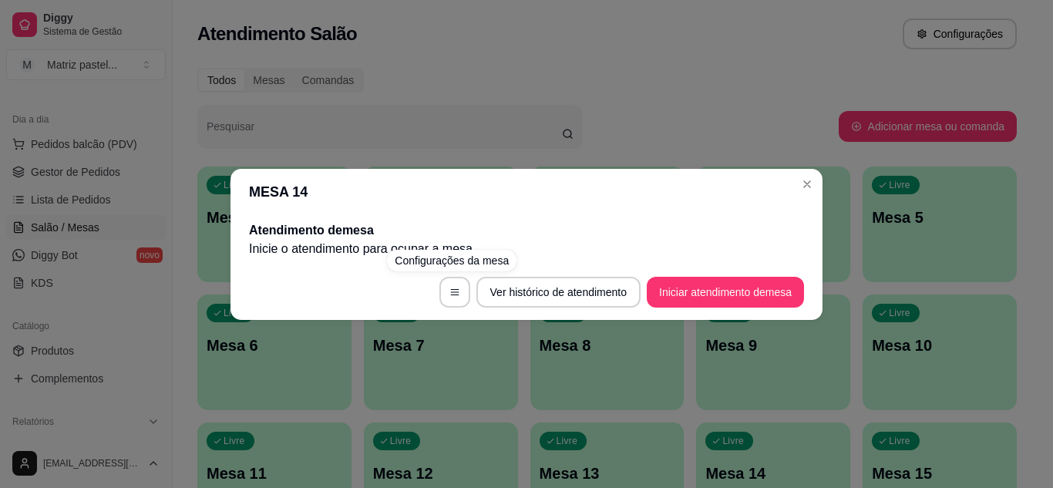
click at [820, 183] on header "MESA 14" at bounding box center [526, 192] width 592 height 46
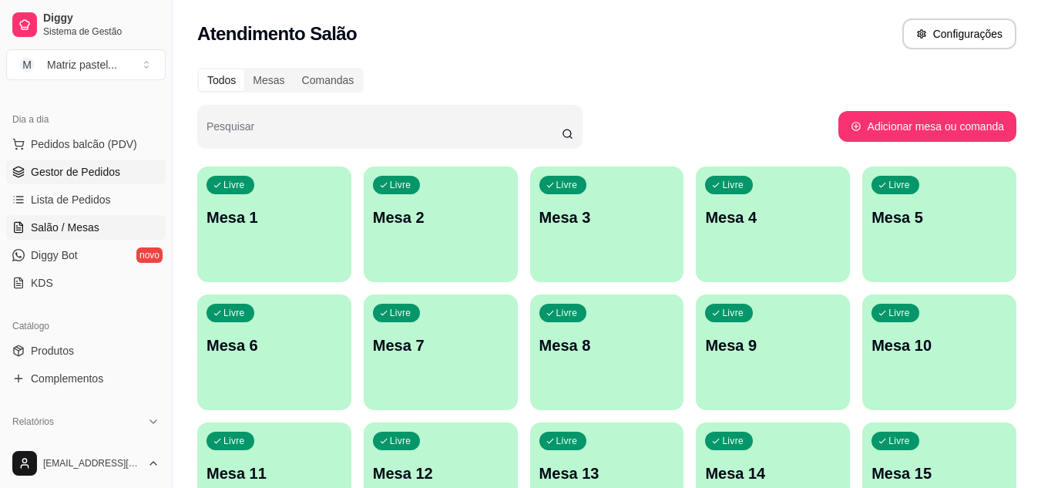
click at [94, 164] on span "Gestor de Pedidos" at bounding box center [75, 171] width 89 height 15
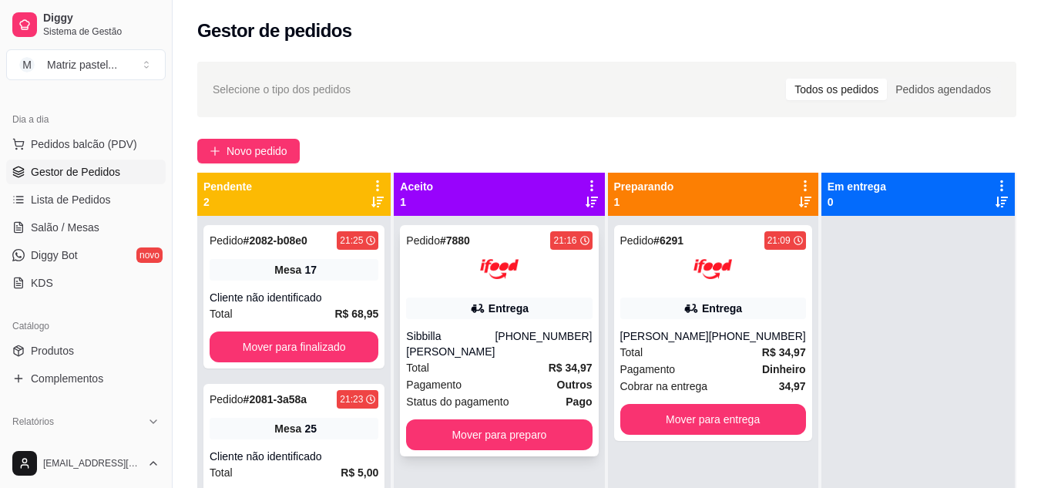
click at [528, 367] on div "Total R$ 34,97" at bounding box center [499, 367] width 186 height 17
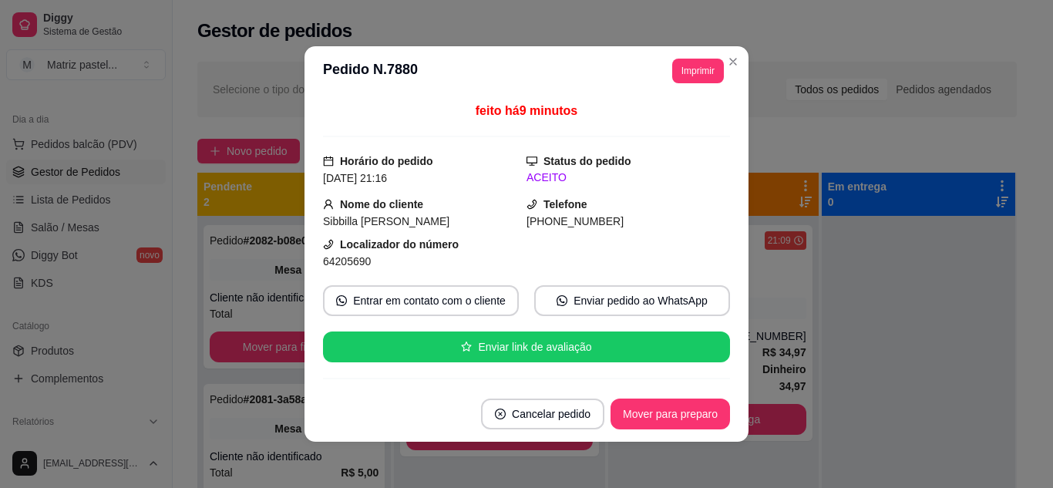
click at [678, 78] on button "Imprimir" at bounding box center [698, 71] width 52 height 25
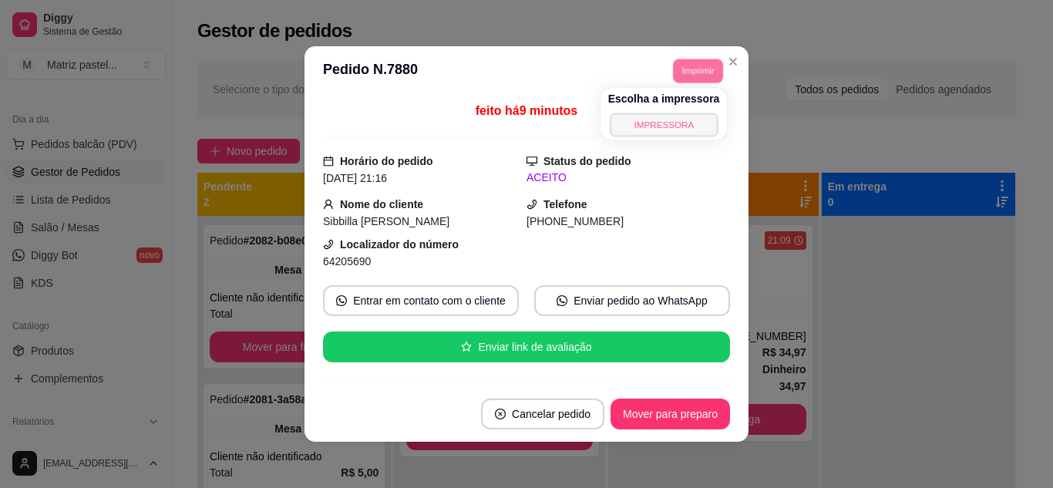
click at [667, 122] on button "IMPRESSORA" at bounding box center [664, 125] width 108 height 24
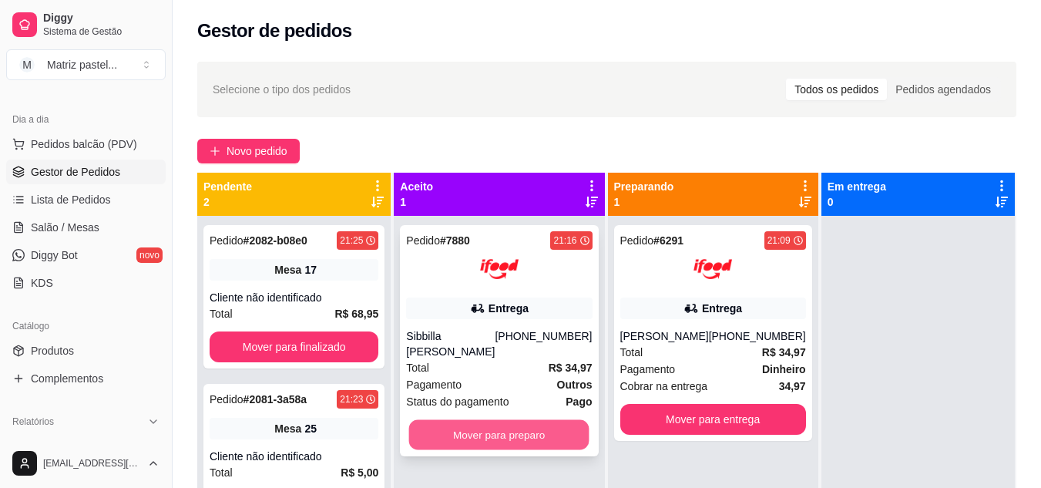
click at [506, 447] on button "Mover para preparo" at bounding box center [499, 435] width 180 height 30
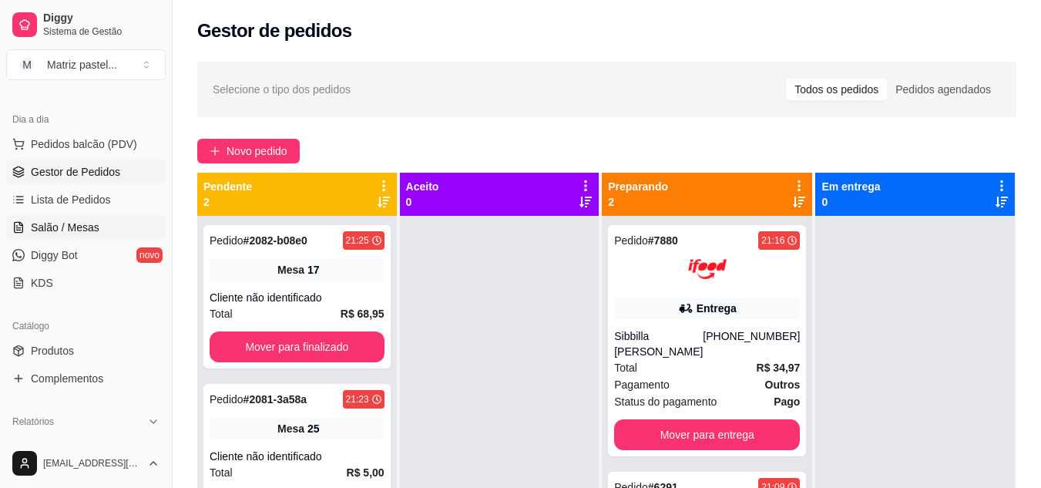
click at [70, 235] on link "Salão / Mesas" at bounding box center [86, 227] width 160 height 25
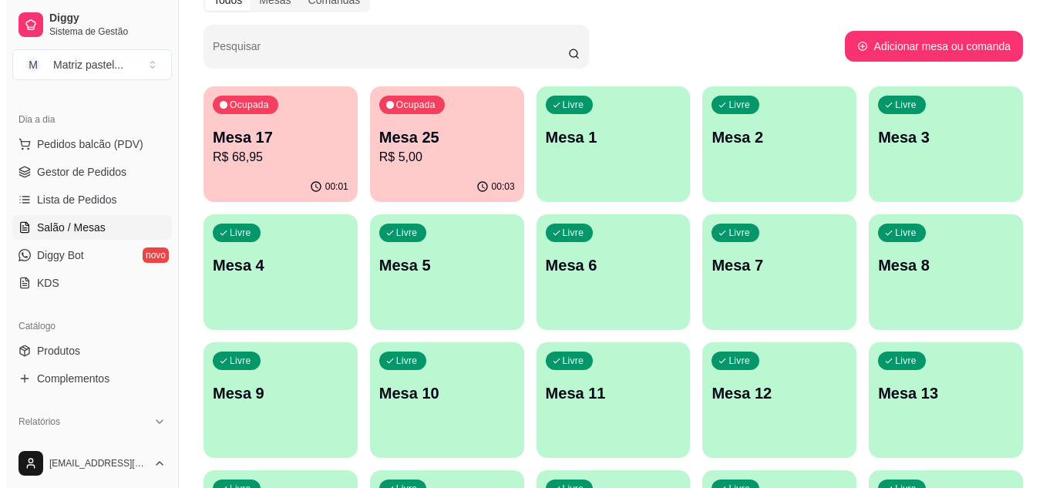
scroll to position [154, 0]
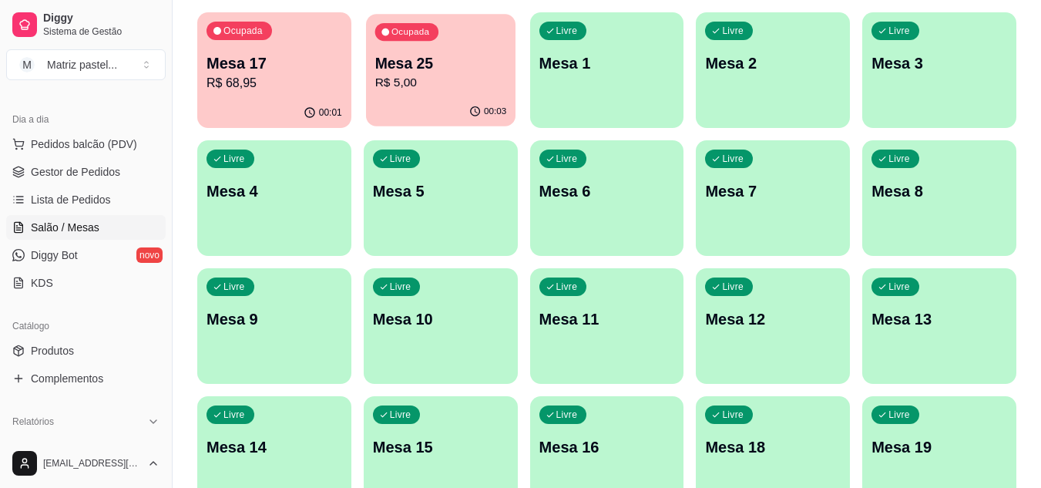
click at [432, 99] on div "00:03" at bounding box center [441, 111] width 150 height 29
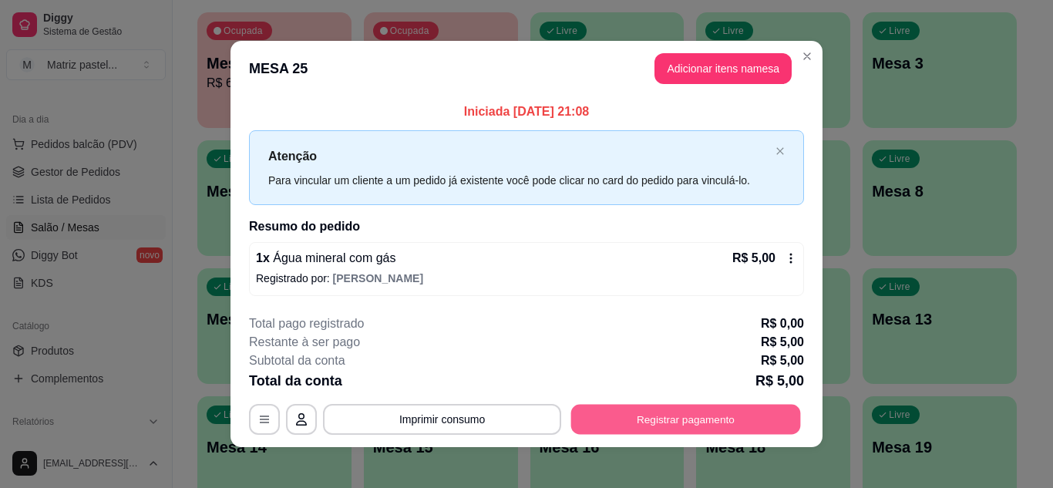
click at [663, 418] on button "Registrar pagamento" at bounding box center [686, 420] width 230 height 30
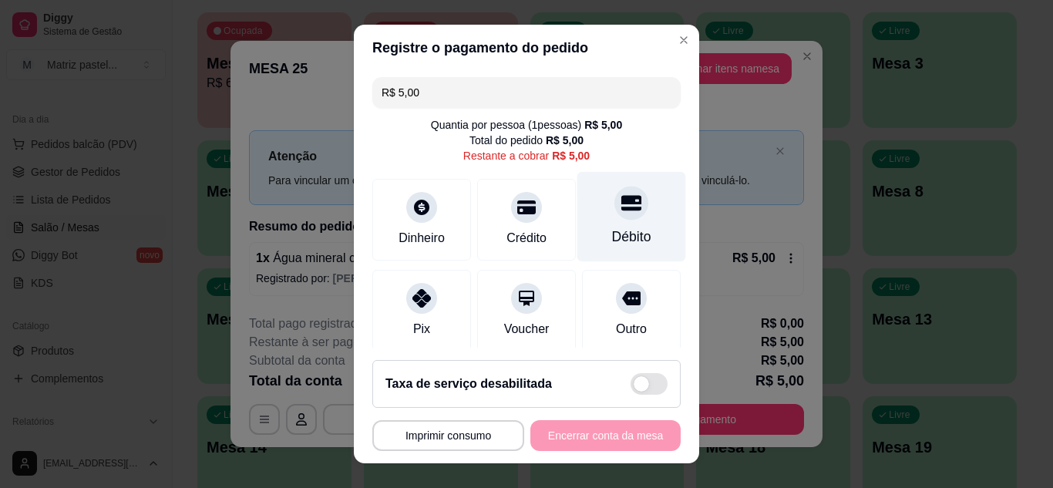
click at [628, 220] on div "Débito" at bounding box center [631, 216] width 109 height 90
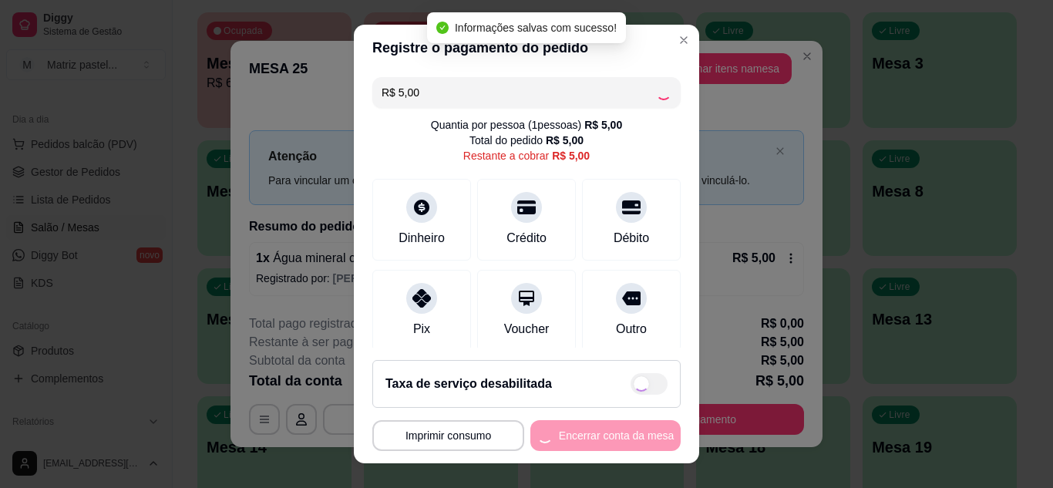
type input "R$ 0,00"
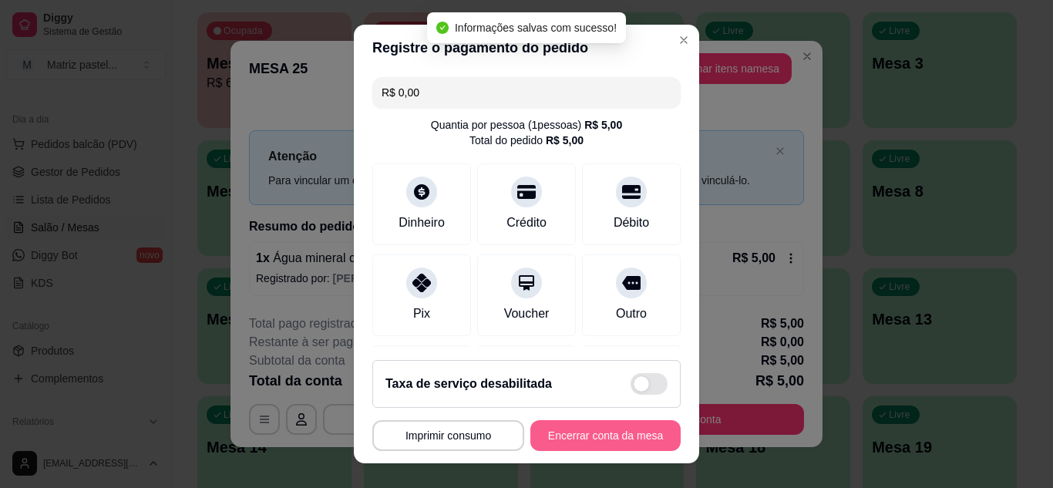
click at [630, 435] on button "Encerrar conta da mesa" at bounding box center [605, 435] width 150 height 31
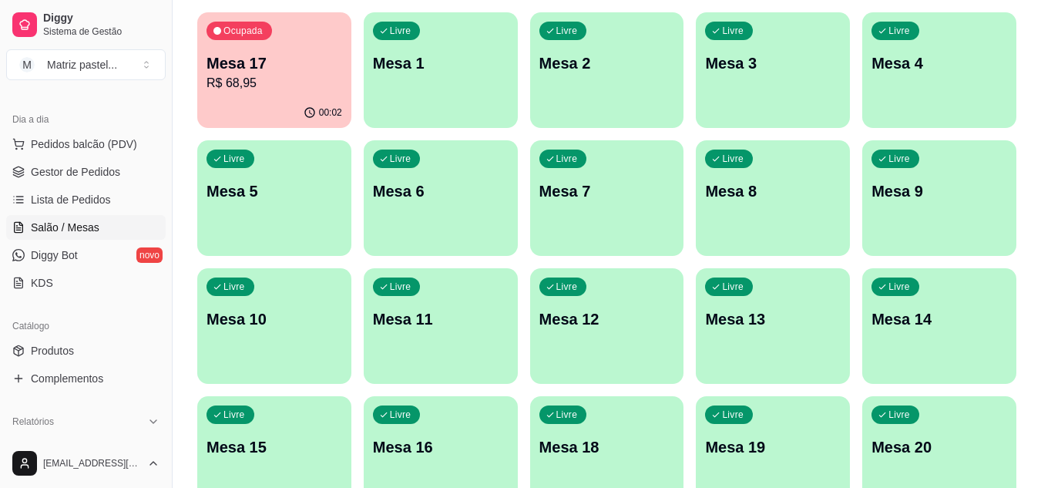
click at [240, 50] on div "Ocupada Mesa 17 R$ 68,95" at bounding box center [274, 55] width 154 height 86
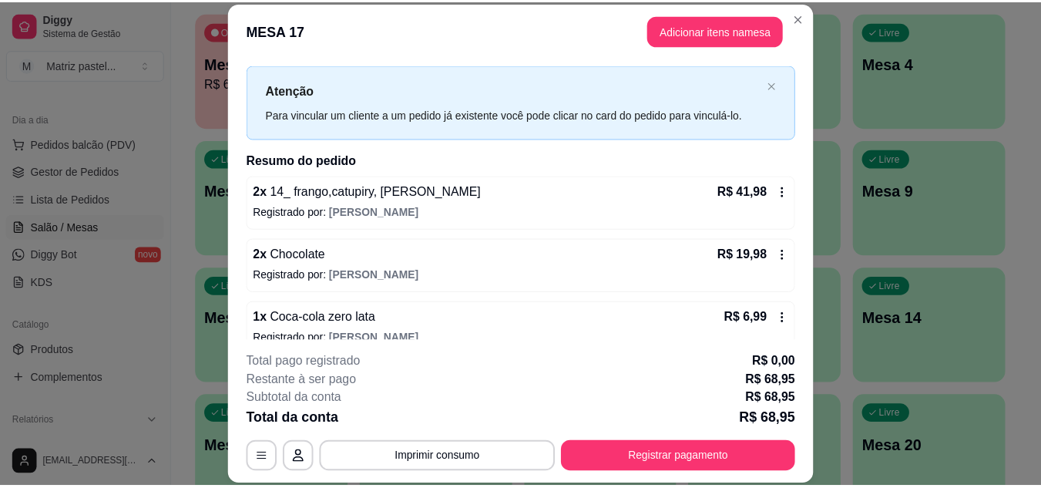
scroll to position [49, 0]
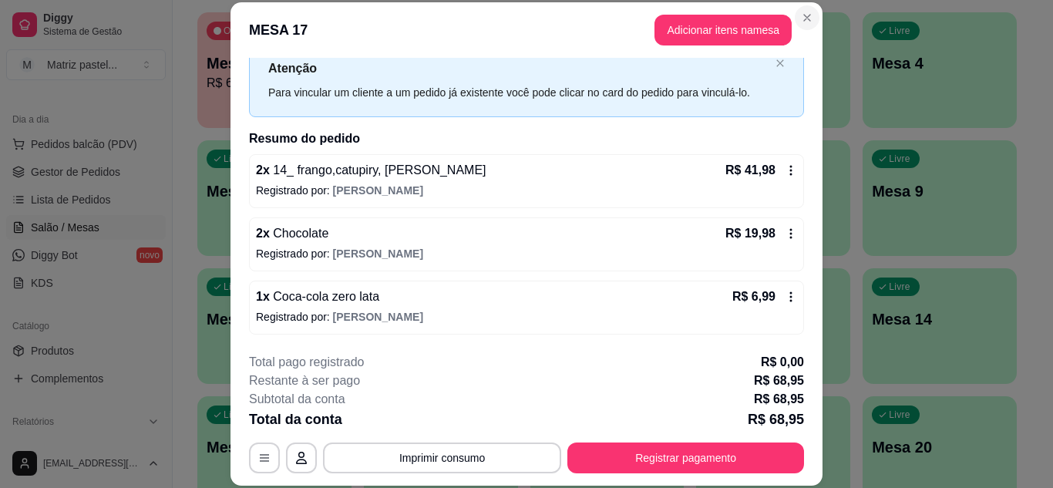
drag, startPoint x: 815, startPoint y: 12, endPoint x: 806, endPoint y: 12, distance: 9.3
click at [814, 12] on header "MESA 17 Adicionar itens na mesa" at bounding box center [526, 29] width 592 height 55
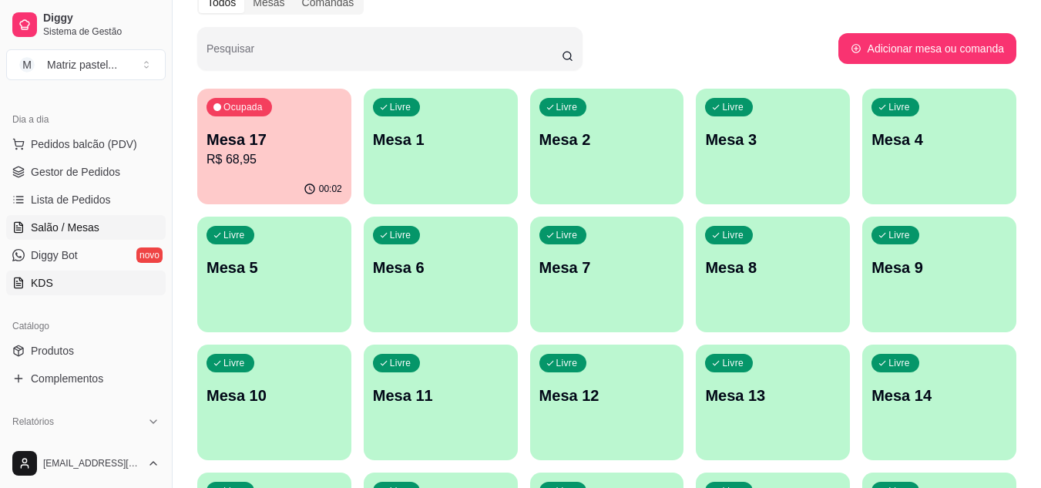
scroll to position [0, 0]
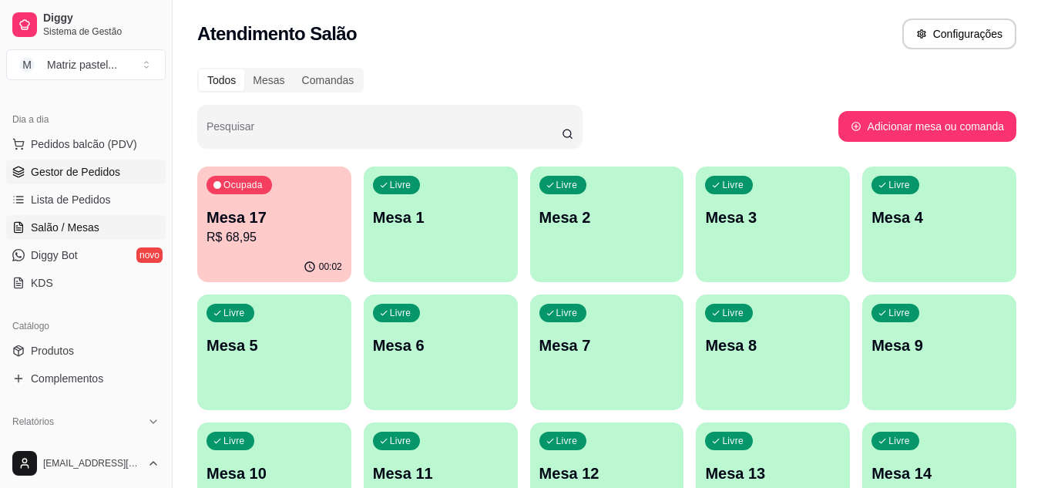
click at [92, 163] on link "Gestor de Pedidos" at bounding box center [86, 172] width 160 height 25
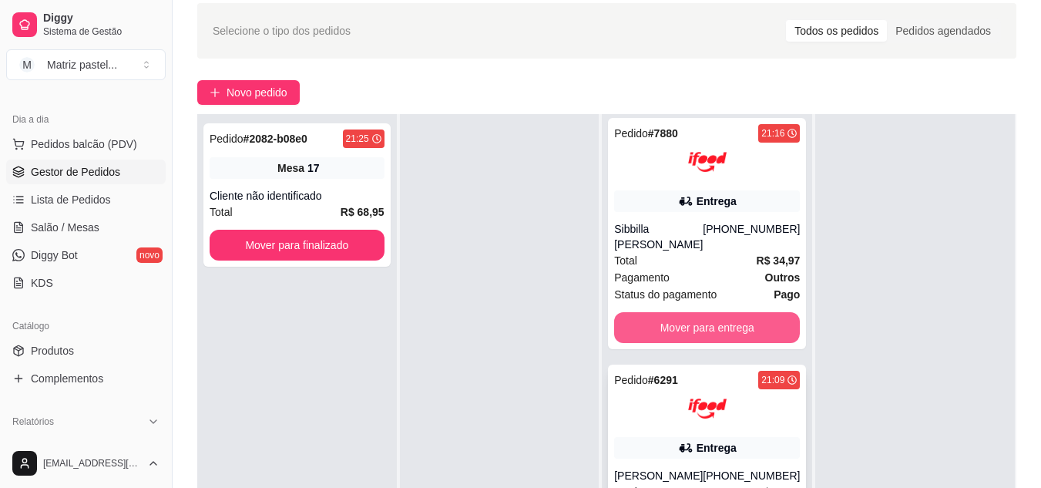
scroll to position [154, 0]
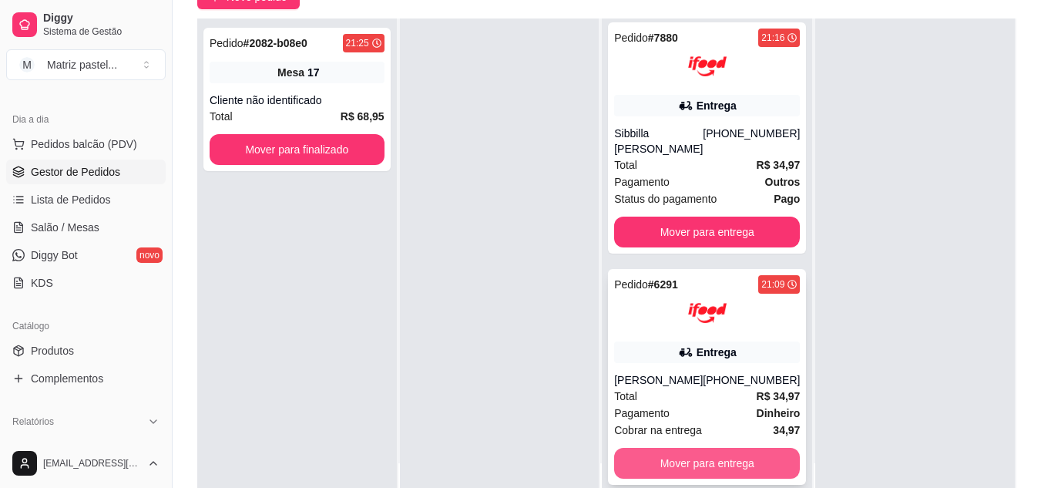
click at [671, 457] on button "Mover para entrega" at bounding box center [707, 463] width 186 height 31
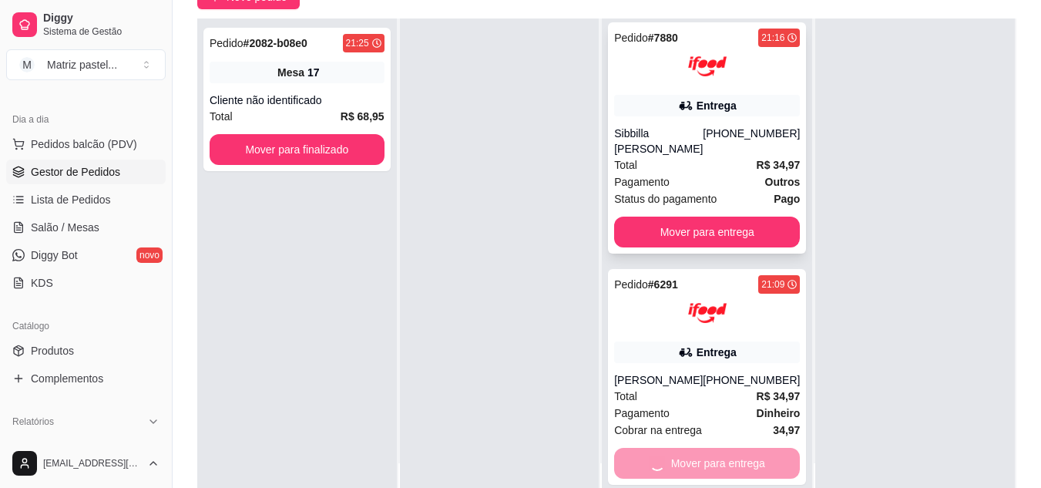
scroll to position [0, 0]
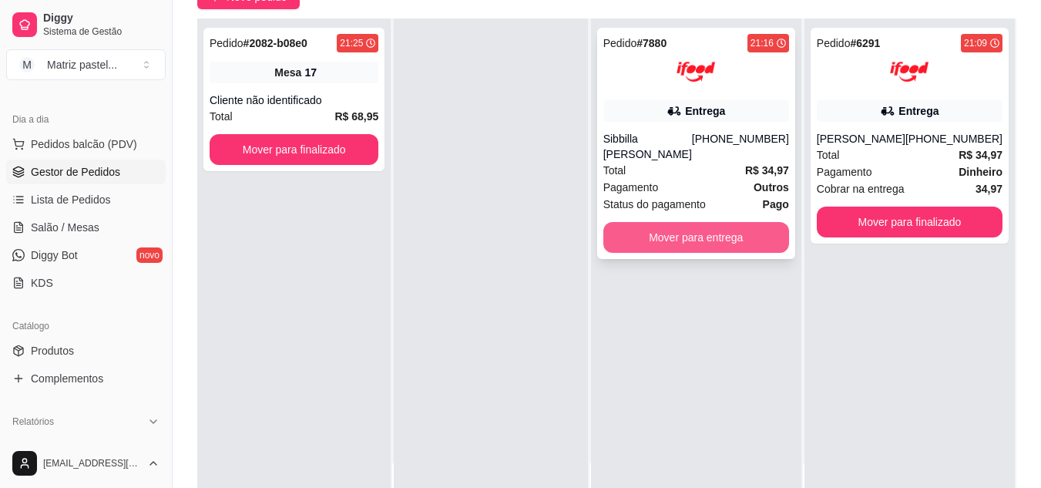
click at [741, 232] on button "Mover para entrega" at bounding box center [696, 237] width 186 height 31
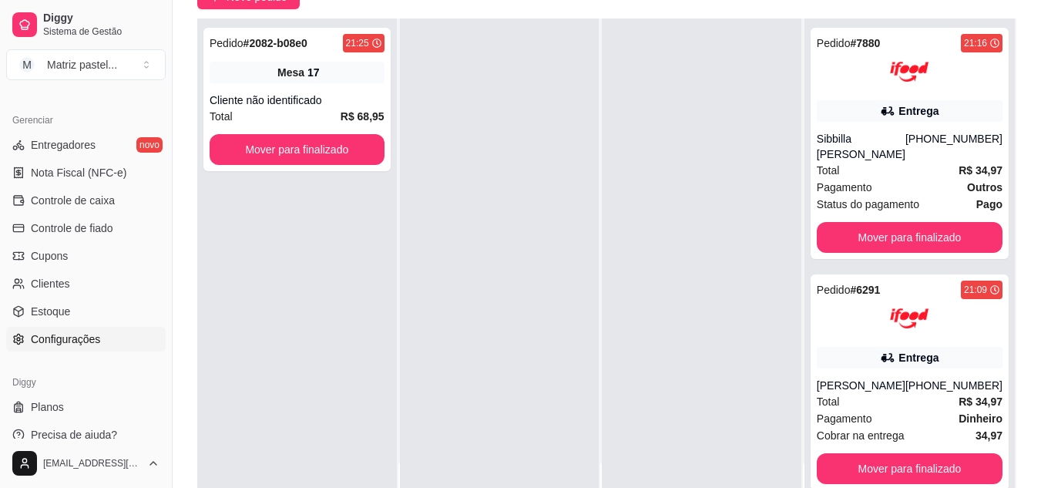
scroll to position [617, 0]
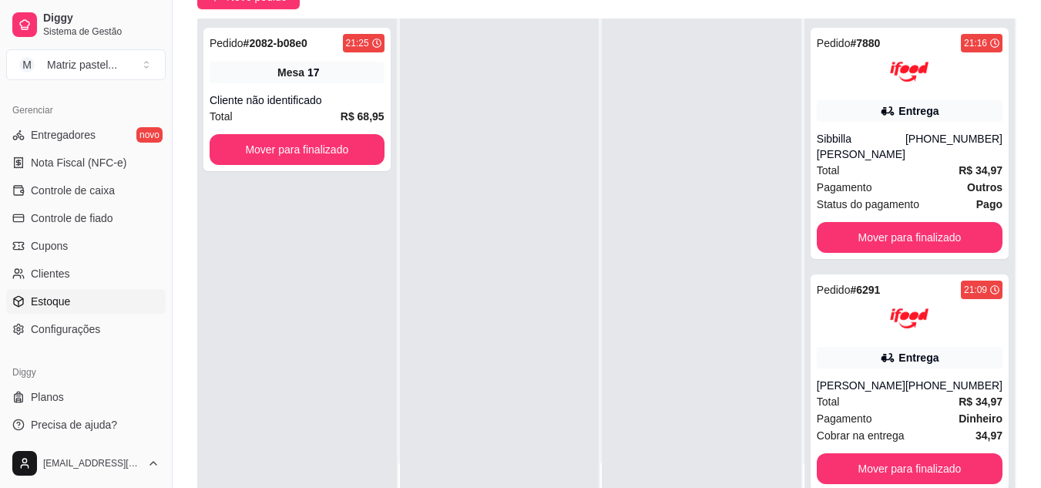
click at [72, 292] on link "Estoque" at bounding box center [86, 301] width 160 height 25
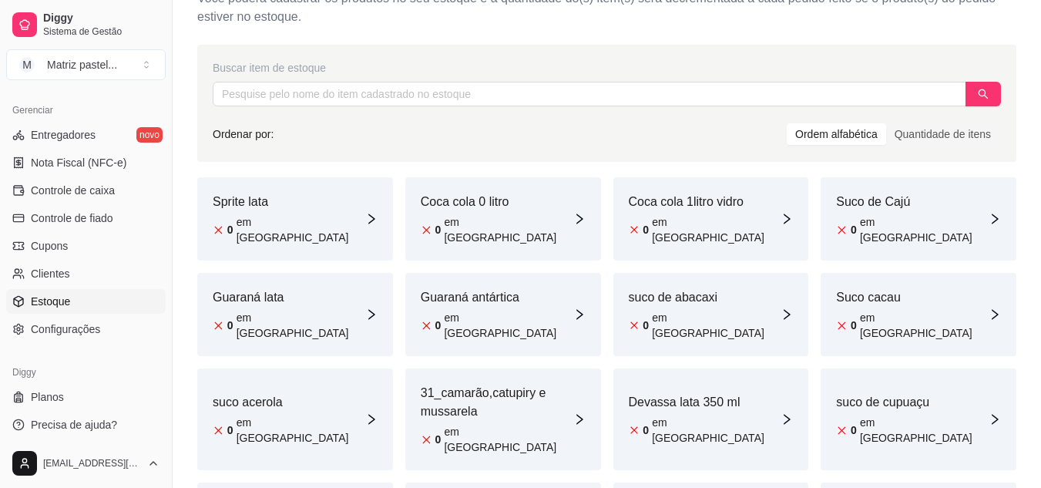
scroll to position [154, 0]
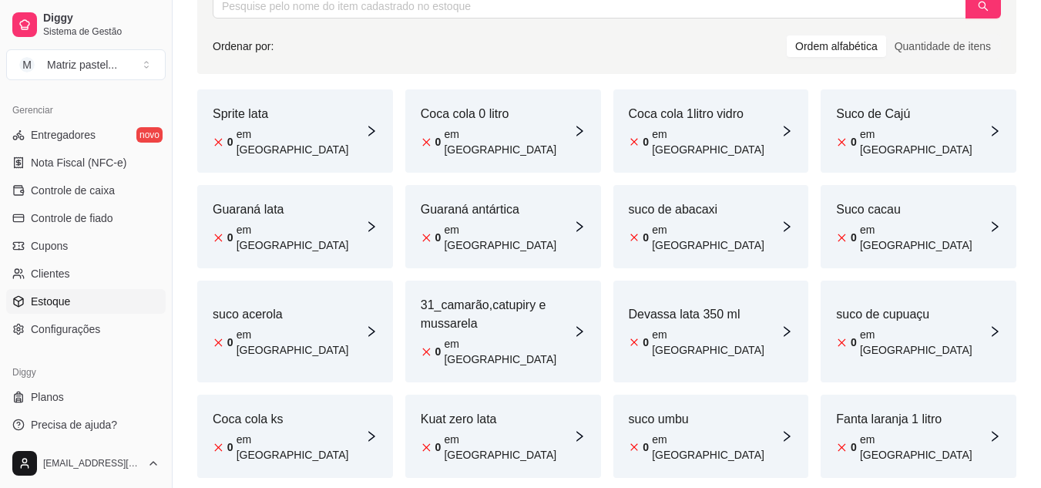
click at [557, 141] on div "Coca cola 0 litro 0 em [GEOGRAPHIC_DATA]" at bounding box center [503, 130] width 196 height 83
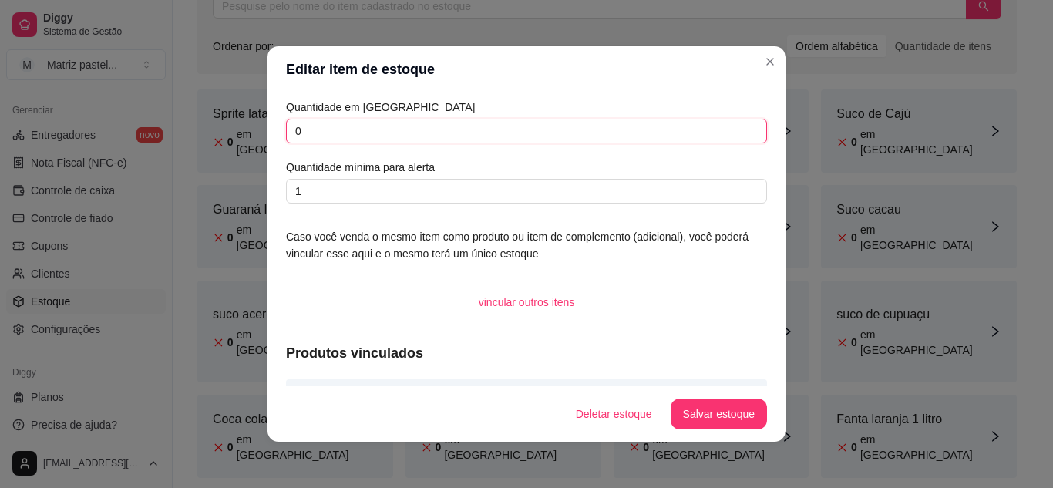
click at [286, 133] on input "0" at bounding box center [526, 131] width 481 height 25
type input "10"
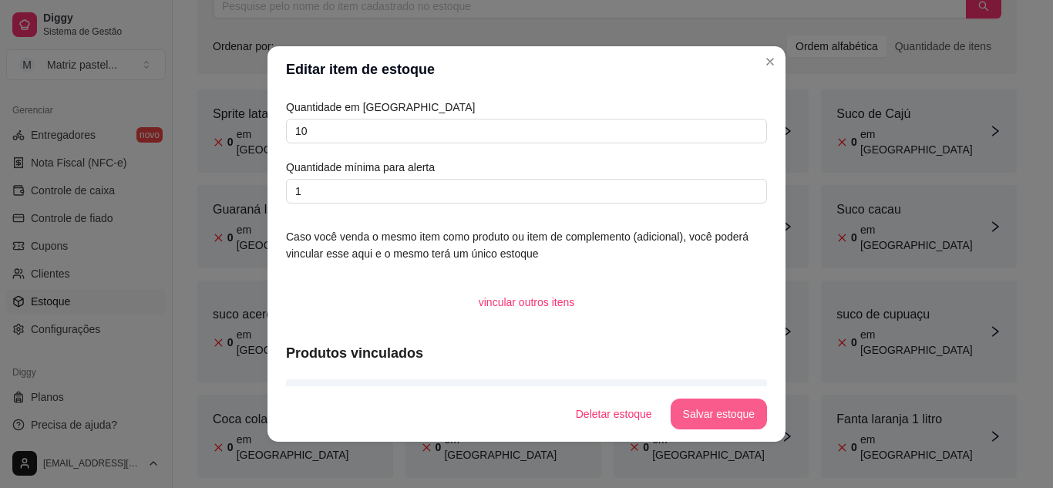
click at [751, 418] on button "Salvar estoque" at bounding box center [719, 413] width 96 height 31
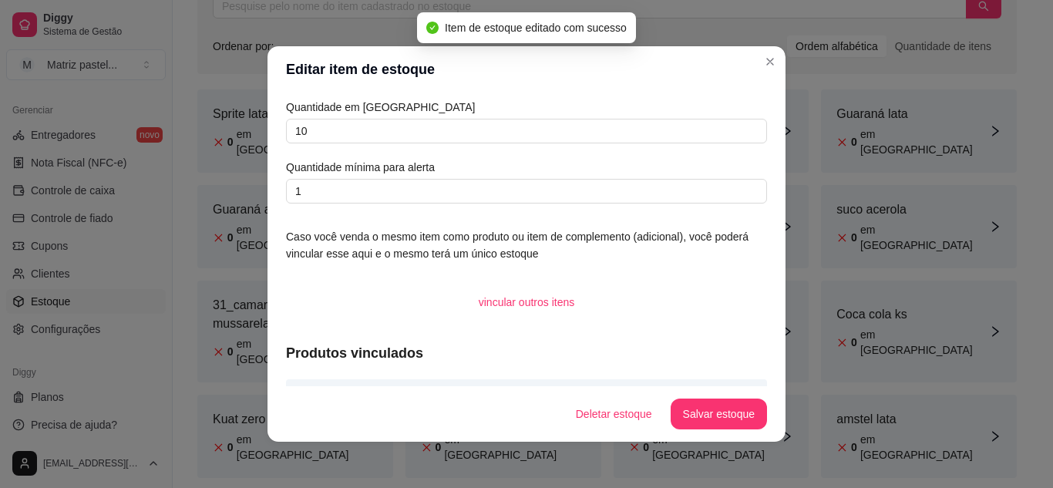
click at [753, 51] on header "Editar item de estoque" at bounding box center [526, 69] width 518 height 46
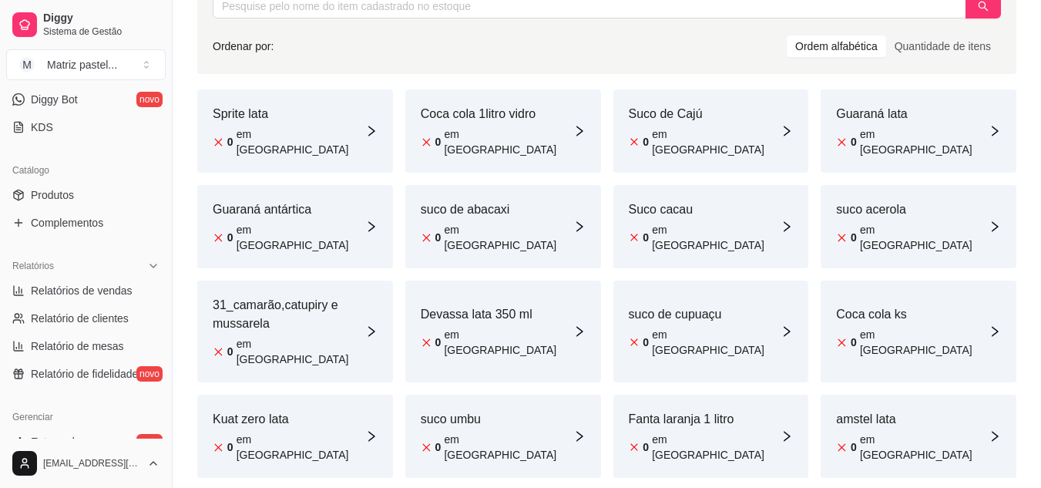
scroll to position [231, 0]
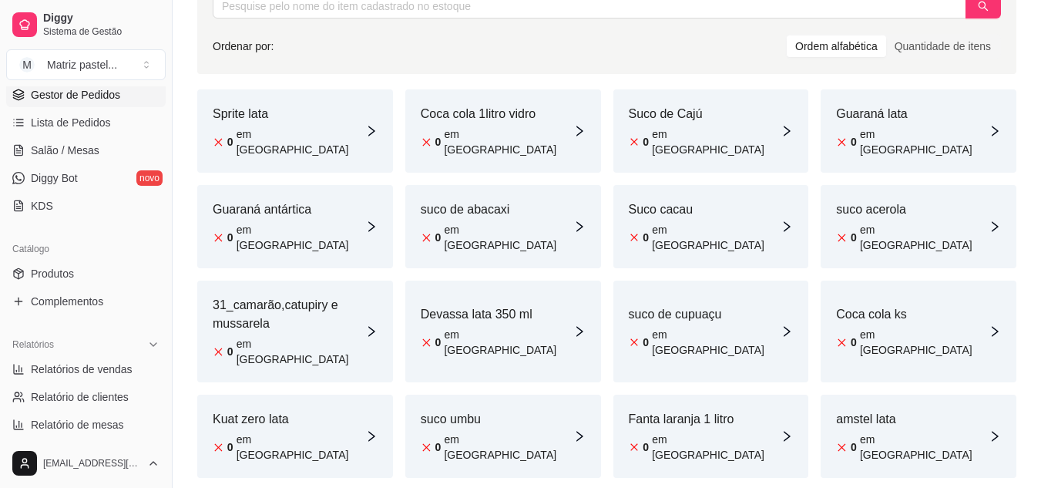
click at [61, 104] on link "Gestor de Pedidos" at bounding box center [86, 94] width 160 height 25
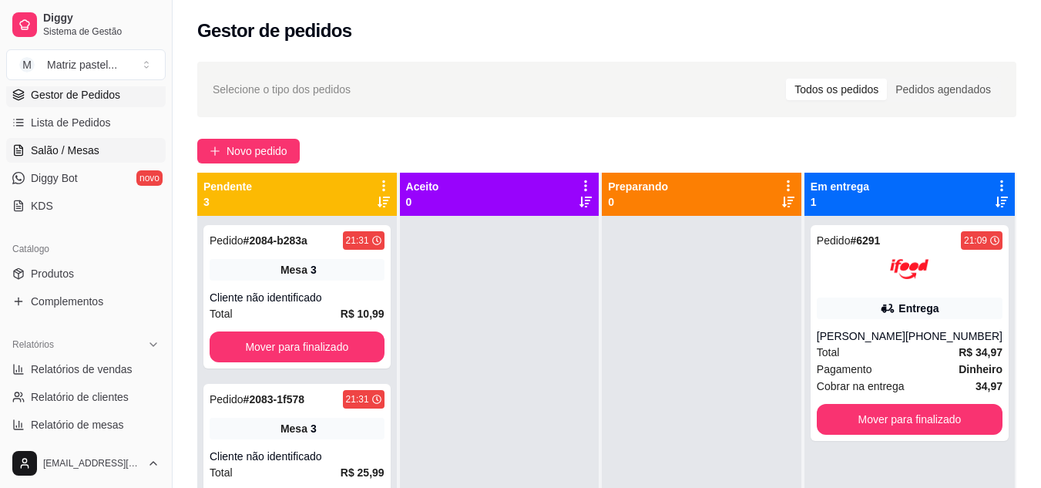
click at [76, 153] on span "Salão / Mesas" at bounding box center [65, 150] width 69 height 15
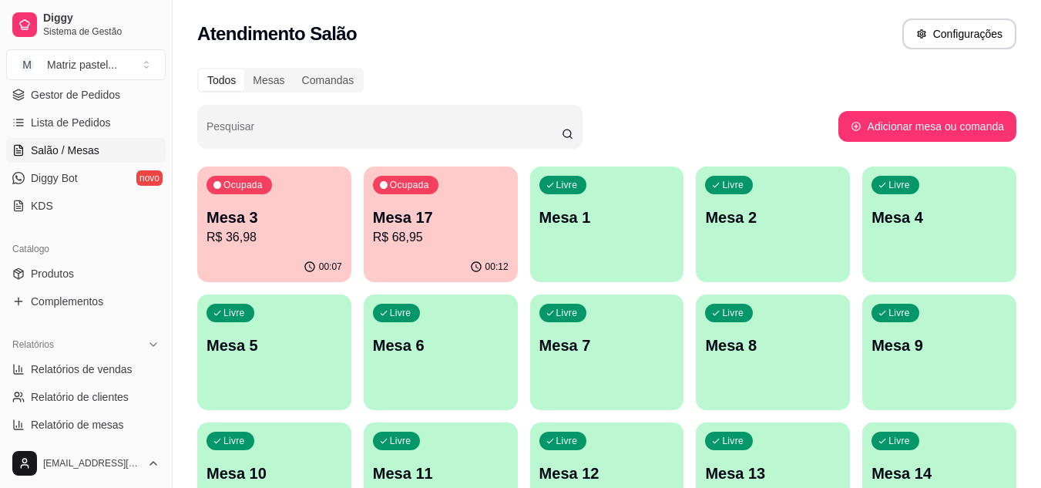
click at [452, 240] on p "R$ 68,95" at bounding box center [441, 237] width 136 height 18
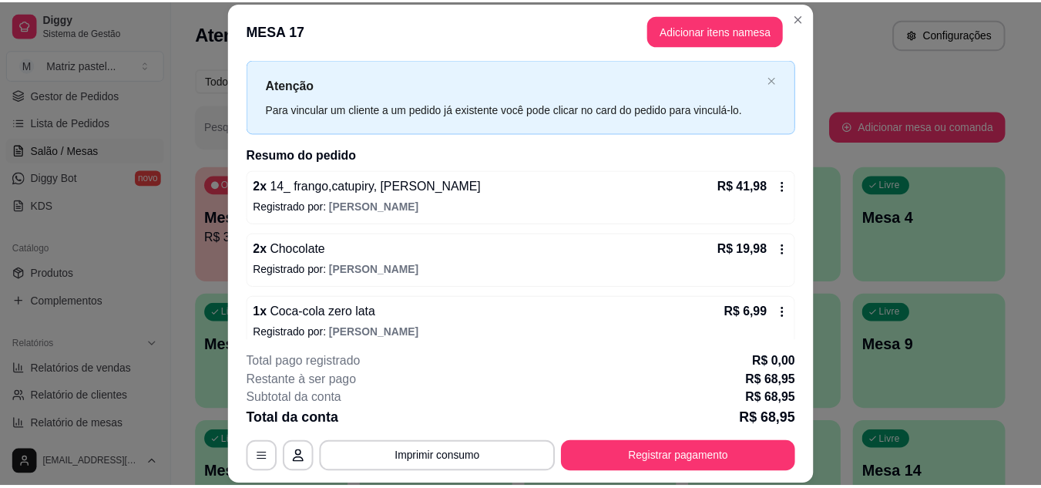
scroll to position [49, 0]
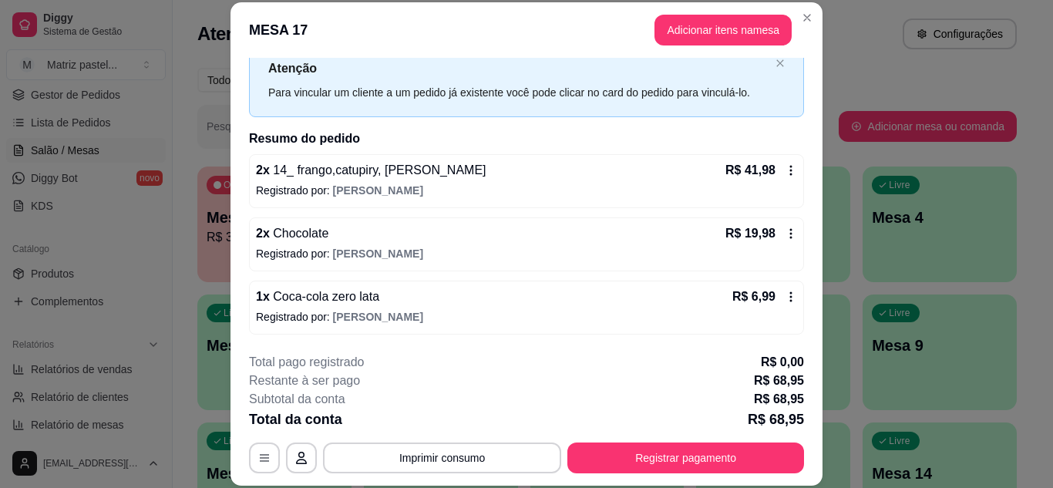
click at [771, 308] on div "1 x Coca-cola zero lata R$ 6,99 Registrado por: [PERSON_NAME]" at bounding box center [526, 308] width 555 height 54
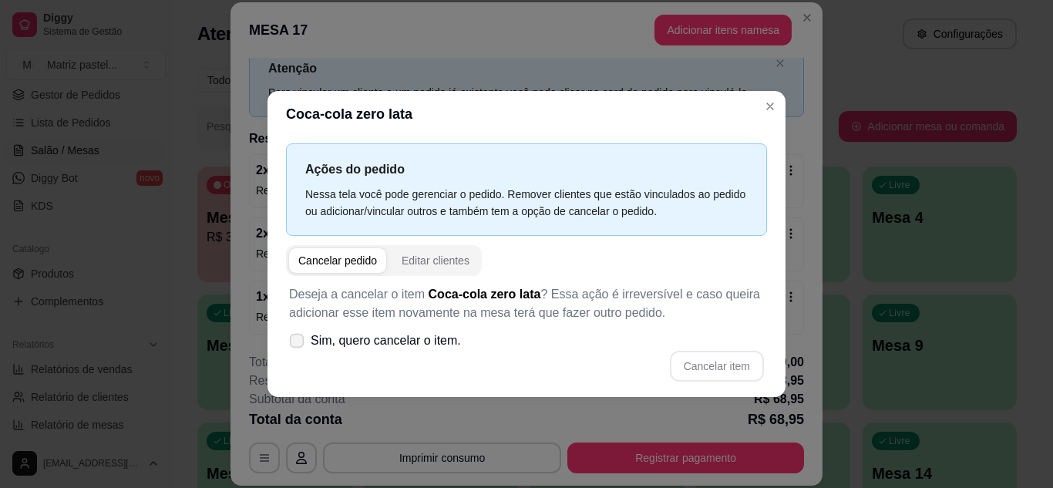
click at [360, 349] on span "Sim, quero cancelar o item." at bounding box center [386, 340] width 150 height 18
click at [298, 349] on input "Sim, quero cancelar o item." at bounding box center [293, 348] width 10 height 10
checkbox input "true"
click at [691, 369] on button "Cancelar item" at bounding box center [717, 366] width 92 height 30
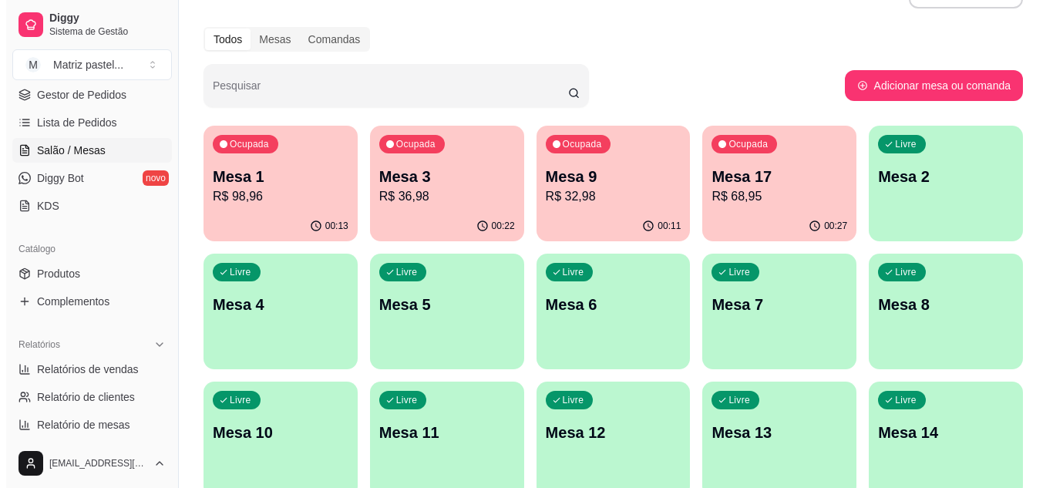
scroll to position [77, 0]
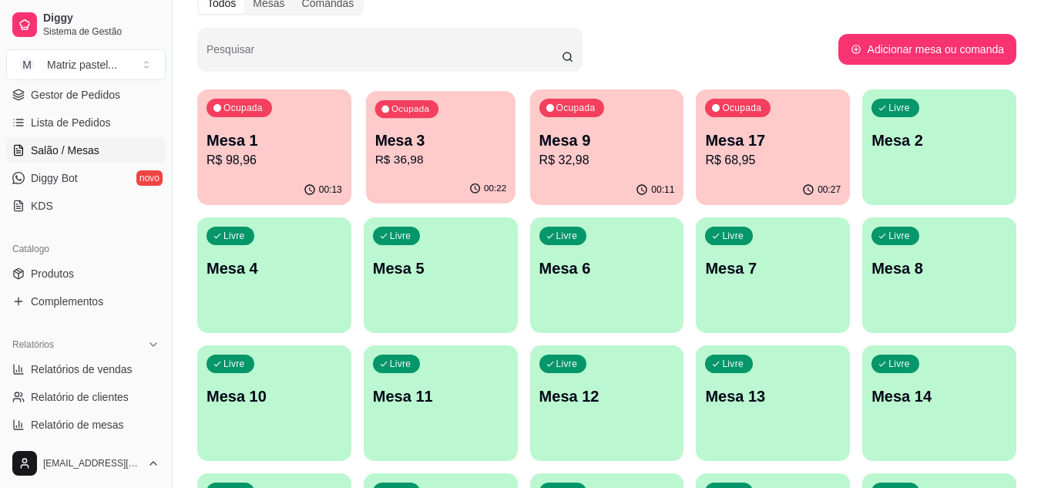
click at [397, 166] on p "R$ 36,98" at bounding box center [441, 160] width 132 height 18
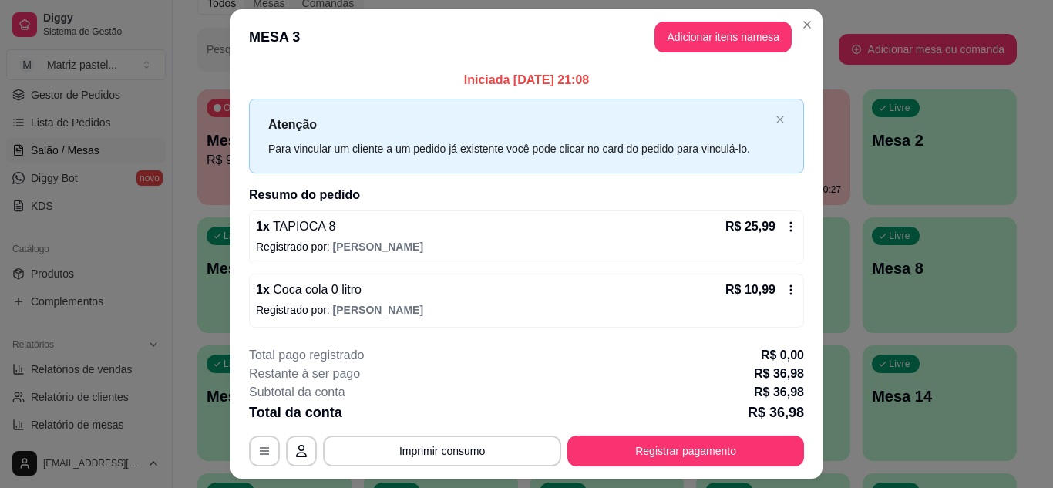
scroll to position [40, 0]
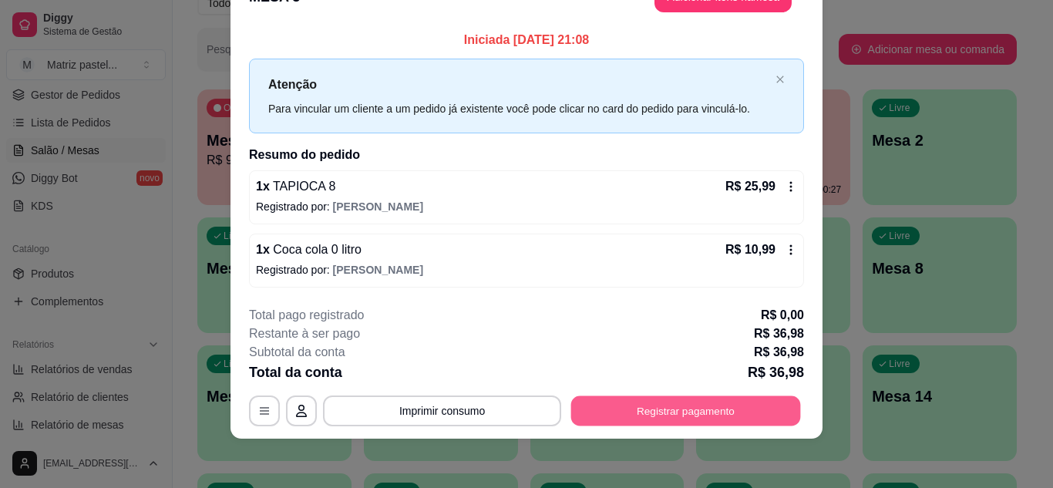
click at [671, 406] on button "Registrar pagamento" at bounding box center [686, 411] width 230 height 30
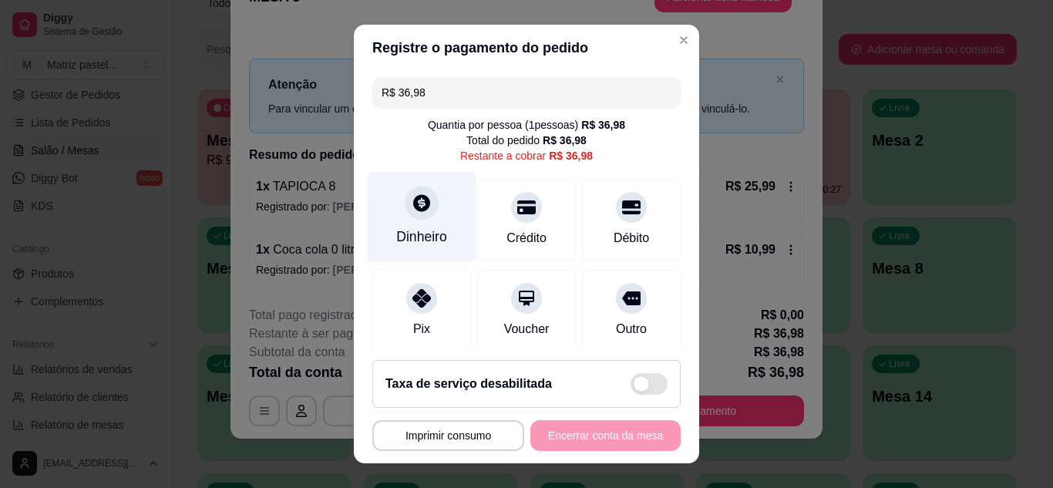
click at [412, 206] on icon at bounding box center [422, 203] width 20 height 20
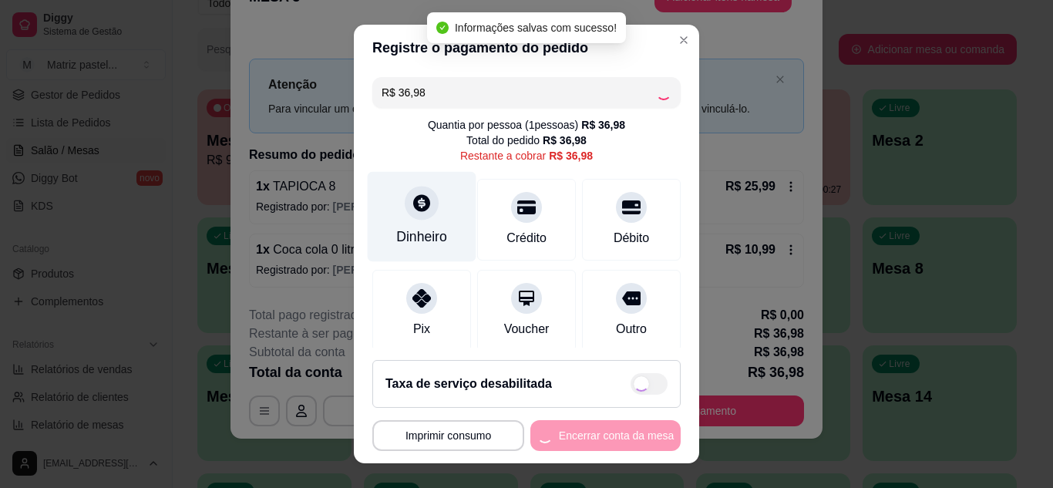
type input "R$ 0,00"
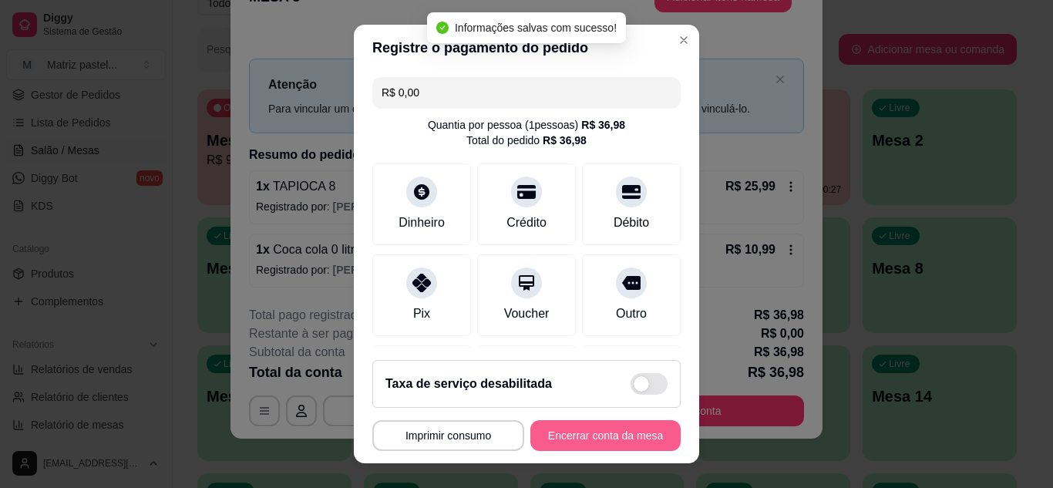
click at [567, 444] on button "Encerrar conta da mesa" at bounding box center [605, 435] width 150 height 31
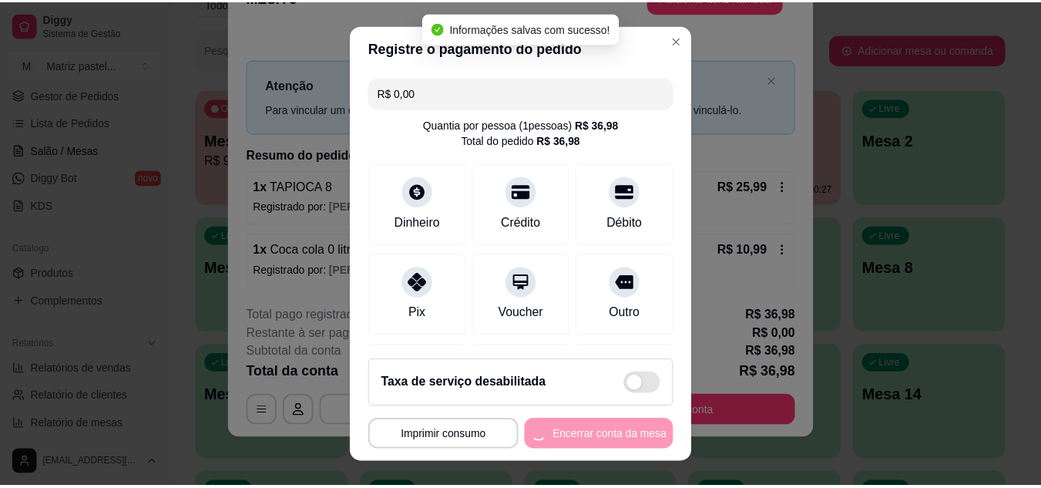
scroll to position [0, 0]
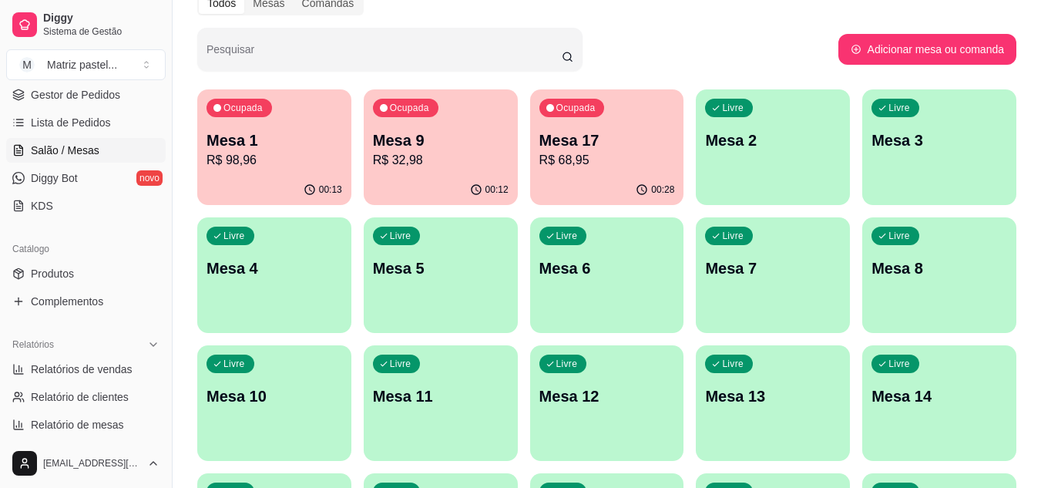
click at [591, 154] on p "R$ 68,95" at bounding box center [607, 160] width 136 height 18
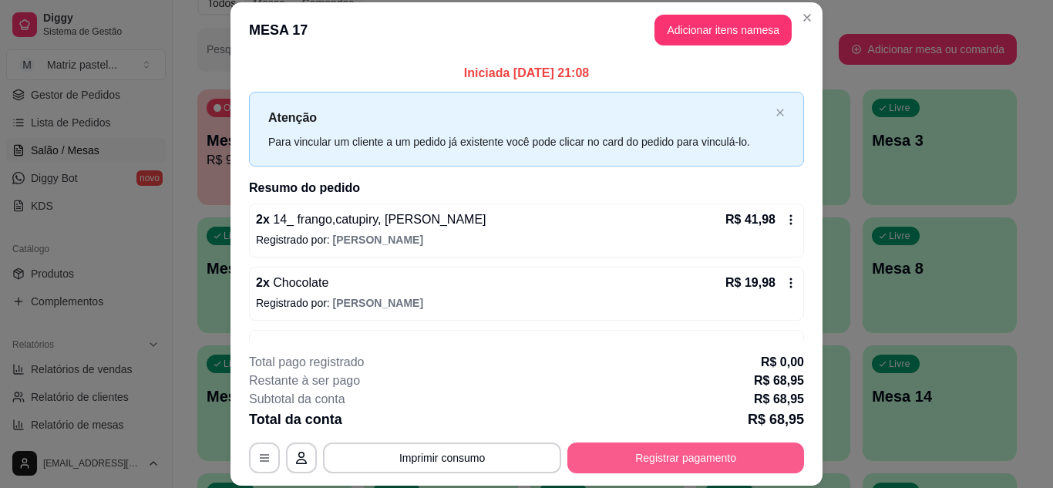
click at [653, 452] on button "Registrar pagamento" at bounding box center [685, 457] width 237 height 31
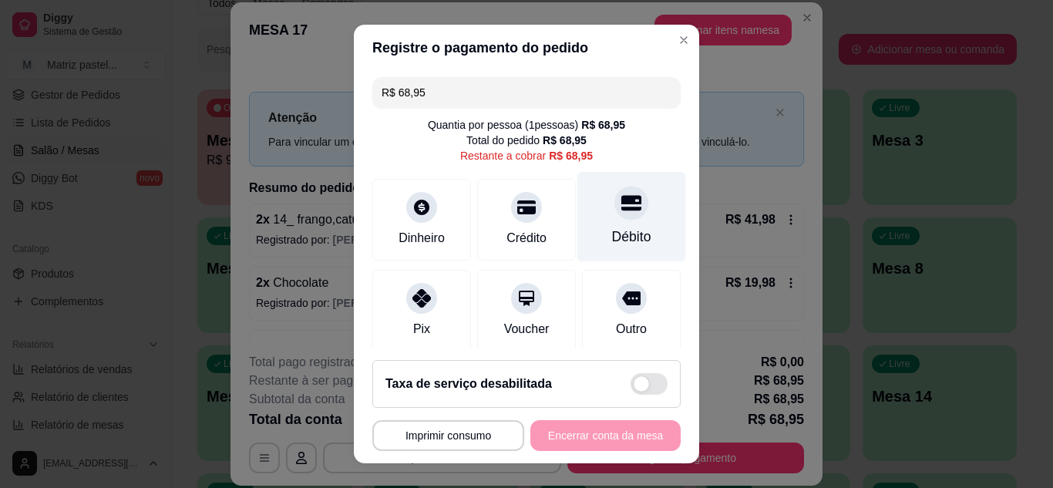
click at [579, 211] on div "Débito" at bounding box center [631, 216] width 109 height 90
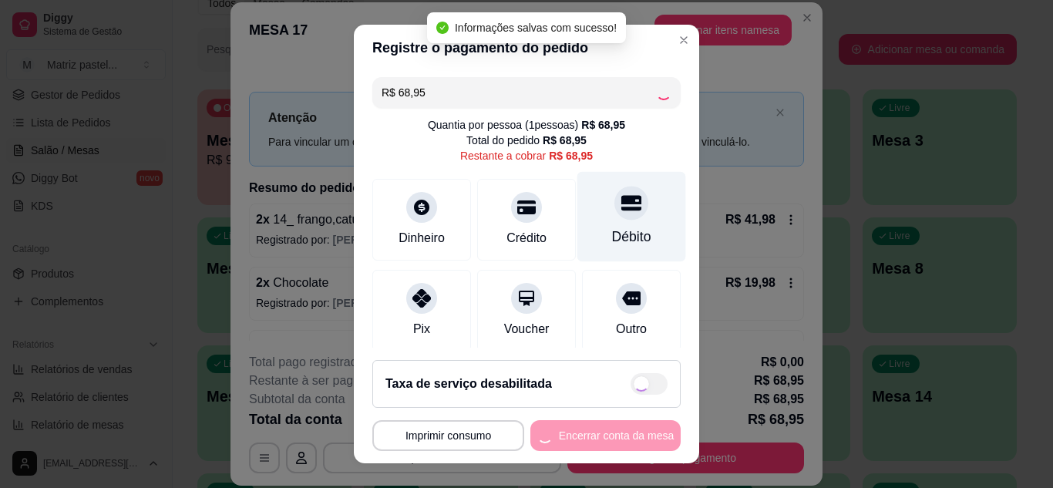
type input "R$ 0,00"
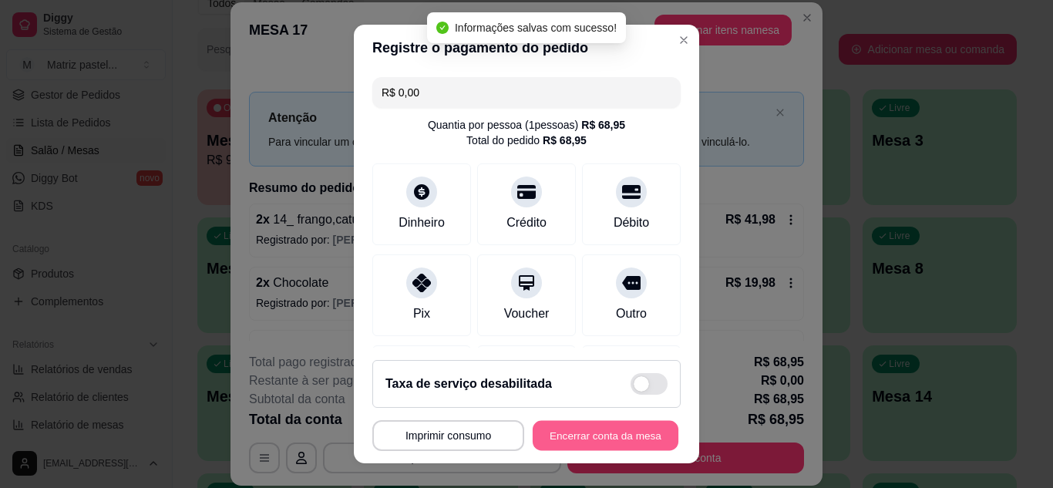
click at [622, 432] on button "Encerrar conta da mesa" at bounding box center [606, 436] width 146 height 30
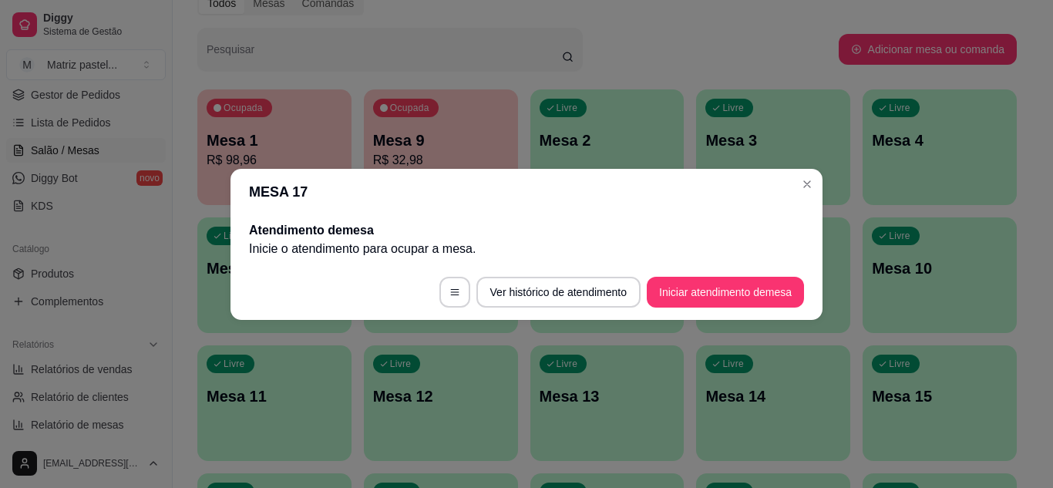
click at [792, 180] on header "MESA 17" at bounding box center [526, 192] width 592 height 46
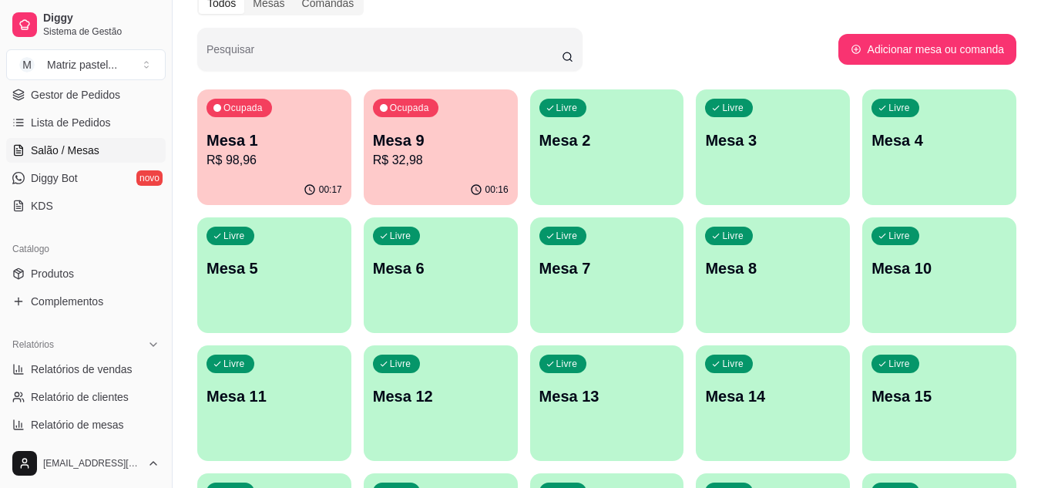
click at [440, 157] on p "R$ 32,98" at bounding box center [441, 160] width 136 height 18
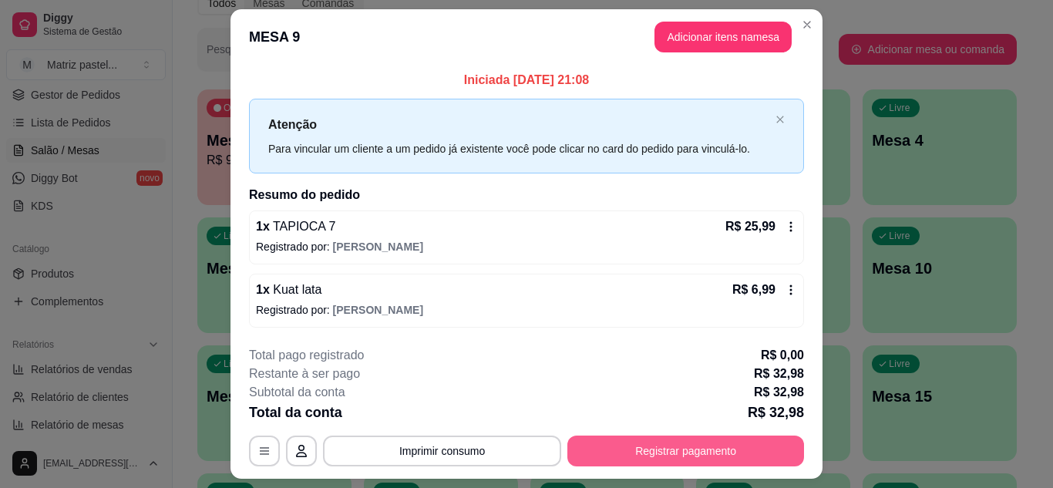
click at [604, 453] on button "Registrar pagamento" at bounding box center [685, 450] width 237 height 31
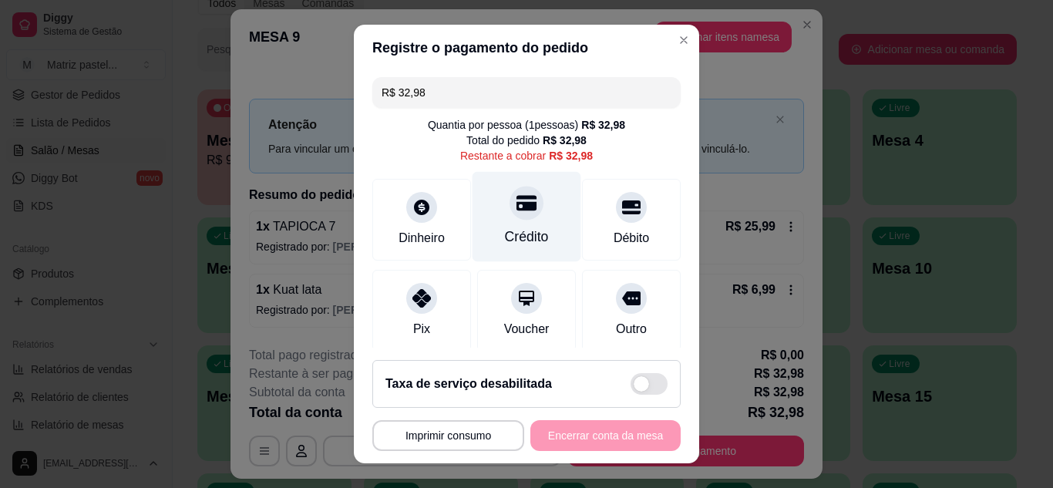
click at [520, 229] on div "Crédito" at bounding box center [527, 237] width 44 height 20
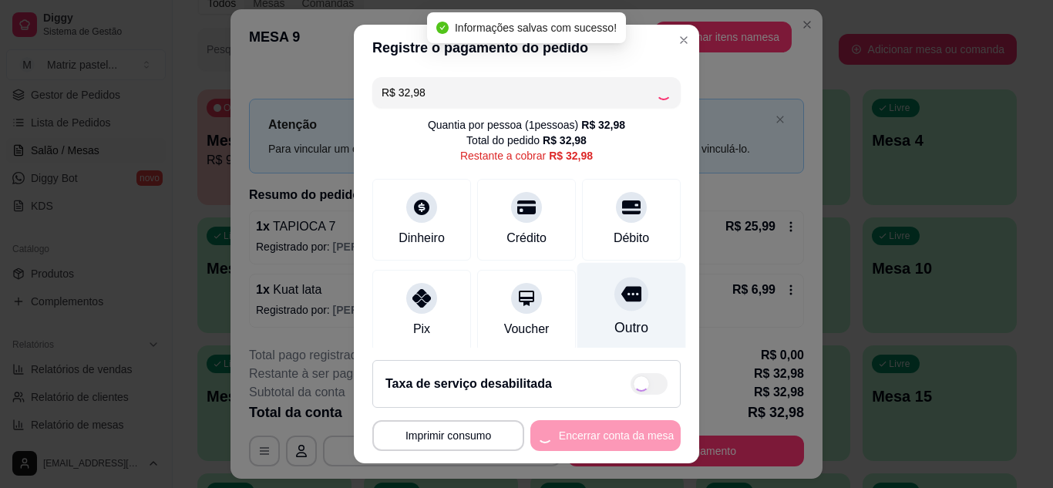
type input "R$ 0,00"
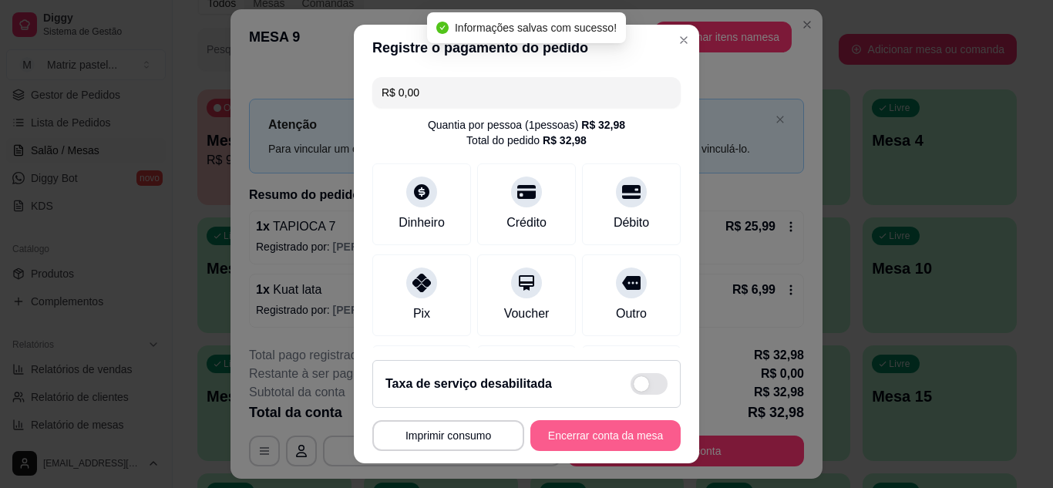
click at [571, 435] on button "Encerrar conta da mesa" at bounding box center [605, 435] width 150 height 31
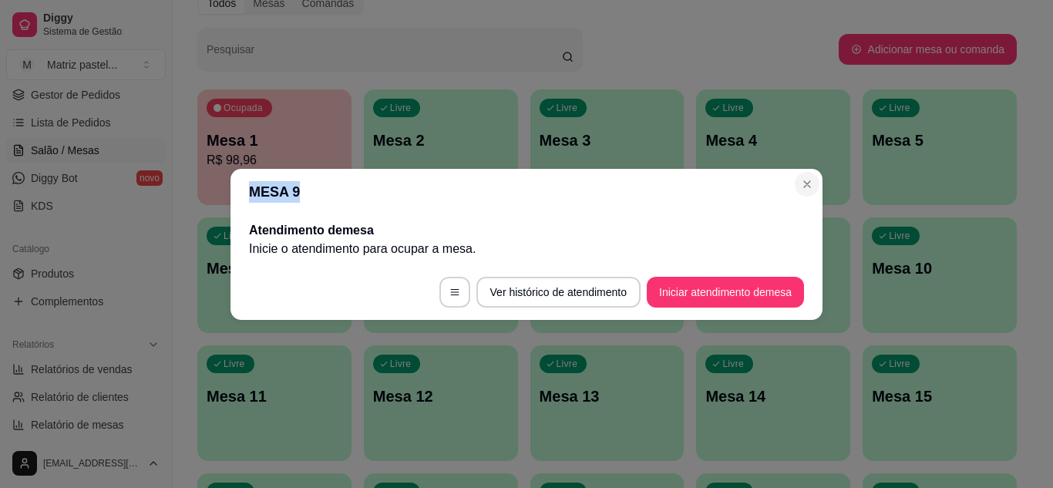
click at [798, 182] on section "MESA 9 Atendimento de mesa Inicie o atendimento para ocupar a mesa . Ver histór…" at bounding box center [526, 244] width 592 height 151
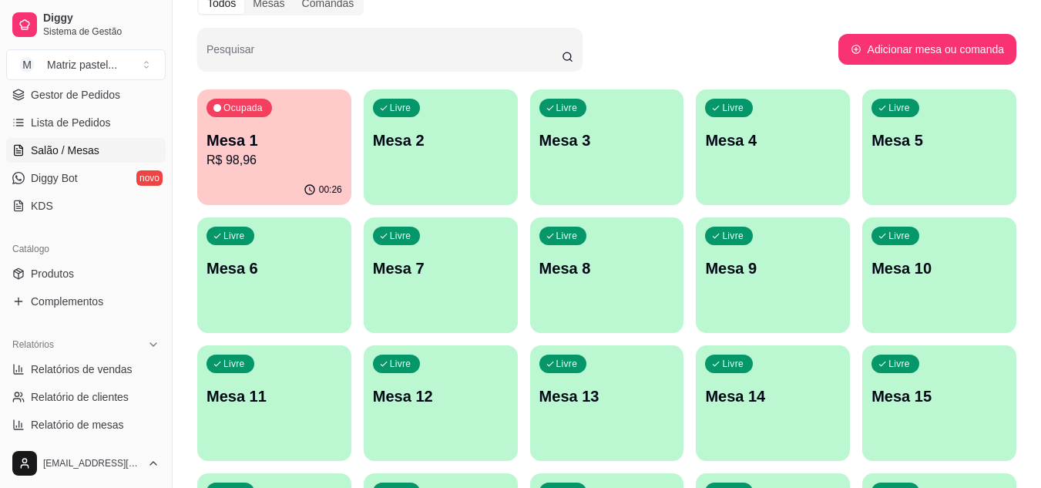
click at [460, 163] on div "Livre Mesa 2" at bounding box center [441, 137] width 154 height 97
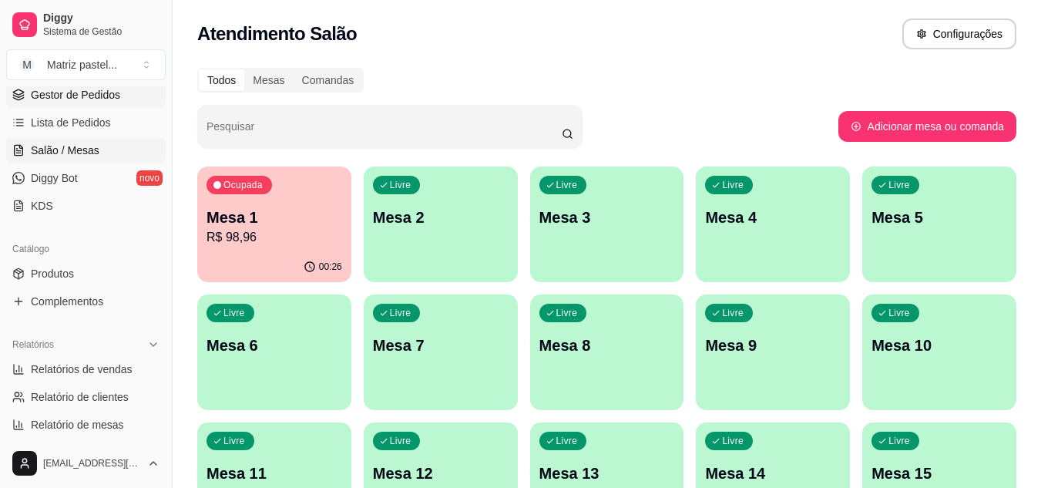
click at [69, 97] on span "Gestor de Pedidos" at bounding box center [75, 94] width 89 height 15
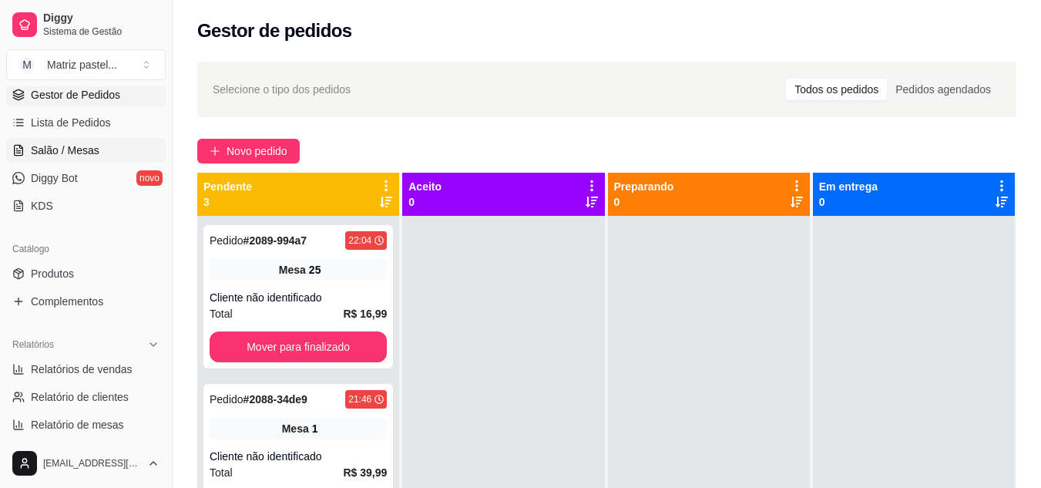
click at [68, 152] on span "Salão / Mesas" at bounding box center [65, 150] width 69 height 15
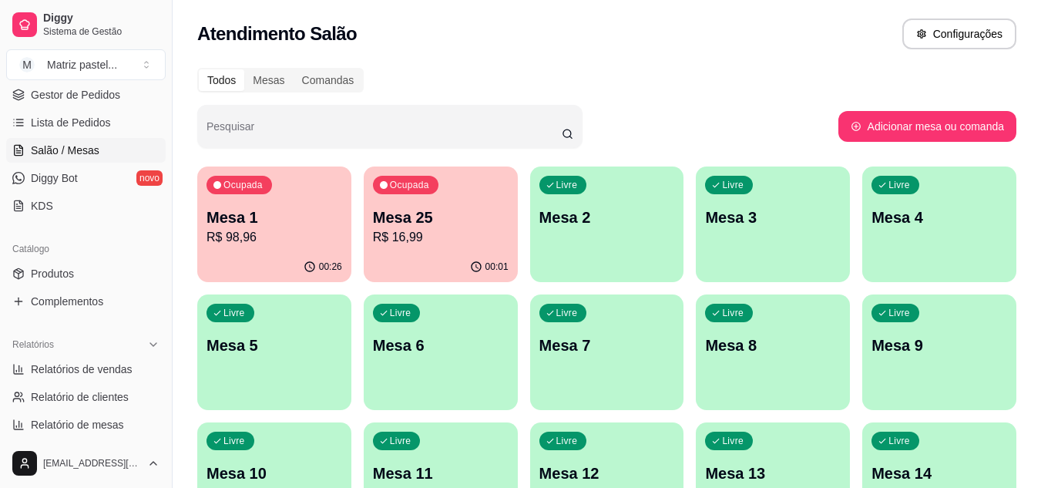
click at [423, 244] on p "R$ 16,99" at bounding box center [441, 237] width 136 height 18
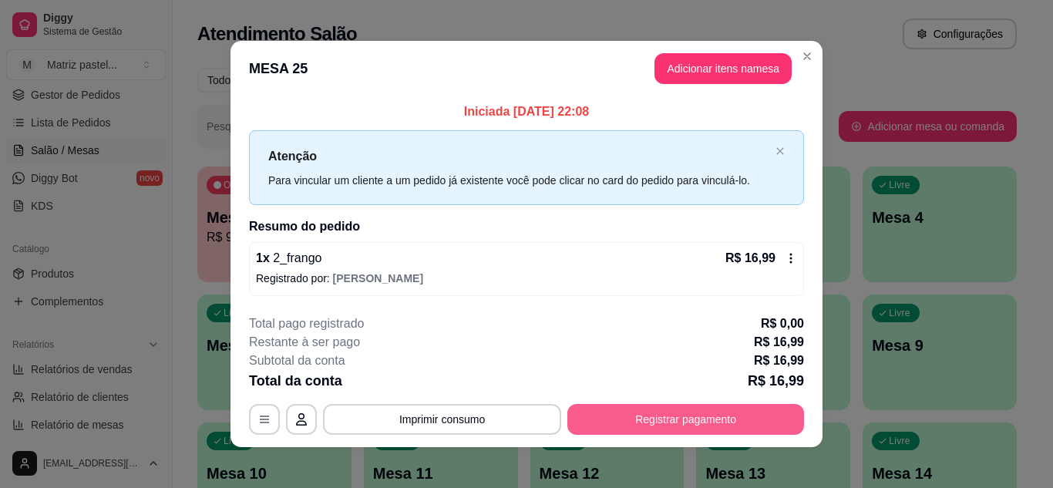
click at [669, 412] on button "Registrar pagamento" at bounding box center [685, 419] width 237 height 31
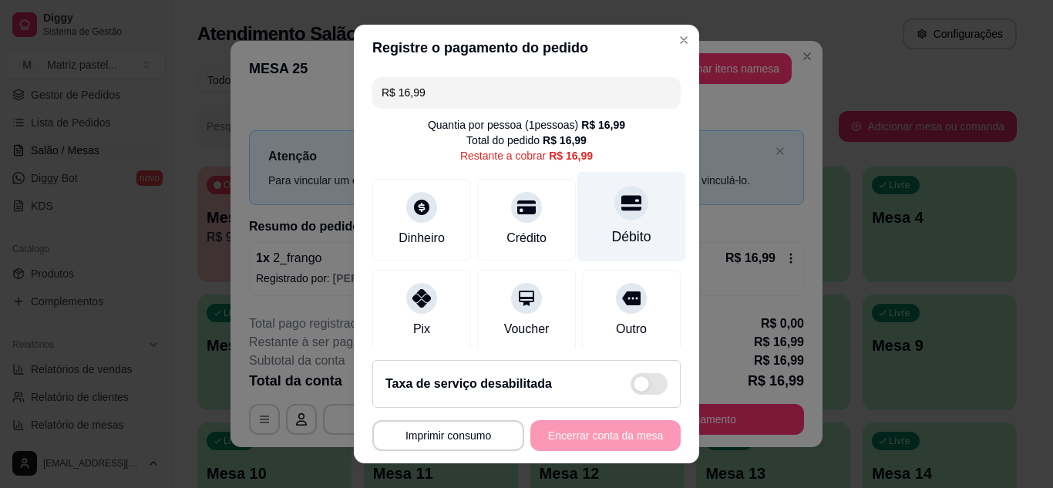
click at [593, 216] on div "Débito" at bounding box center [631, 216] width 109 height 90
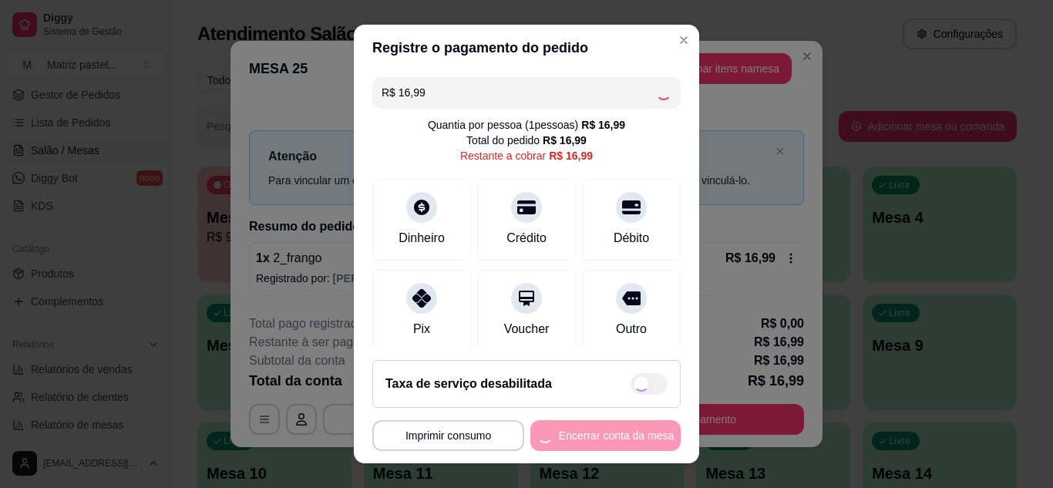
type input "R$ 0,00"
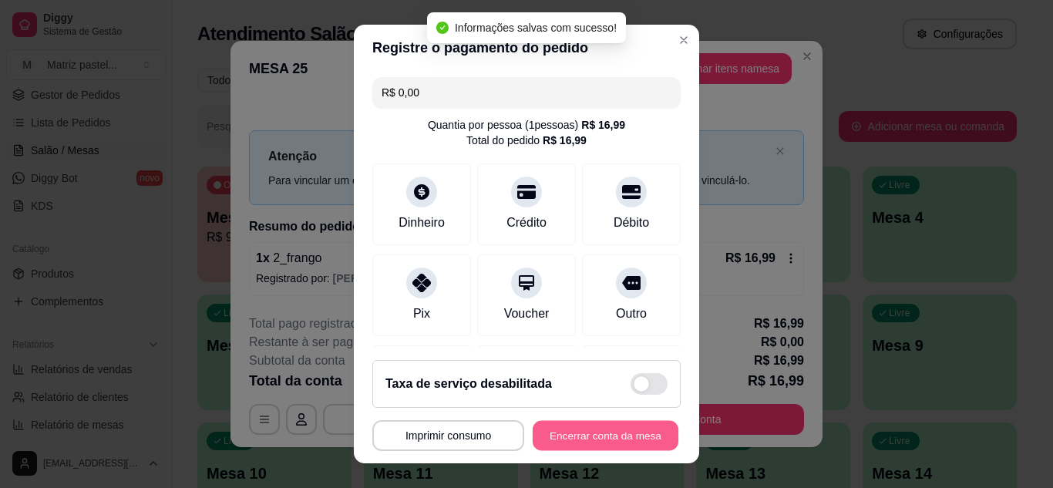
click at [558, 446] on button "Encerrar conta da mesa" at bounding box center [606, 436] width 146 height 30
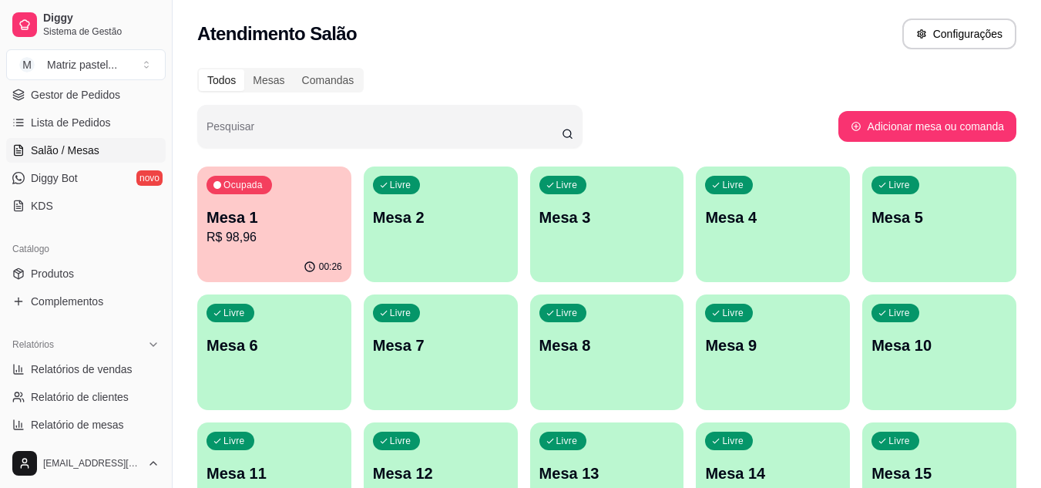
click at [308, 226] on p "Mesa 1" at bounding box center [275, 218] width 136 height 22
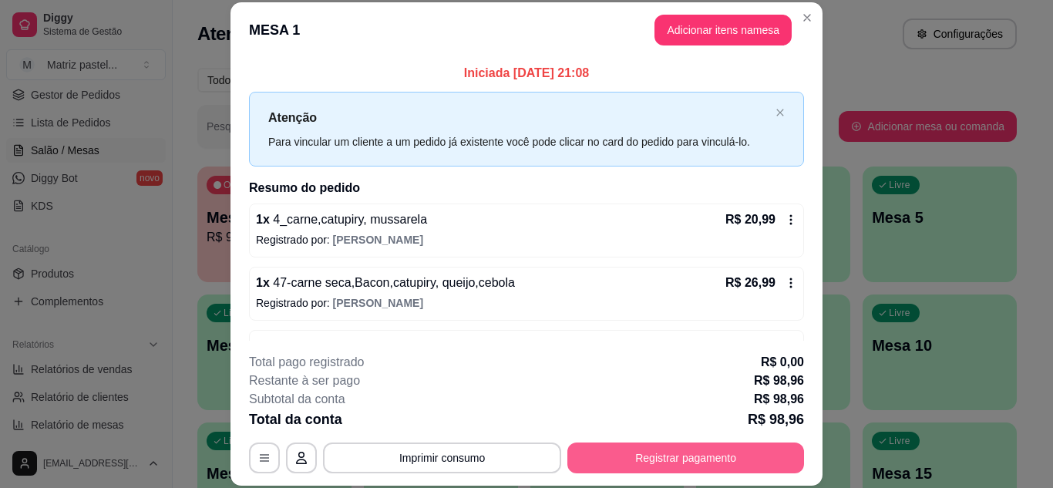
click at [683, 464] on button "Registrar pagamento" at bounding box center [685, 457] width 237 height 31
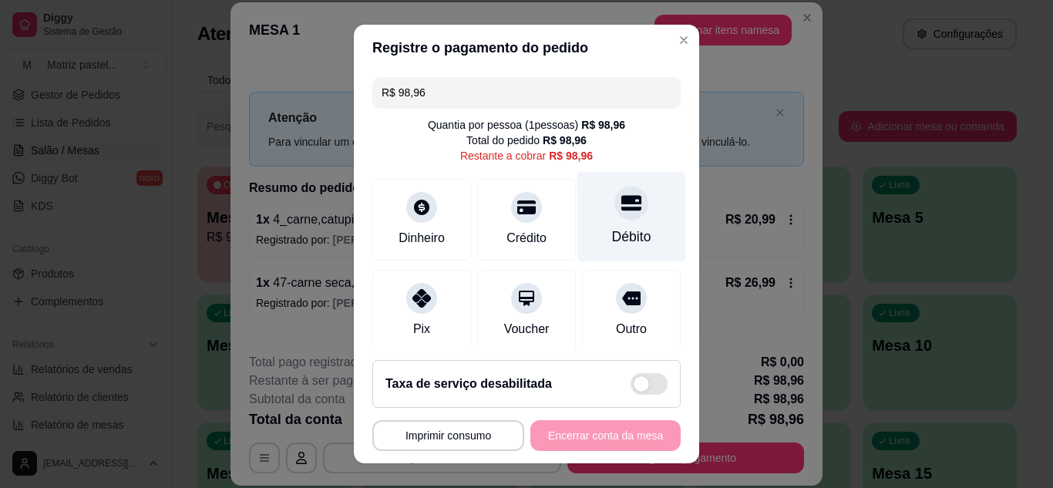
click at [621, 197] on icon at bounding box center [631, 202] width 20 height 15
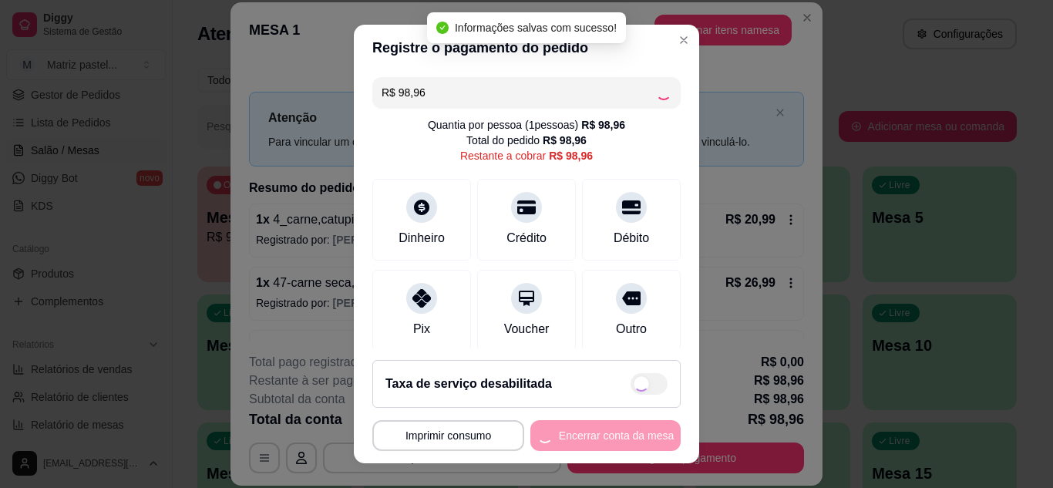
type input "R$ 0,00"
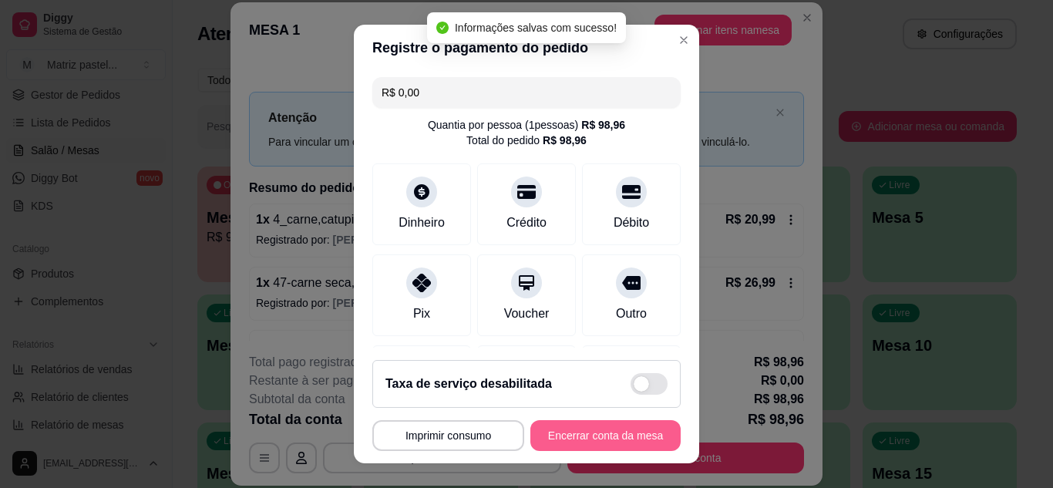
click at [575, 439] on button "Encerrar conta da mesa" at bounding box center [605, 435] width 150 height 31
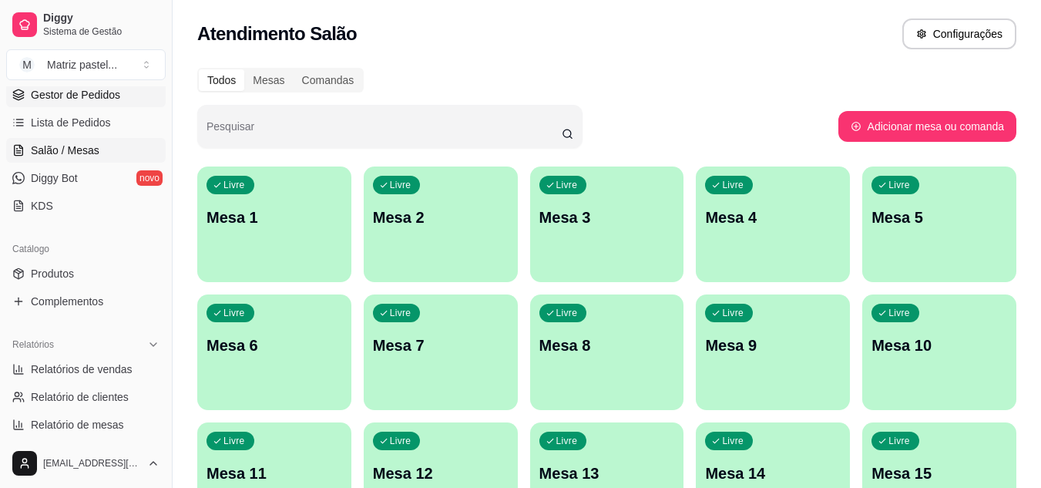
click at [95, 103] on link "Gestor de Pedidos" at bounding box center [86, 94] width 160 height 25
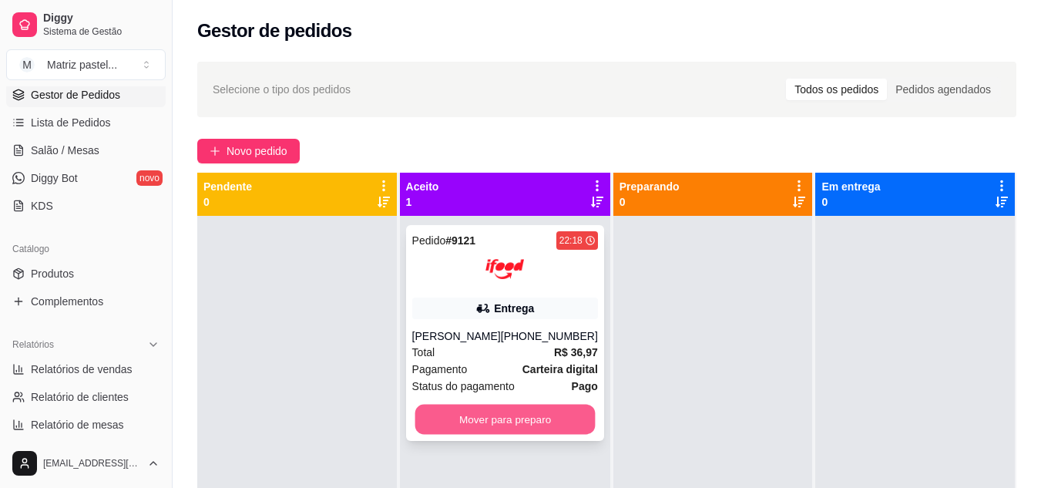
click at [505, 418] on button "Mover para preparo" at bounding box center [505, 420] width 180 height 30
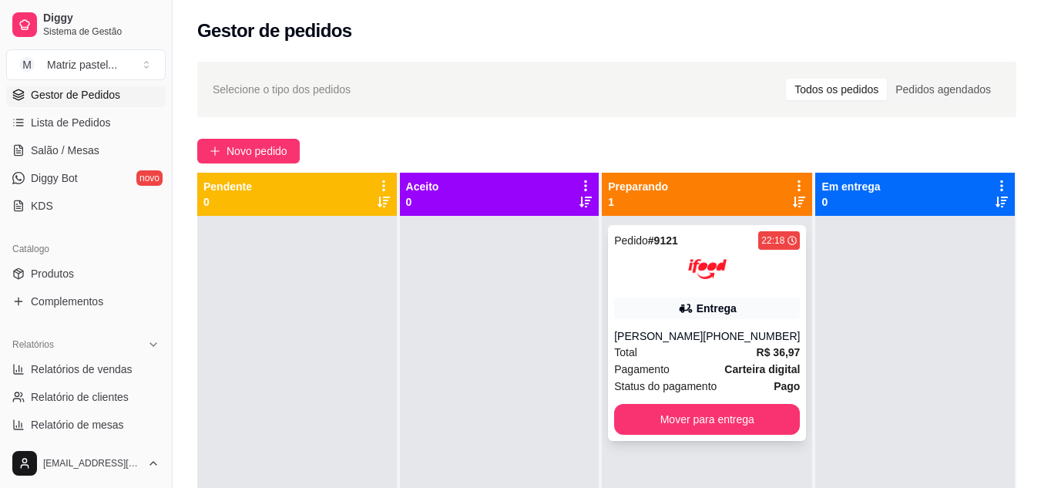
click at [728, 290] on div "Pedido # 9121 22:18 Entrega [PERSON_NAME] [PHONE_NUMBER] Total R$ 36,97 Pagamen…" at bounding box center [707, 333] width 198 height 216
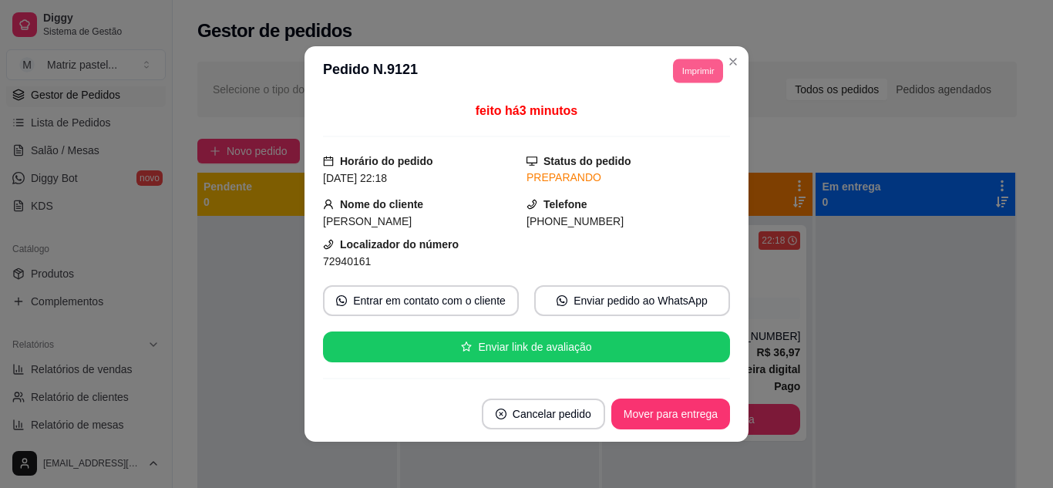
click at [703, 69] on button "Imprimir" at bounding box center [698, 71] width 50 height 24
click at [703, 125] on button "IMPRESSORA" at bounding box center [663, 125] width 108 height 24
click at [723, 48] on header "**********" at bounding box center [526, 70] width 444 height 49
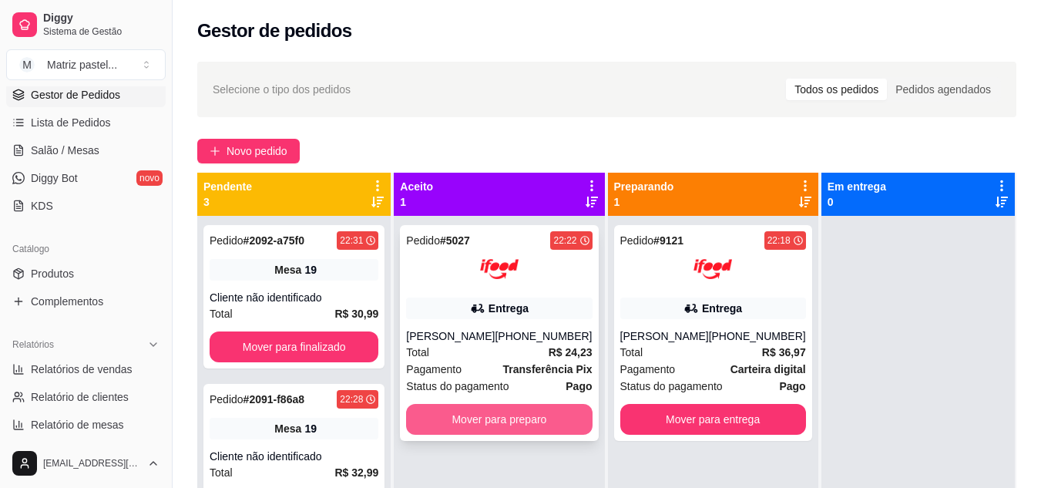
click at [507, 423] on button "Mover para preparo" at bounding box center [499, 419] width 186 height 31
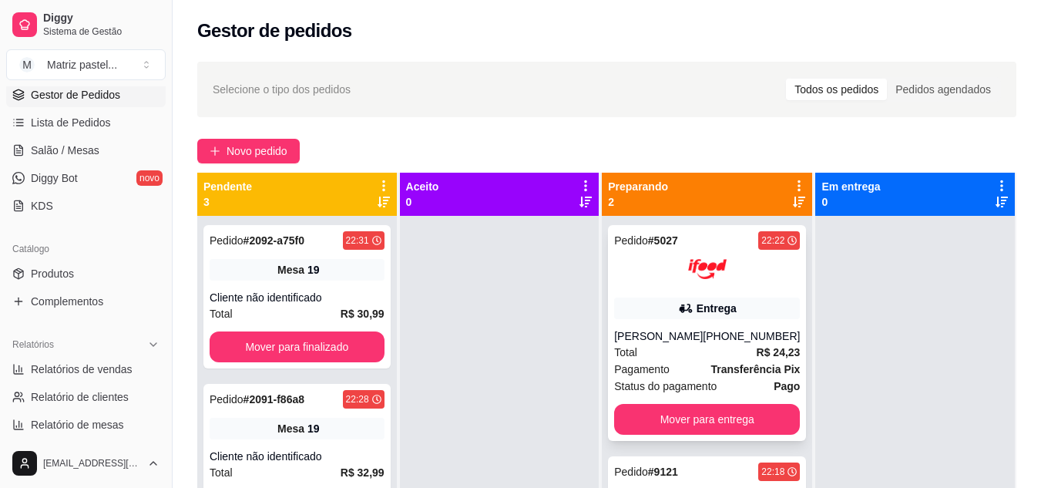
click at [718, 272] on img at bounding box center [707, 269] width 39 height 39
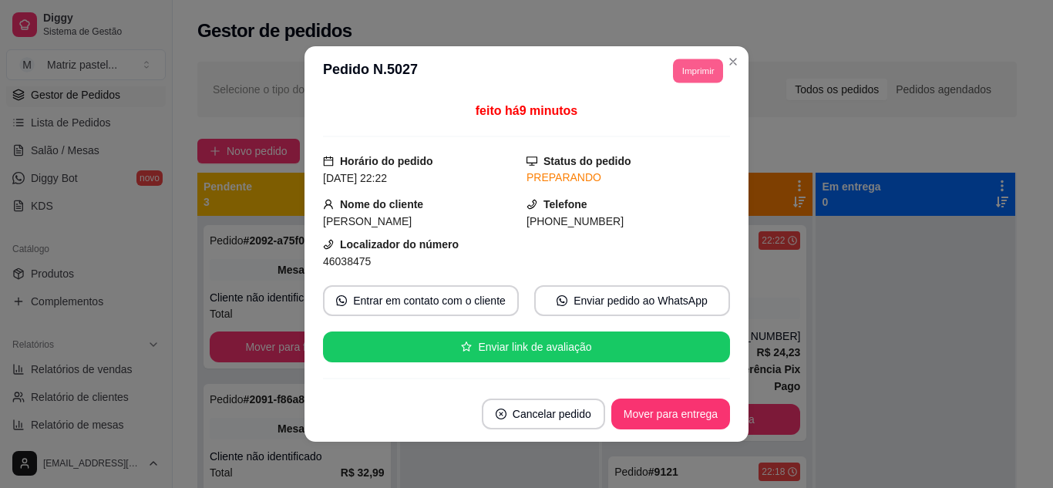
click at [675, 59] on button "Imprimir" at bounding box center [698, 71] width 50 height 24
click at [677, 116] on button "IMPRESSORA" at bounding box center [664, 125] width 108 height 24
click at [738, 72] on header "**********" at bounding box center [526, 70] width 444 height 49
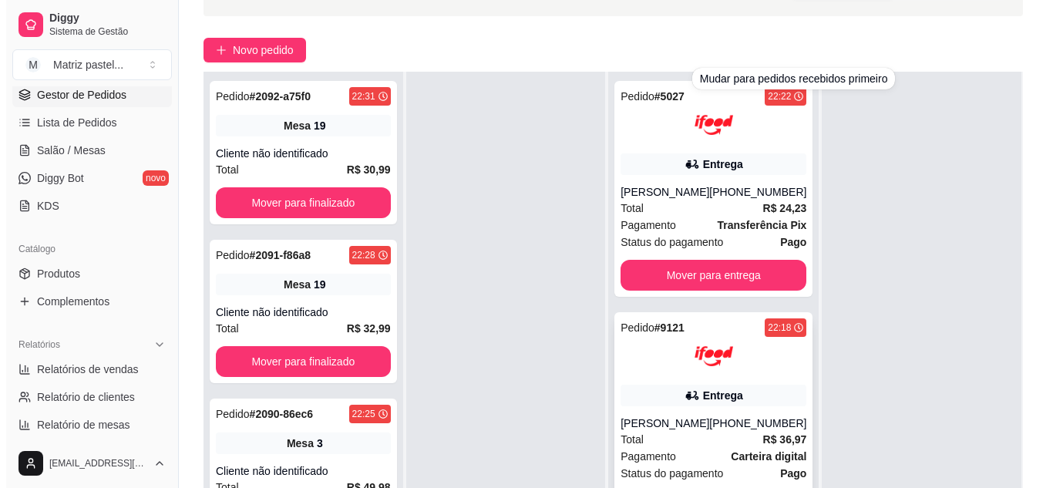
scroll to position [231, 0]
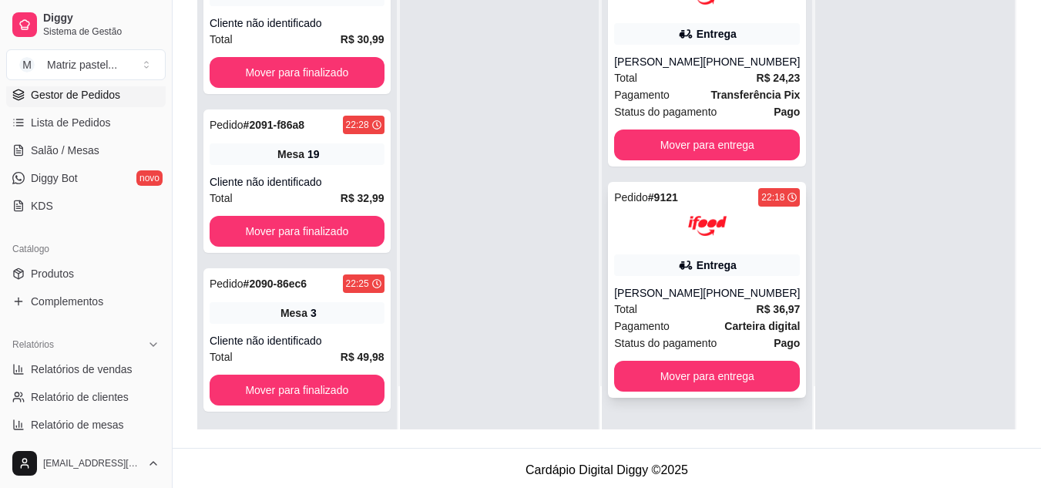
click at [738, 268] on div "Entrega" at bounding box center [707, 265] width 186 height 22
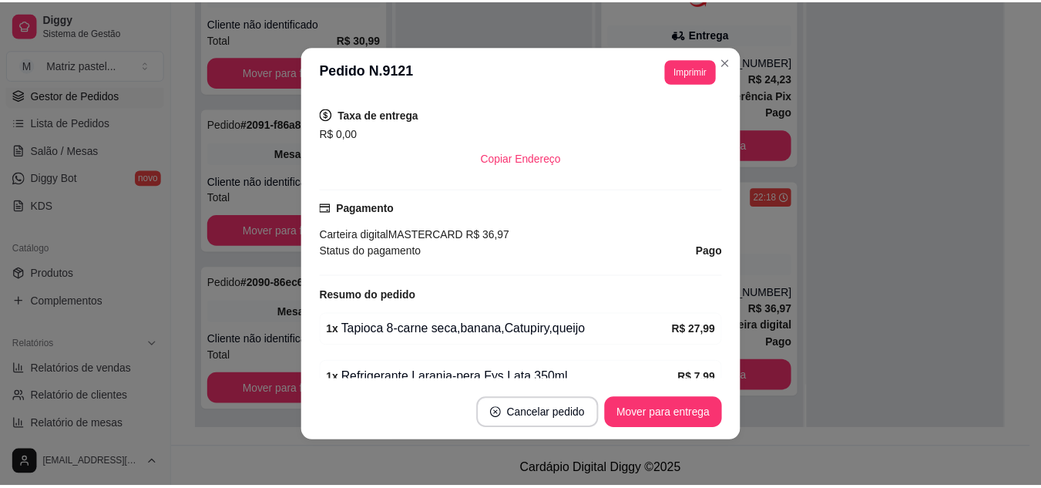
scroll to position [444, 0]
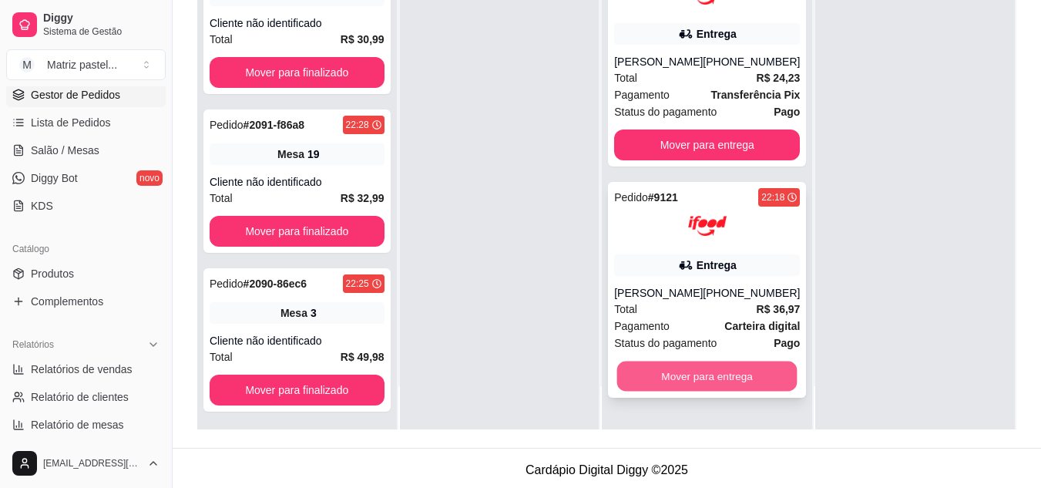
click at [725, 376] on button "Mover para entrega" at bounding box center [707, 376] width 180 height 30
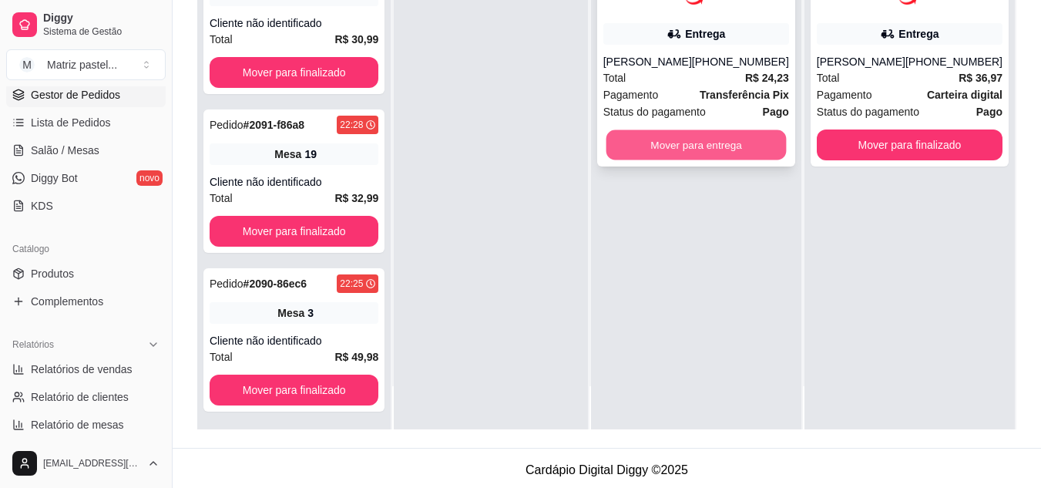
click at [701, 153] on button "Mover para entrega" at bounding box center [696, 145] width 180 height 30
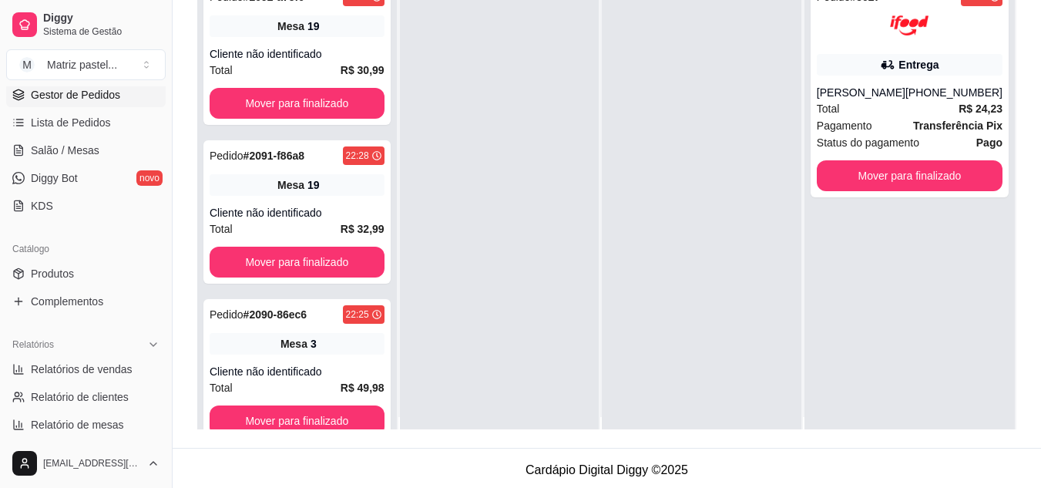
scroll to position [0, 0]
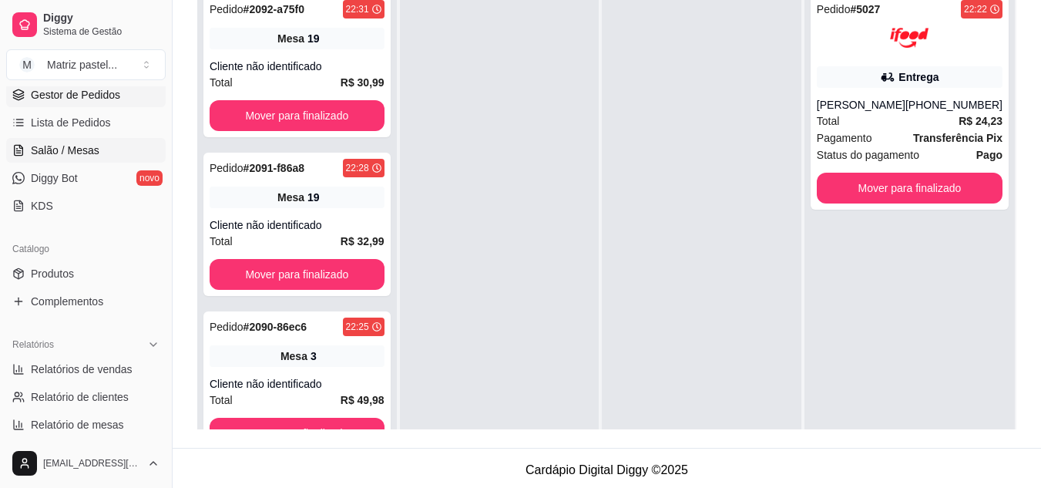
click at [70, 144] on span "Salão / Mesas" at bounding box center [65, 150] width 69 height 15
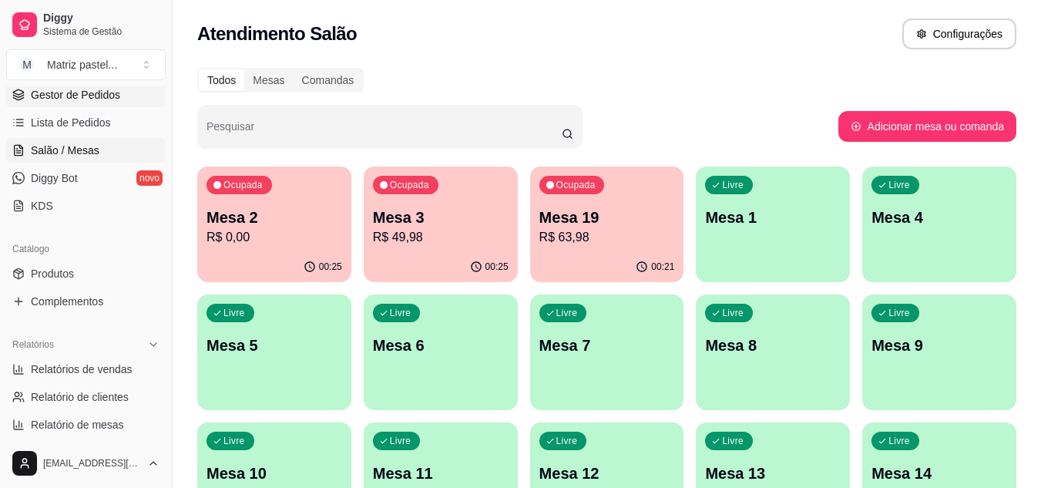
click at [51, 99] on span "Gestor de Pedidos" at bounding box center [75, 94] width 89 height 15
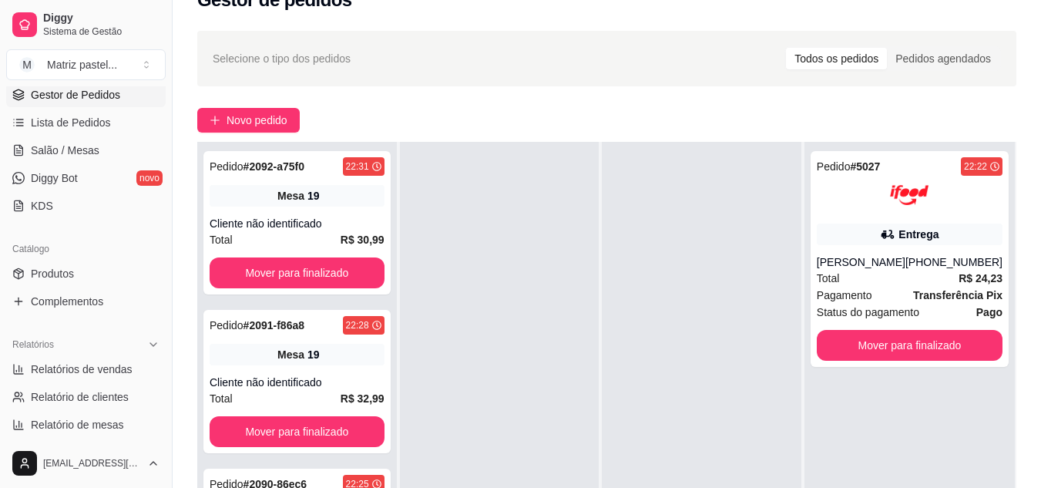
scroll to position [77, 0]
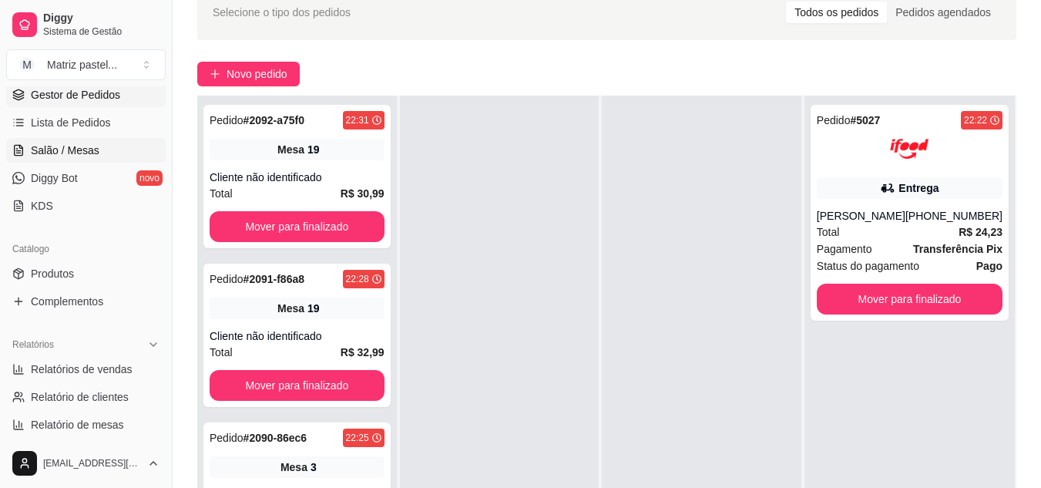
click at [72, 148] on span "Salão / Mesas" at bounding box center [65, 150] width 69 height 15
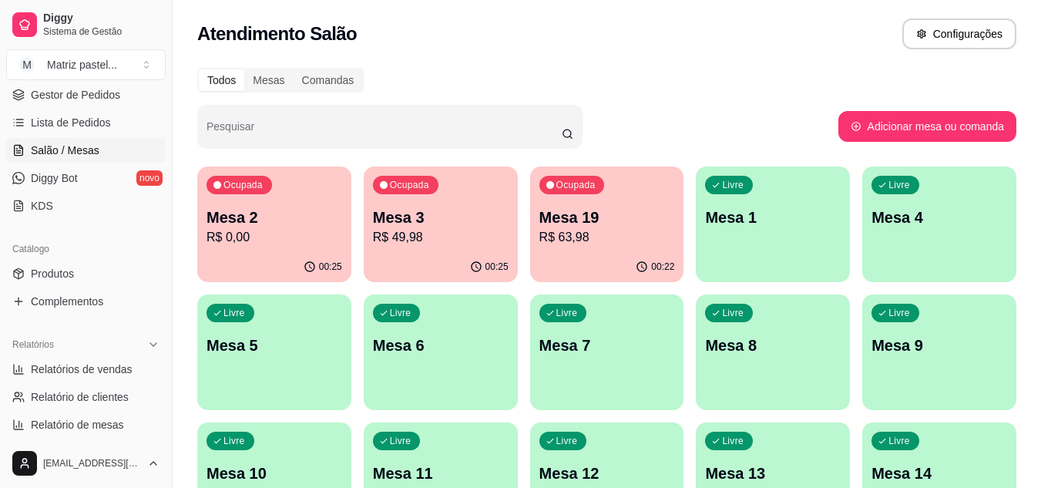
click at [438, 240] on p "R$ 49,98" at bounding box center [441, 237] width 136 height 18
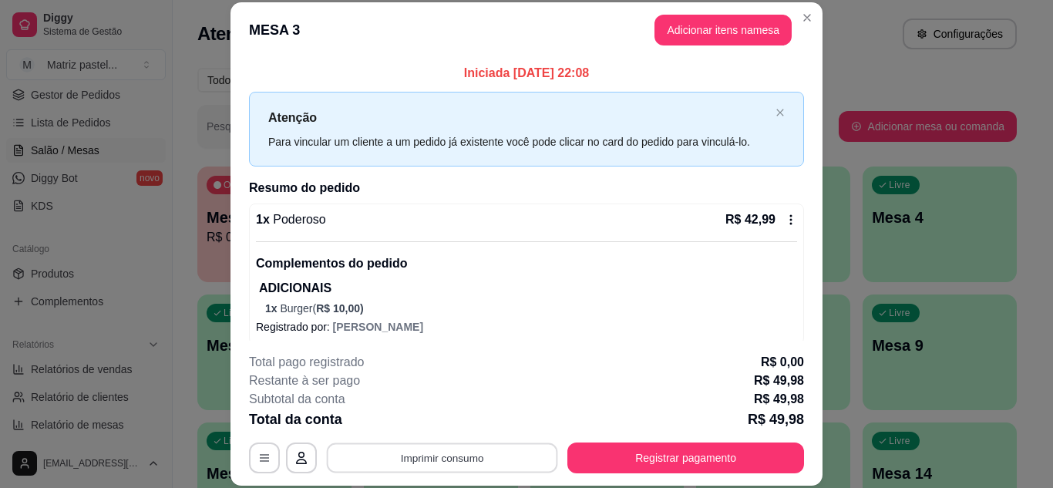
click at [440, 458] on button "Imprimir consumo" at bounding box center [442, 457] width 231 height 30
click at [450, 428] on button "IMPRESSORA" at bounding box center [441, 422] width 112 height 25
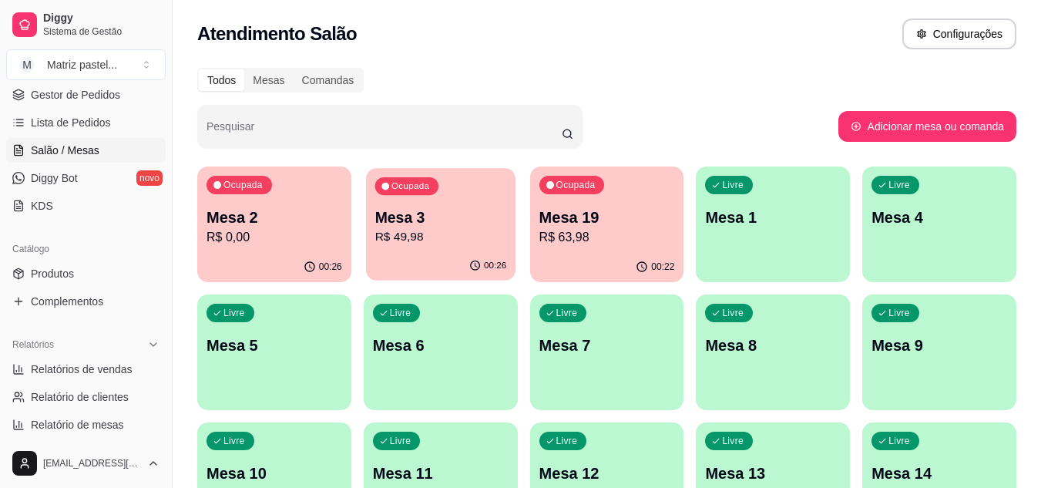
click at [432, 199] on div "Ocupada Mesa 3 R$ 49,98" at bounding box center [441, 209] width 150 height 83
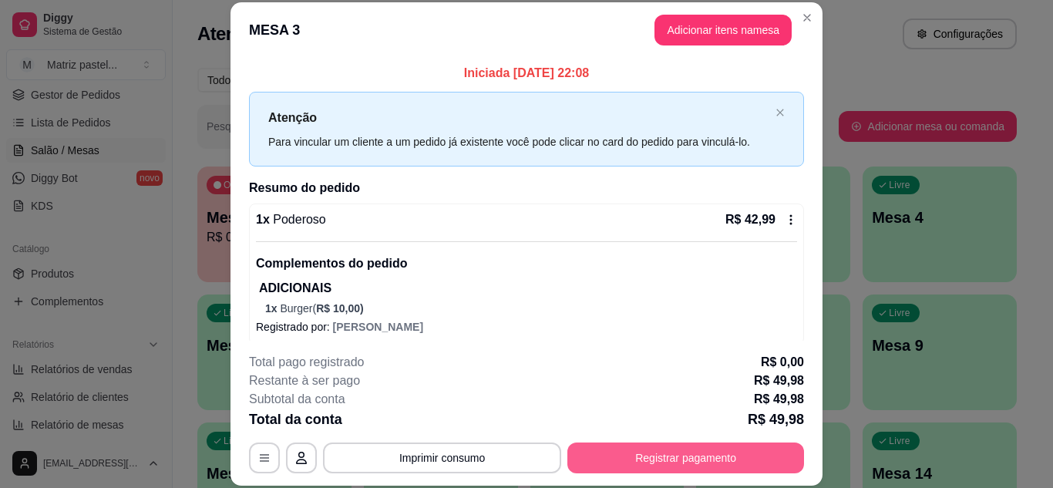
click at [659, 451] on button "Registrar pagamento" at bounding box center [685, 457] width 237 height 31
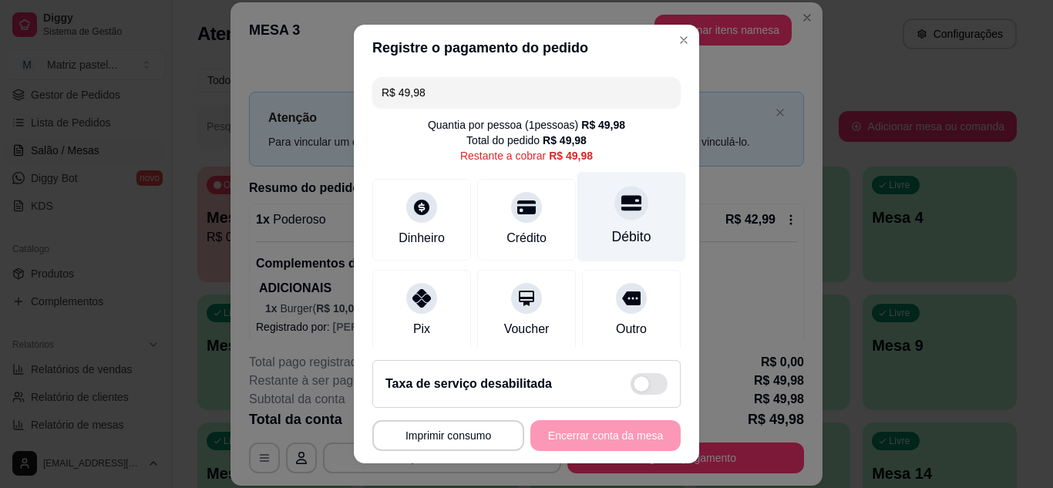
click at [612, 228] on div "Débito" at bounding box center [631, 237] width 39 height 20
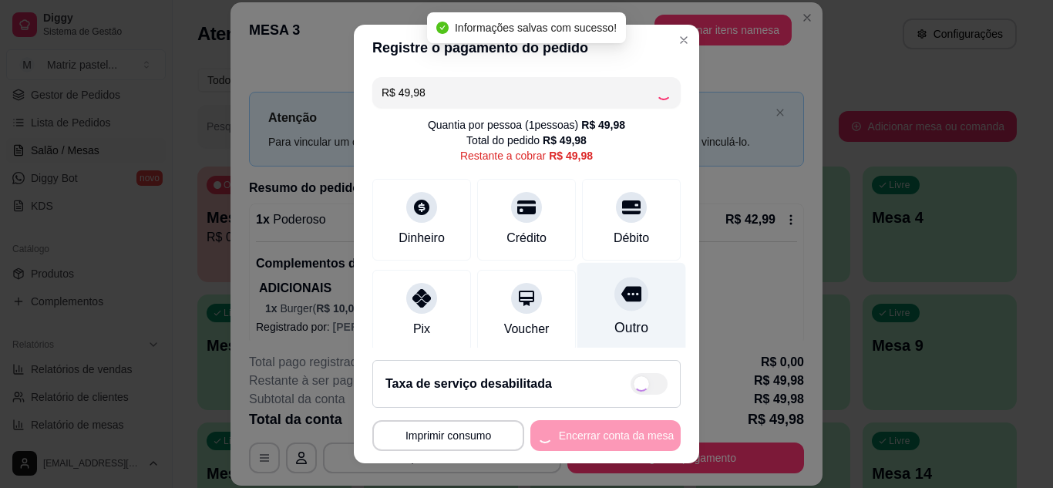
type input "R$ 0,00"
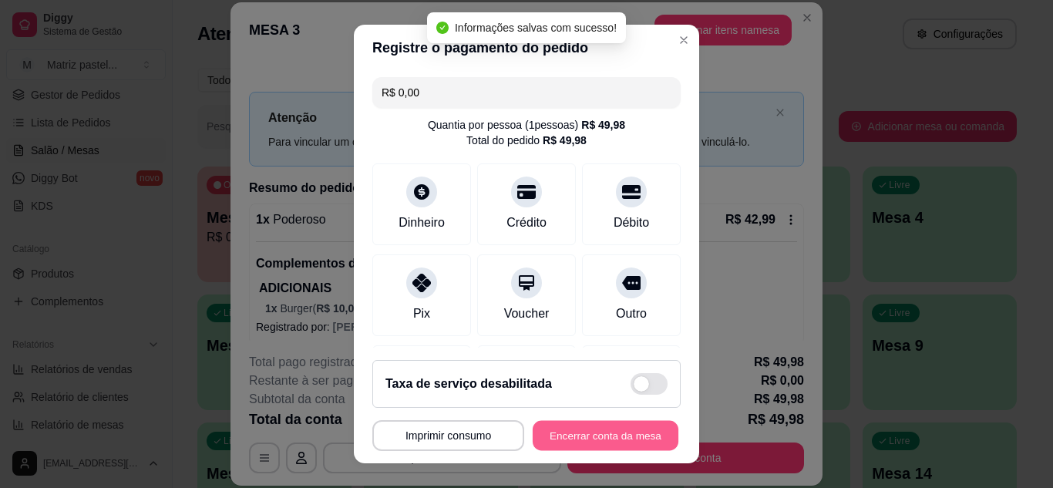
click at [617, 428] on button "Encerrar conta da mesa" at bounding box center [606, 436] width 146 height 30
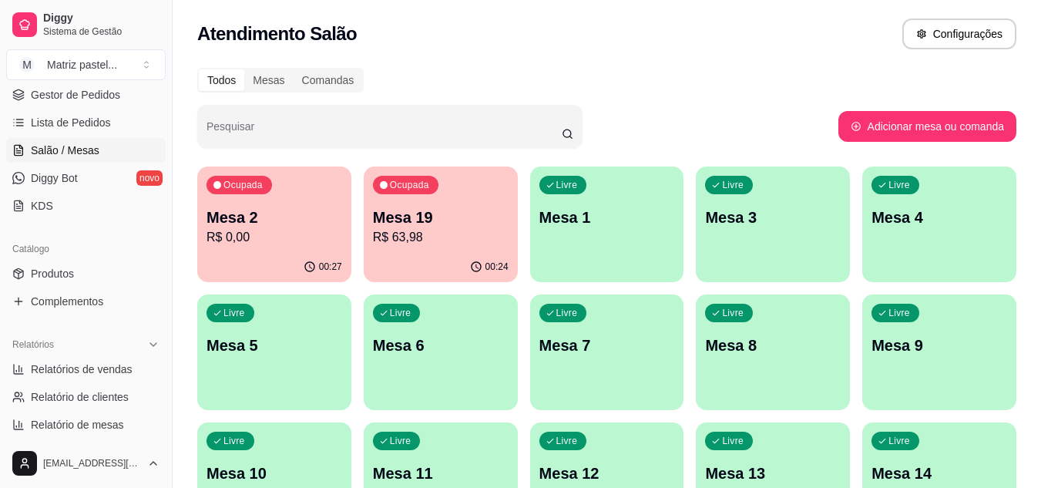
click at [433, 230] on p "R$ 63,98" at bounding box center [441, 237] width 136 height 18
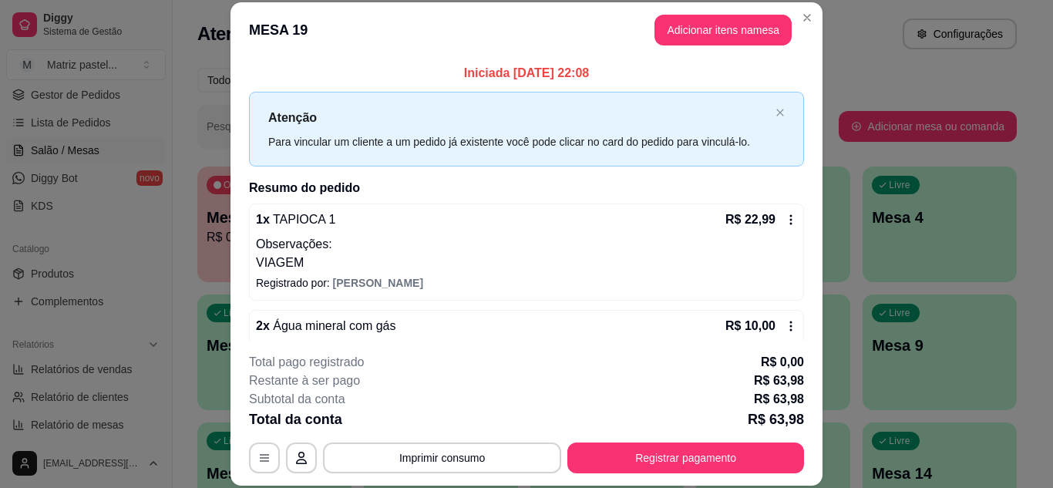
click at [618, 438] on div "**********" at bounding box center [526, 413] width 555 height 120
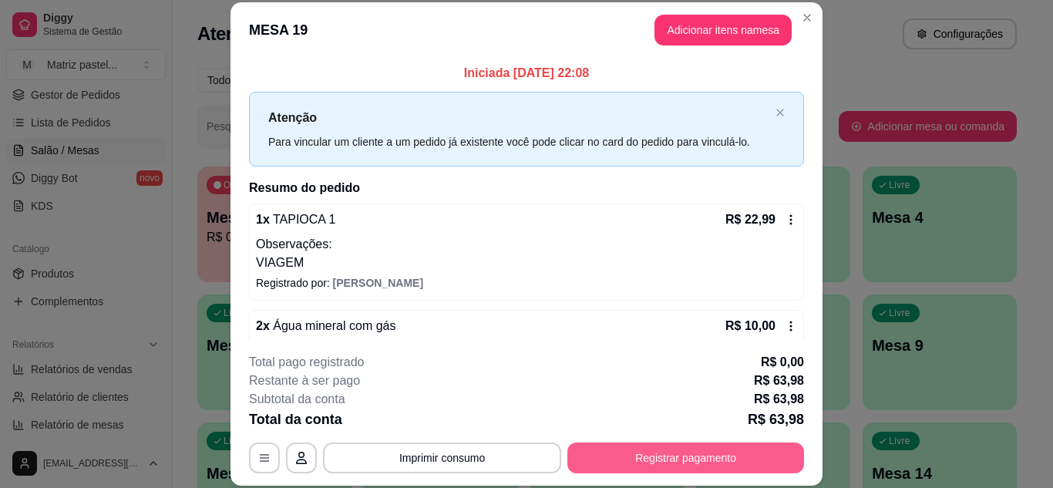
click at [628, 444] on button "Registrar pagamento" at bounding box center [685, 457] width 237 height 31
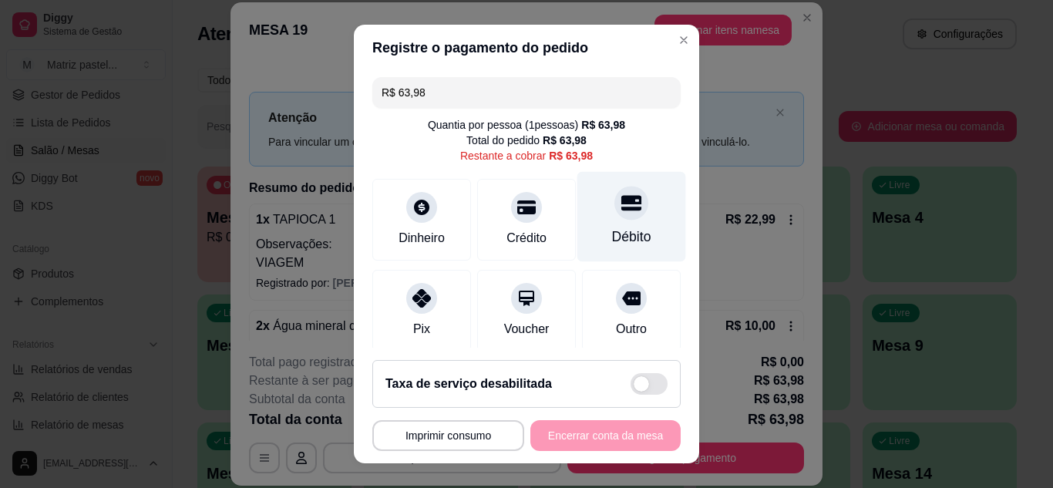
click at [614, 213] on div at bounding box center [631, 203] width 34 height 34
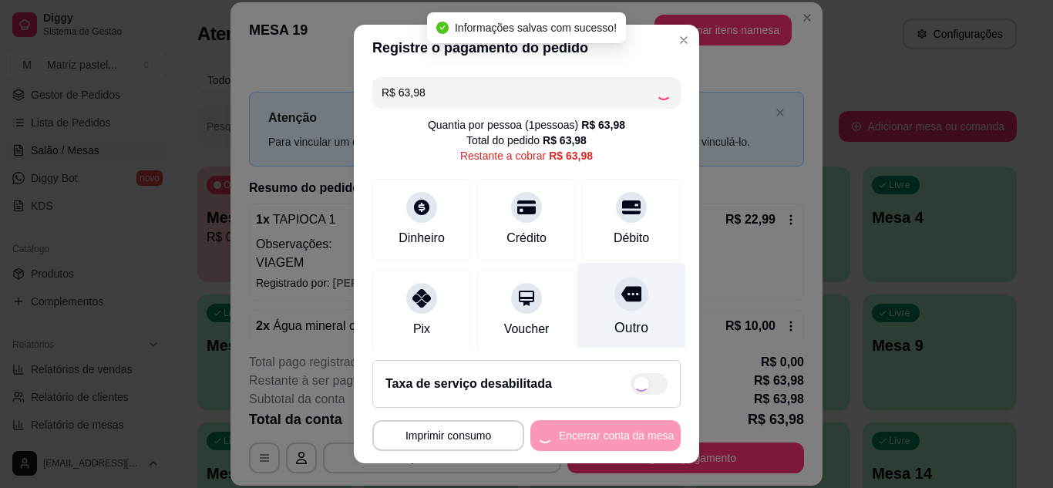
type input "R$ 0,00"
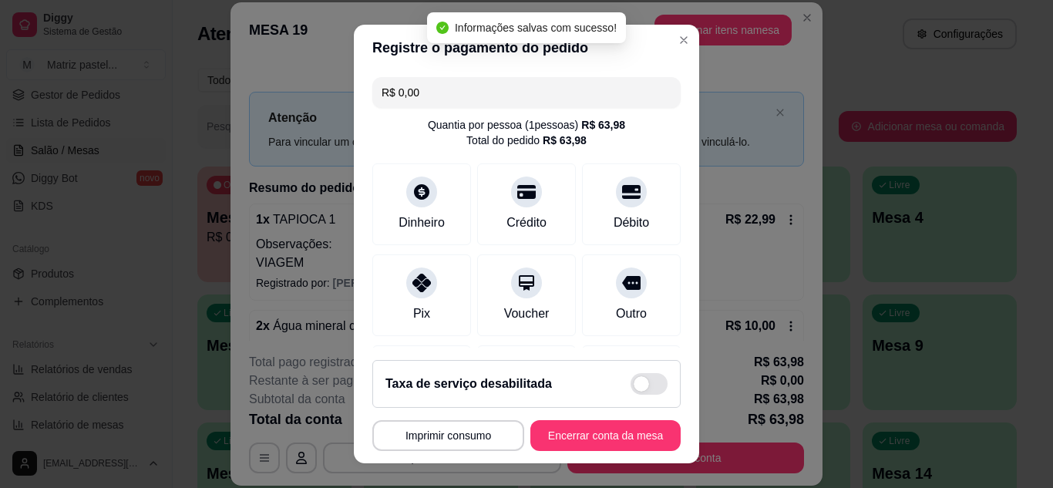
click at [592, 420] on footer "**********" at bounding box center [526, 406] width 345 height 116
click at [592, 423] on button "Encerrar conta da mesa" at bounding box center [606, 436] width 146 height 30
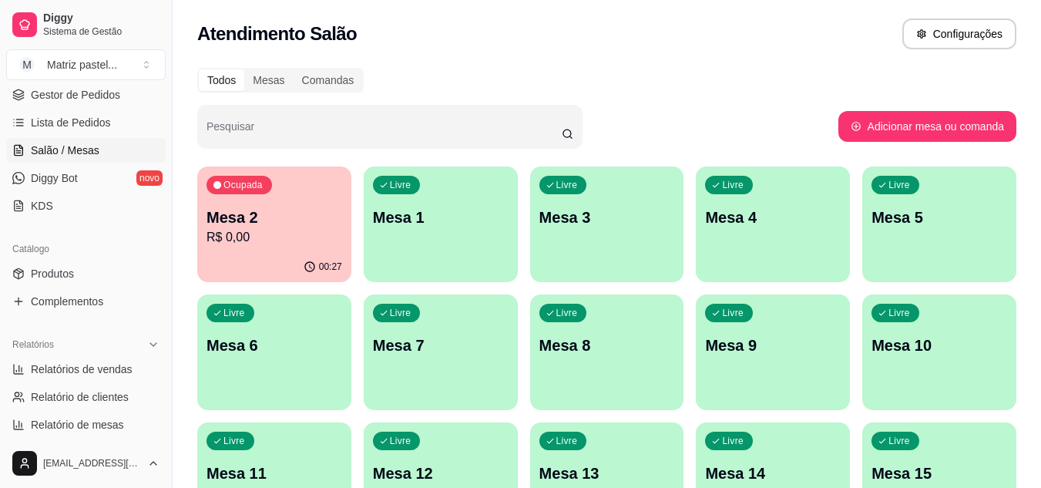
click at [277, 230] on p "R$ 0,00" at bounding box center [275, 237] width 136 height 18
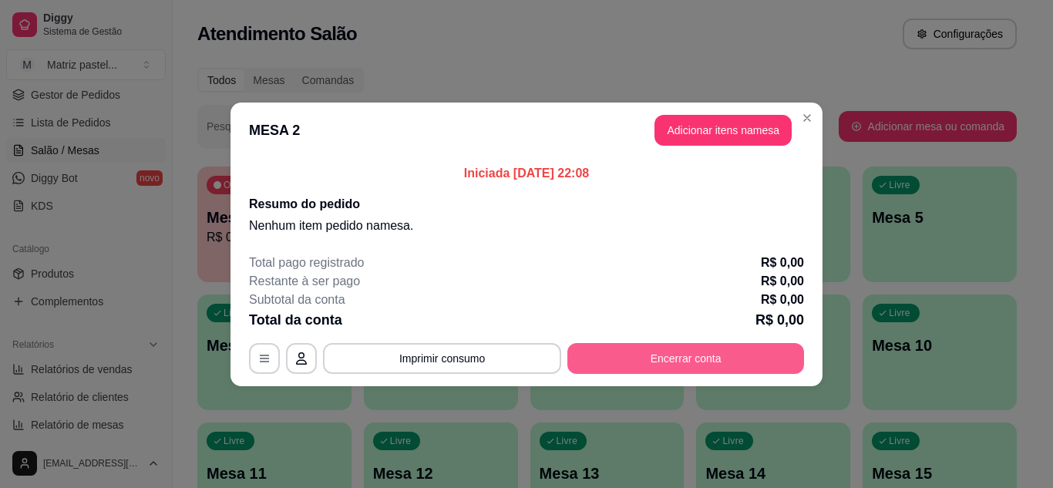
click at [670, 359] on button "Encerrar conta" at bounding box center [685, 358] width 237 height 31
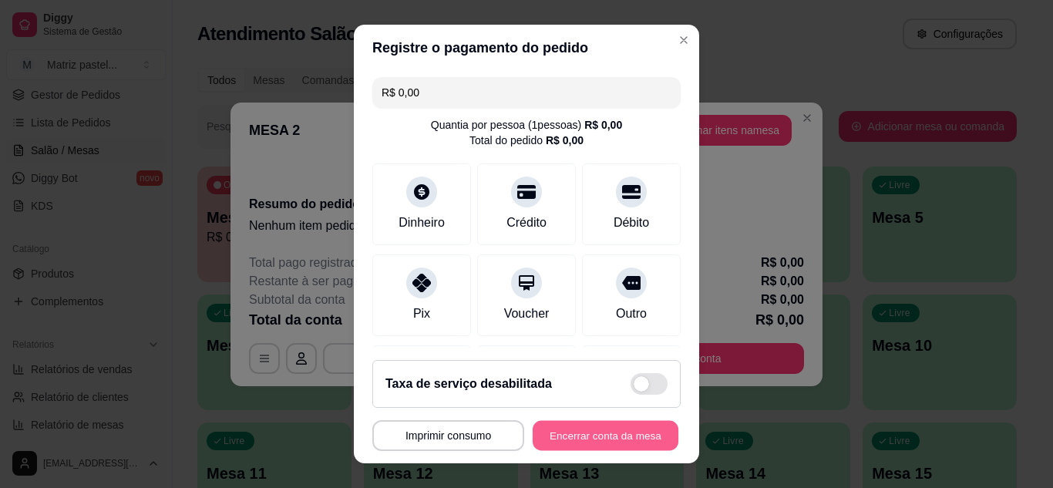
click at [620, 423] on button "Encerrar conta da mesa" at bounding box center [606, 436] width 146 height 30
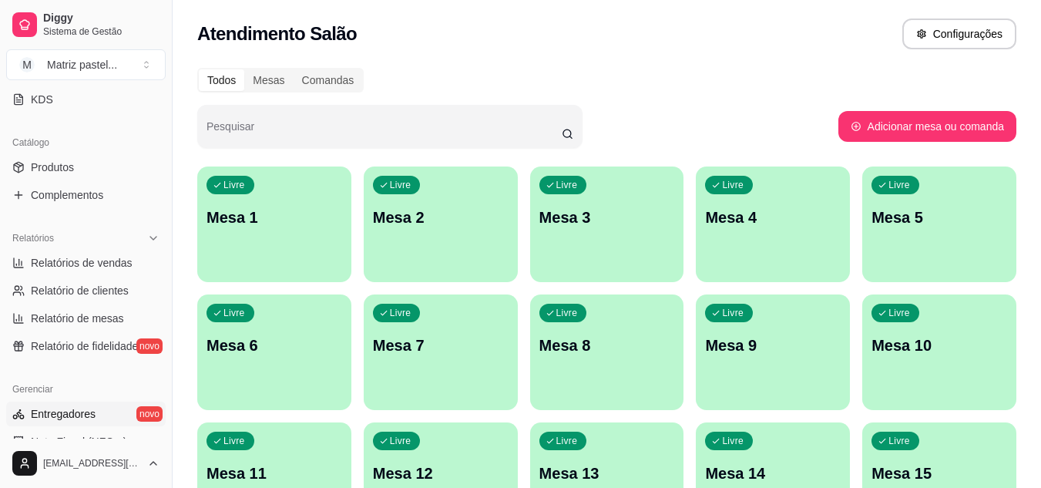
scroll to position [462, 0]
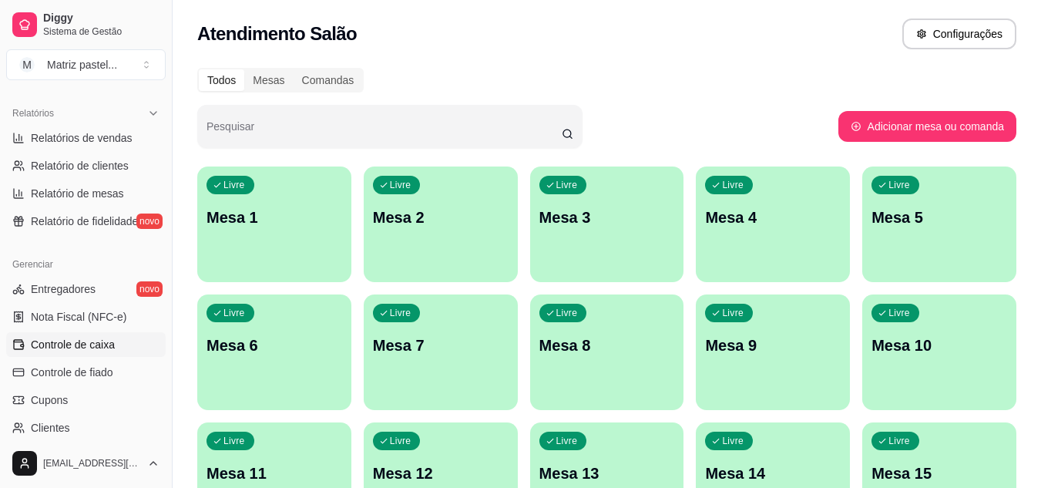
click at [89, 345] on span "Controle de caixa" at bounding box center [73, 344] width 84 height 15
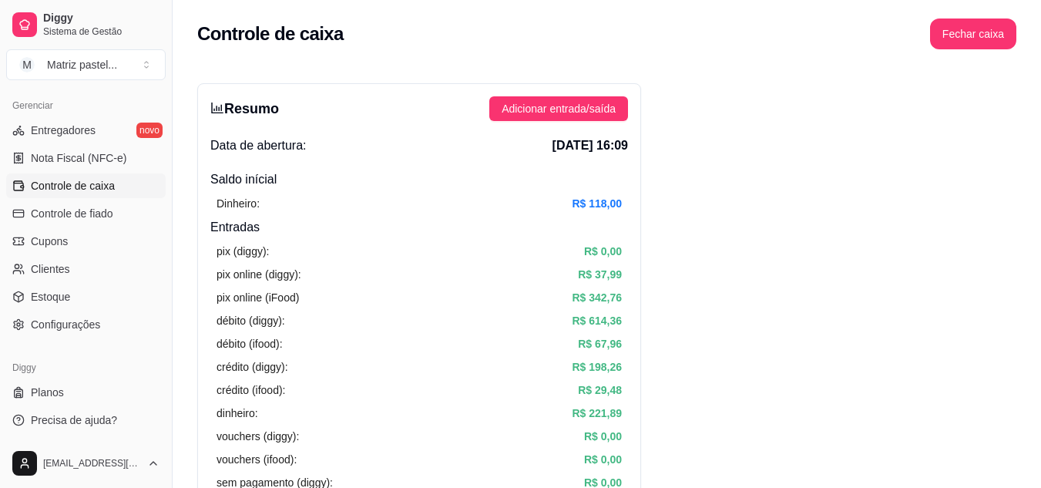
scroll to position [462, 0]
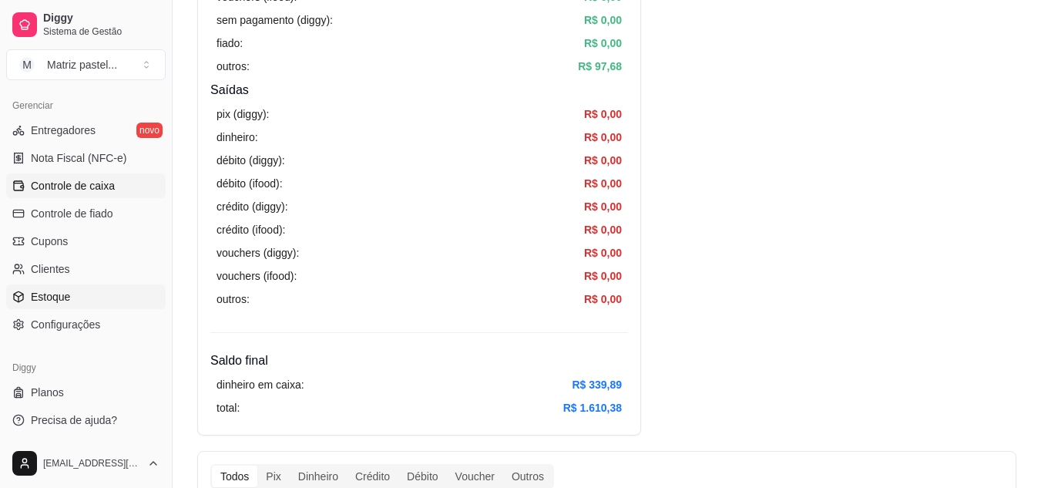
click at [65, 305] on link "Estoque" at bounding box center [86, 296] width 160 height 25
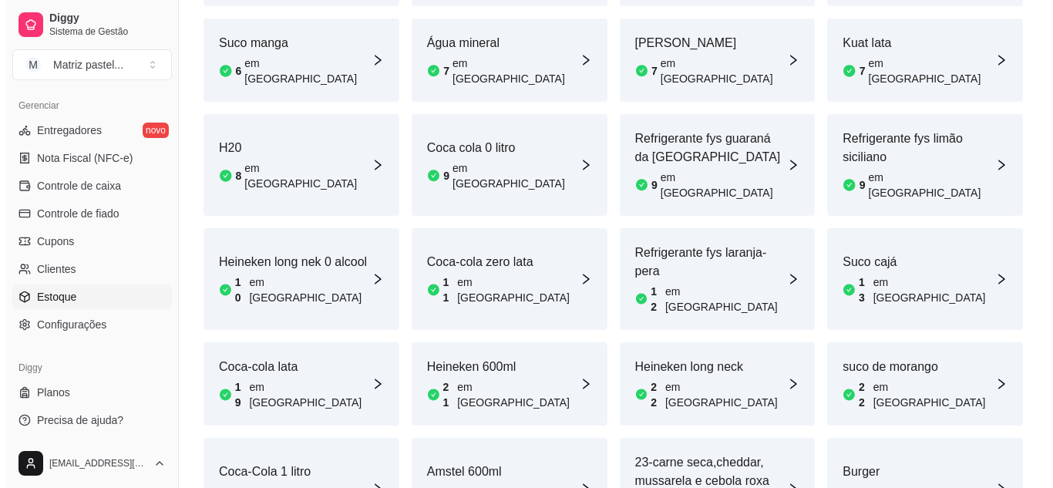
scroll to position [842, 0]
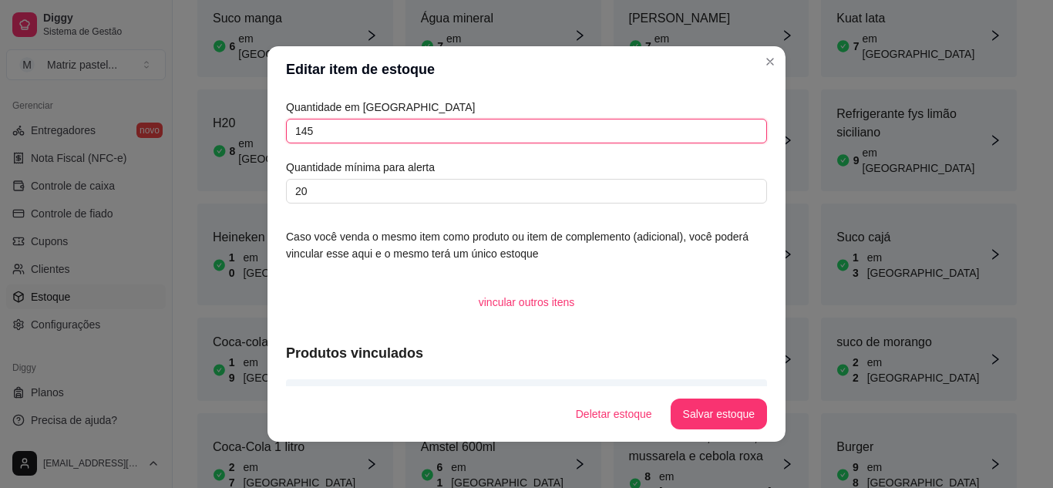
click at [328, 141] on input "145" at bounding box center [526, 131] width 481 height 25
type input "158"
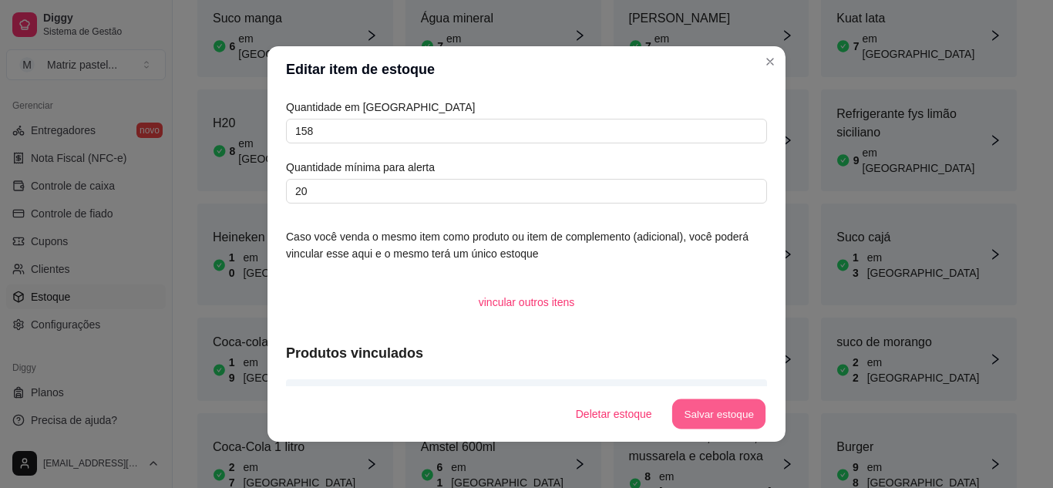
click at [677, 414] on button "Salvar estoque" at bounding box center [718, 414] width 94 height 30
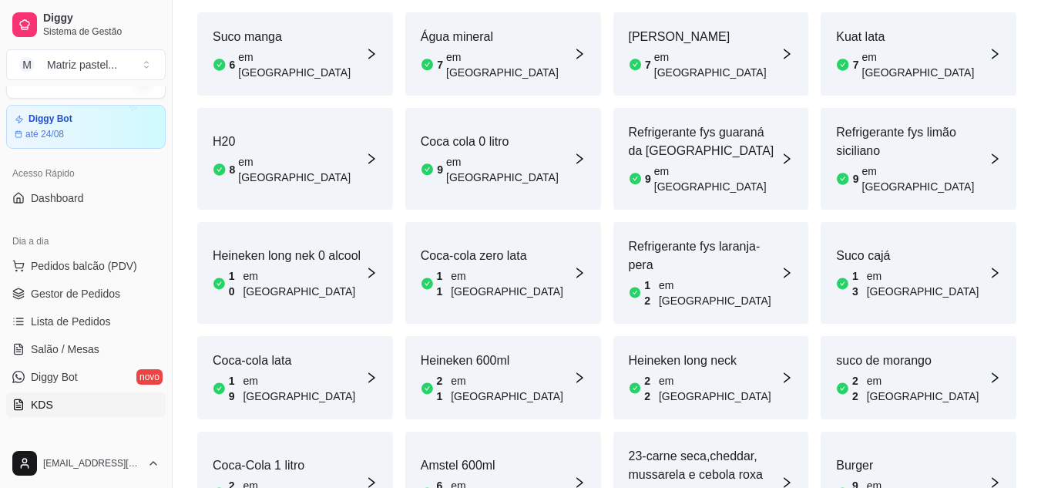
scroll to position [5, 0]
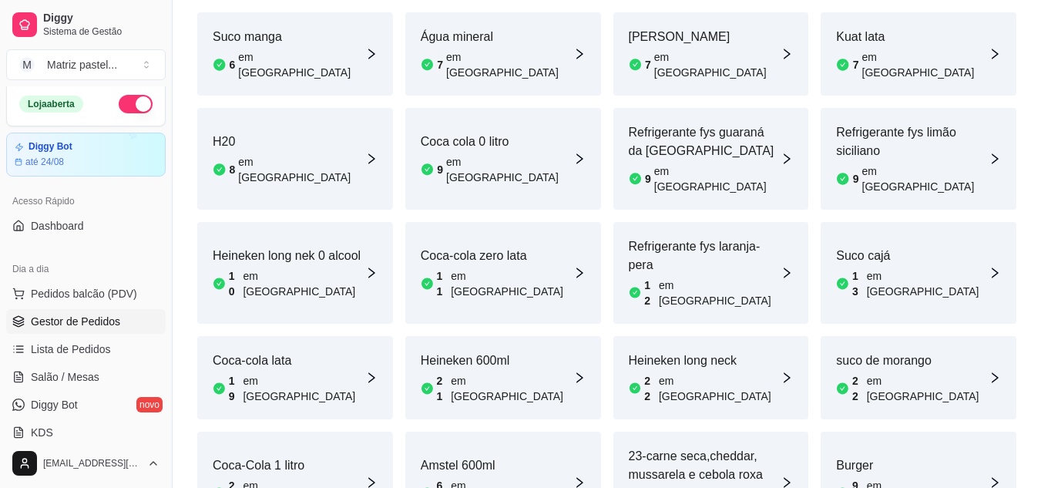
click at [89, 324] on span "Gestor de Pedidos" at bounding box center [75, 321] width 89 height 15
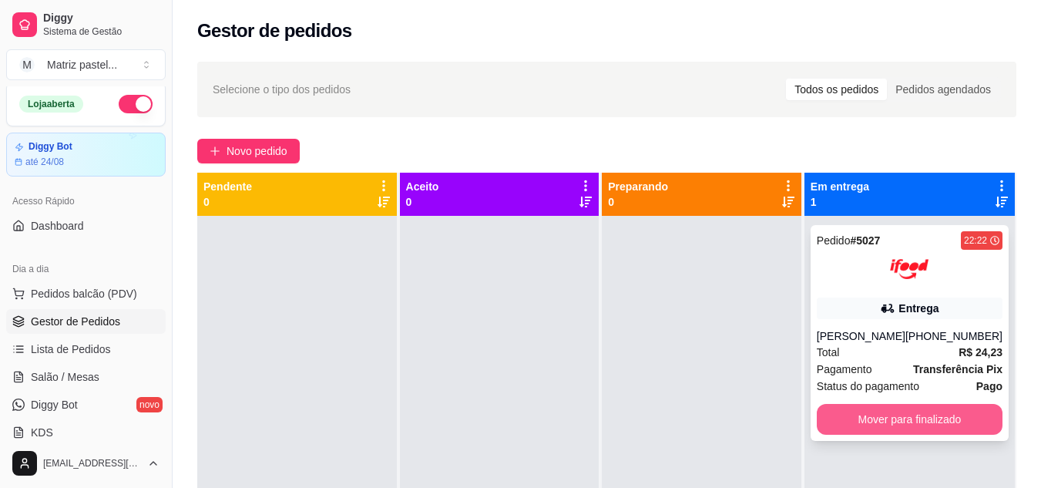
click at [868, 429] on button "Mover para finalizado" at bounding box center [910, 419] width 186 height 31
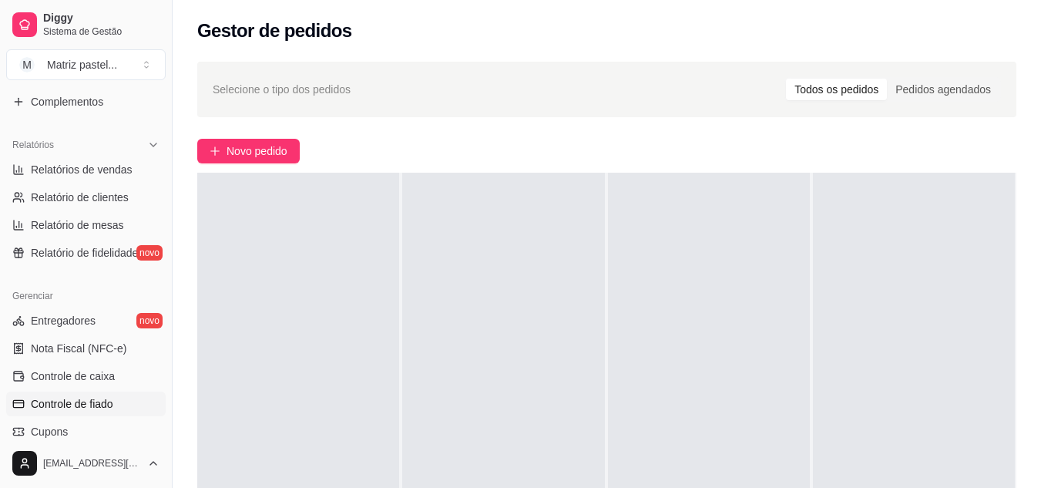
scroll to position [467, 0]
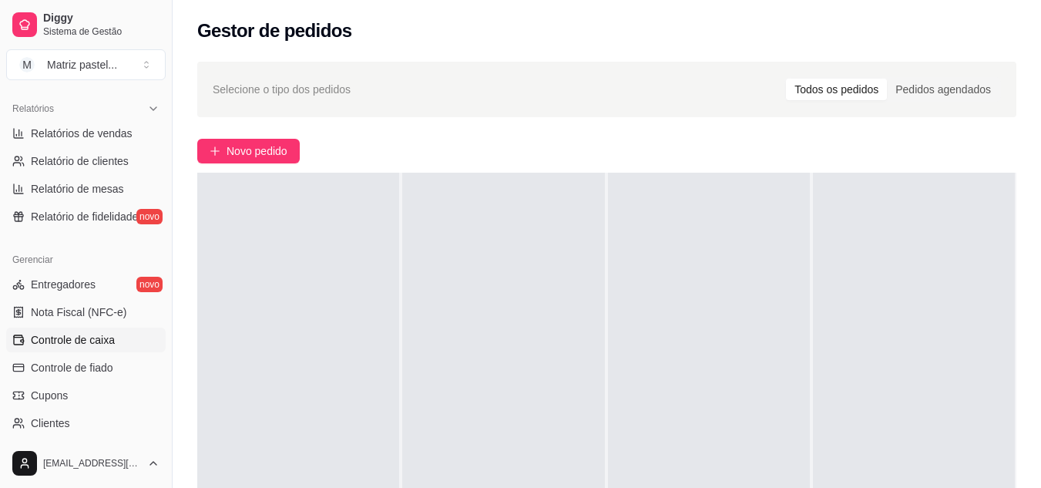
click at [64, 333] on span "Controle de caixa" at bounding box center [73, 339] width 84 height 15
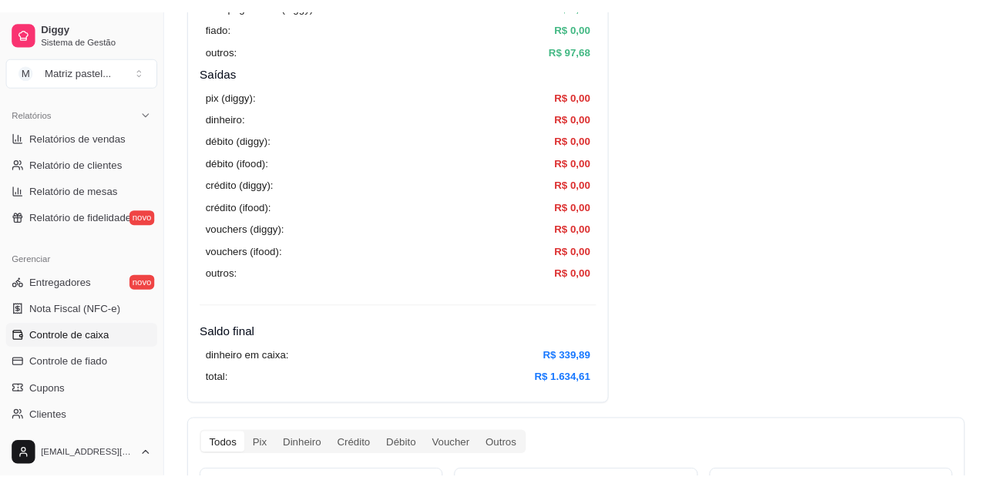
scroll to position [539, 0]
